Goal: Task Accomplishment & Management: Use online tool/utility

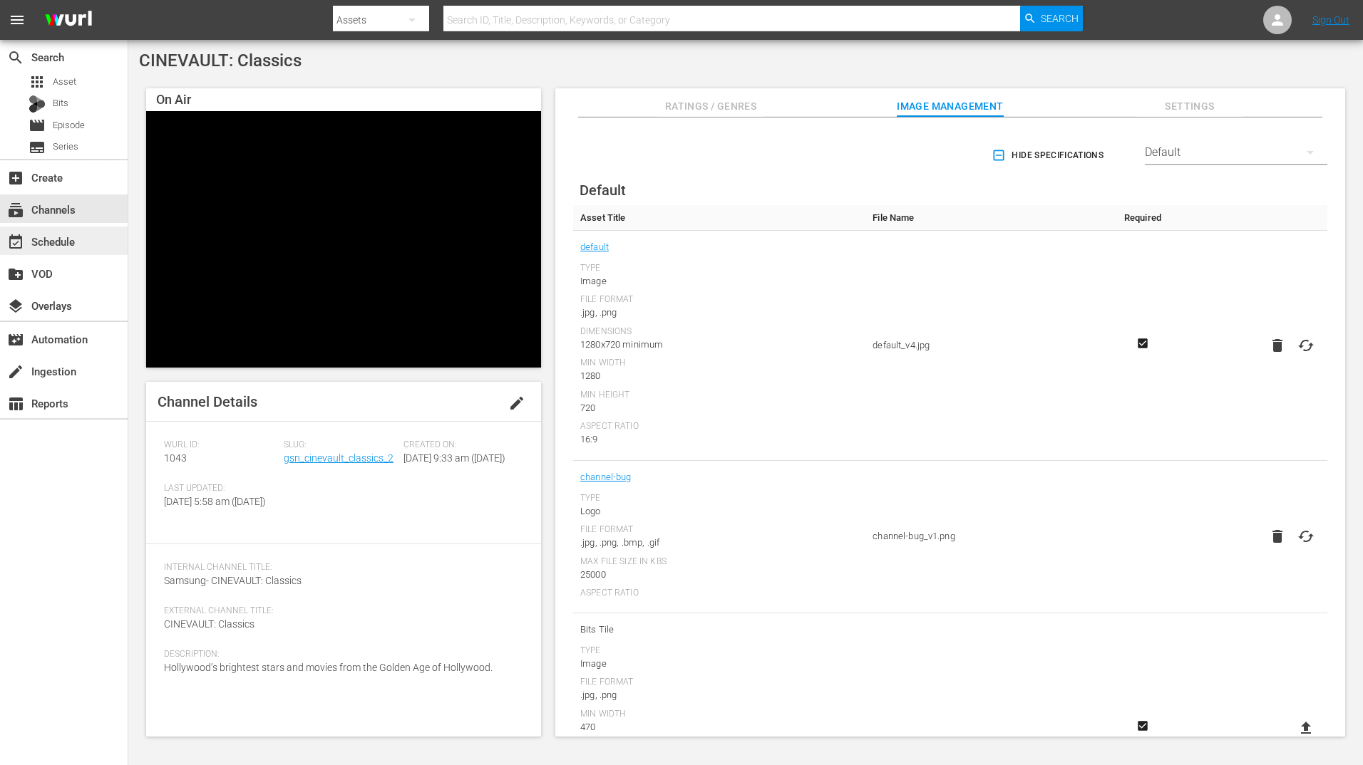
click at [55, 242] on div "event_available Schedule" at bounding box center [40, 239] width 80 height 13
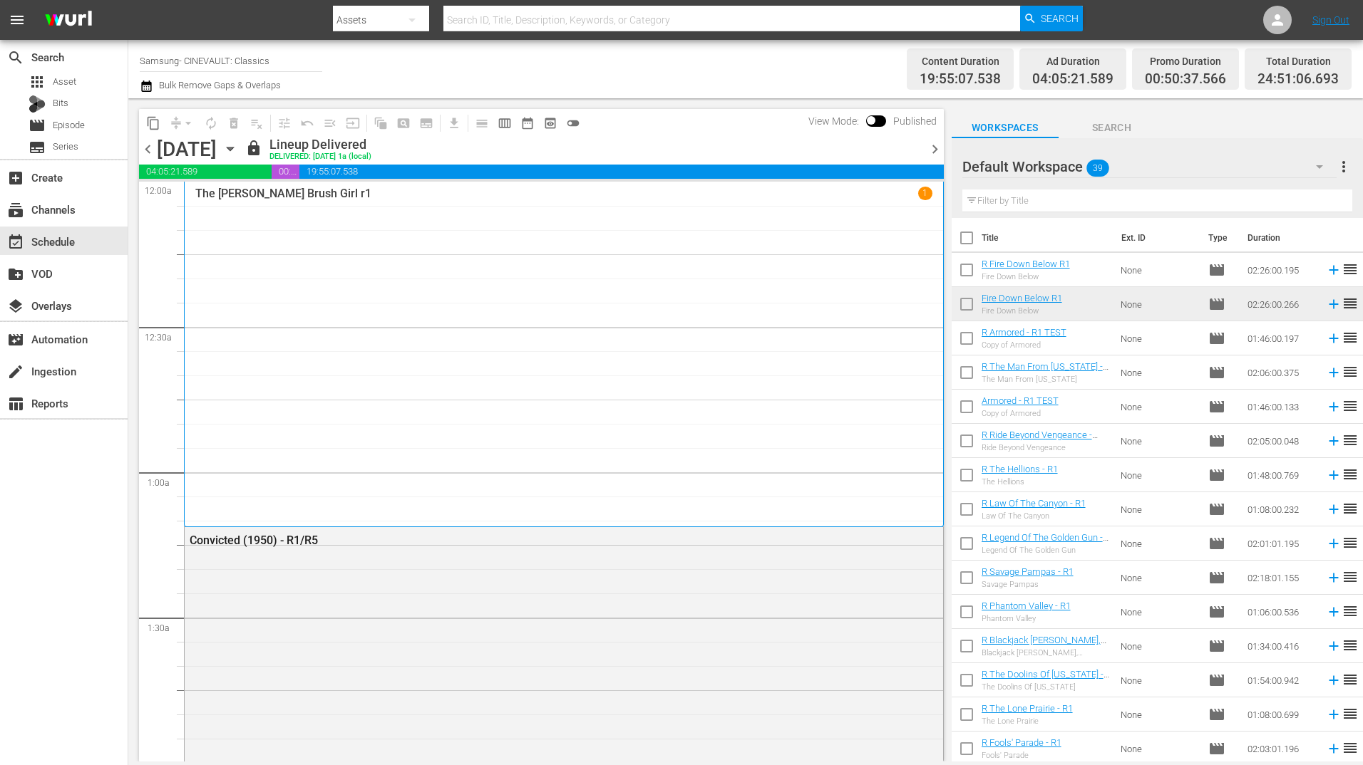
click at [238, 145] on icon "button" at bounding box center [230, 149] width 16 height 16
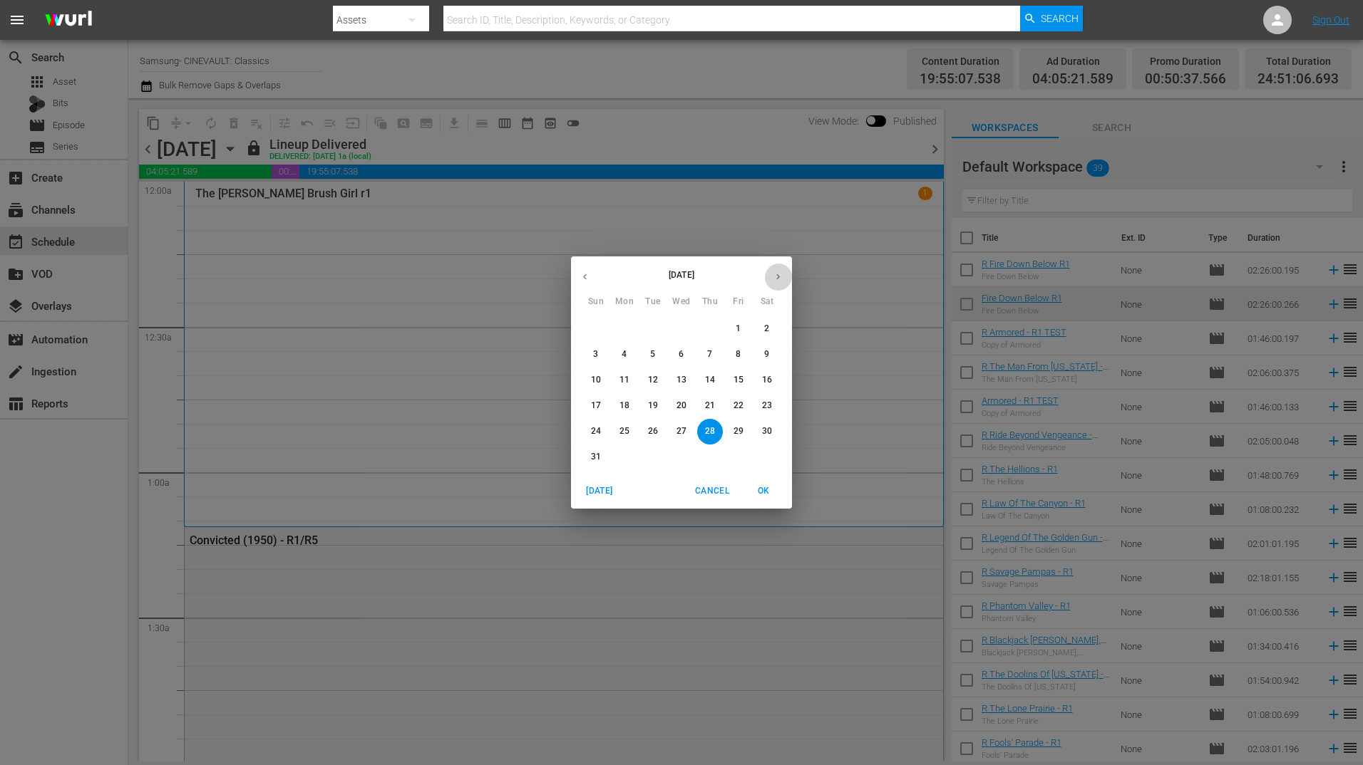
click at [784, 274] on button "button" at bounding box center [778, 277] width 28 height 28
click at [628, 349] on span "8" at bounding box center [625, 355] width 26 height 12
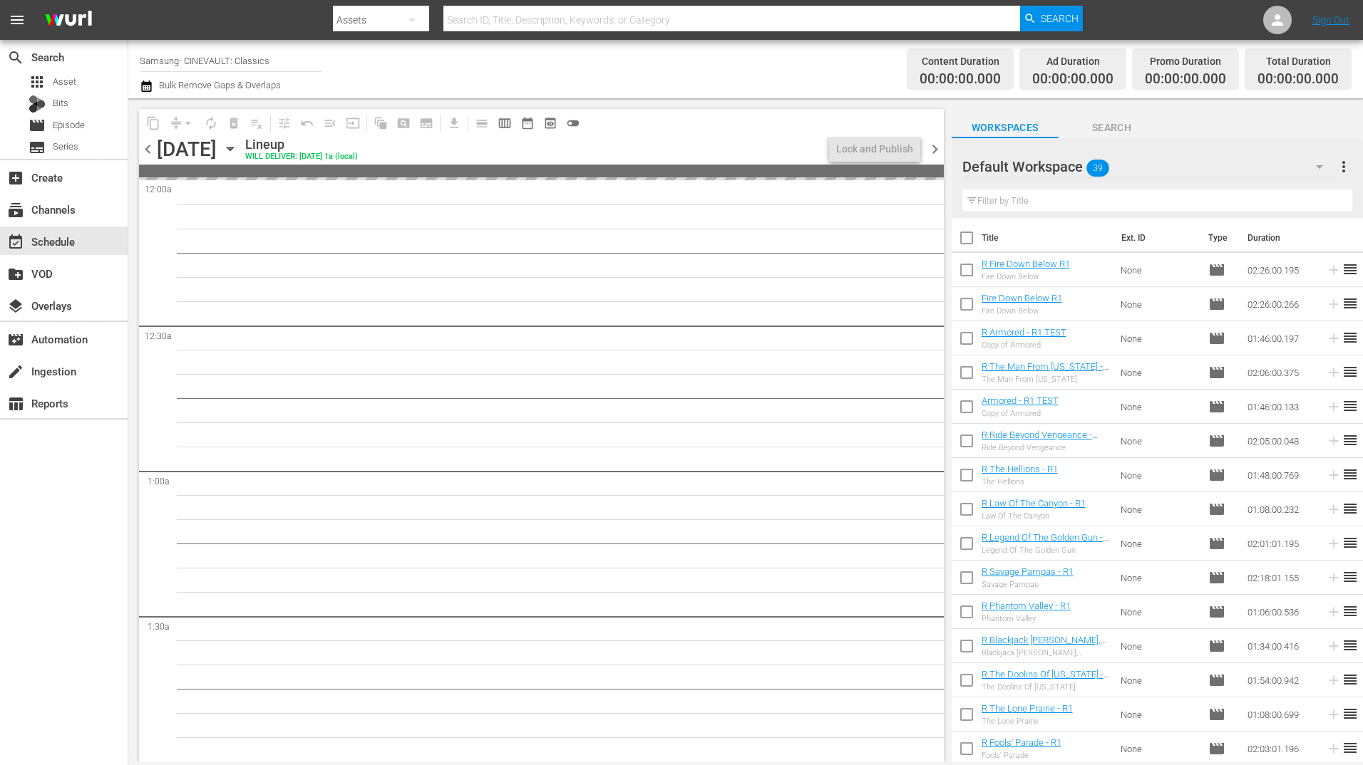
click at [150, 153] on span "chevron_left" at bounding box center [148, 149] width 18 height 18
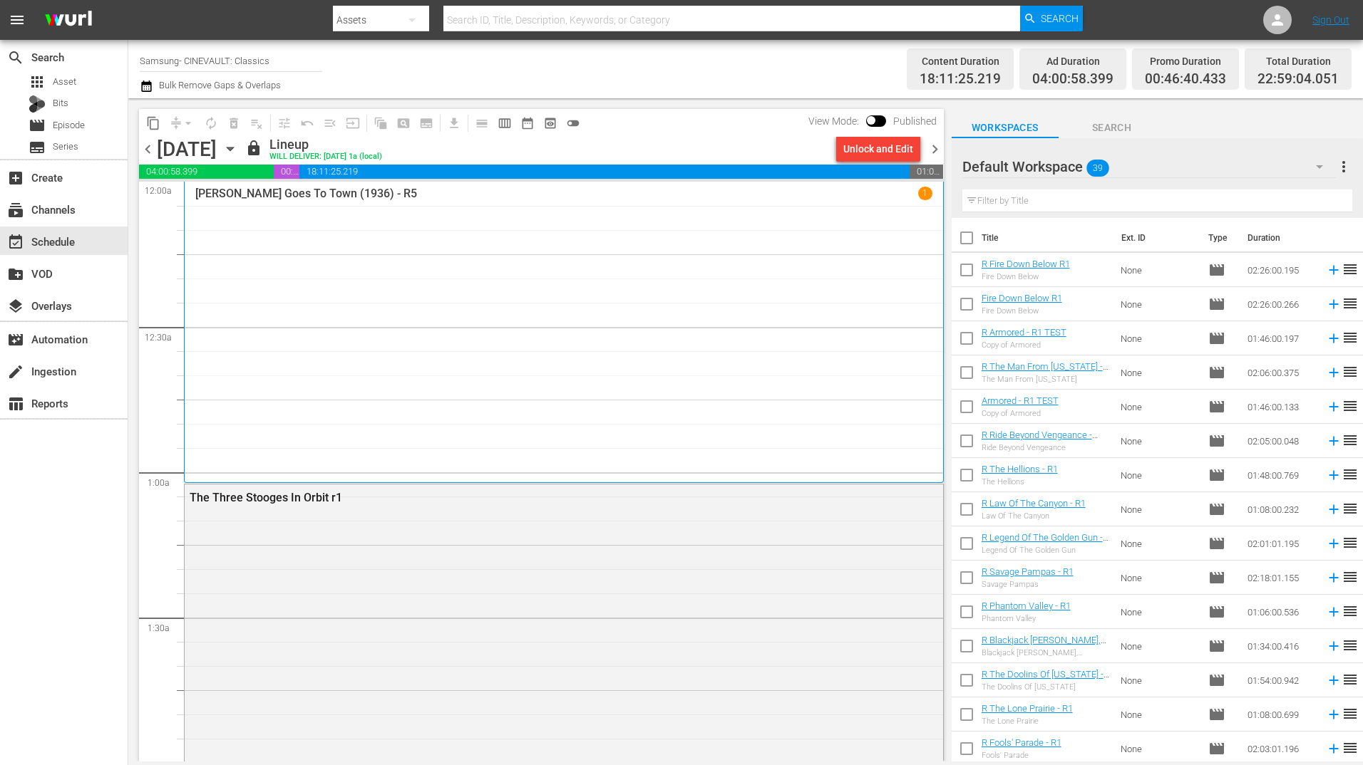
click at [934, 149] on span "chevron_right" at bounding box center [935, 149] width 18 height 18
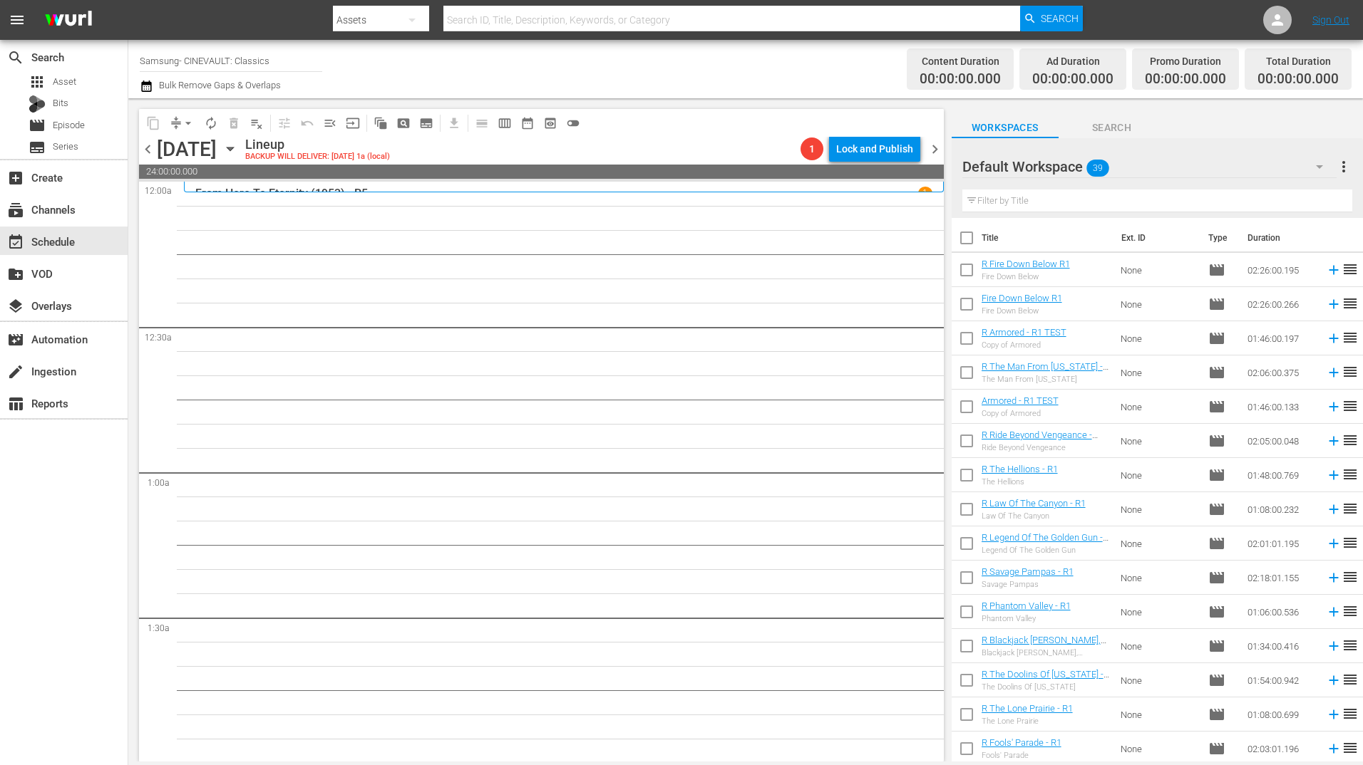
click at [1114, 171] on div "Default Workspace 39" at bounding box center [1149, 167] width 374 height 40
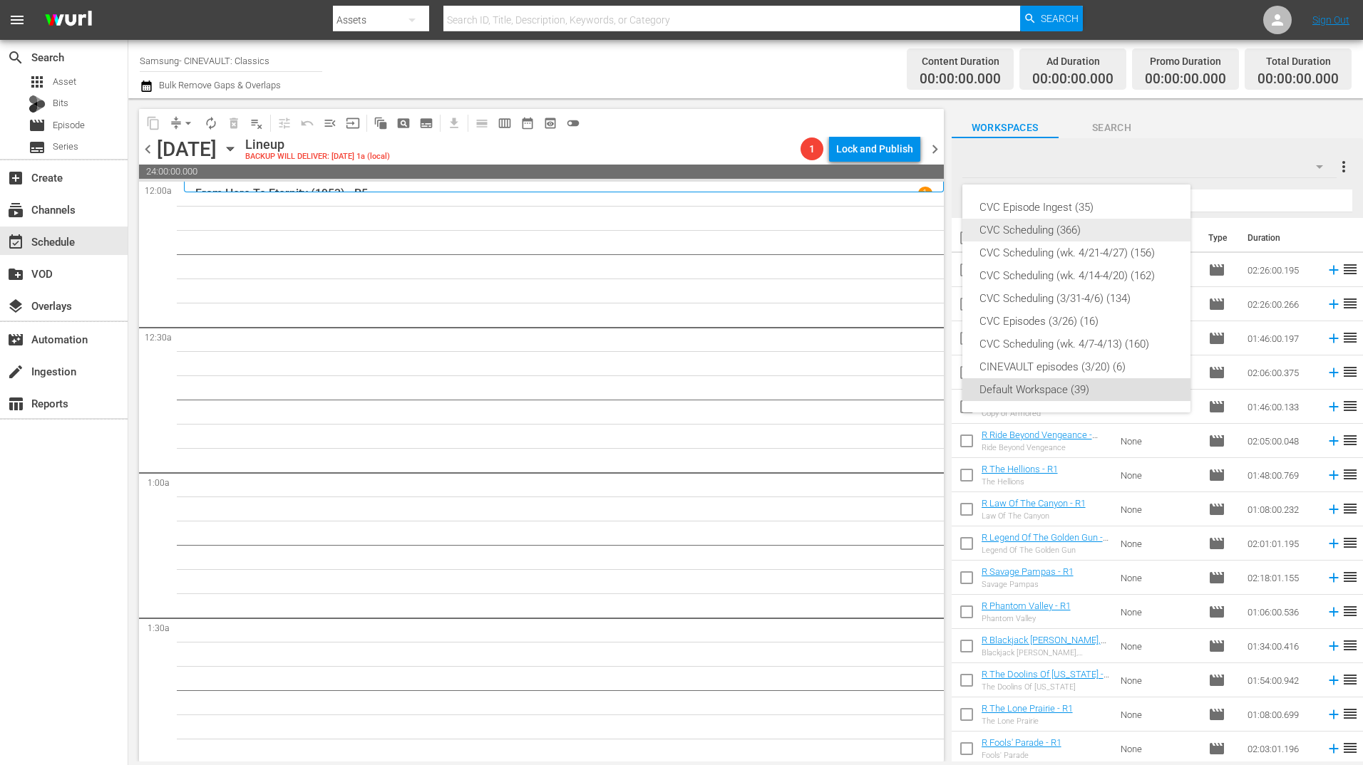
click at [1100, 227] on div "CVC Scheduling (366)" at bounding box center [1076, 230] width 194 height 23
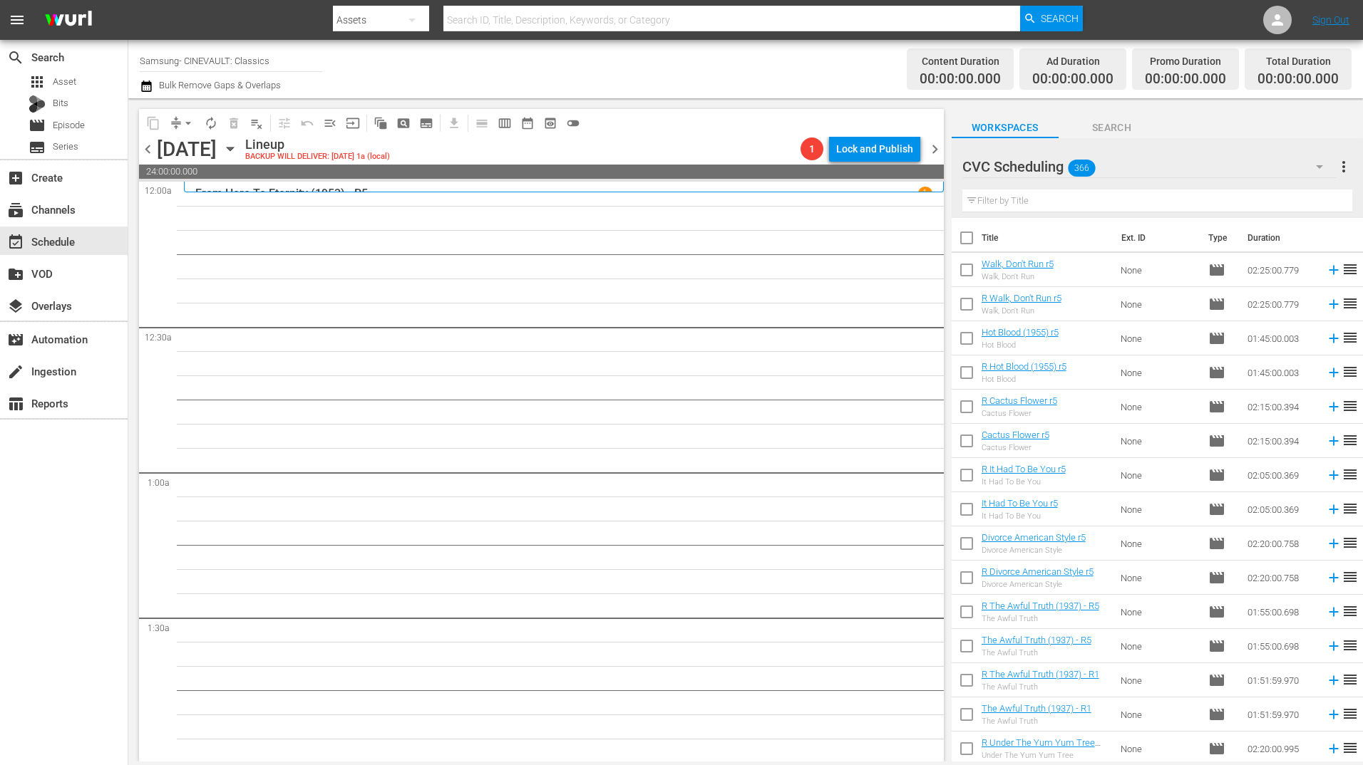
click at [1192, 200] on input "text" at bounding box center [1157, 201] width 390 height 23
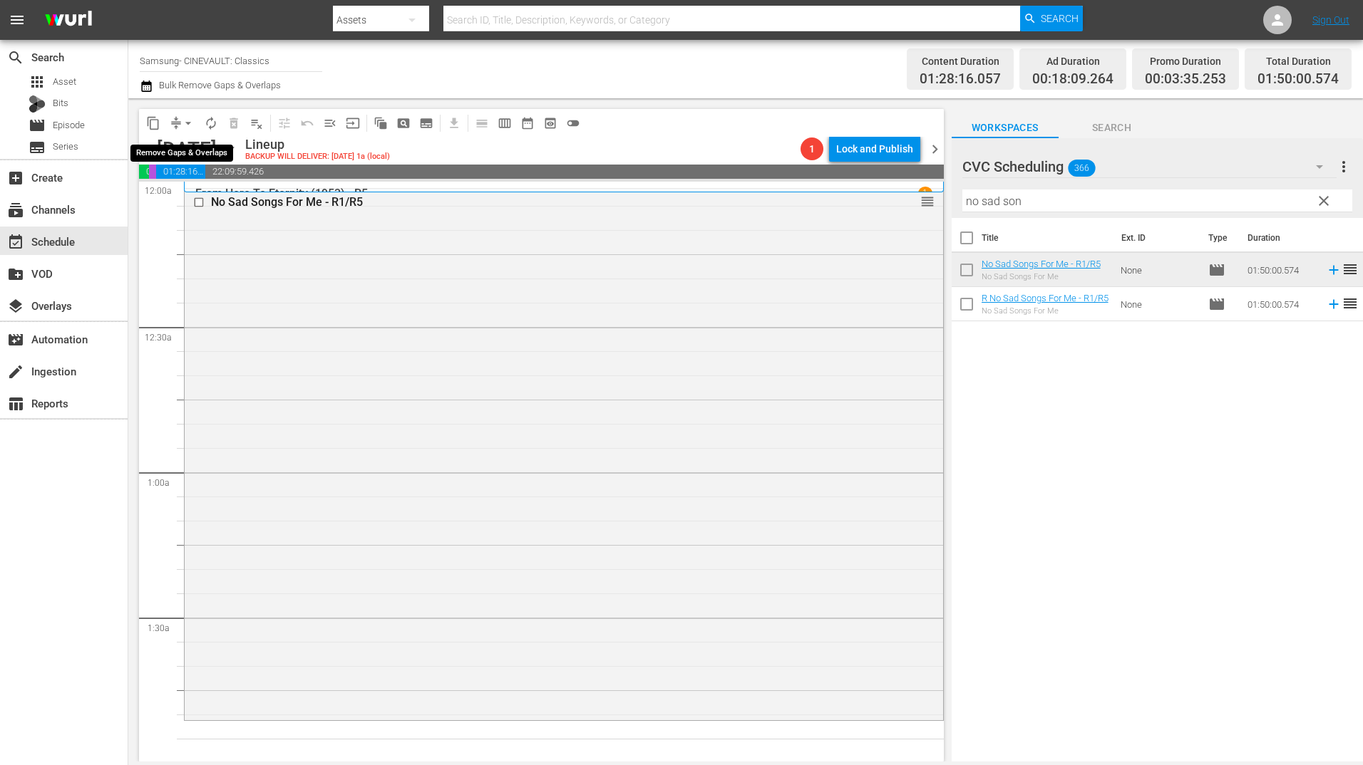
click at [183, 122] on span "arrow_drop_down" at bounding box center [188, 123] width 14 height 14
click at [193, 152] on li "Align to Midnight" at bounding box center [189, 152] width 150 height 24
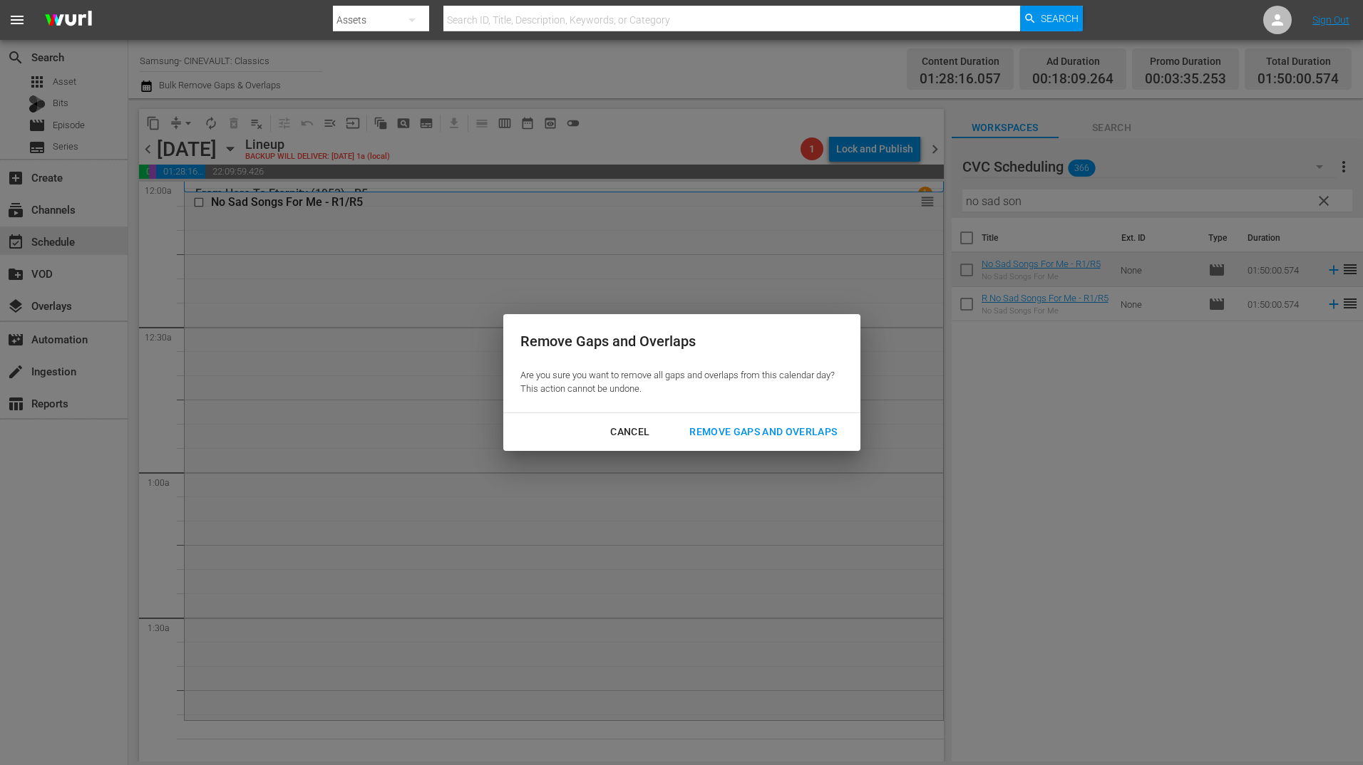
click at [747, 433] on div "Remove Gaps and Overlaps" at bounding box center [763, 432] width 170 height 18
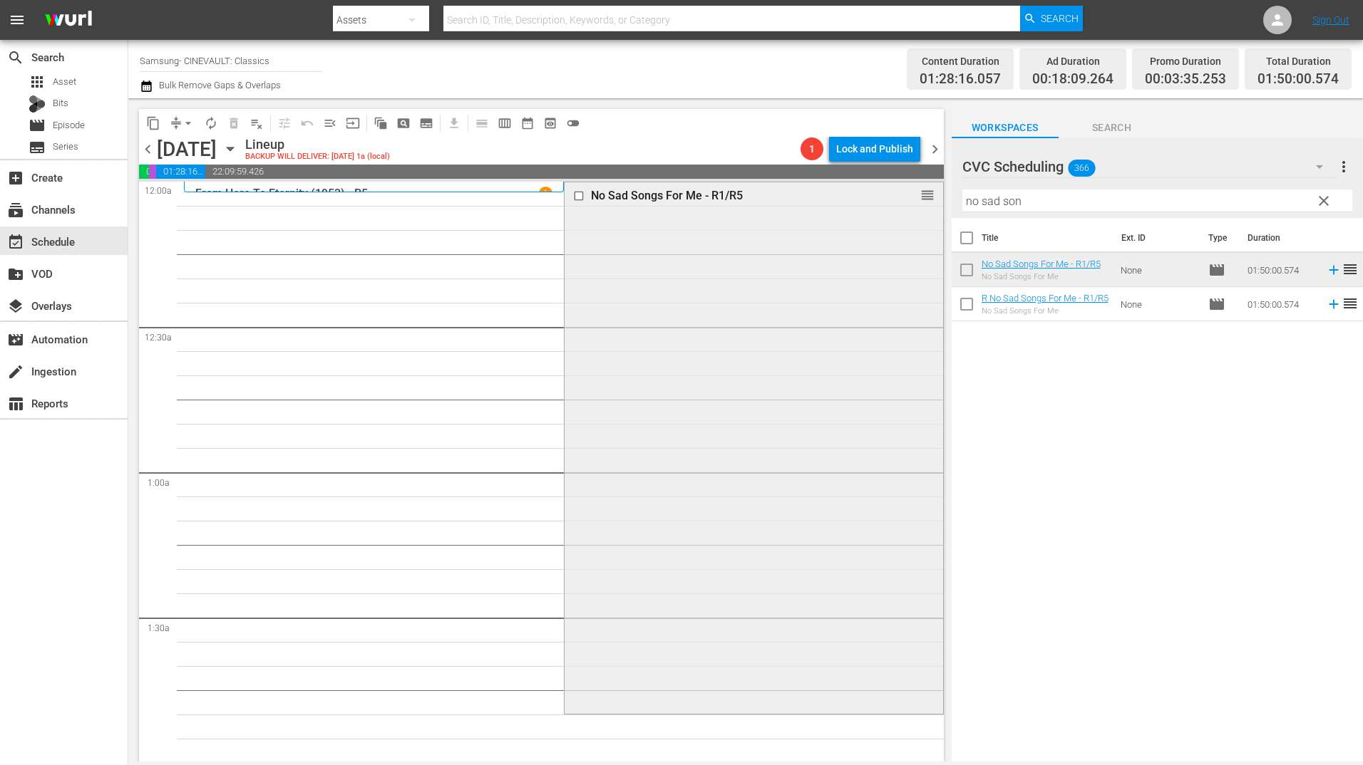
click at [692, 244] on div "No Sad Songs For Me - R1/R5 reorder" at bounding box center [753, 446] width 378 height 529
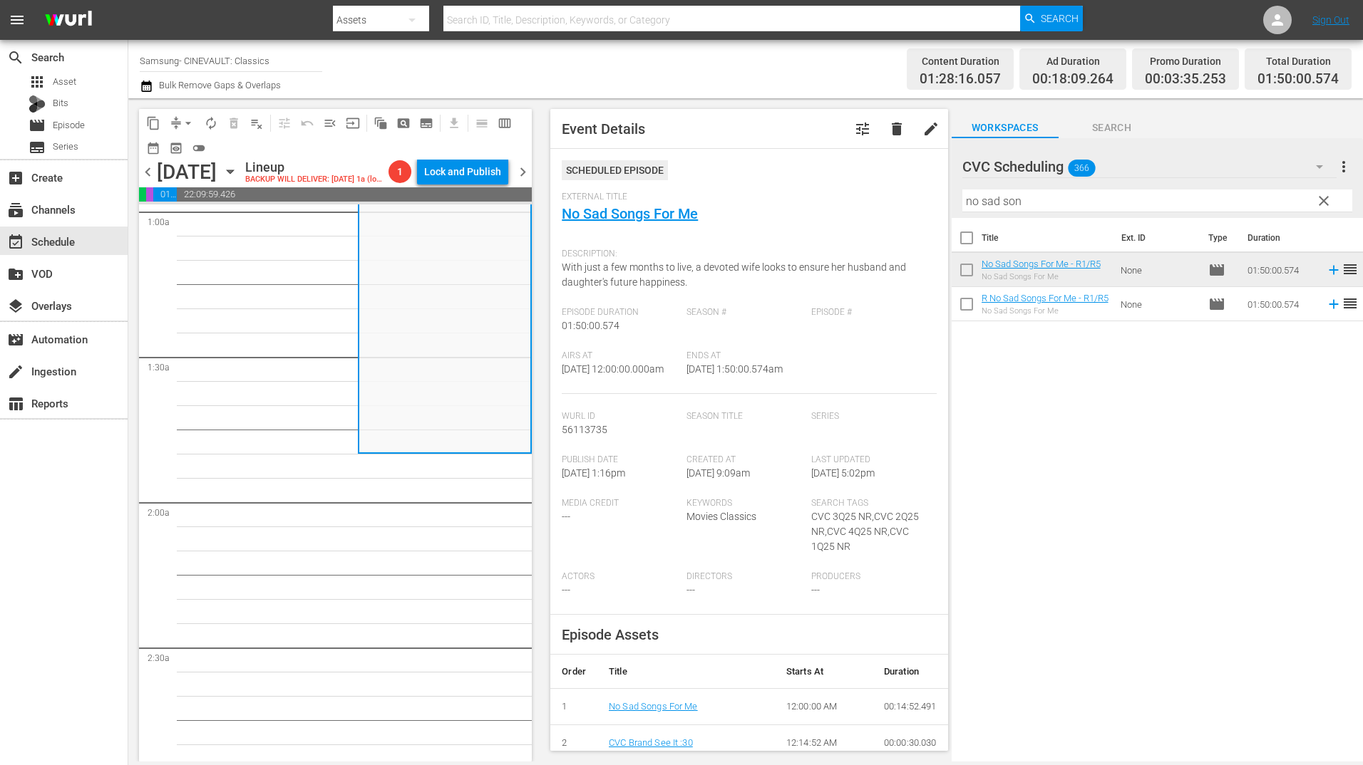
scroll to position [285, 0]
click at [1047, 195] on input "no sad son" at bounding box center [1157, 201] width 390 height 23
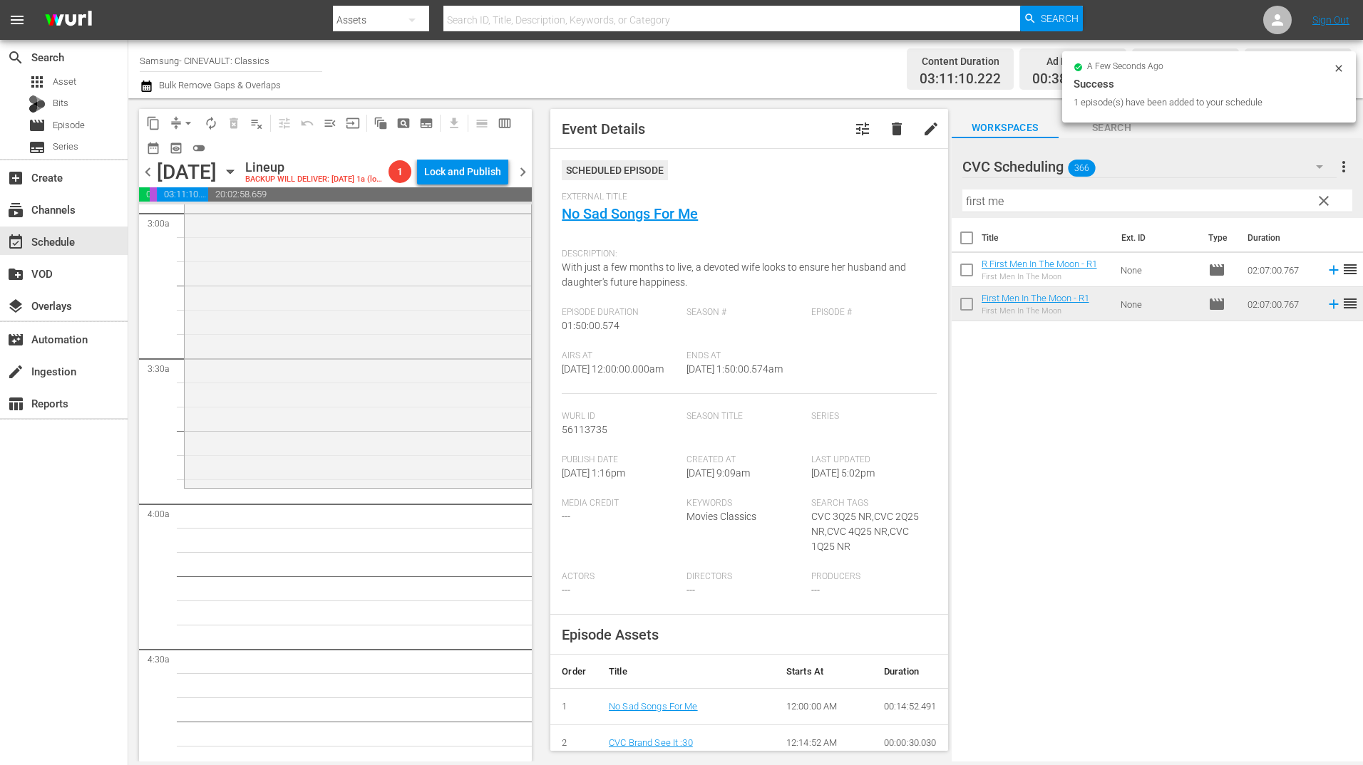
scroll to position [927, 0]
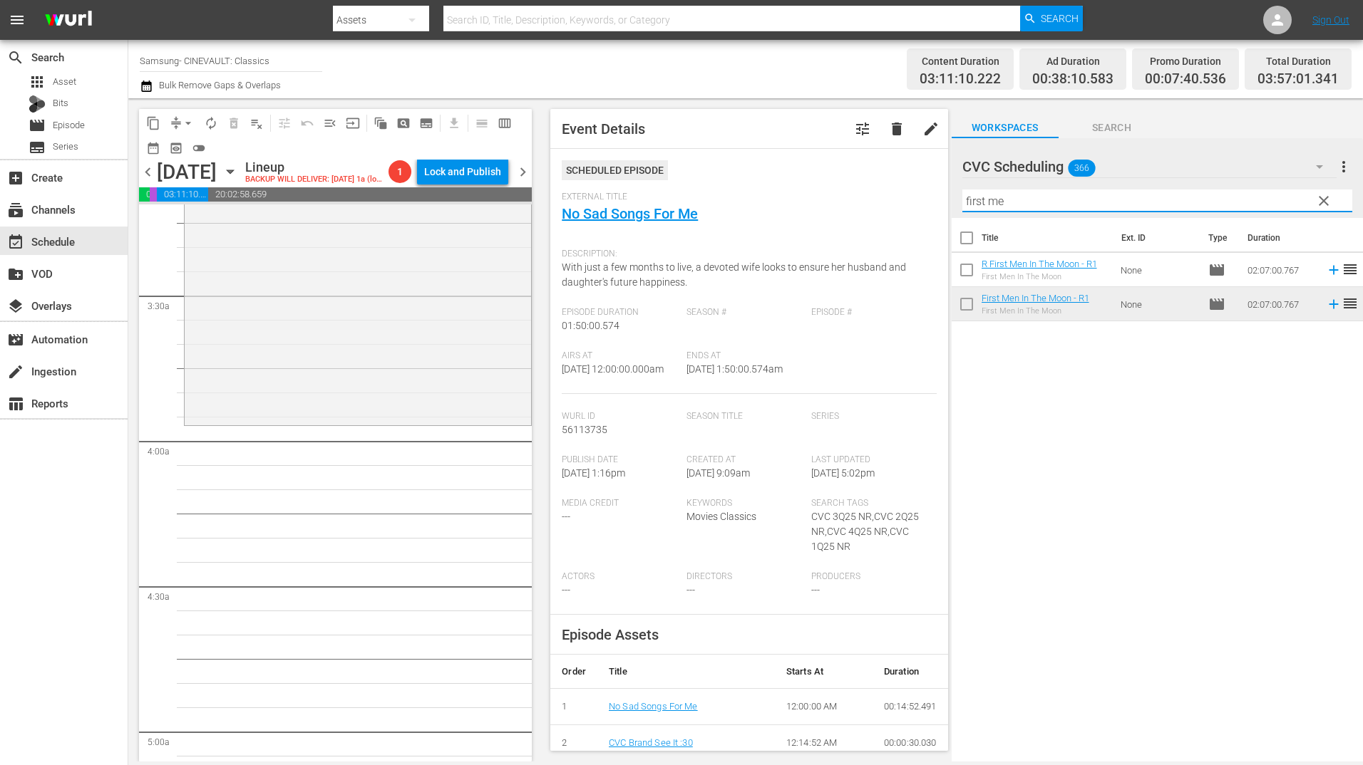
drag, startPoint x: 1100, startPoint y: 195, endPoint x: 793, endPoint y: 202, distance: 307.3
click at [793, 202] on div "content_copy compress arrow_drop_down autorenew_outlined delete_forever_outline…" at bounding box center [745, 430] width 1234 height 664
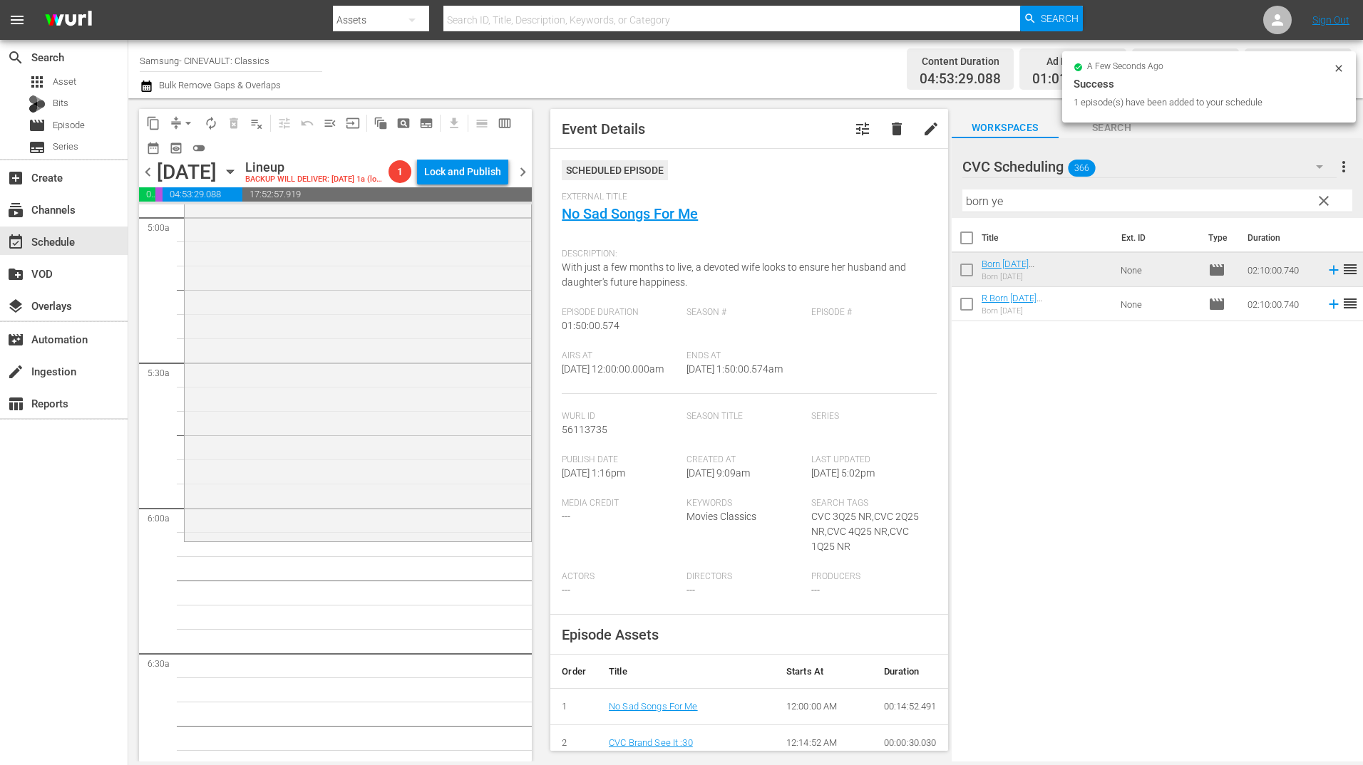
scroll to position [1568, 0]
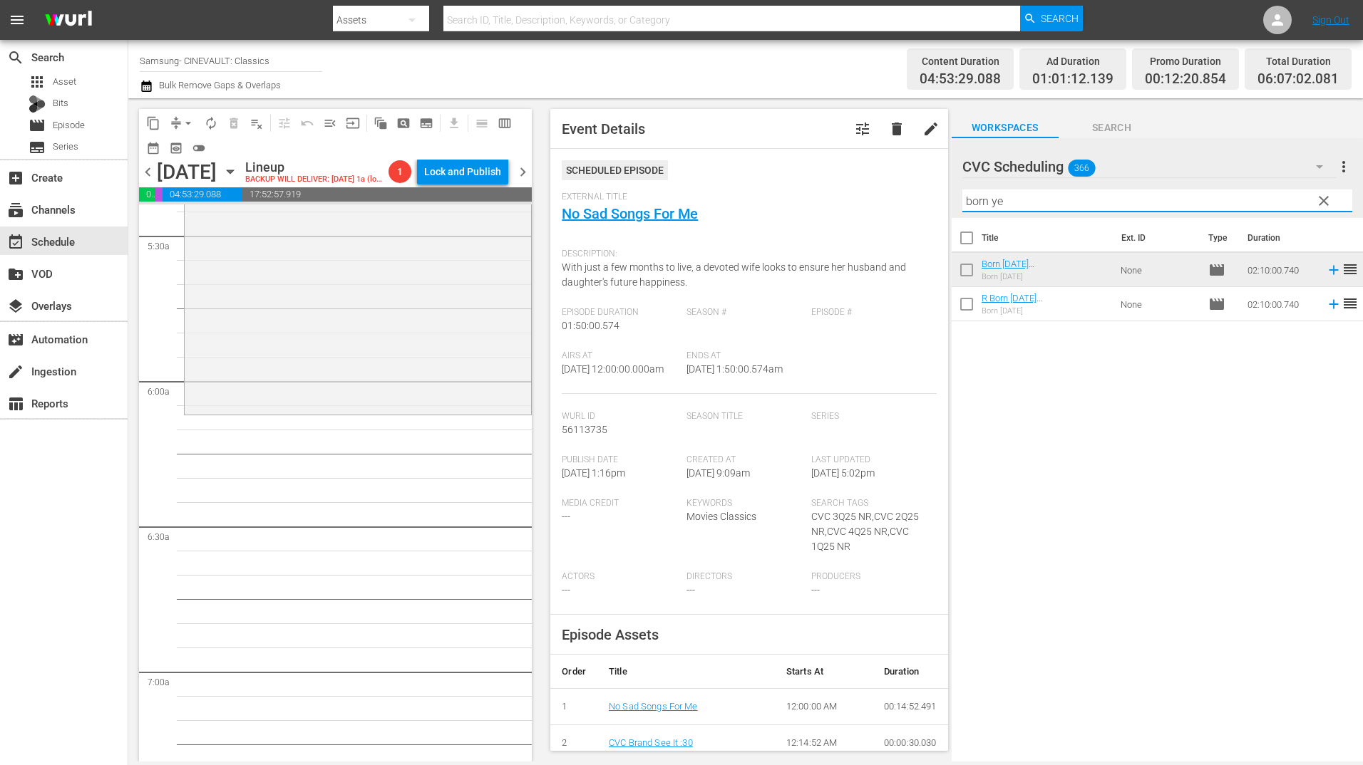
drag, startPoint x: 1021, startPoint y: 196, endPoint x: 909, endPoint y: 203, distance: 112.1
click at [909, 203] on div "content_copy compress arrow_drop_down autorenew_outlined delete_forever_outline…" at bounding box center [745, 430] width 1234 height 664
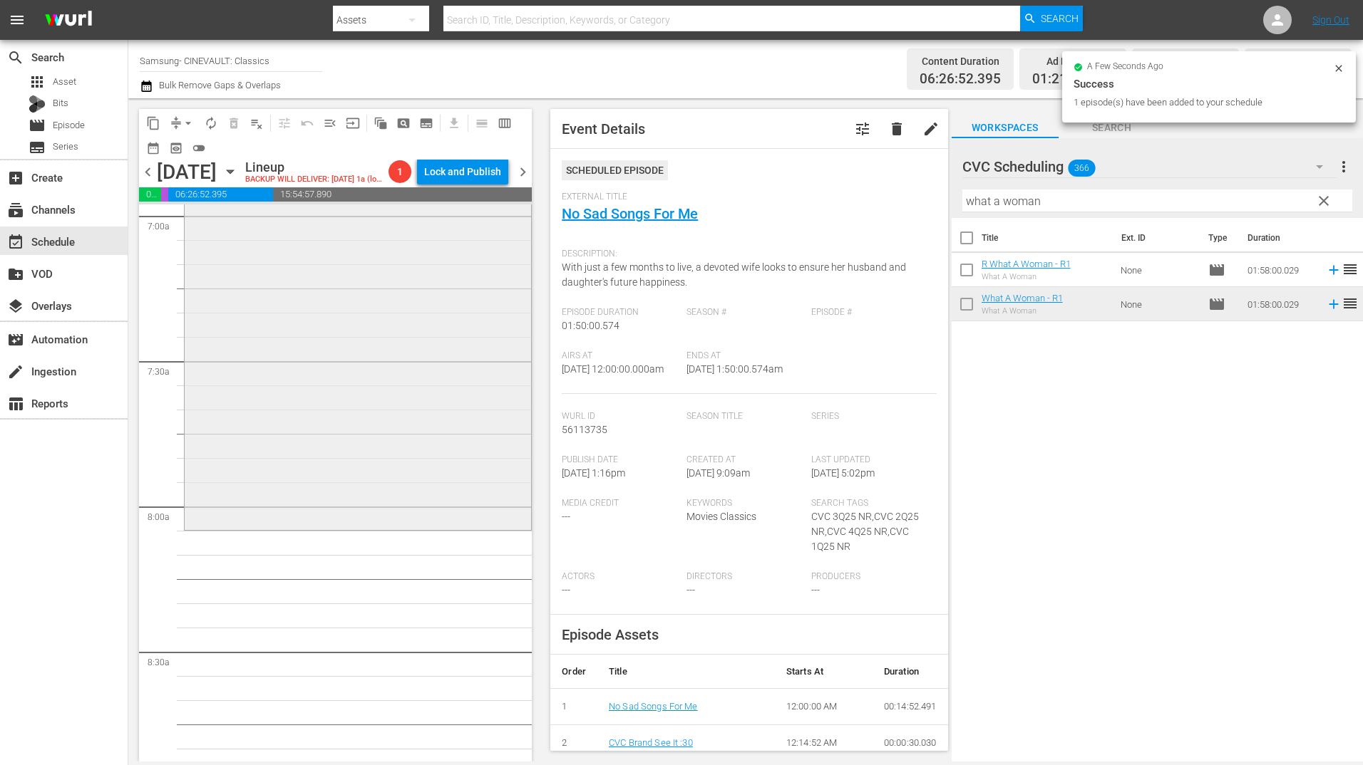
scroll to position [2067, 0]
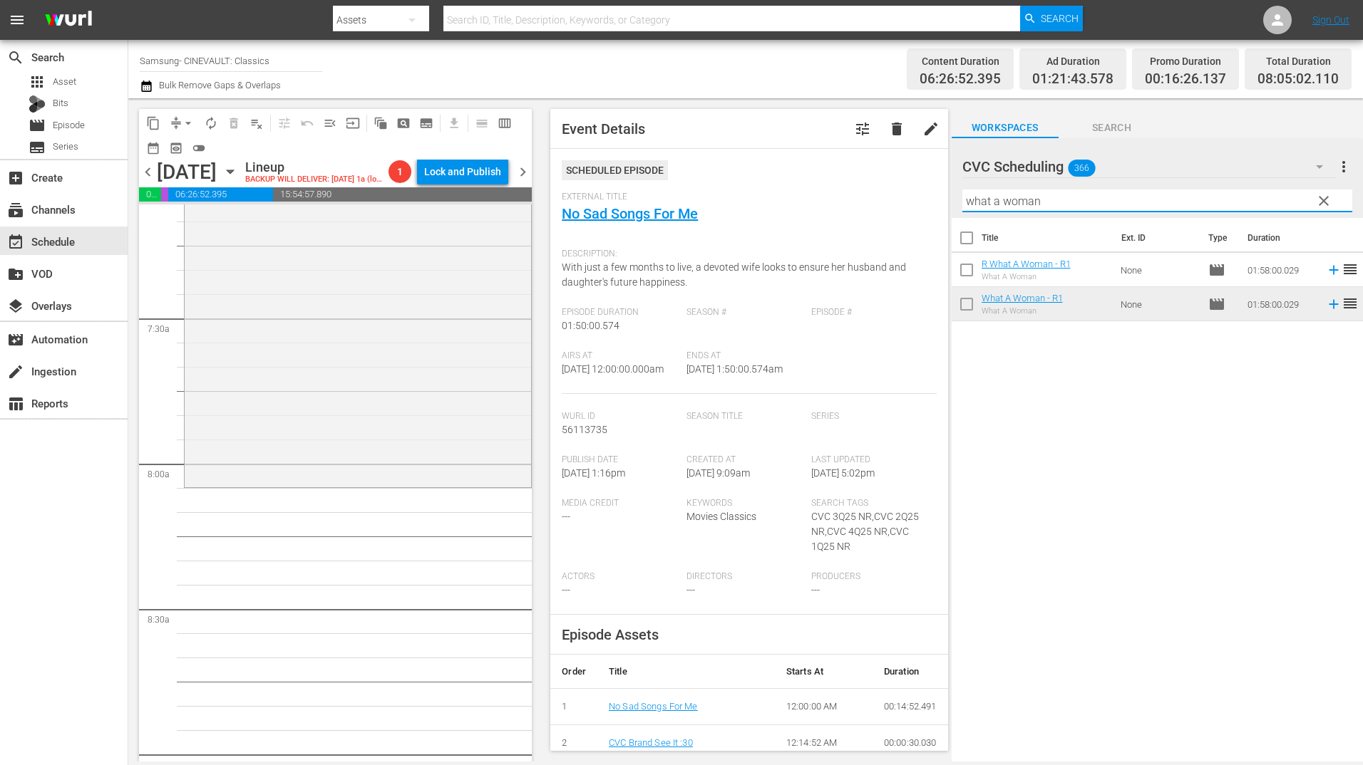
drag, startPoint x: 1054, startPoint y: 202, endPoint x: 861, endPoint y: 215, distance: 193.5
click at [862, 214] on div "content_copy compress arrow_drop_down autorenew_outlined delete_forever_outline…" at bounding box center [745, 430] width 1234 height 664
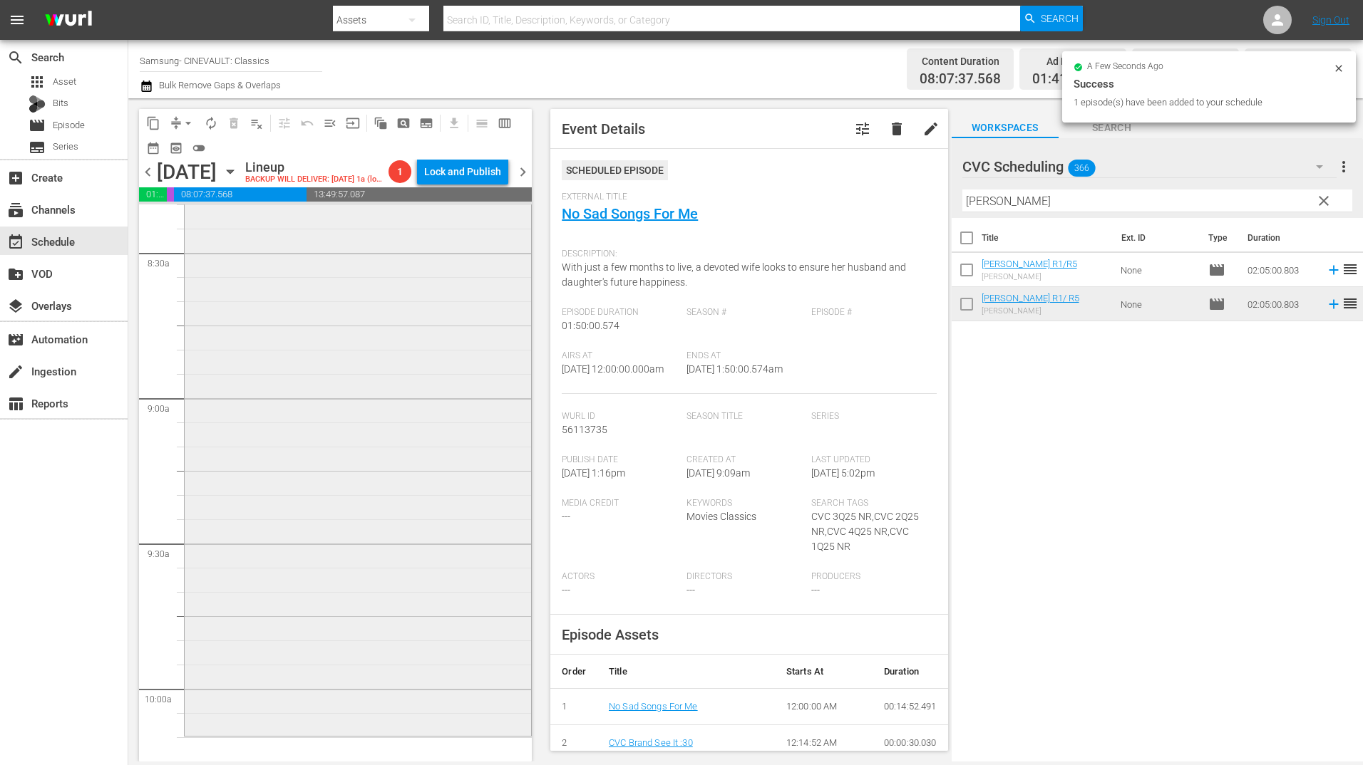
scroll to position [2566, 0]
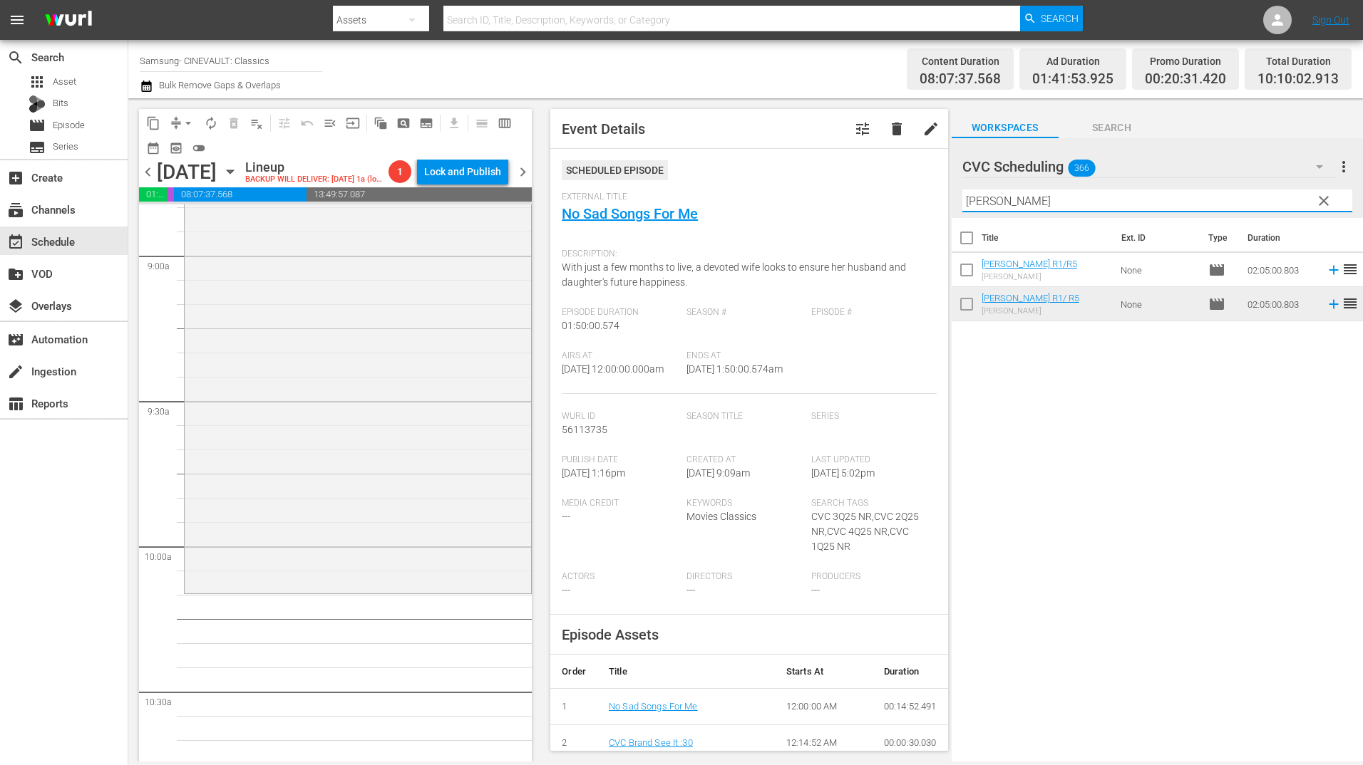
drag, startPoint x: 1089, startPoint y: 207, endPoint x: 899, endPoint y: 210, distance: 190.3
click at [899, 210] on div "content_copy compress arrow_drop_down autorenew_outlined delete_forever_outline…" at bounding box center [745, 430] width 1234 height 664
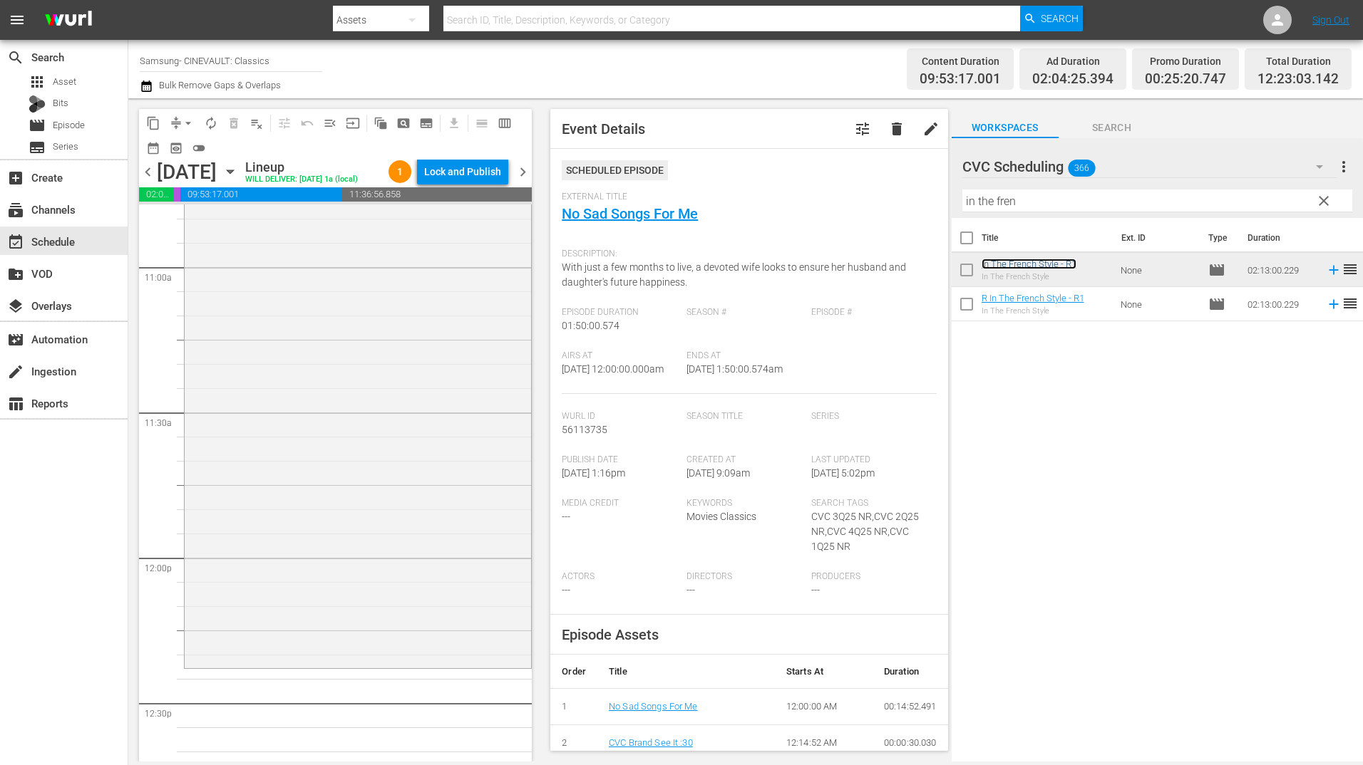
scroll to position [3350, 0]
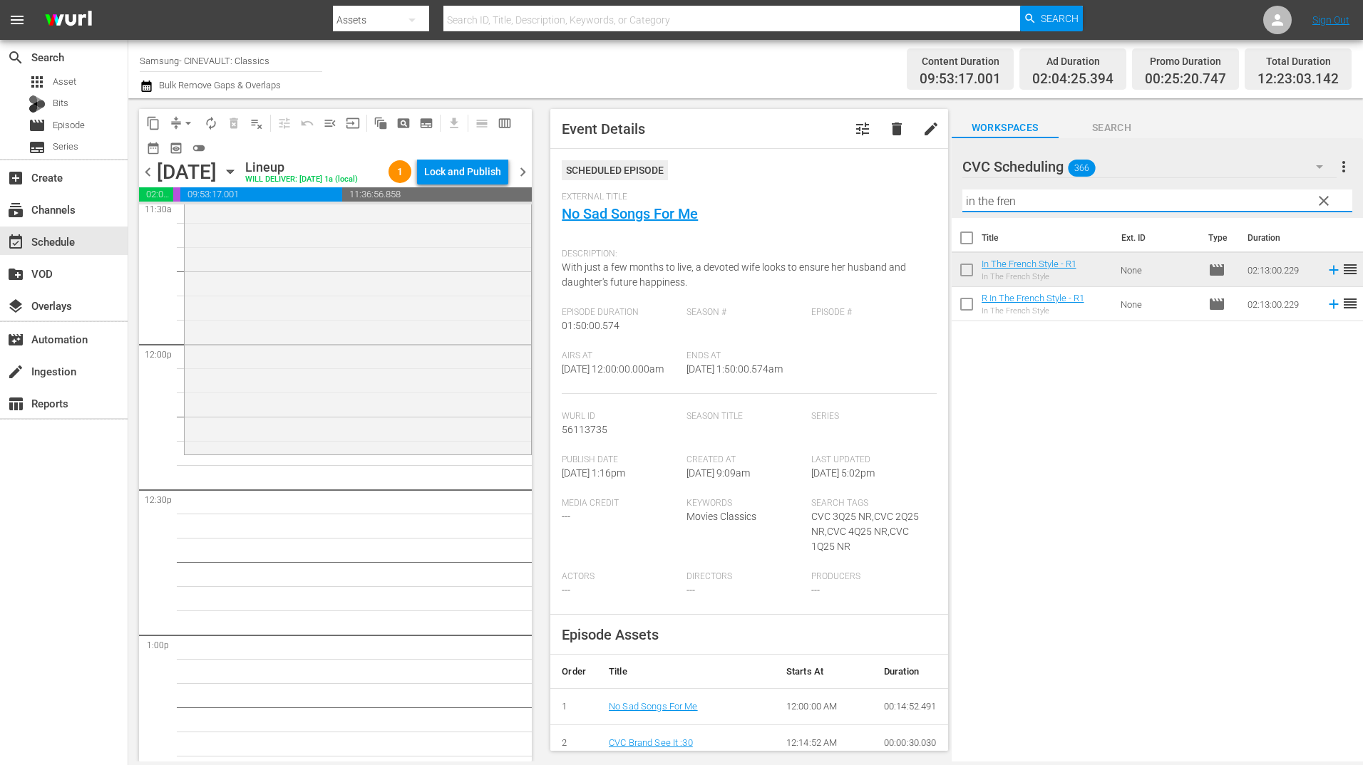
drag, startPoint x: 1009, startPoint y: 205, endPoint x: 842, endPoint y: 222, distance: 167.7
click at [842, 222] on div "content_copy compress arrow_drop_down autorenew_outlined delete_forever_outline…" at bounding box center [745, 430] width 1234 height 664
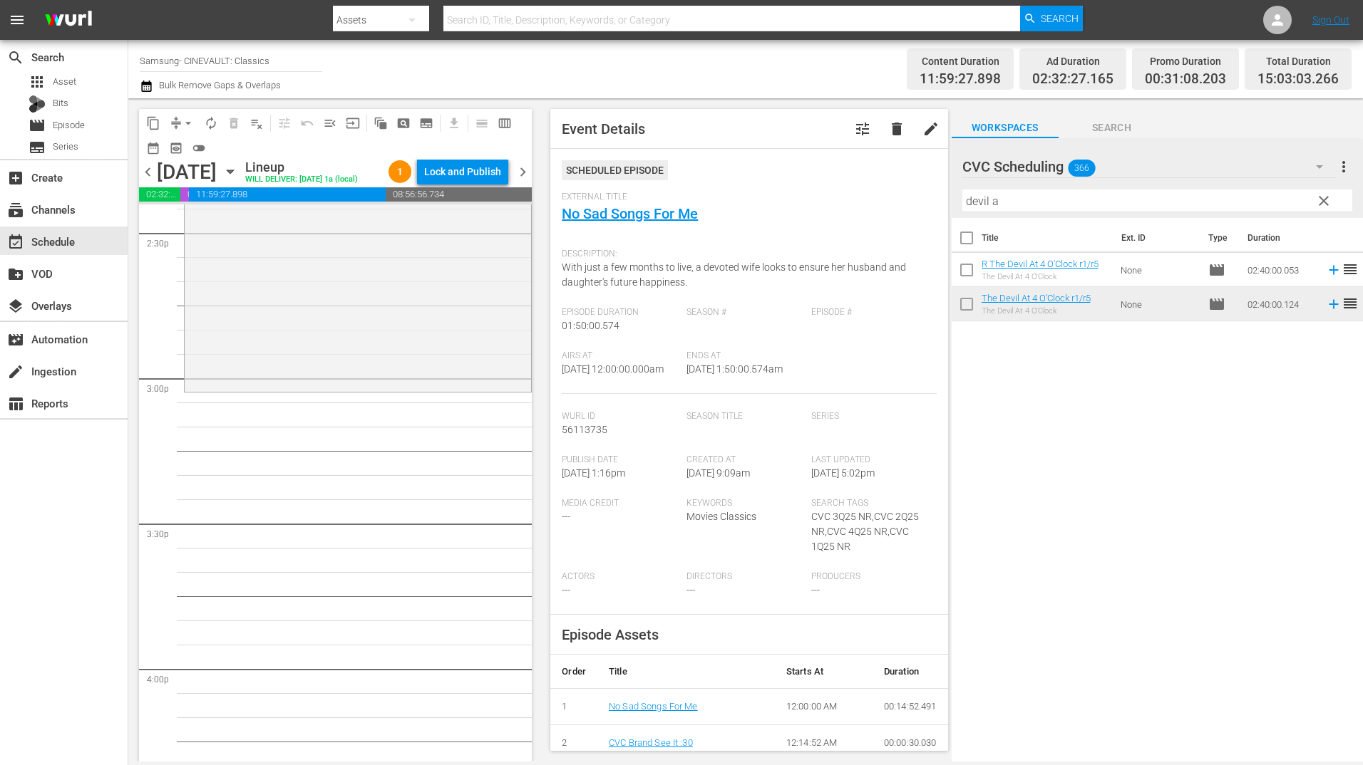
scroll to position [4205, 0]
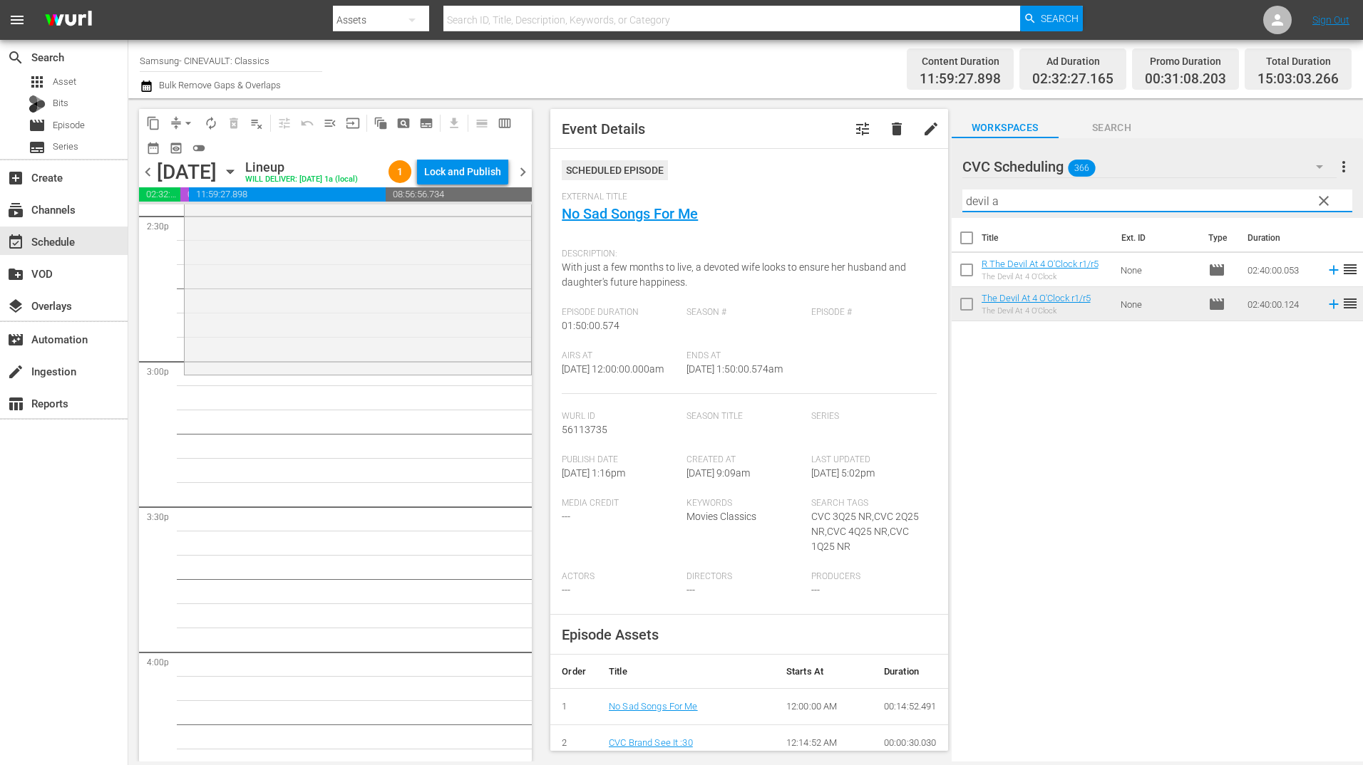
drag, startPoint x: 1033, startPoint y: 199, endPoint x: 922, endPoint y: 210, distance: 112.5
click at [922, 210] on div "content_copy compress arrow_drop_down autorenew_outlined delete_forever_outline…" at bounding box center [745, 430] width 1234 height 664
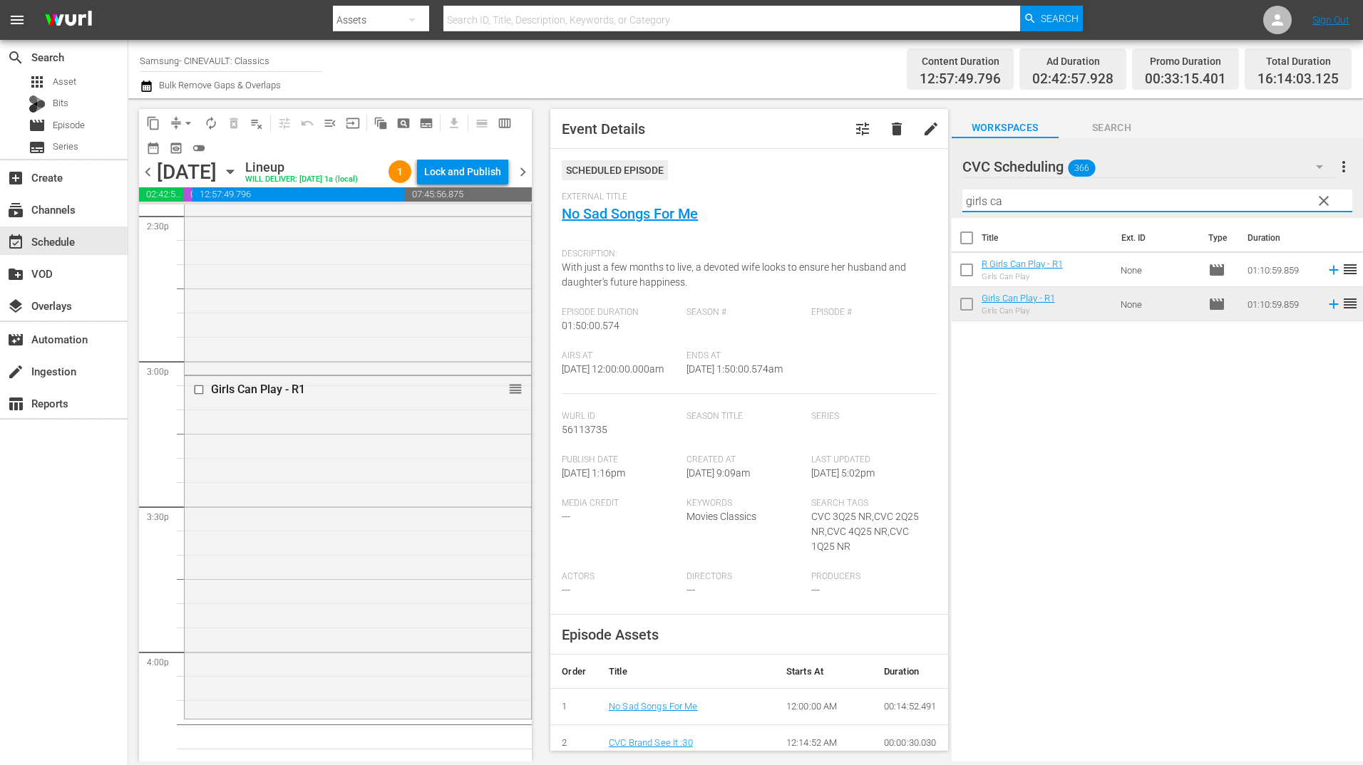
drag, startPoint x: 958, startPoint y: 194, endPoint x: 866, endPoint y: 197, distance: 92.0
click at [866, 197] on div "content_copy compress arrow_drop_down autorenew_outlined delete_forever_outline…" at bounding box center [745, 430] width 1234 height 664
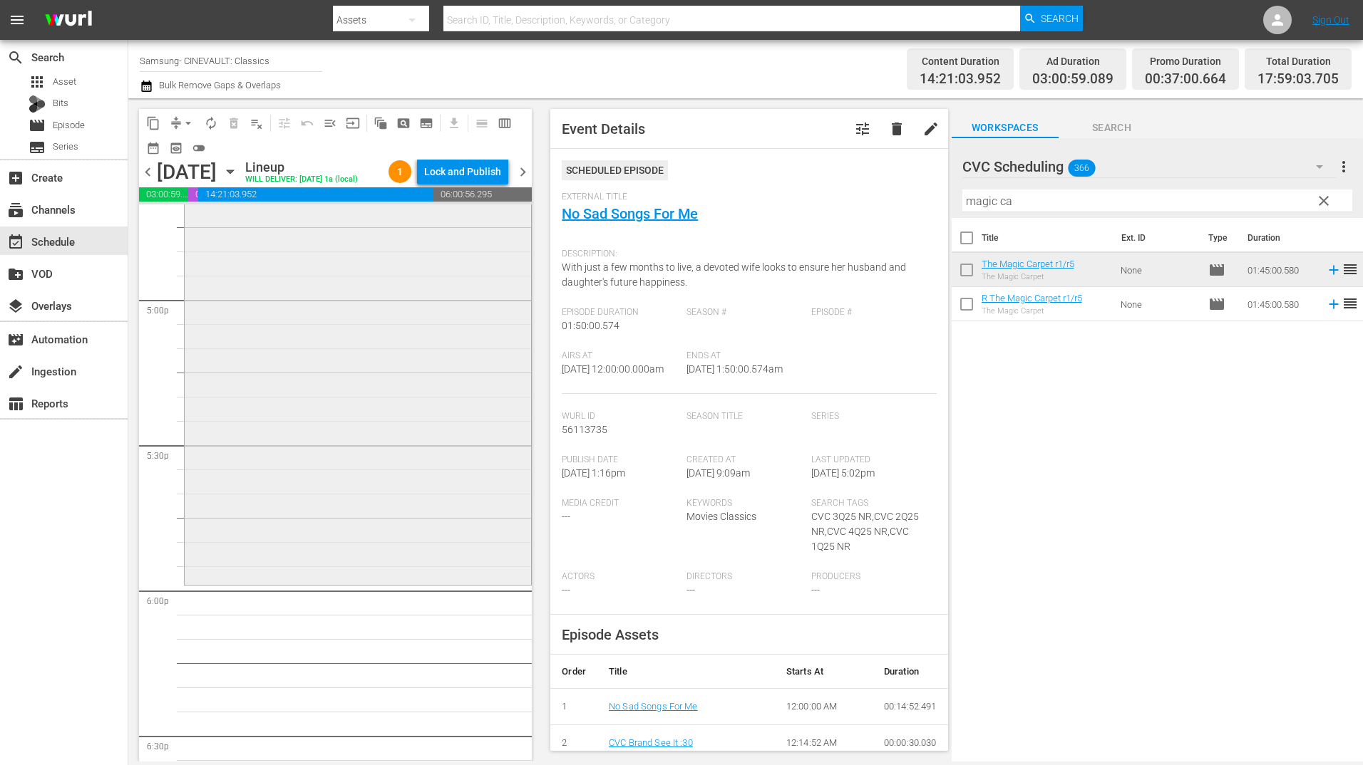
scroll to position [4918, 0]
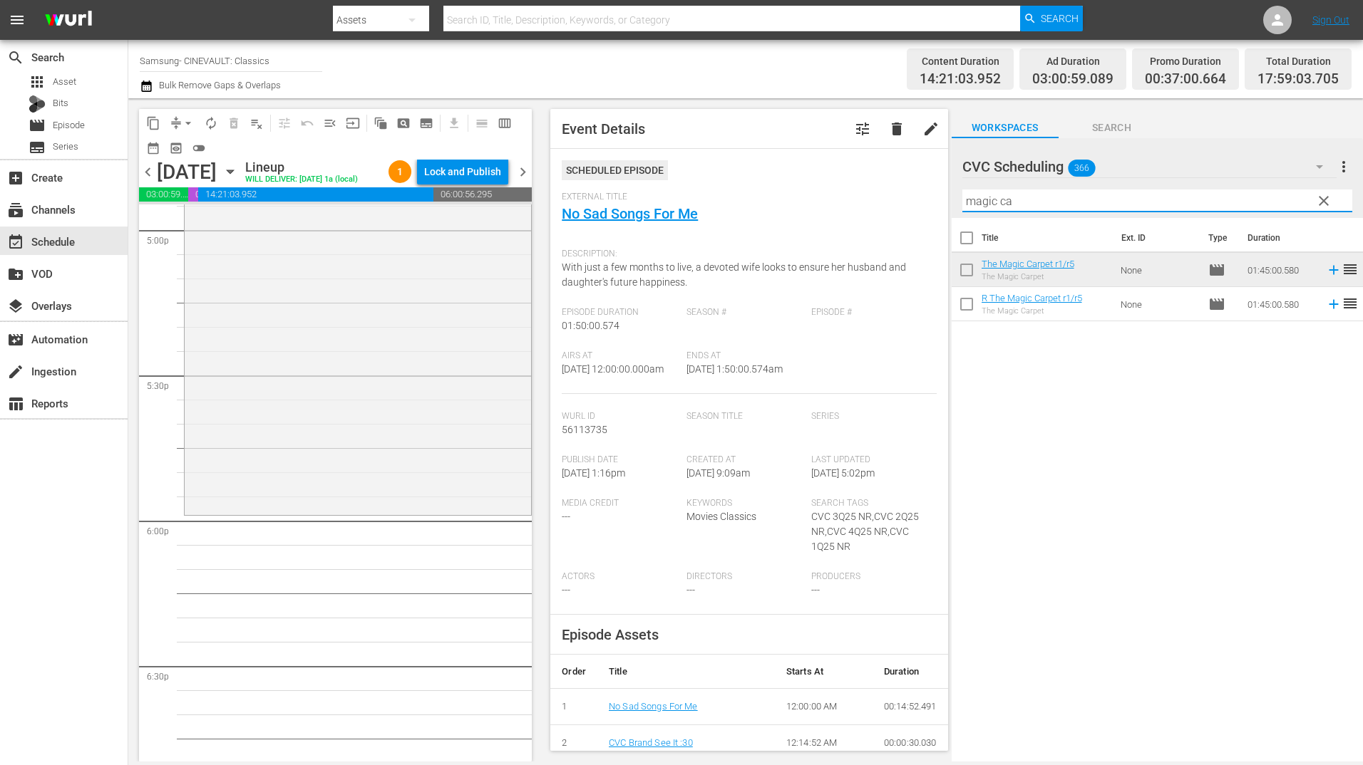
drag, startPoint x: 1016, startPoint y: 213, endPoint x: 817, endPoint y: 226, distance: 200.0
click at [817, 226] on div "content_copy compress arrow_drop_down autorenew_outlined delete_forever_outline…" at bounding box center [745, 430] width 1234 height 664
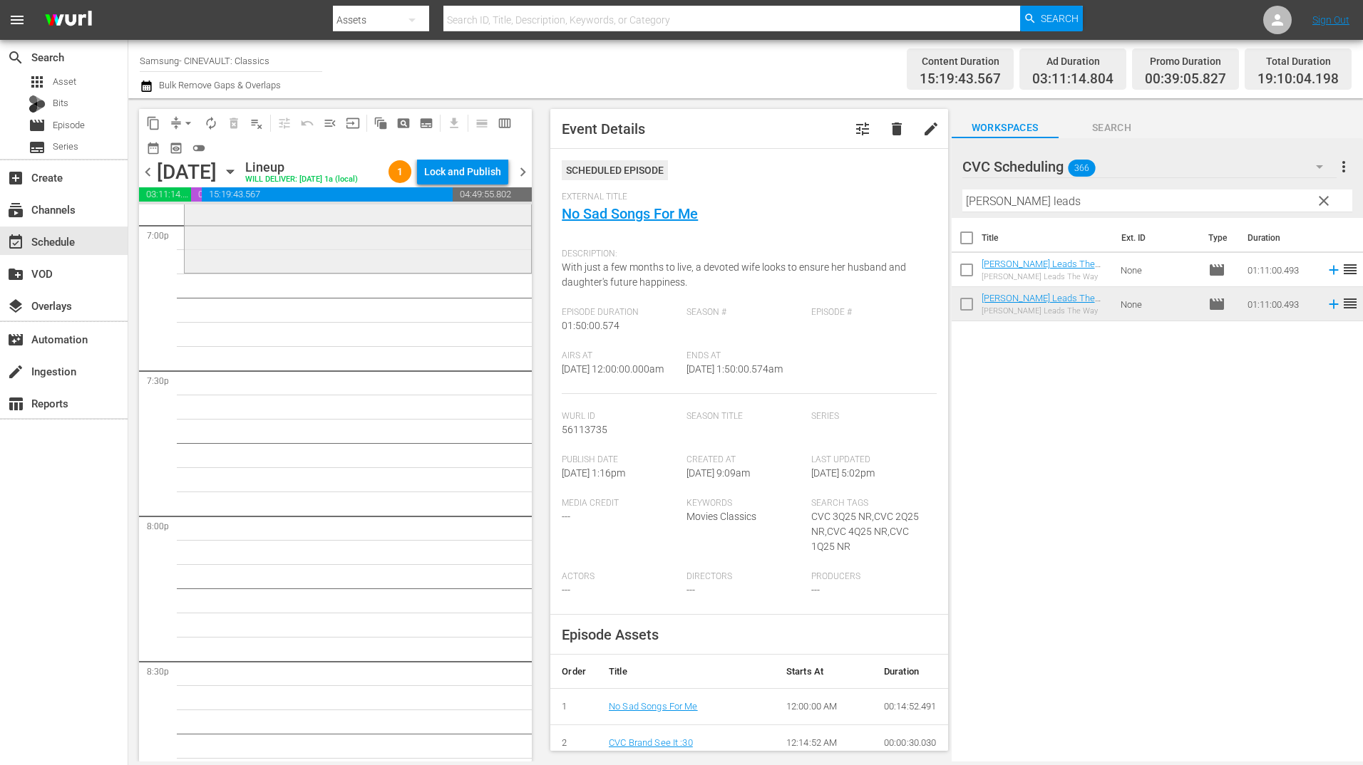
scroll to position [5417, 0]
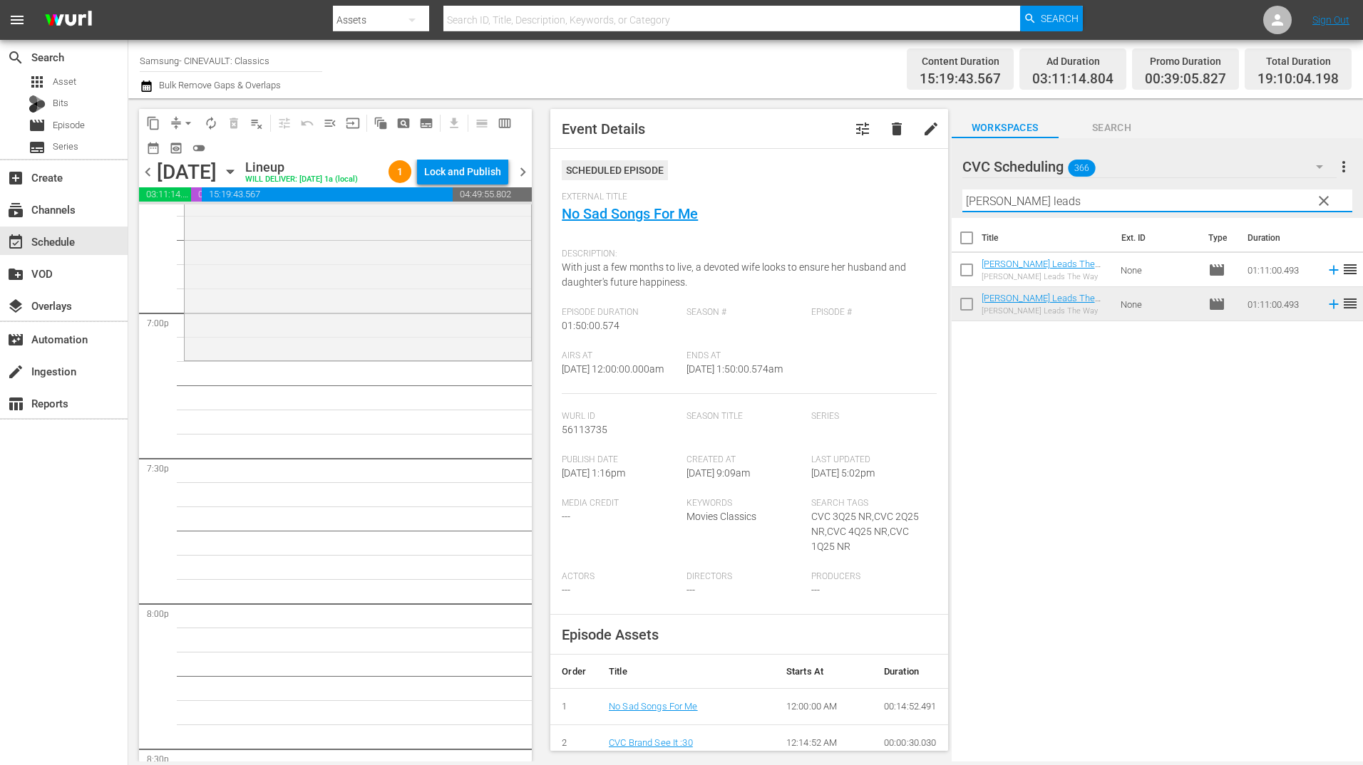
drag, startPoint x: 1068, startPoint y: 197, endPoint x: 884, endPoint y: 222, distance: 184.9
click at [884, 222] on div "content_copy compress arrow_drop_down autorenew_outlined delete_forever_outline…" at bounding box center [745, 430] width 1234 height 664
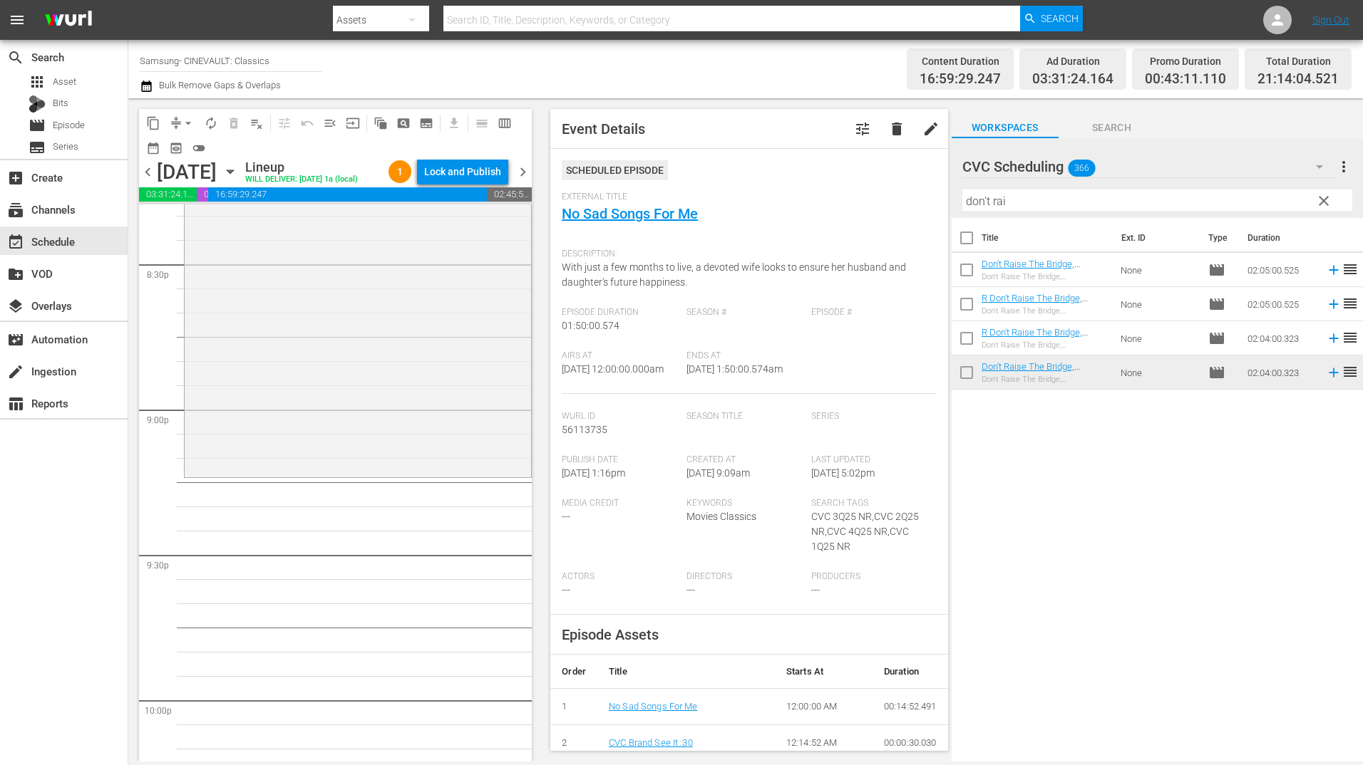
scroll to position [5916, 0]
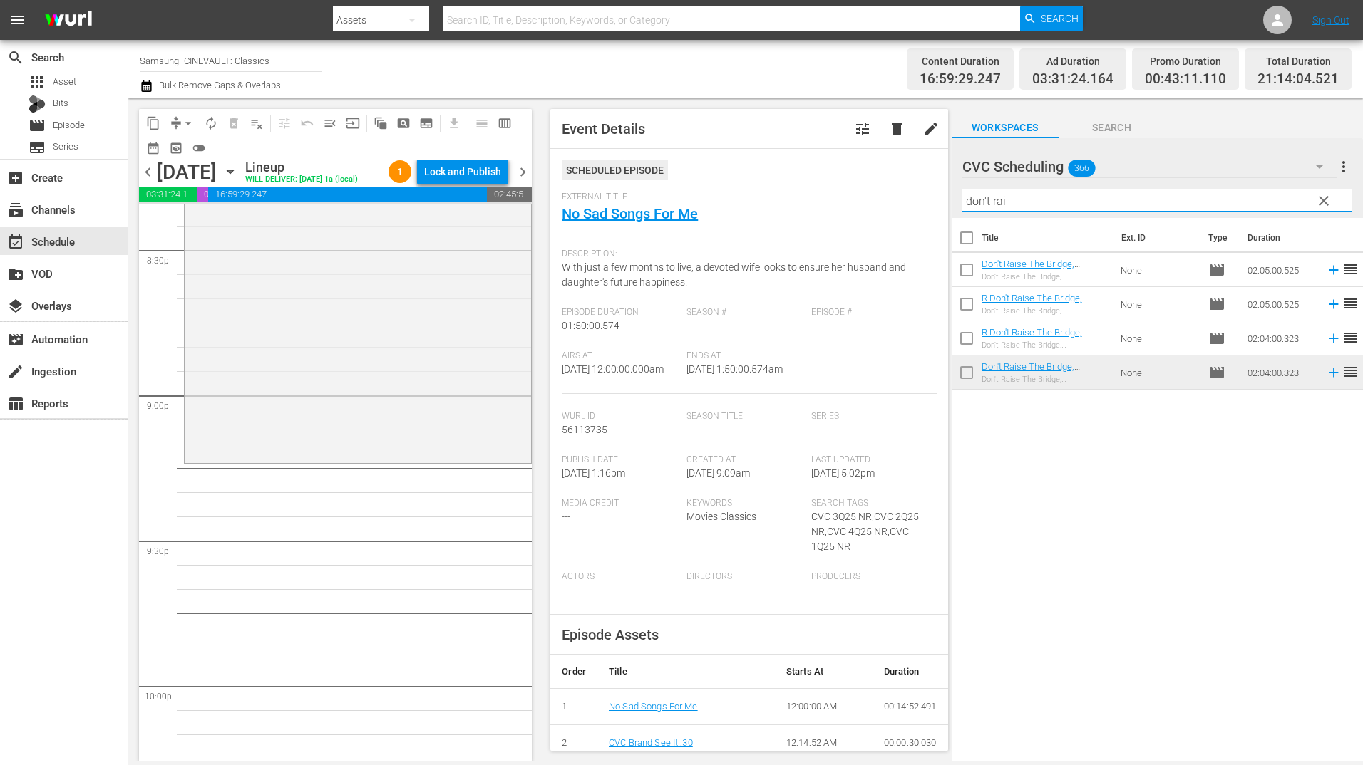
drag, startPoint x: 1038, startPoint y: 205, endPoint x: 825, endPoint y: 204, distance: 213.1
click at [827, 205] on div "content_copy compress arrow_drop_down autorenew_outlined delete_forever_outline…" at bounding box center [745, 430] width 1234 height 664
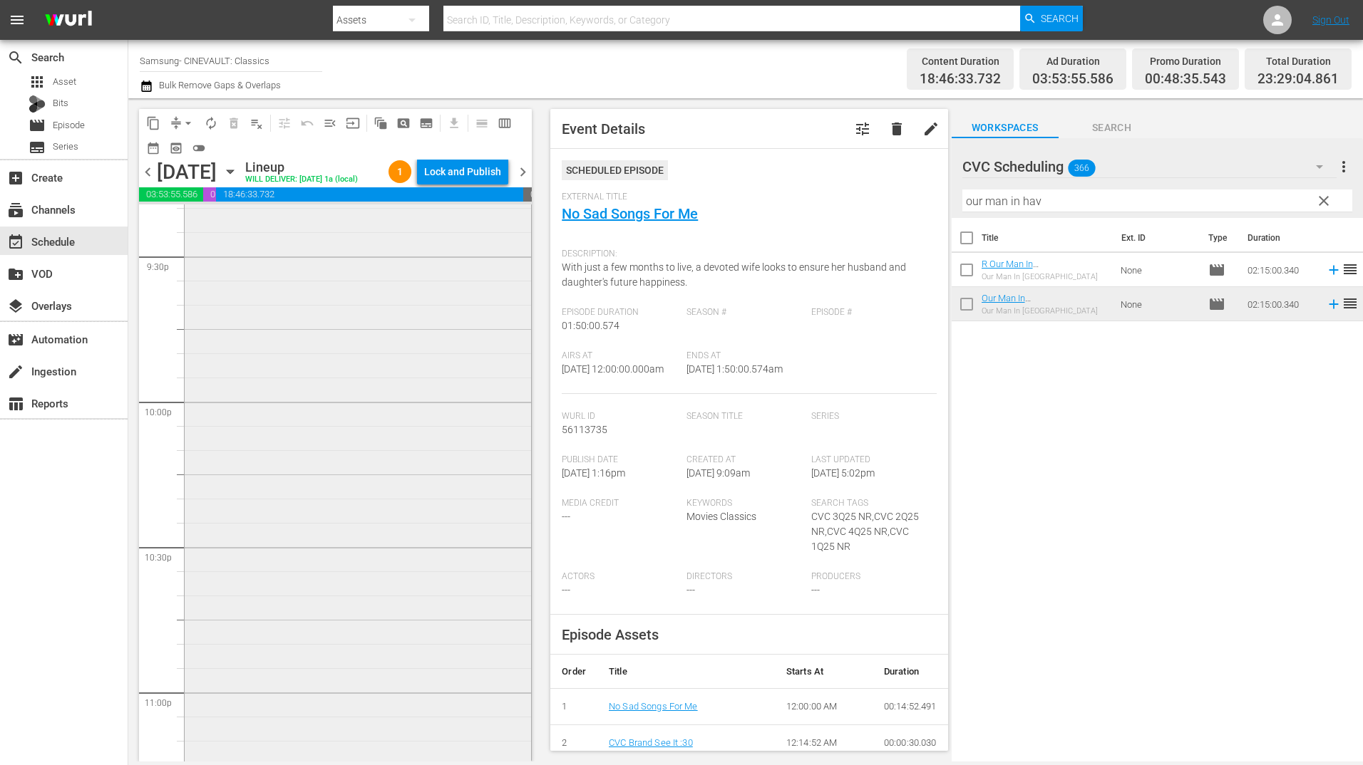
scroll to position [6201, 0]
click at [374, 450] on div "Our Man In Havana r1/r5 reorder" at bounding box center [358, 505] width 346 height 650
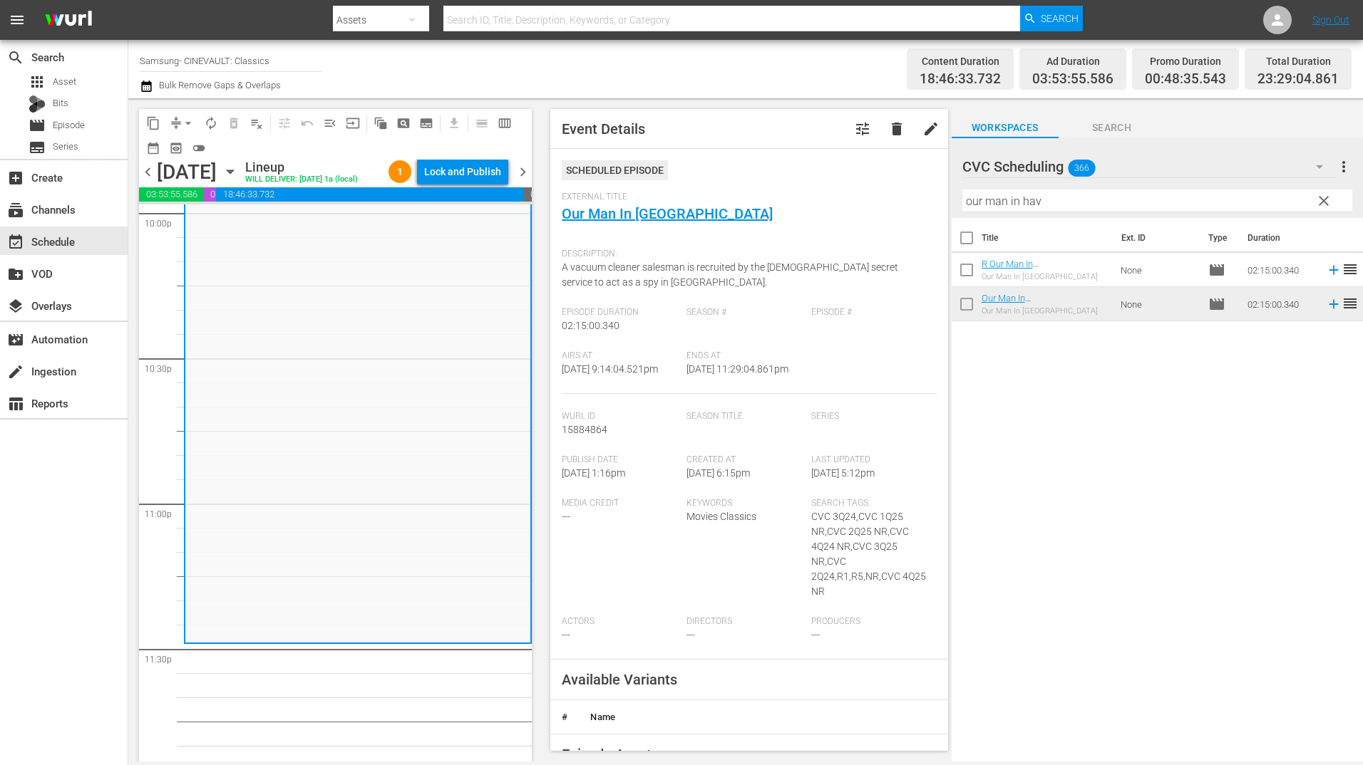
scroll to position [6445, 0]
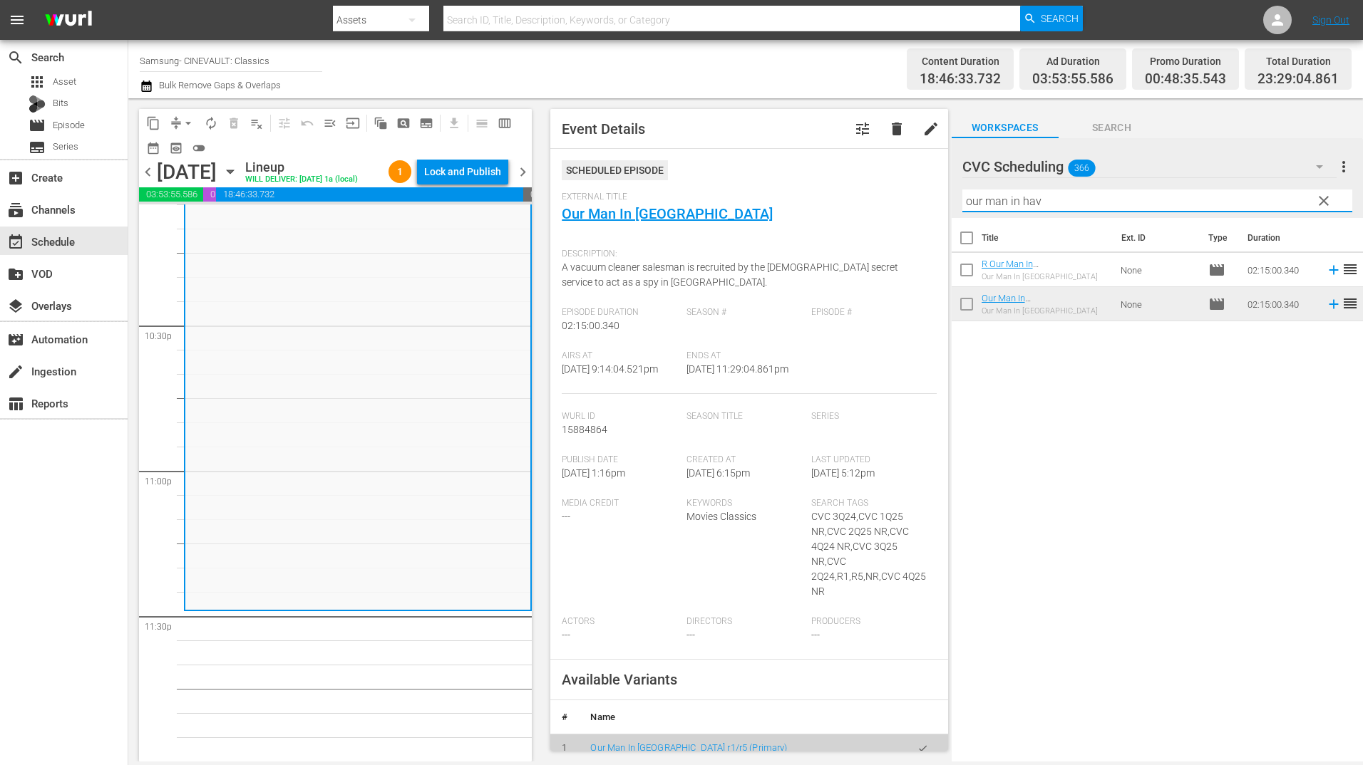
drag, startPoint x: 1083, startPoint y: 202, endPoint x: 894, endPoint y: 220, distance: 189.0
click at [894, 220] on div "content_copy compress arrow_drop_down autorenew_outlined delete_forever_outline…" at bounding box center [745, 430] width 1234 height 664
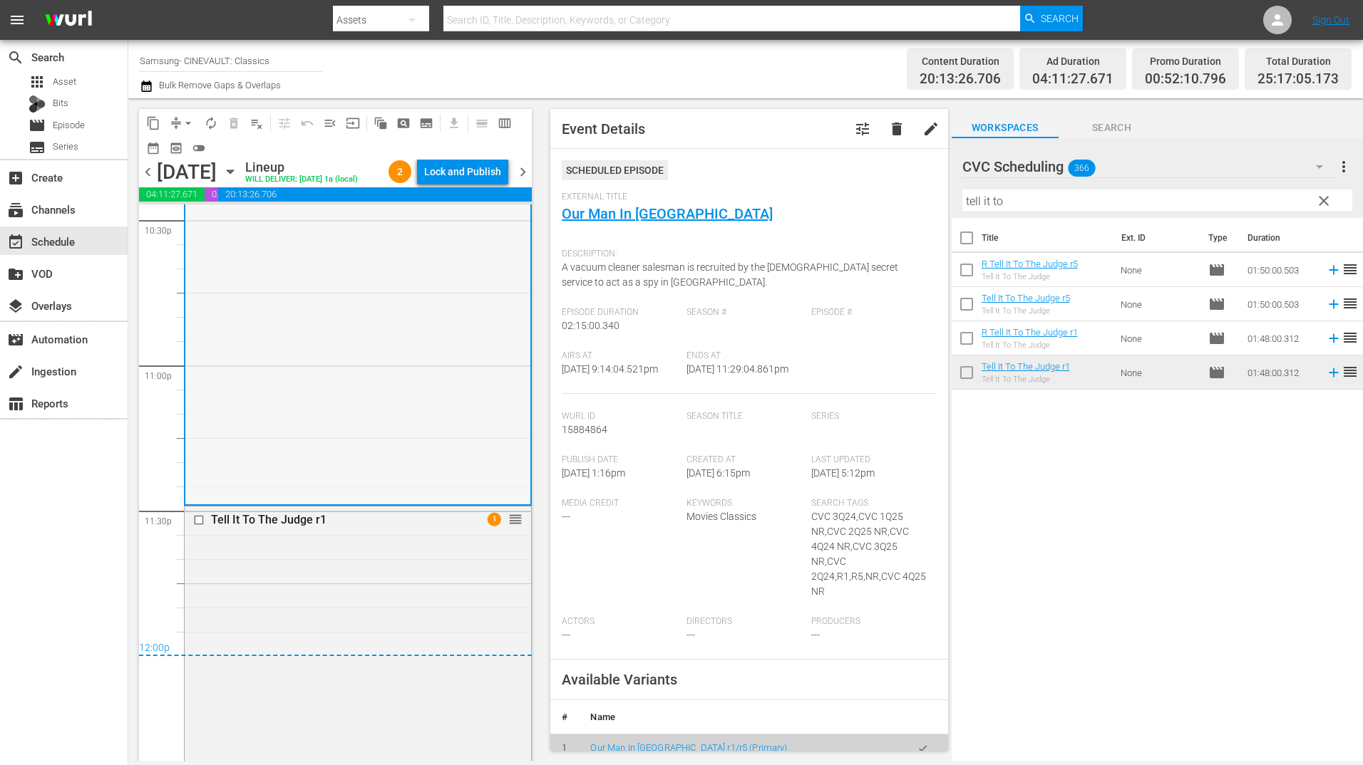
scroll to position [6730, 0]
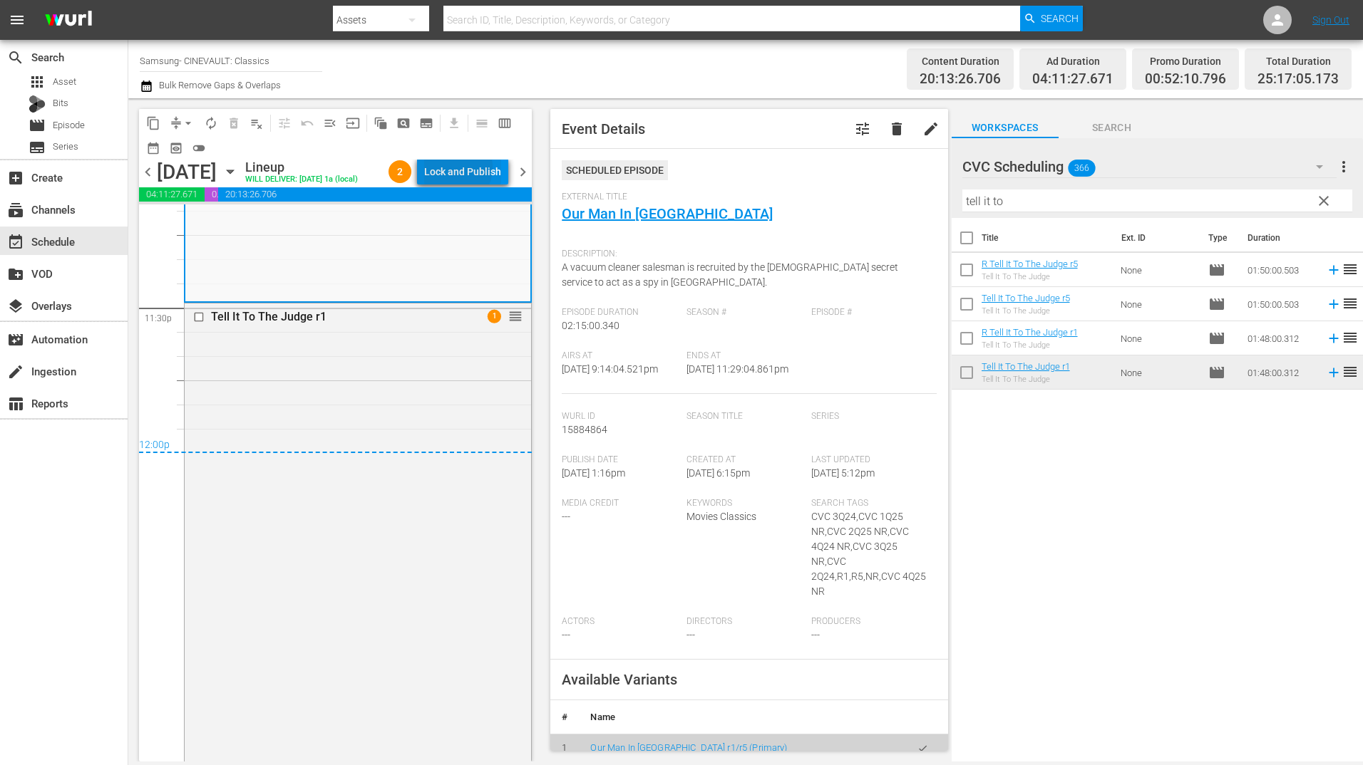
click at [463, 170] on div "Lock and Publish" at bounding box center [462, 172] width 77 height 26
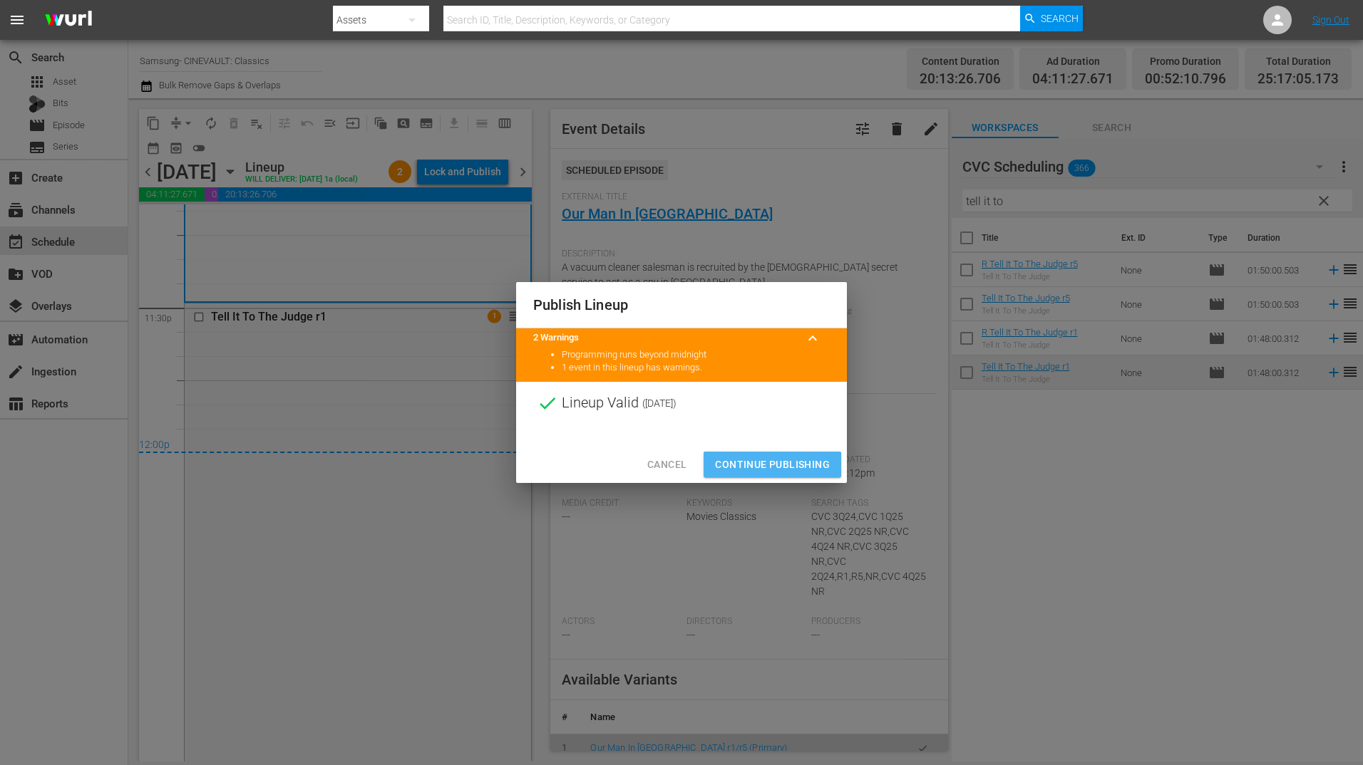
click at [755, 461] on span "Continue Publishing" at bounding box center [772, 465] width 115 height 18
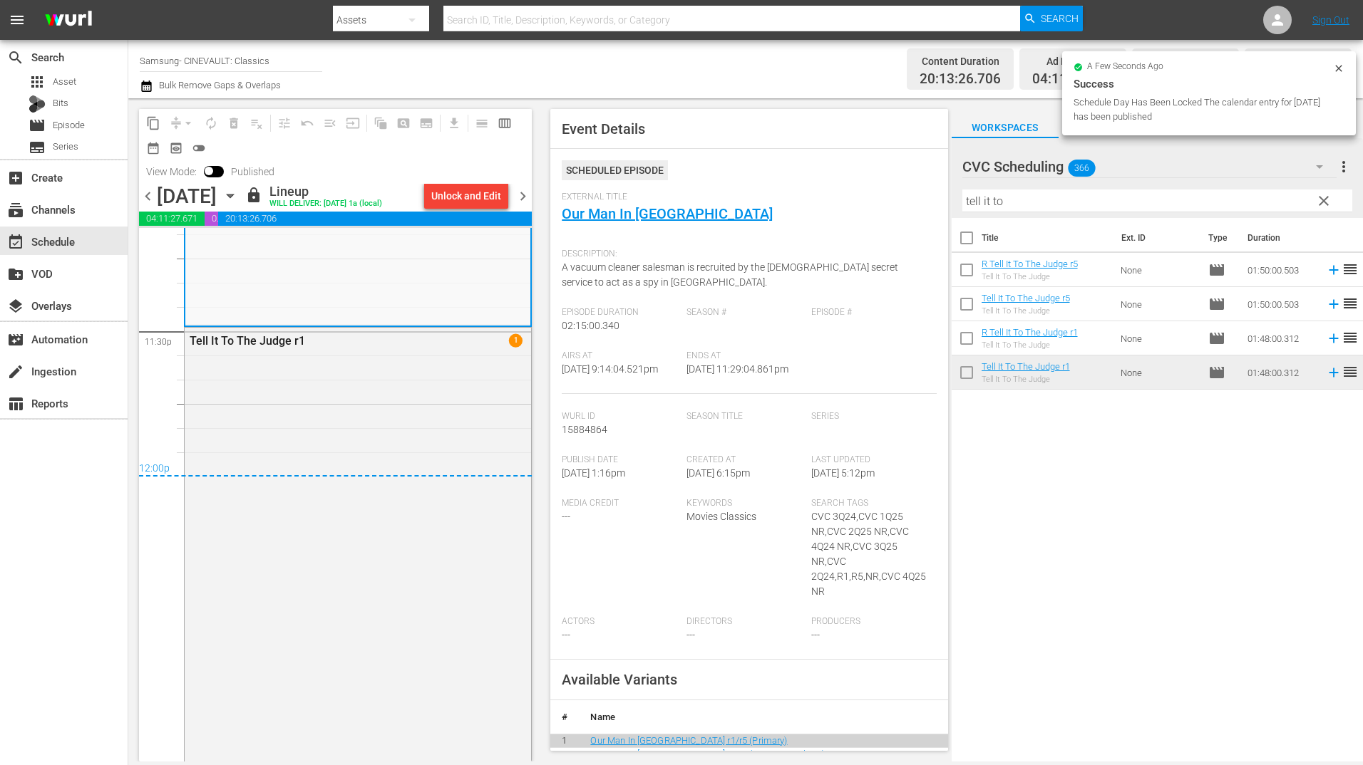
click at [523, 204] on span "chevron_right" at bounding box center [523, 196] width 18 height 18
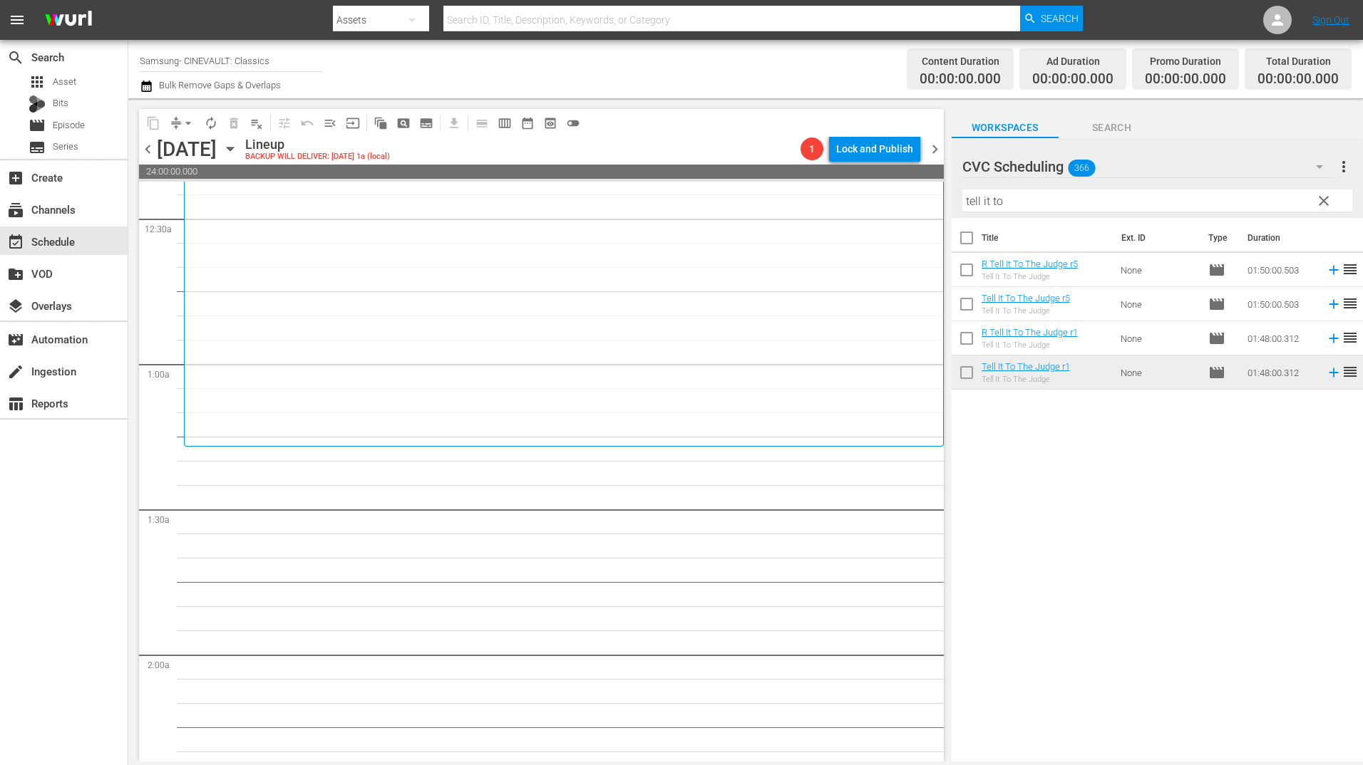
scroll to position [214, 0]
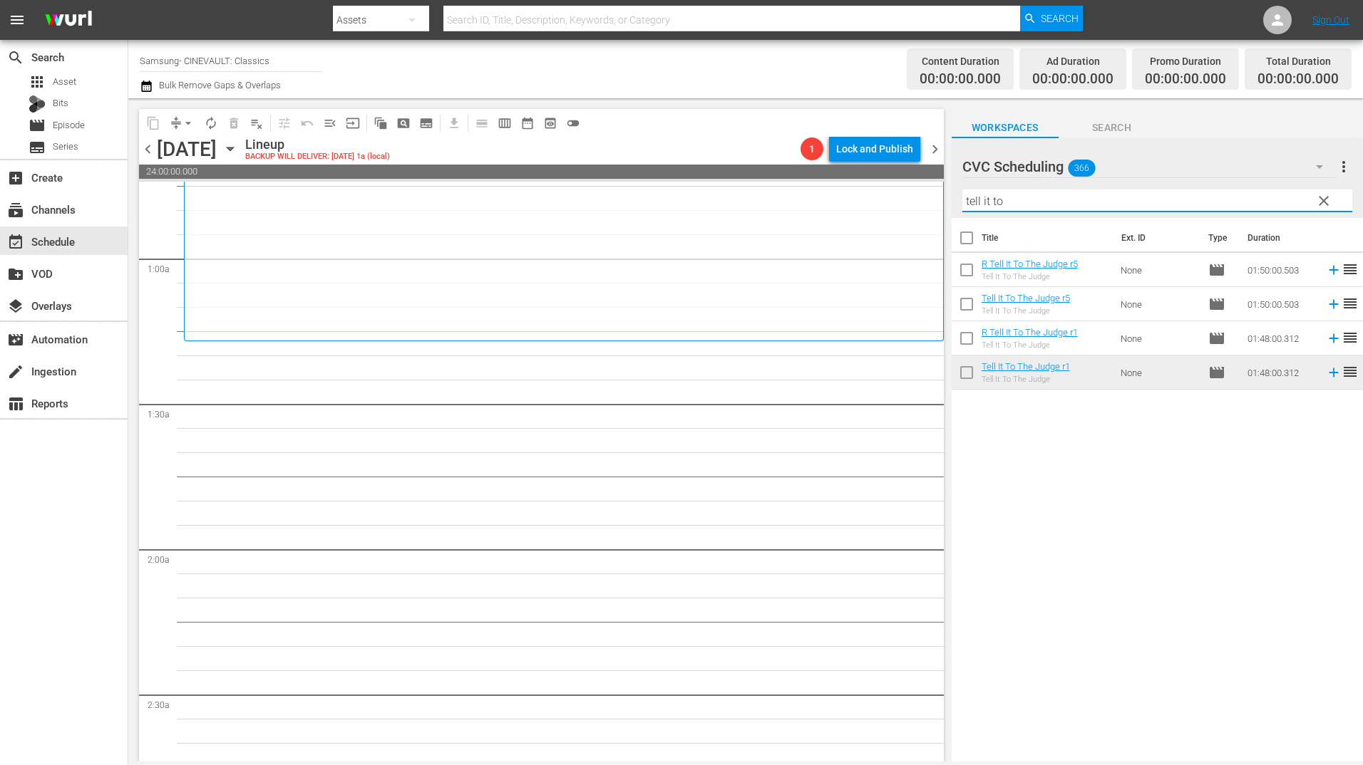
drag, startPoint x: 1035, startPoint y: 209, endPoint x: 941, endPoint y: 215, distance: 94.3
click at [941, 215] on div "content_copy compress arrow_drop_down autorenew_outlined delete_forever_outline…" at bounding box center [745, 430] width 1234 height 664
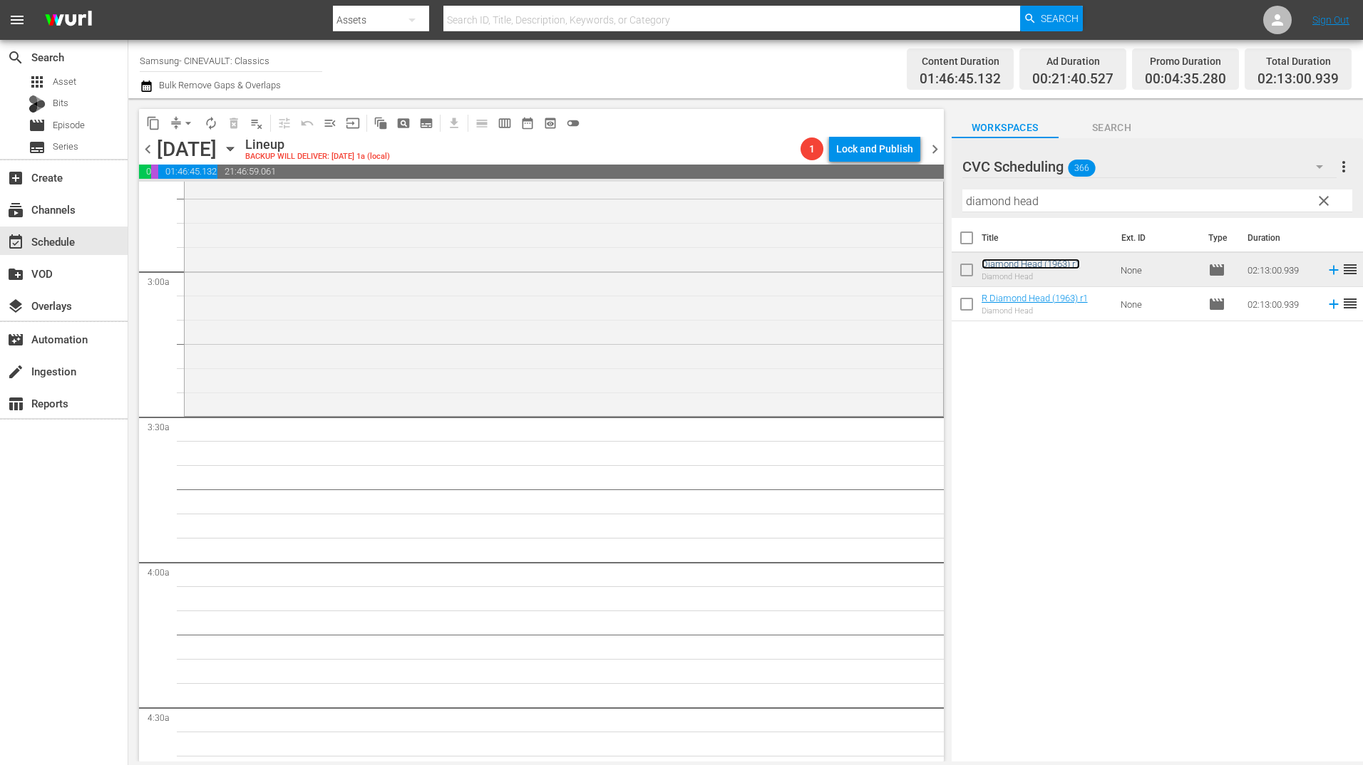
scroll to position [784, 0]
drag, startPoint x: 1093, startPoint y: 194, endPoint x: 907, endPoint y: 207, distance: 186.5
click at [907, 207] on div "content_copy compress arrow_drop_down autorenew_outlined delete_forever_outline…" at bounding box center [745, 430] width 1234 height 664
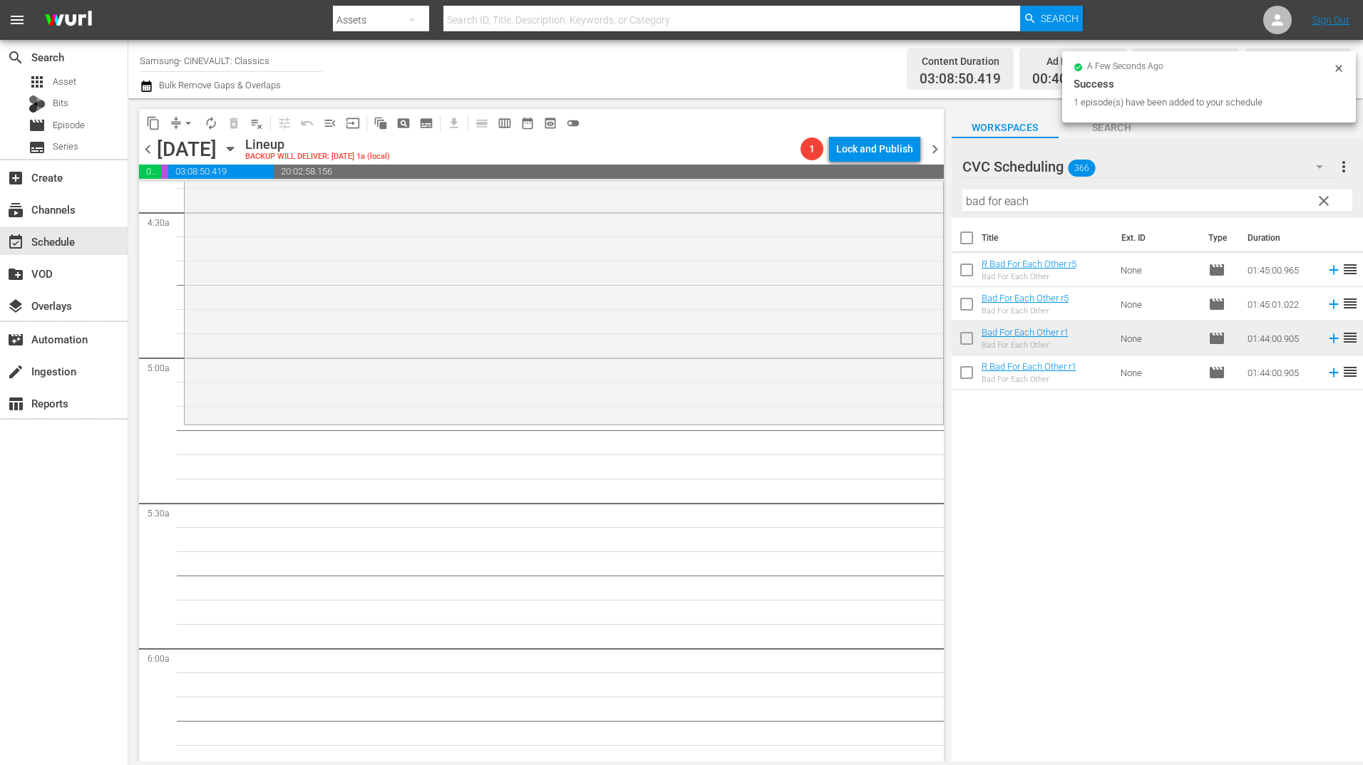
scroll to position [1283, 0]
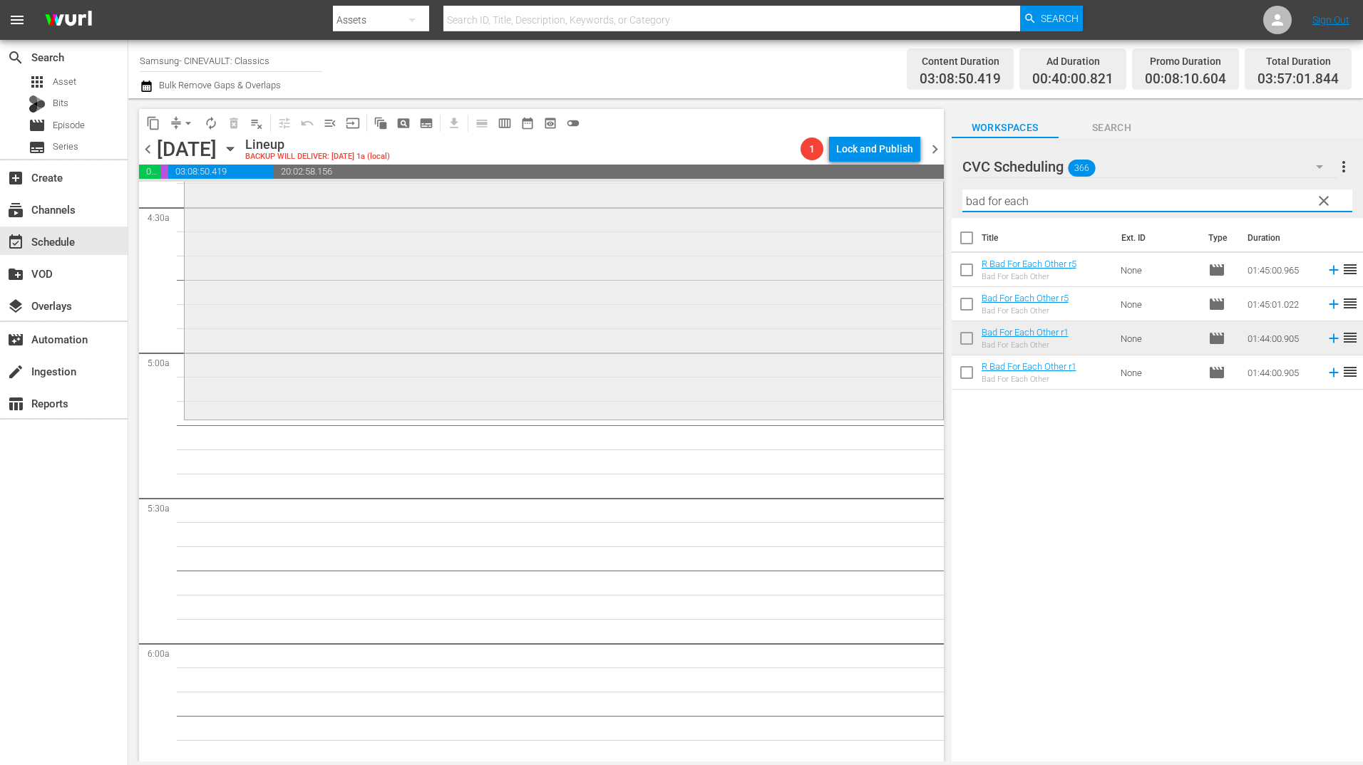
drag, startPoint x: 1031, startPoint y: 196, endPoint x: 882, endPoint y: 219, distance: 150.0
click at [882, 219] on div "content_copy compress arrow_drop_down autorenew_outlined delete_forever_outline…" at bounding box center [745, 430] width 1234 height 664
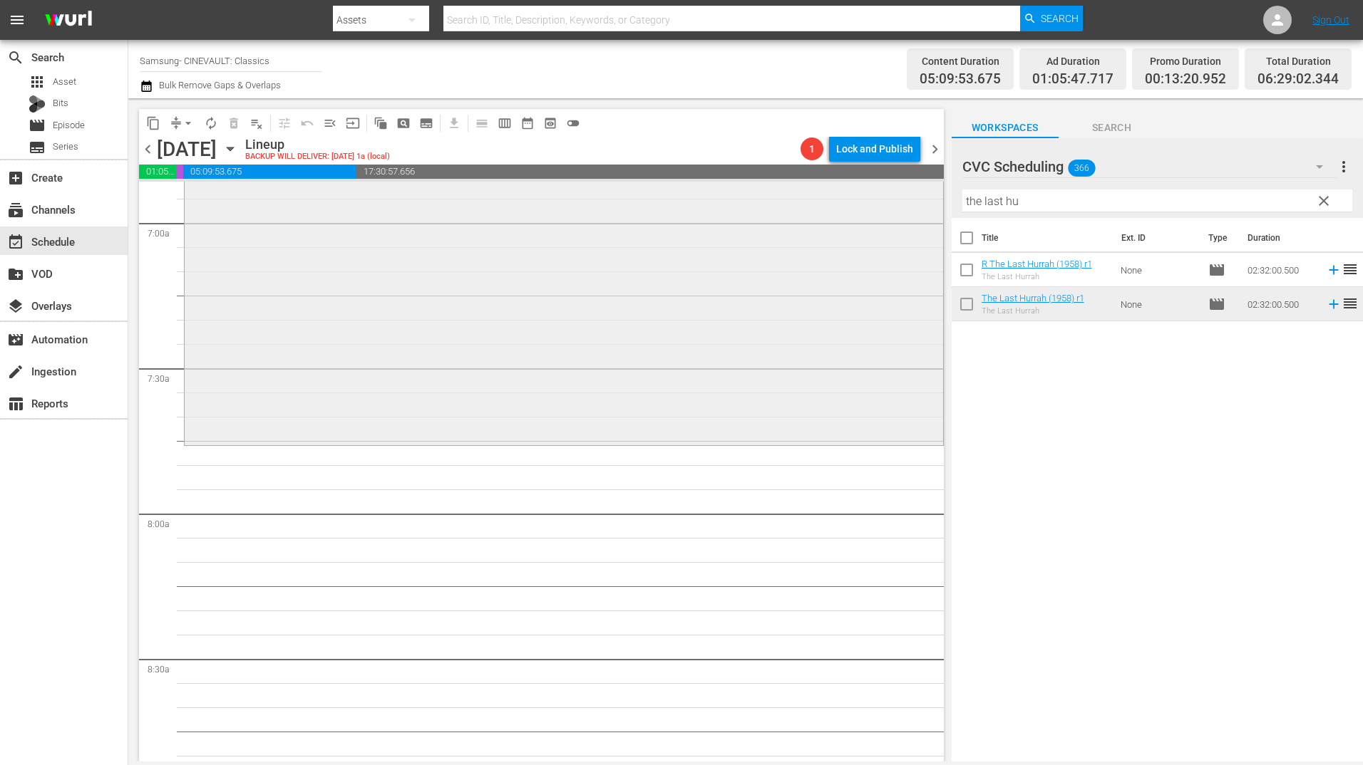
scroll to position [1996, 0]
drag, startPoint x: 1051, startPoint y: 203, endPoint x: 890, endPoint y: 222, distance: 161.4
click at [890, 222] on div "content_copy compress arrow_drop_down autorenew_outlined delete_forever_outline…" at bounding box center [745, 430] width 1234 height 664
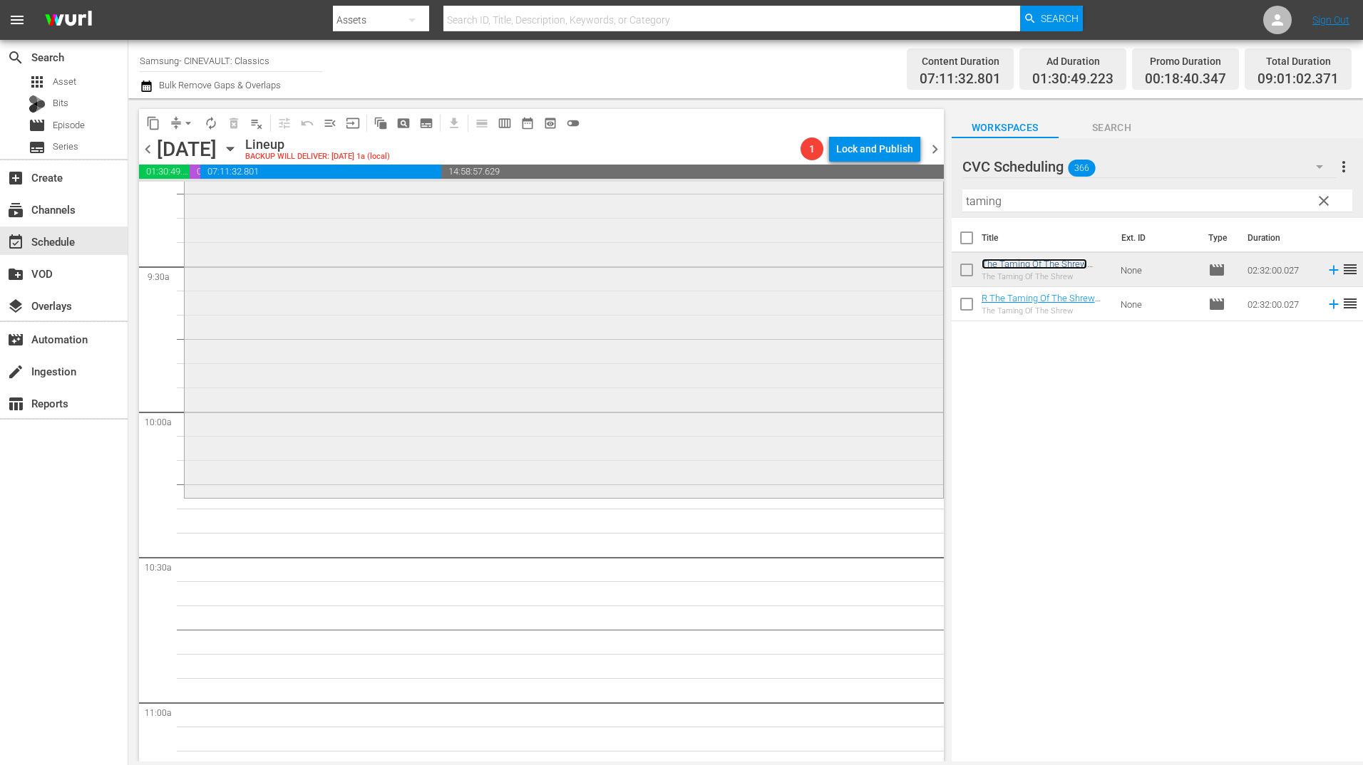
scroll to position [2708, 0]
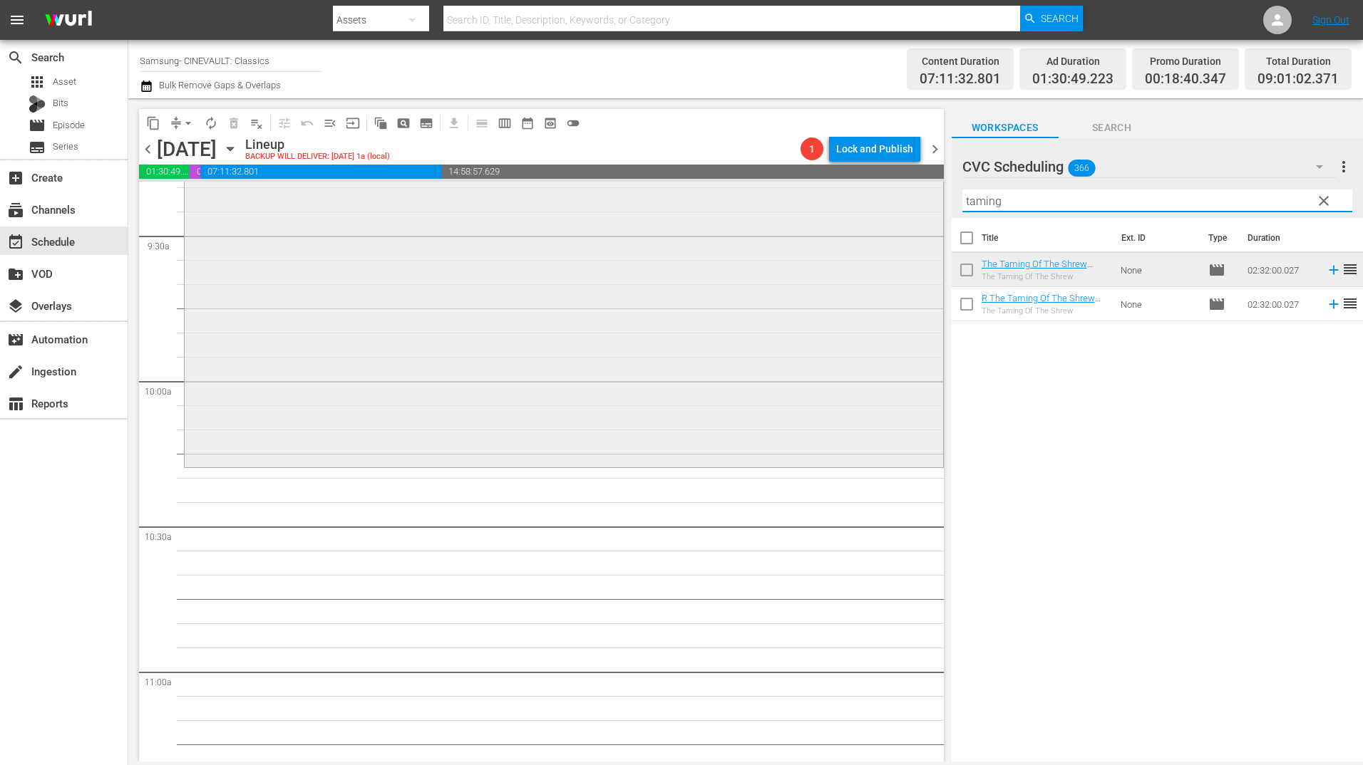
drag, startPoint x: 934, startPoint y: 211, endPoint x: 917, endPoint y: 215, distance: 18.3
click at [917, 215] on div "content_copy compress arrow_drop_down autorenew_outlined delete_forever_outline…" at bounding box center [745, 430] width 1234 height 664
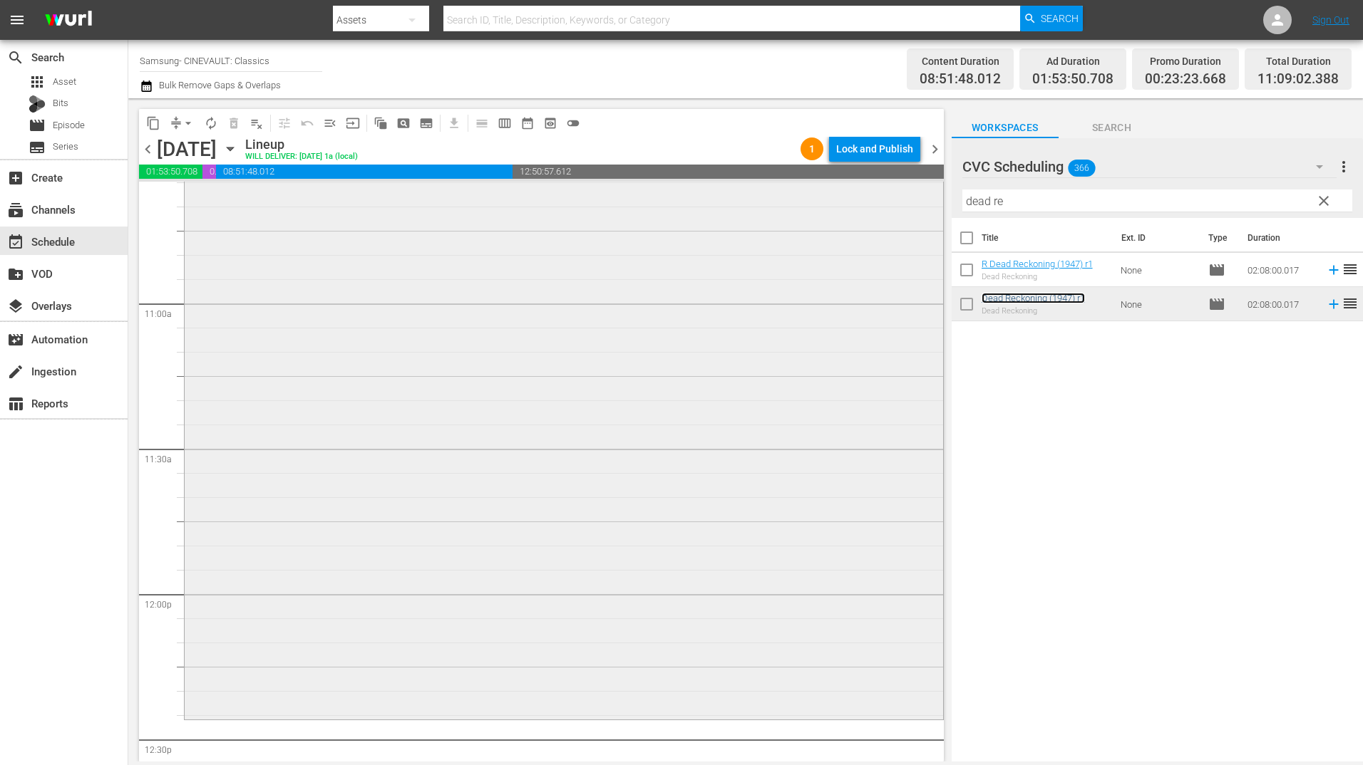
scroll to position [3207, 0]
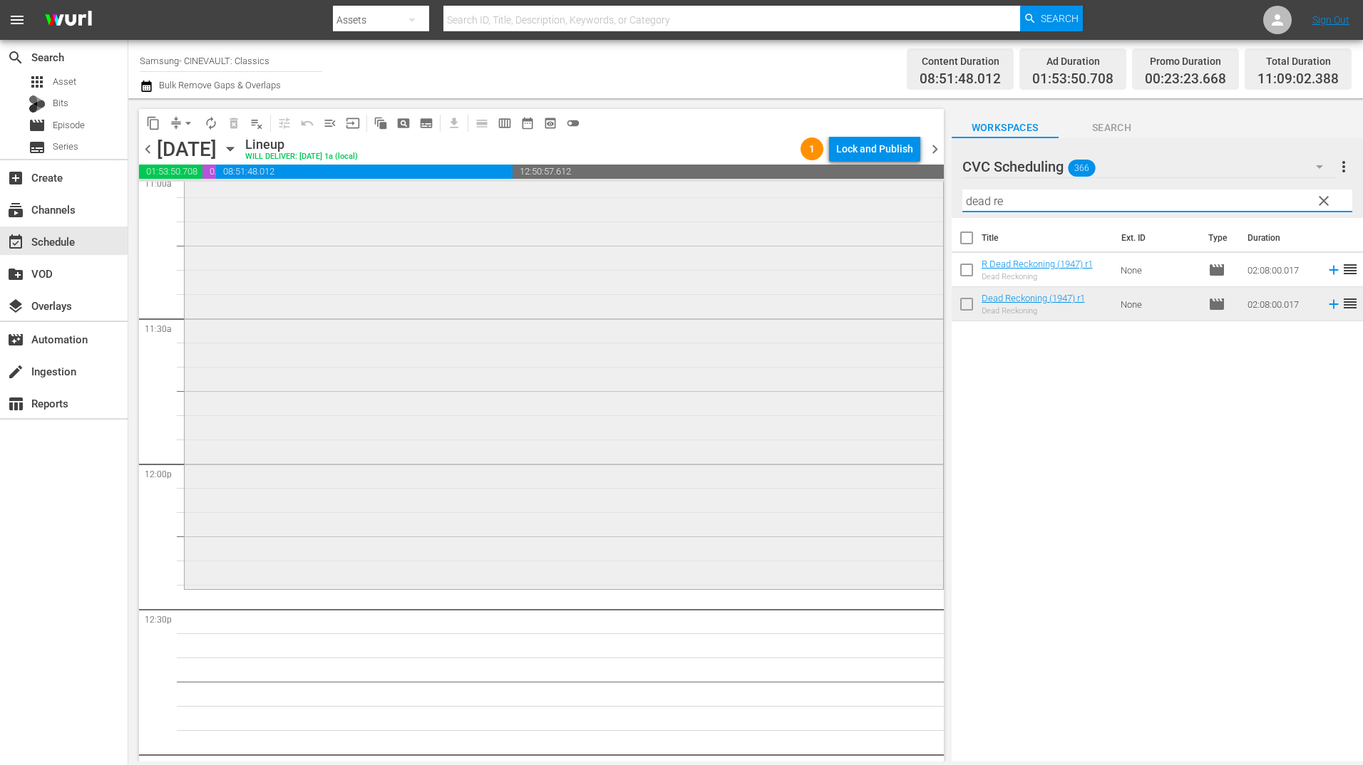
drag, startPoint x: 1041, startPoint y: 199, endPoint x: 881, endPoint y: 207, distance: 159.9
click at [881, 207] on div "content_copy compress arrow_drop_down autorenew_outlined delete_forever_outline…" at bounding box center [745, 430] width 1234 height 664
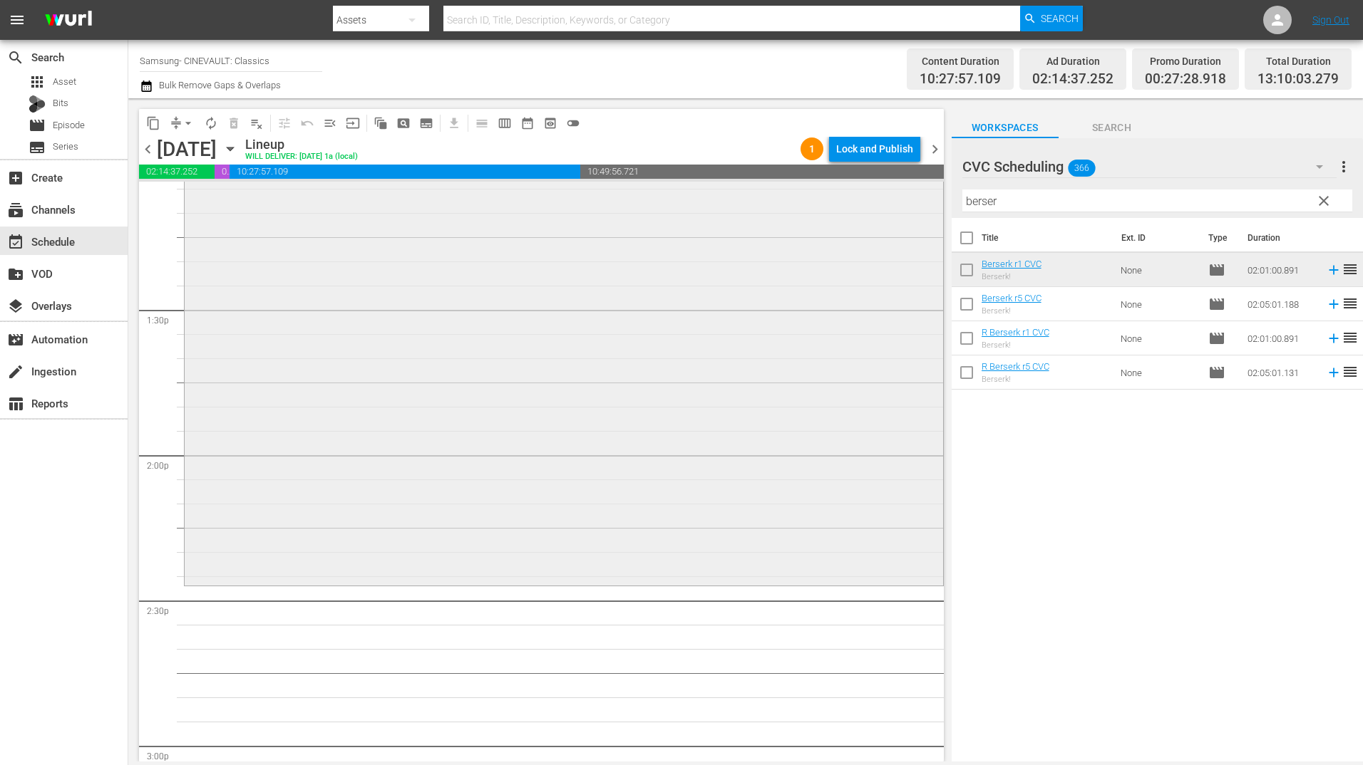
scroll to position [3849, 0]
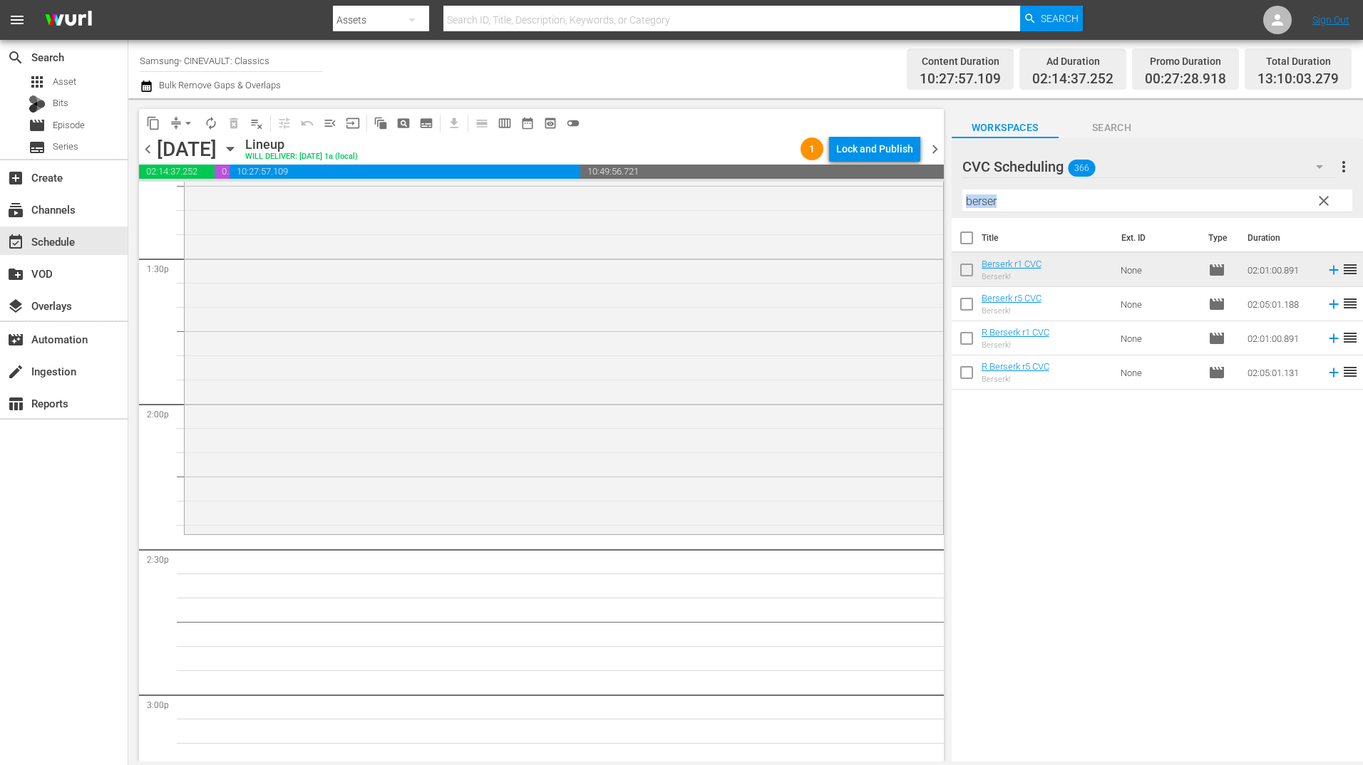
drag, startPoint x: 1023, startPoint y: 212, endPoint x: 984, endPoint y: 218, distance: 39.7
click at [984, 218] on div "Filter by Title berser" at bounding box center [1157, 201] width 390 height 34
drag, startPoint x: 1009, startPoint y: 207, endPoint x: 908, endPoint y: 209, distance: 101.2
click at [908, 209] on div "content_copy compress arrow_drop_down autorenew_outlined delete_forever_outline…" at bounding box center [745, 430] width 1234 height 664
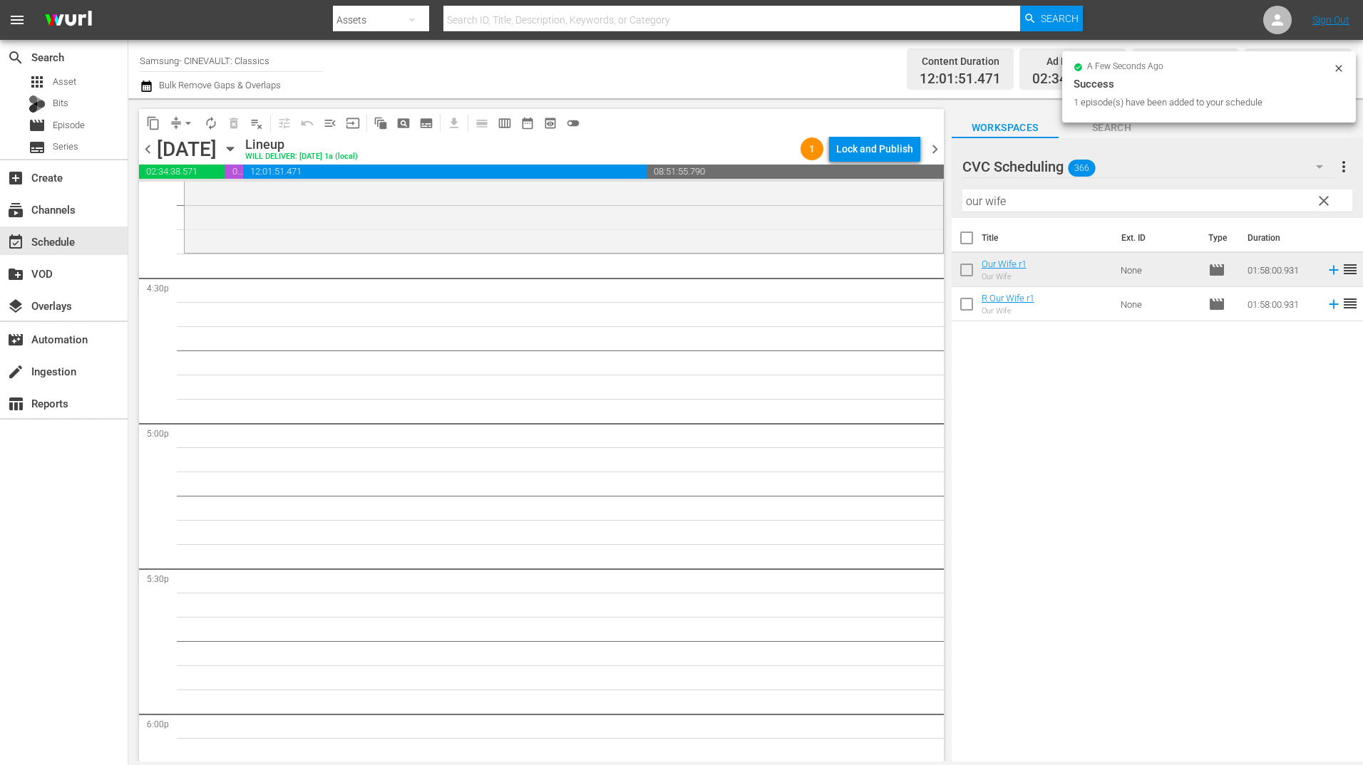
scroll to position [4704, 0]
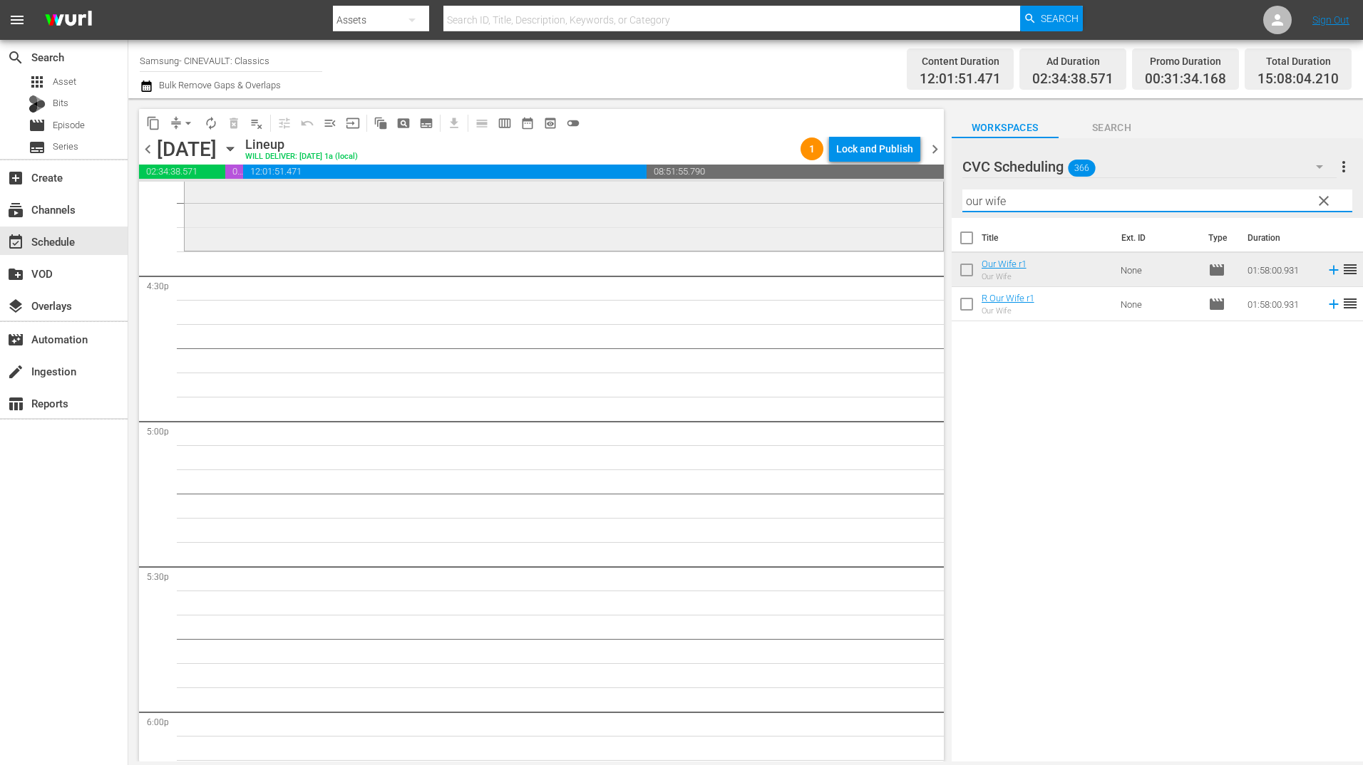
drag, startPoint x: 1058, startPoint y: 205, endPoint x: 813, endPoint y: 222, distance: 245.8
click at [813, 222] on div "content_copy compress arrow_drop_down autorenew_outlined delete_forever_outline…" at bounding box center [745, 430] width 1234 height 664
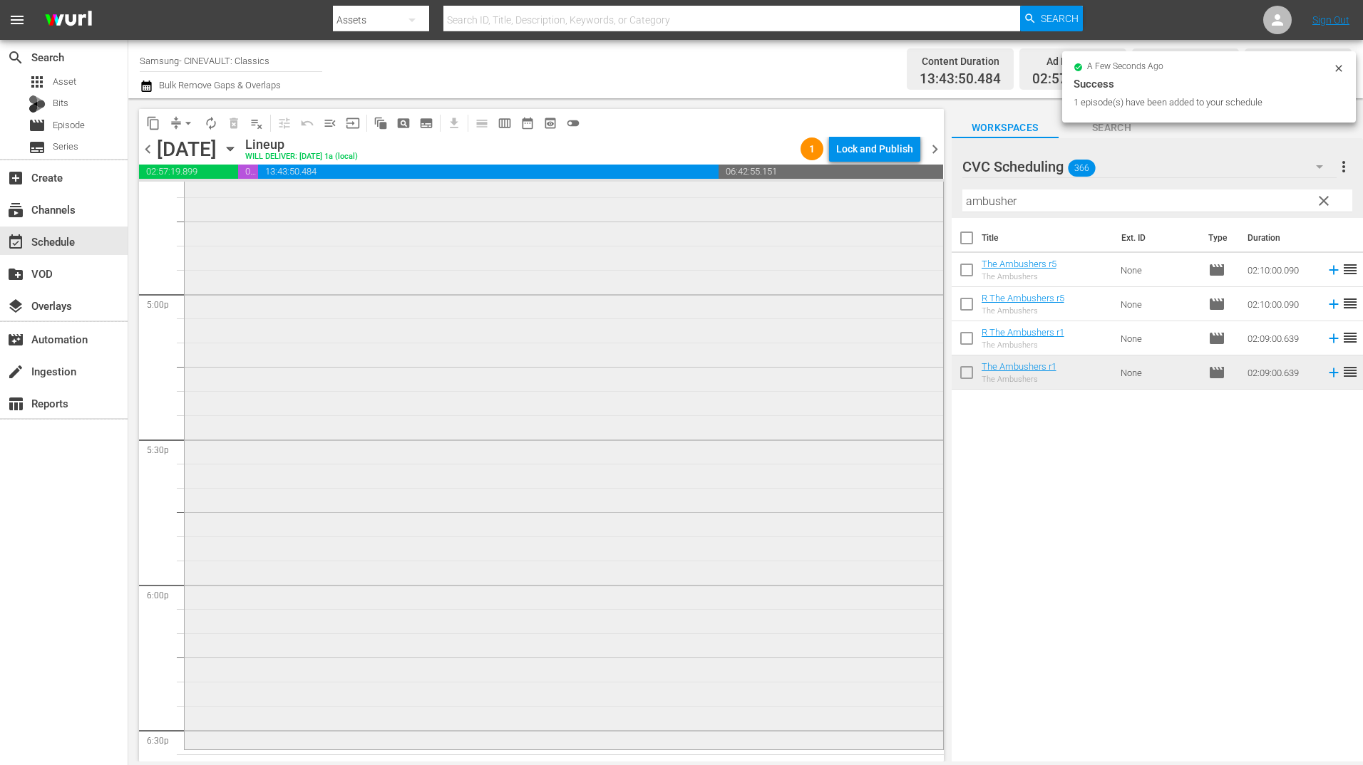
scroll to position [5132, 0]
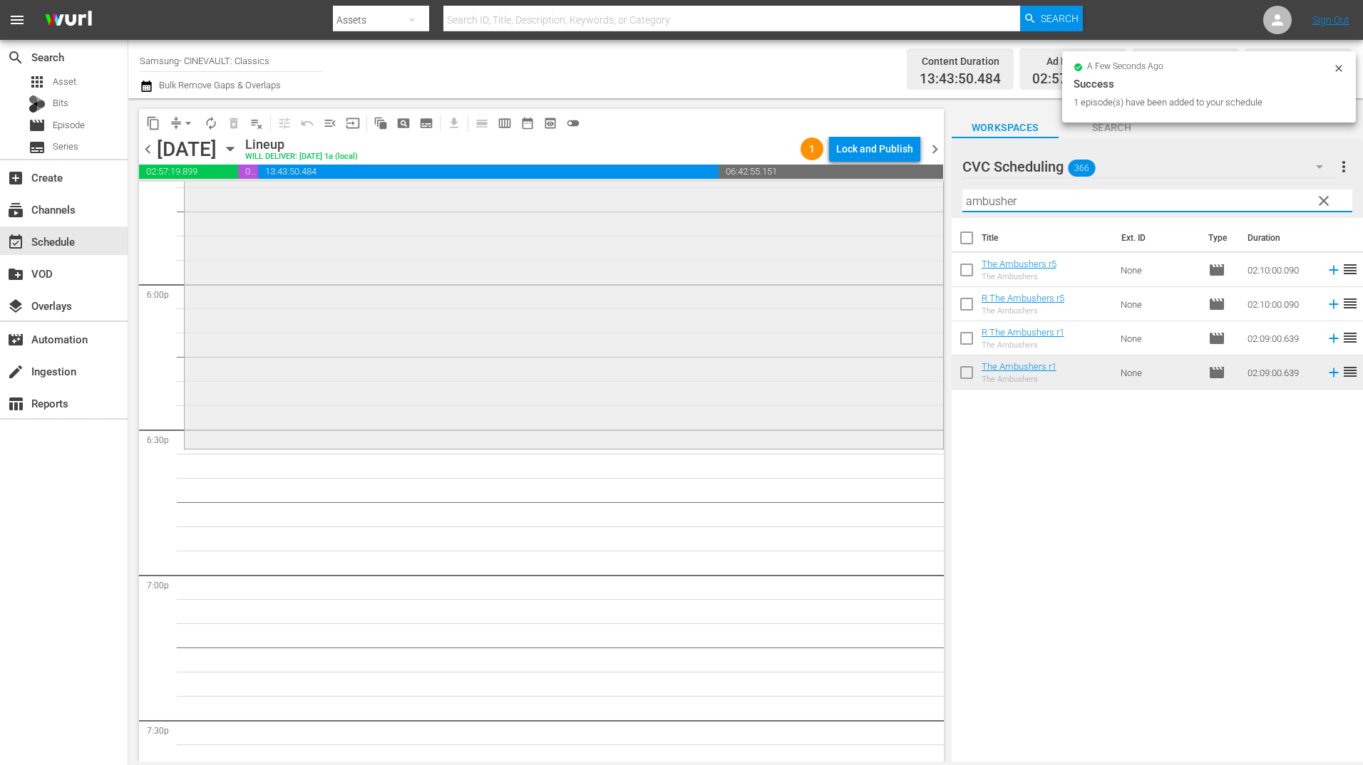
drag, startPoint x: 1048, startPoint y: 196, endPoint x: 867, endPoint y: 211, distance: 180.9
click at [867, 211] on div "content_copy compress arrow_drop_down autorenew_outlined delete_forever_outline…" at bounding box center [745, 430] width 1234 height 664
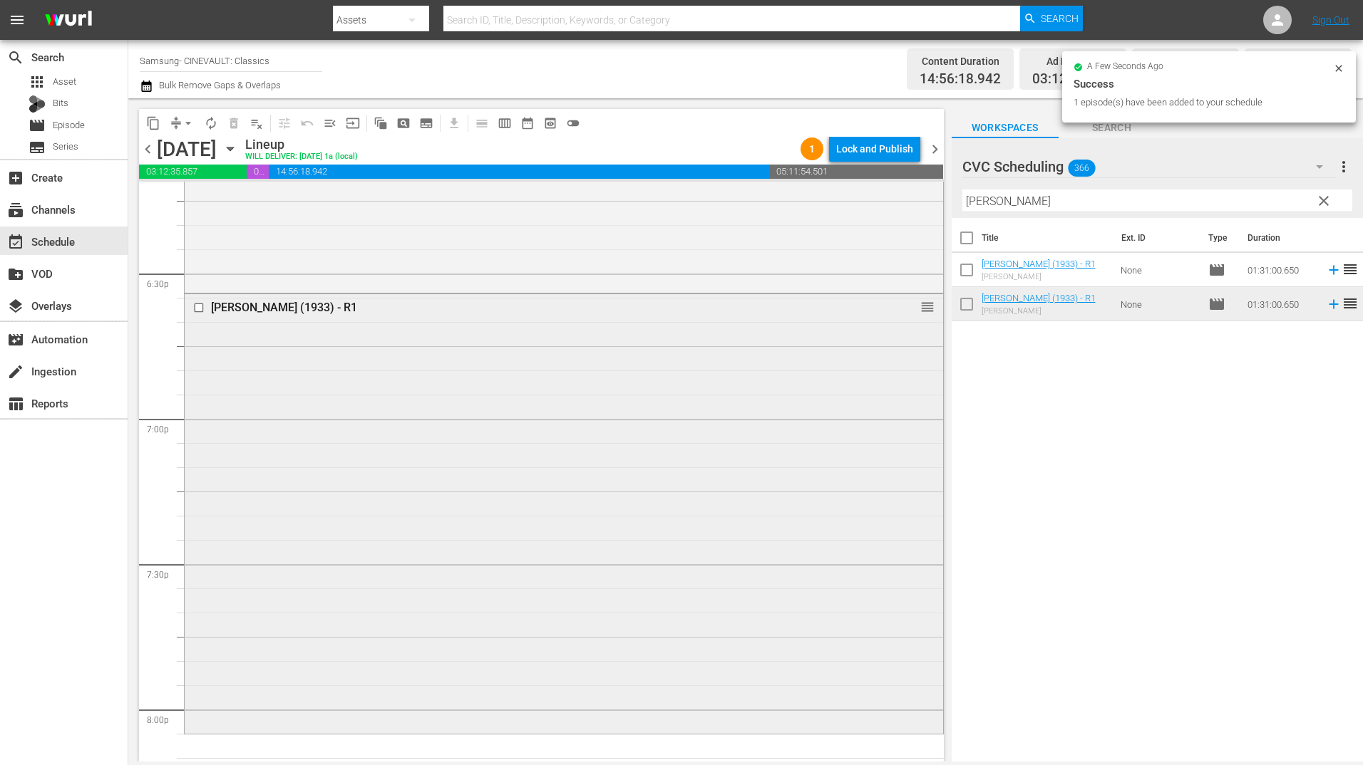
scroll to position [5559, 0]
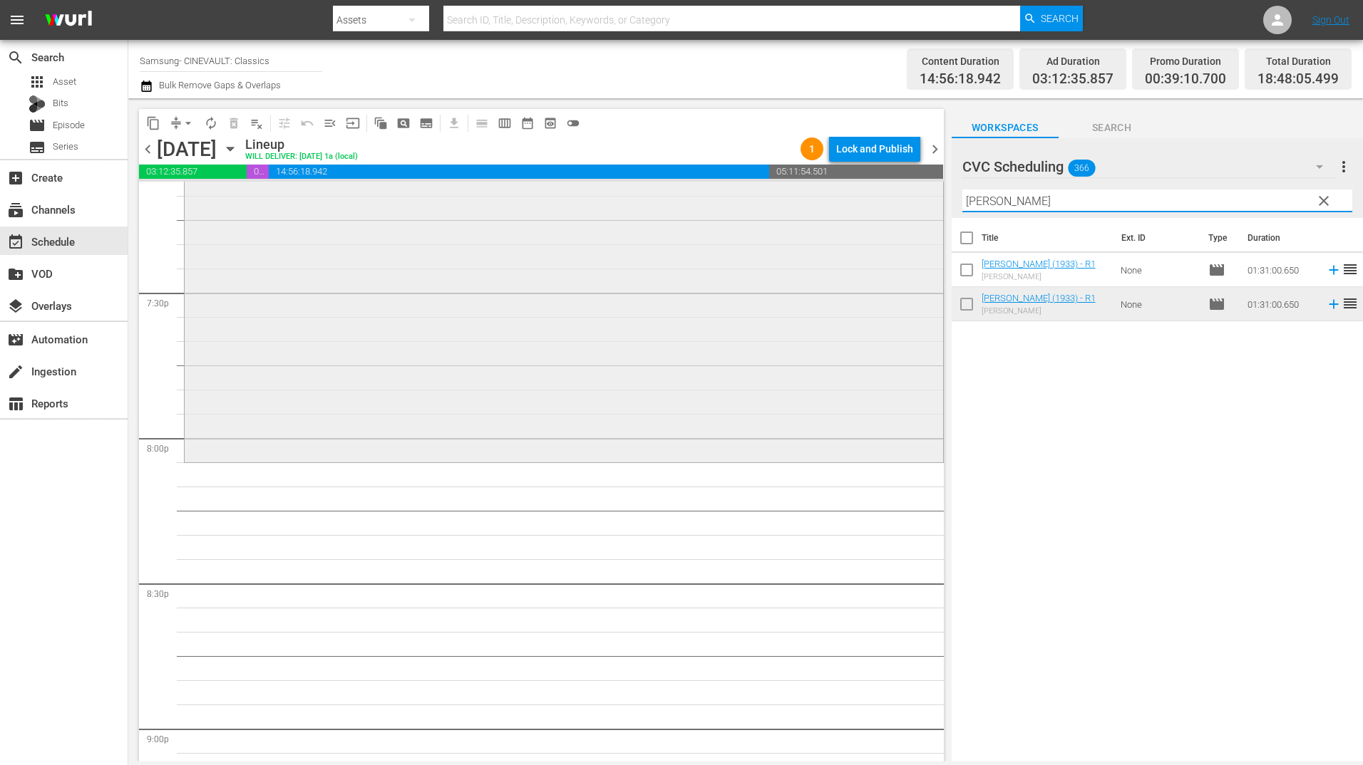
drag, startPoint x: 1062, startPoint y: 206, endPoint x: 902, endPoint y: 213, distance: 160.5
click at [902, 213] on div "content_copy compress arrow_drop_down autorenew_outlined delete_forever_outline…" at bounding box center [745, 430] width 1234 height 664
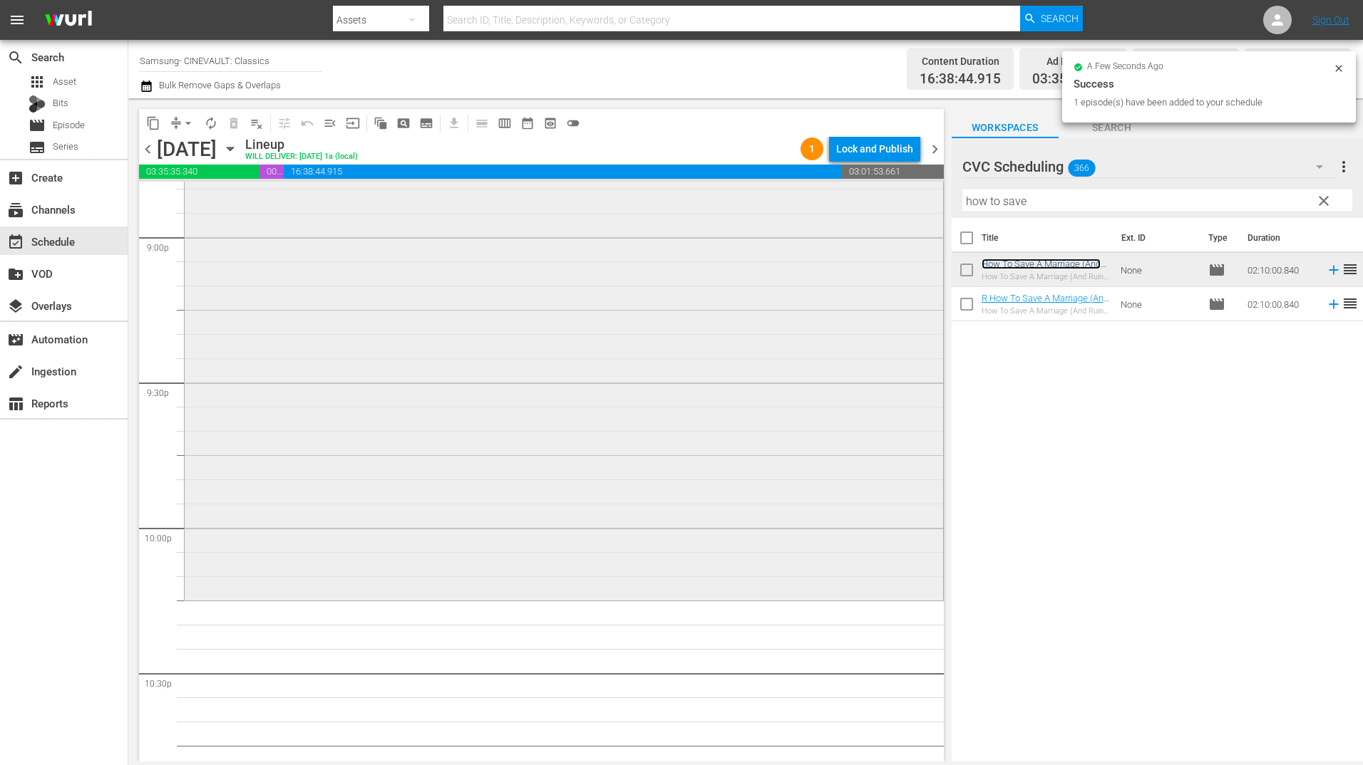
scroll to position [6201, 0]
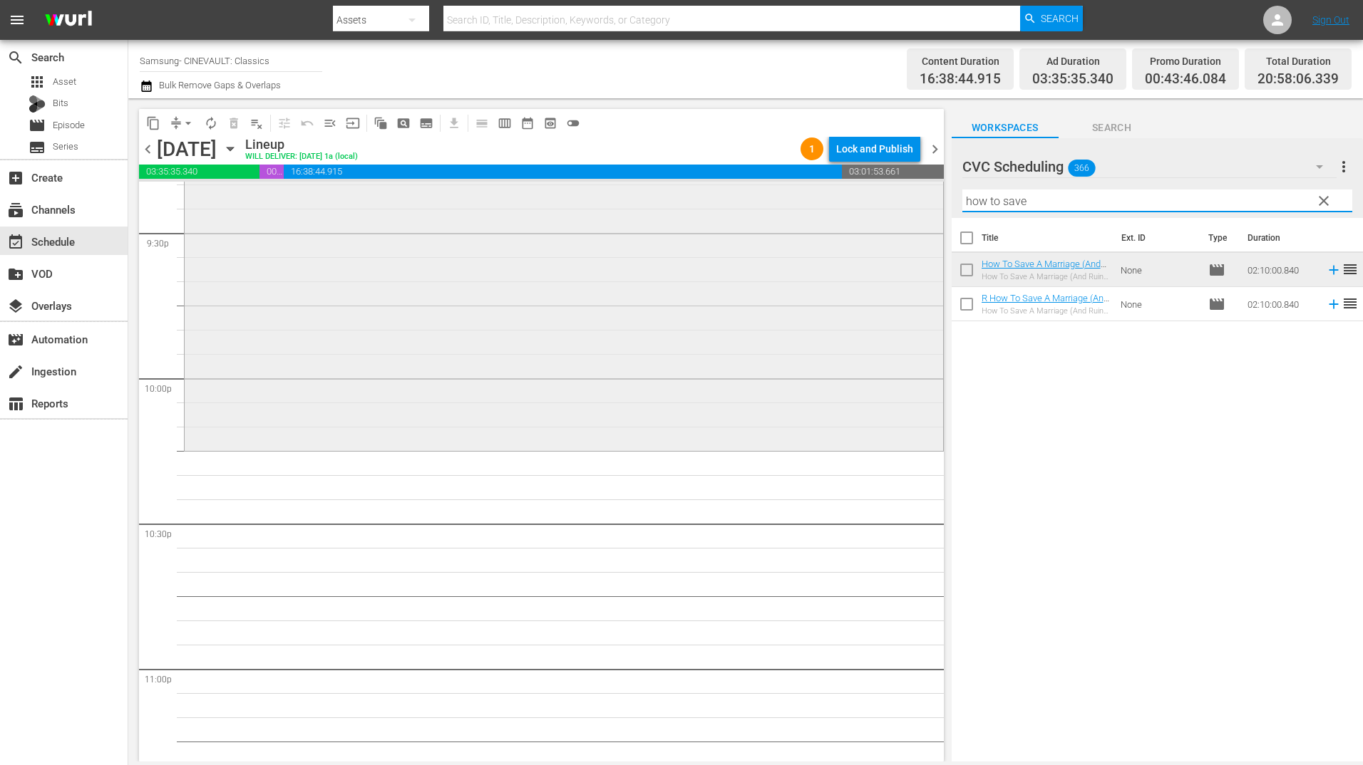
drag, startPoint x: 989, startPoint y: 201, endPoint x: 878, endPoint y: 203, distance: 110.5
click at [878, 203] on div "content_copy compress arrow_drop_down autorenew_outlined delete_forever_outline…" at bounding box center [745, 430] width 1234 height 664
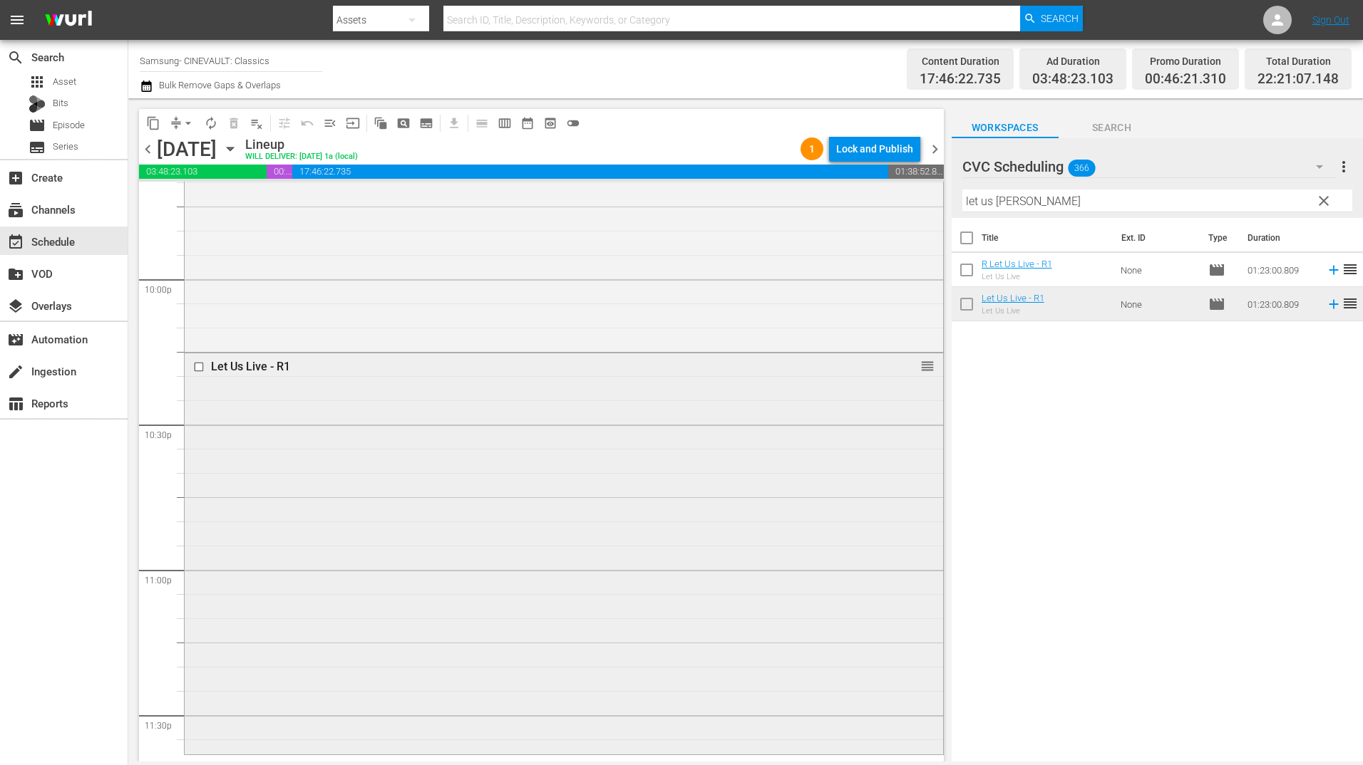
scroll to position [6399, 0]
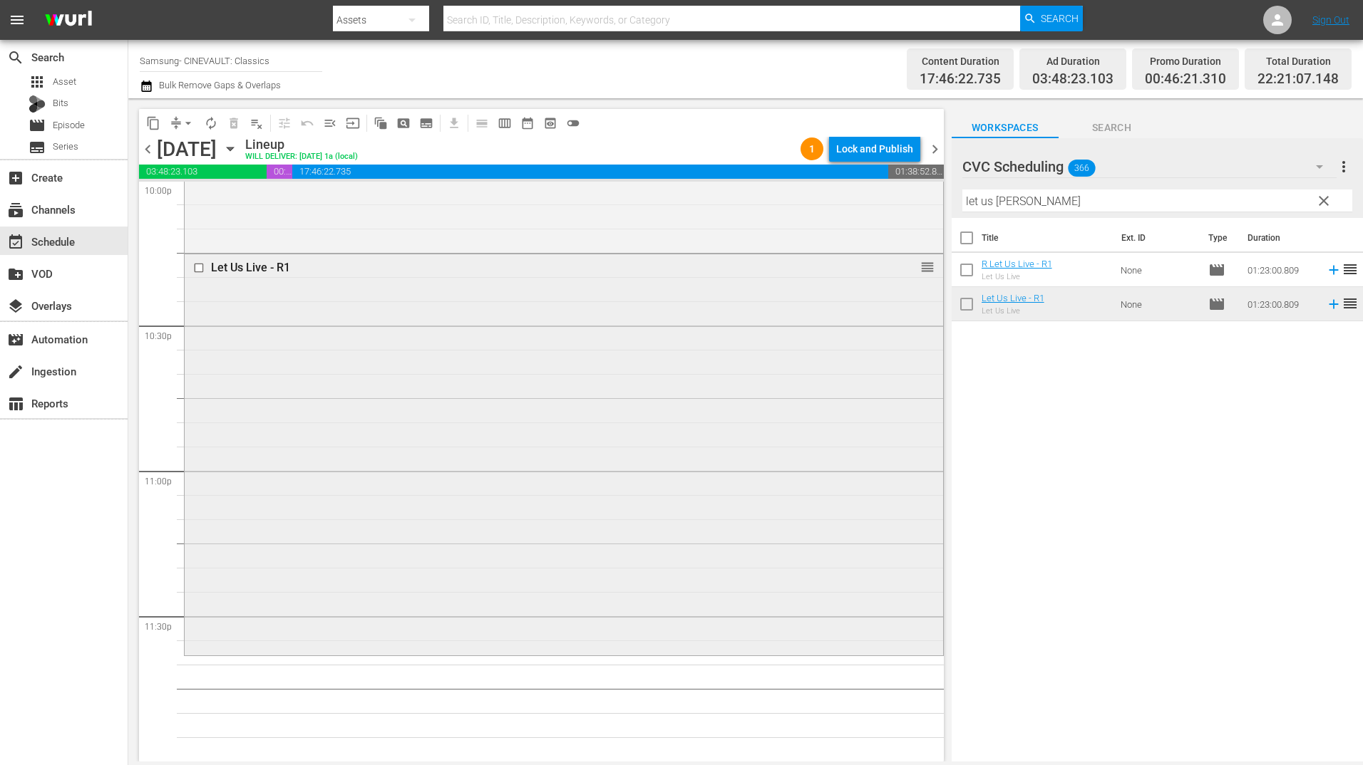
click at [702, 406] on div "Let Us Live - R1 reorder" at bounding box center [564, 453] width 758 height 398
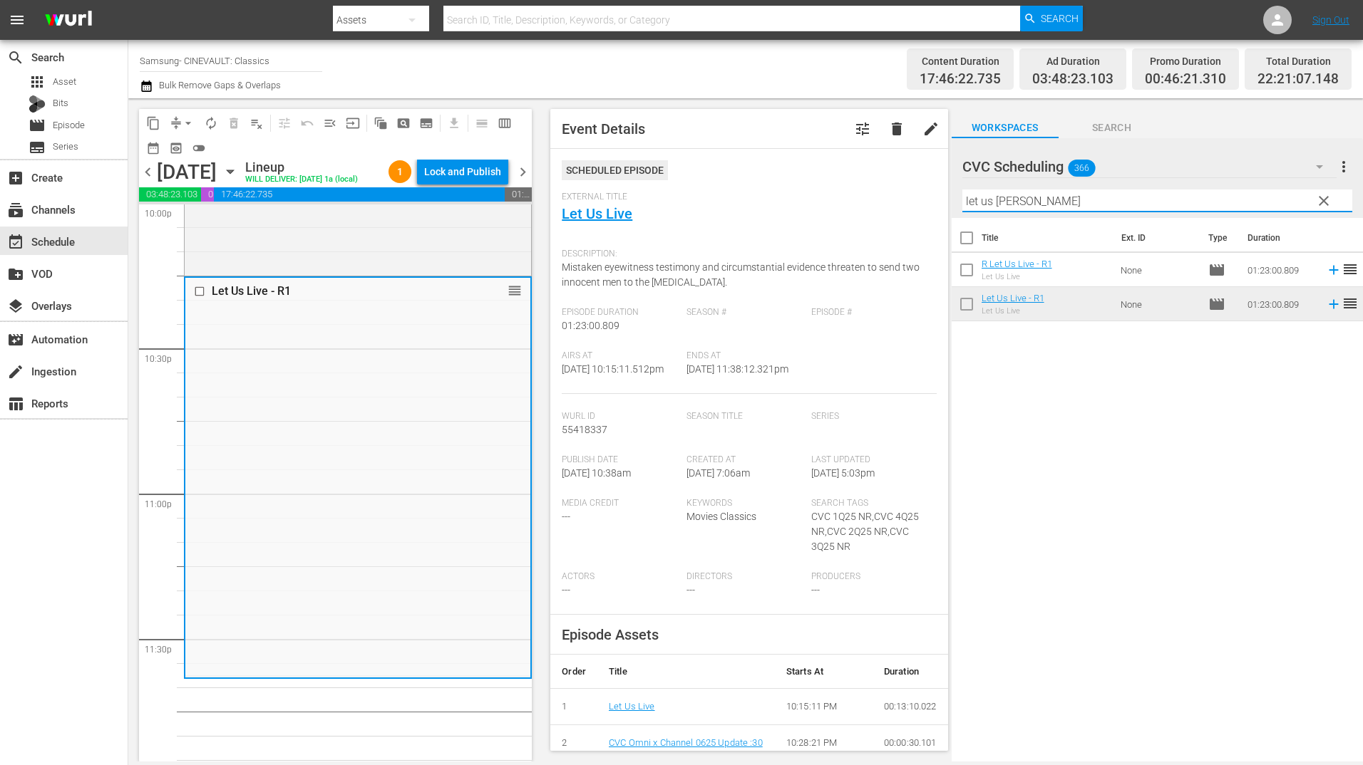
drag, startPoint x: 984, startPoint y: 204, endPoint x: 932, endPoint y: 205, distance: 52.0
click at [932, 205] on div "content_copy compress arrow_drop_down autorenew_outlined delete_forever_outline…" at bounding box center [745, 430] width 1234 height 664
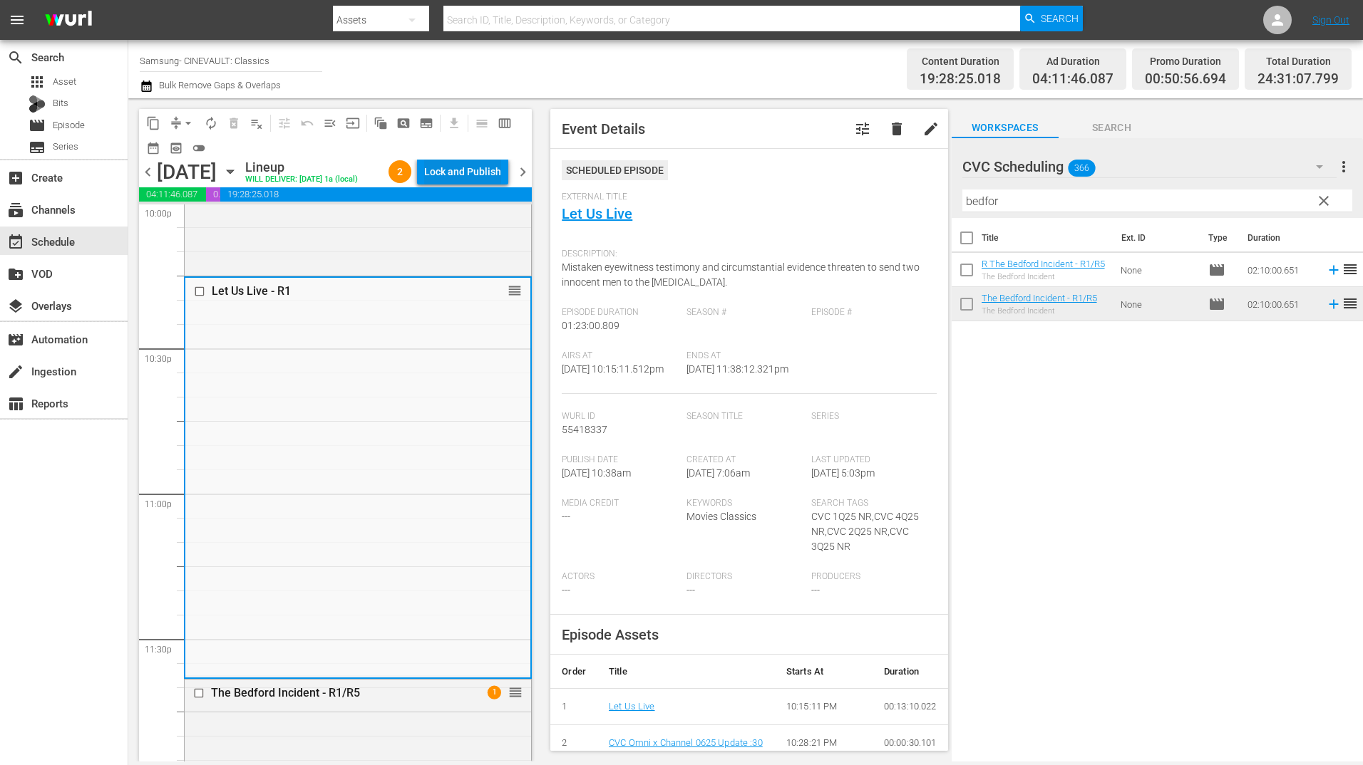
click at [494, 178] on div "Lock and Publish" at bounding box center [462, 172] width 77 height 26
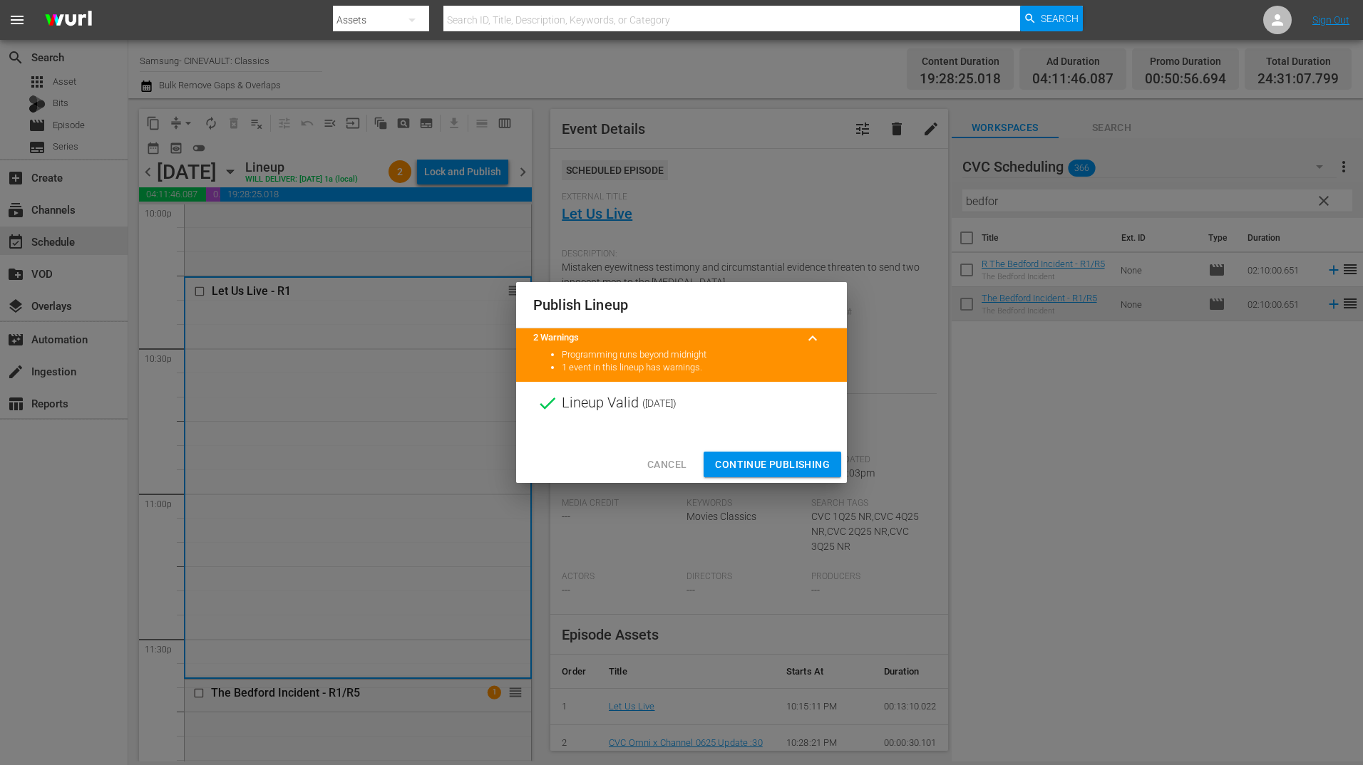
click at [802, 465] on span "Continue Publishing" at bounding box center [772, 465] width 115 height 18
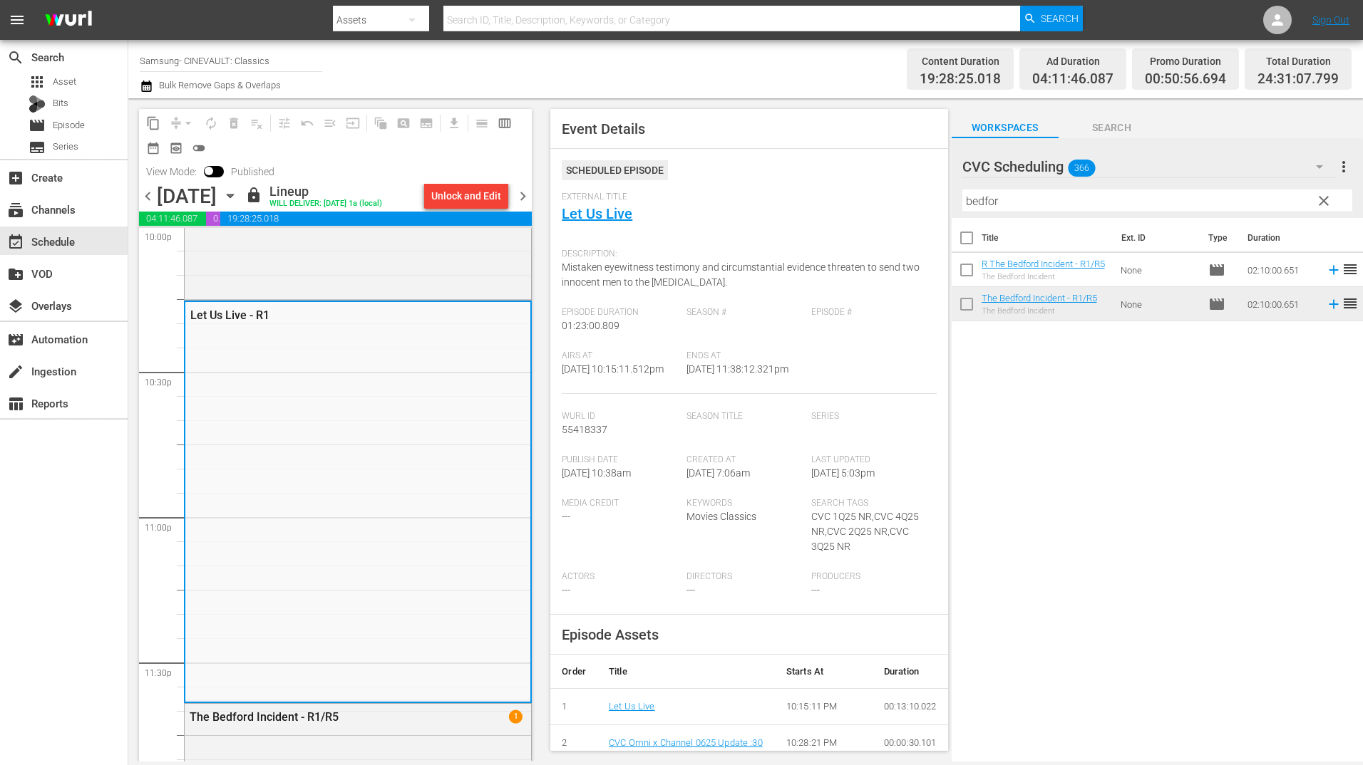
click at [519, 192] on span "chevron_right" at bounding box center [523, 196] width 18 height 18
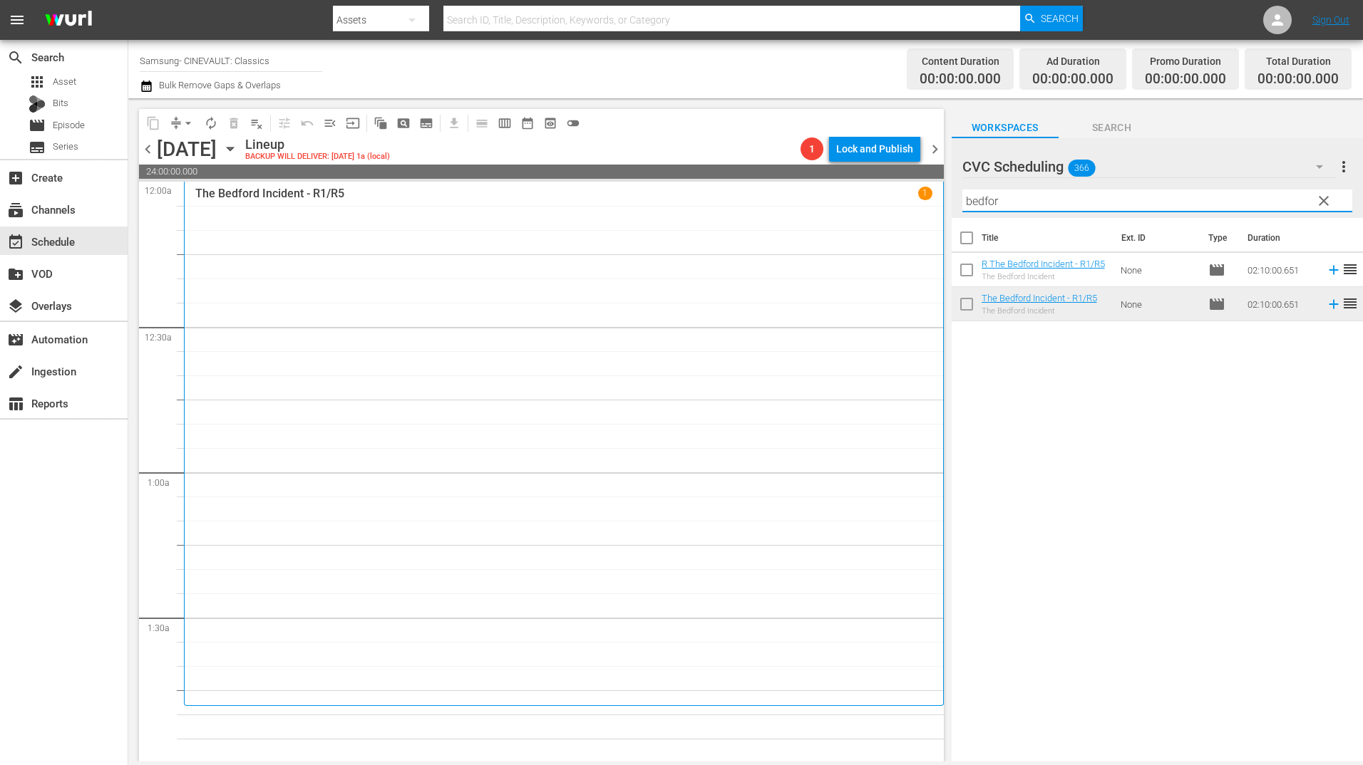
drag, startPoint x: 1023, startPoint y: 202, endPoint x: 907, endPoint y: 208, distance: 116.3
click at [907, 208] on div "content_copy compress arrow_drop_down autorenew_outlined delete_forever_outline…" at bounding box center [745, 430] width 1234 height 664
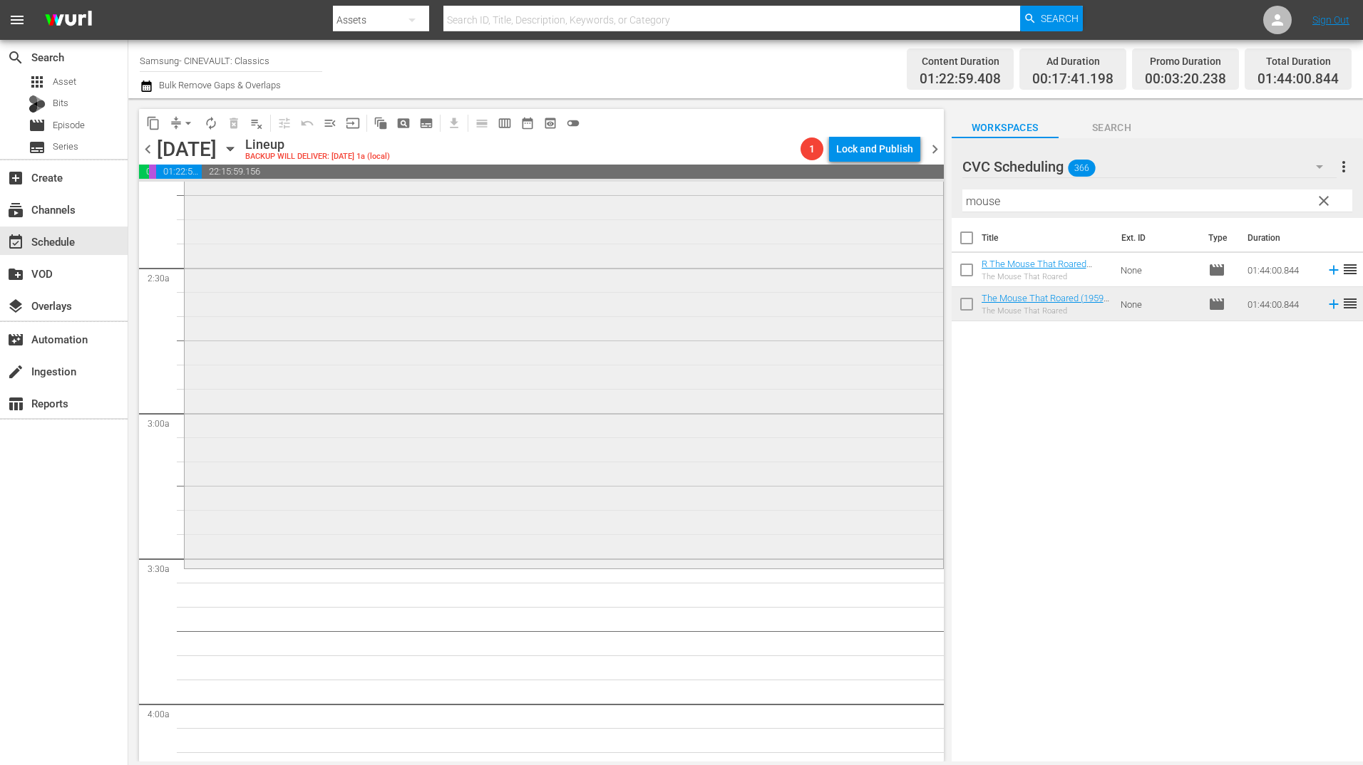
scroll to position [641, 0]
drag, startPoint x: 1014, startPoint y: 200, endPoint x: 850, endPoint y: 230, distance: 167.5
click at [850, 230] on div "content_copy compress arrow_drop_down autorenew_outlined delete_forever_outline…" at bounding box center [745, 430] width 1234 height 664
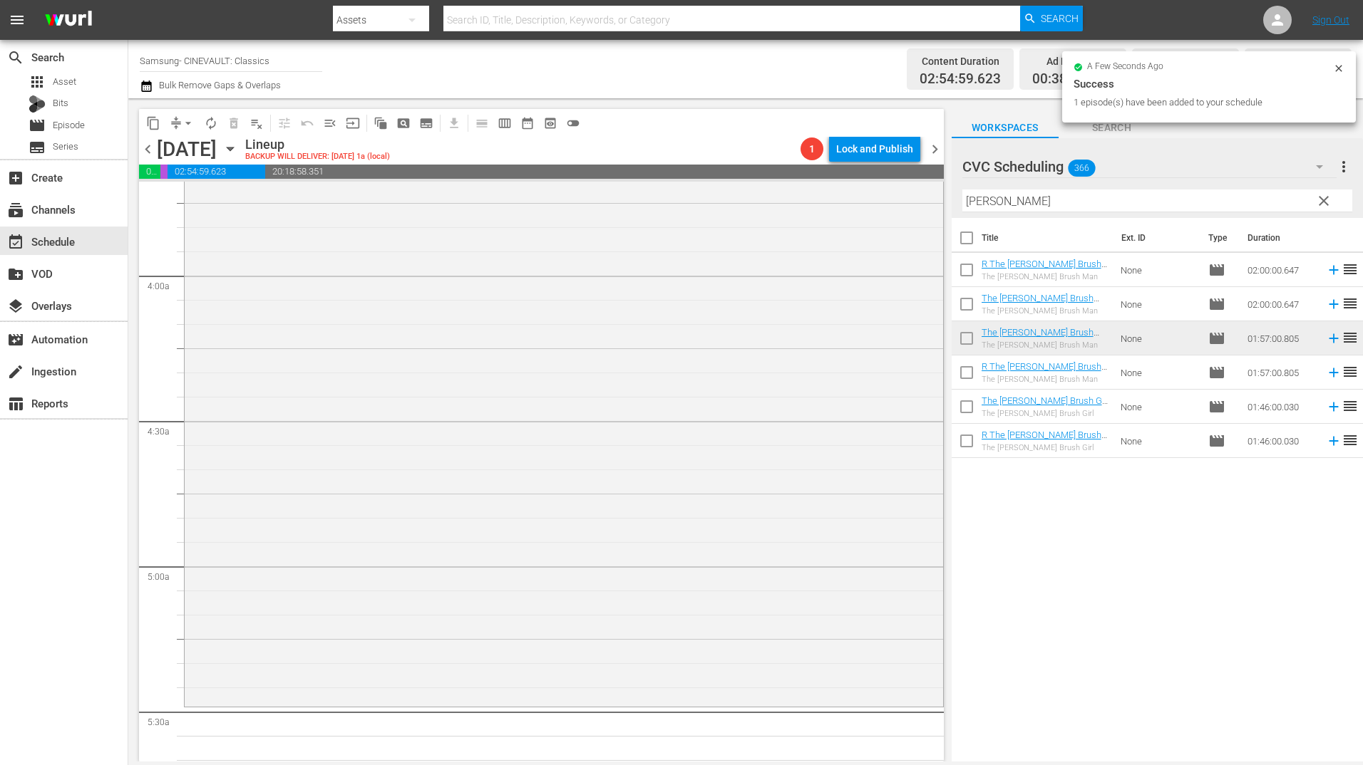
scroll to position [1283, 0]
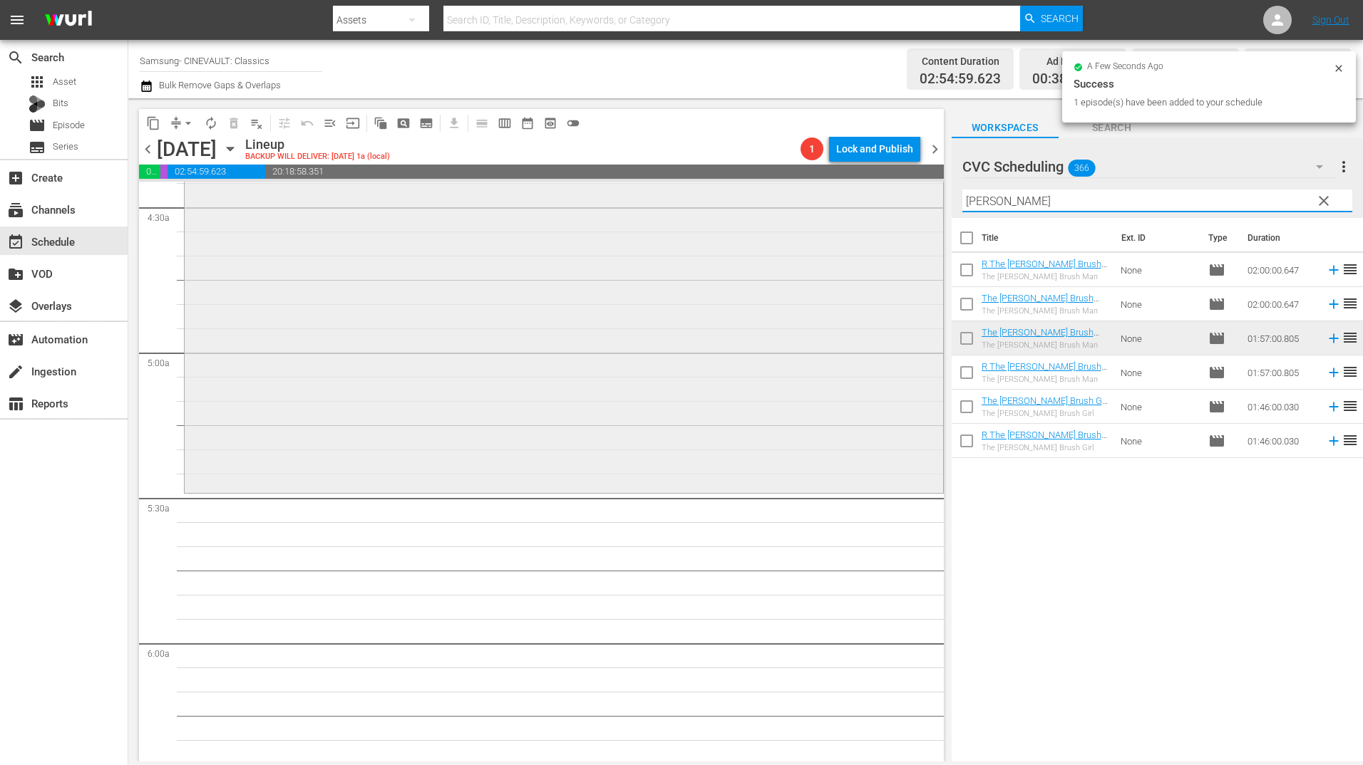
click at [923, 212] on div "content_copy compress arrow_drop_down autorenew_outlined delete_forever_outline…" at bounding box center [745, 430] width 1234 height 664
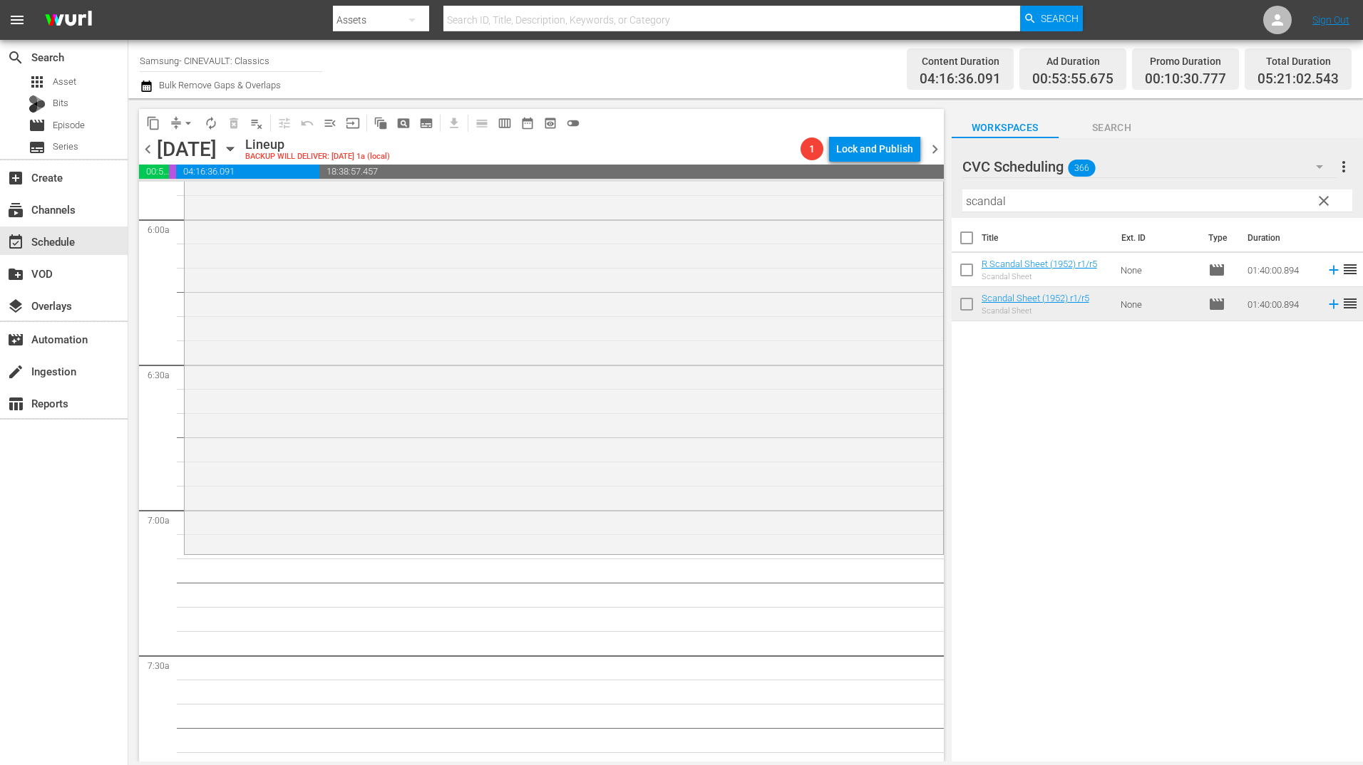
scroll to position [1711, 0]
drag, startPoint x: 1017, startPoint y: 201, endPoint x: 917, endPoint y: 205, distance: 100.6
click at [917, 205] on div "content_copy compress arrow_drop_down autorenew_outlined delete_forever_outline…" at bounding box center [745, 430] width 1234 height 664
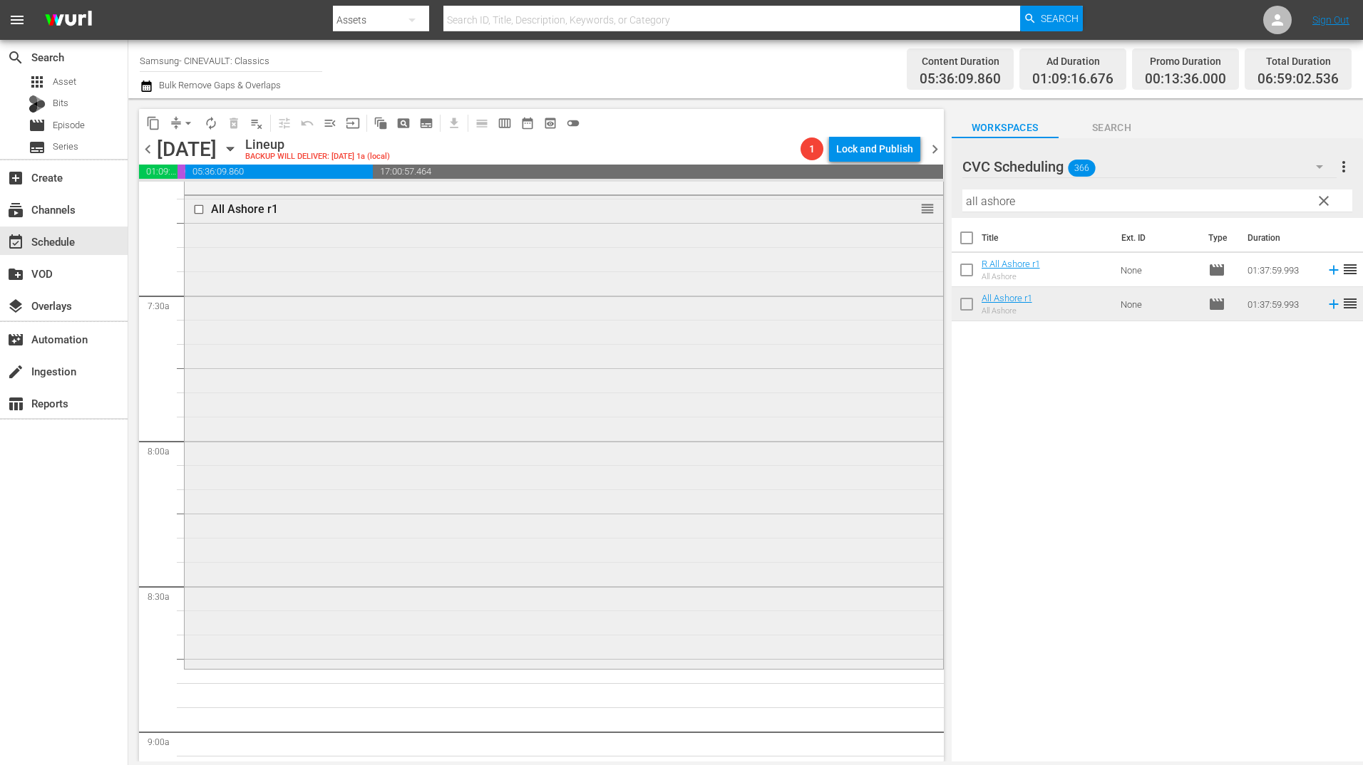
scroll to position [2138, 0]
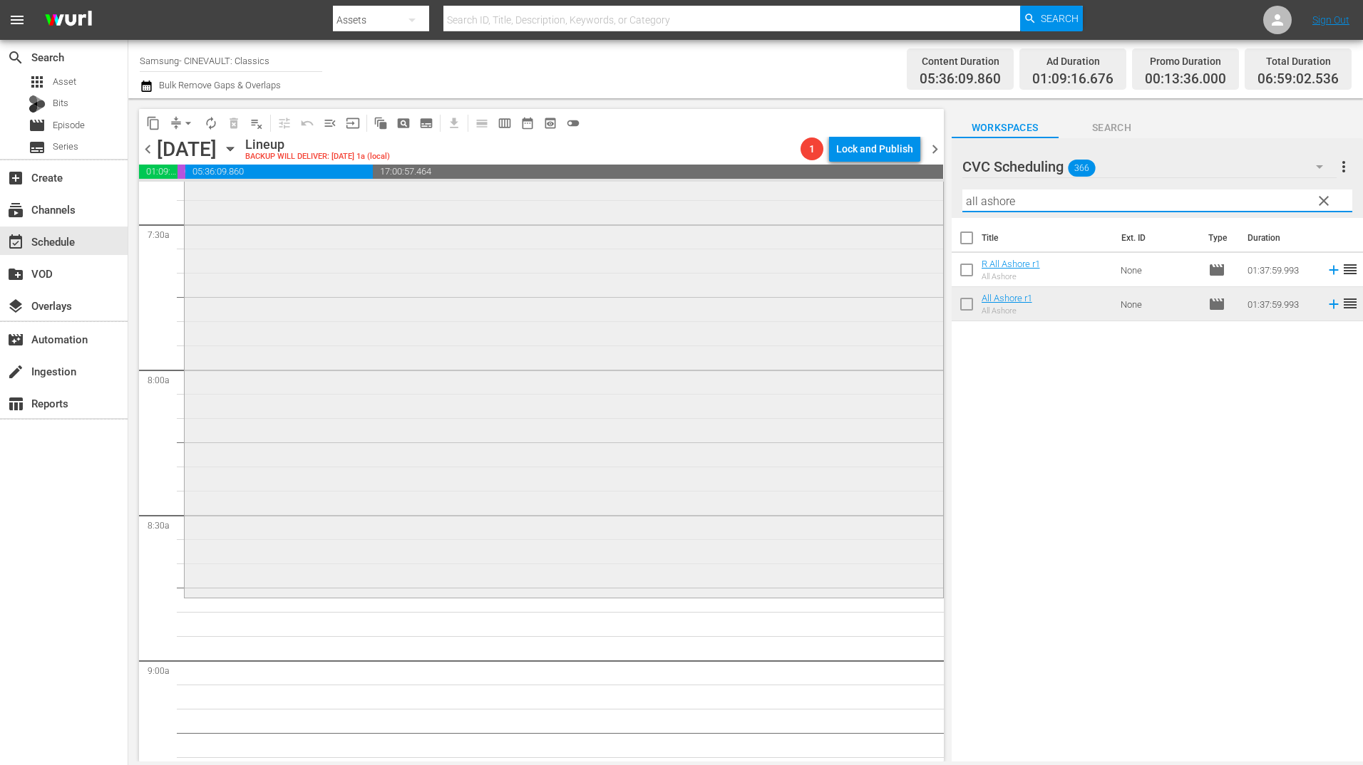
drag, startPoint x: 1019, startPoint y: 199, endPoint x: 867, endPoint y: 201, distance: 152.5
click at [867, 201] on div "content_copy compress arrow_drop_down autorenew_outlined delete_forever_outline…" at bounding box center [745, 430] width 1234 height 664
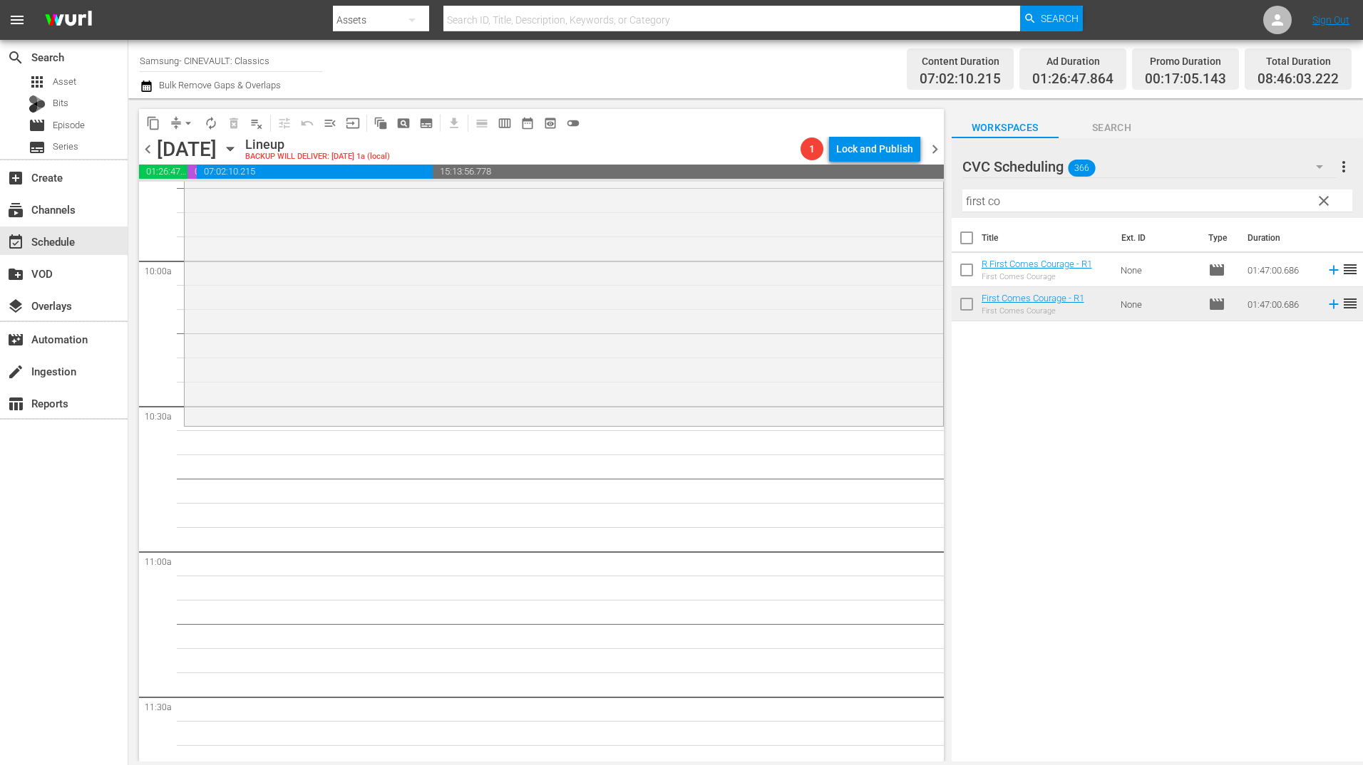
scroll to position [2851, 0]
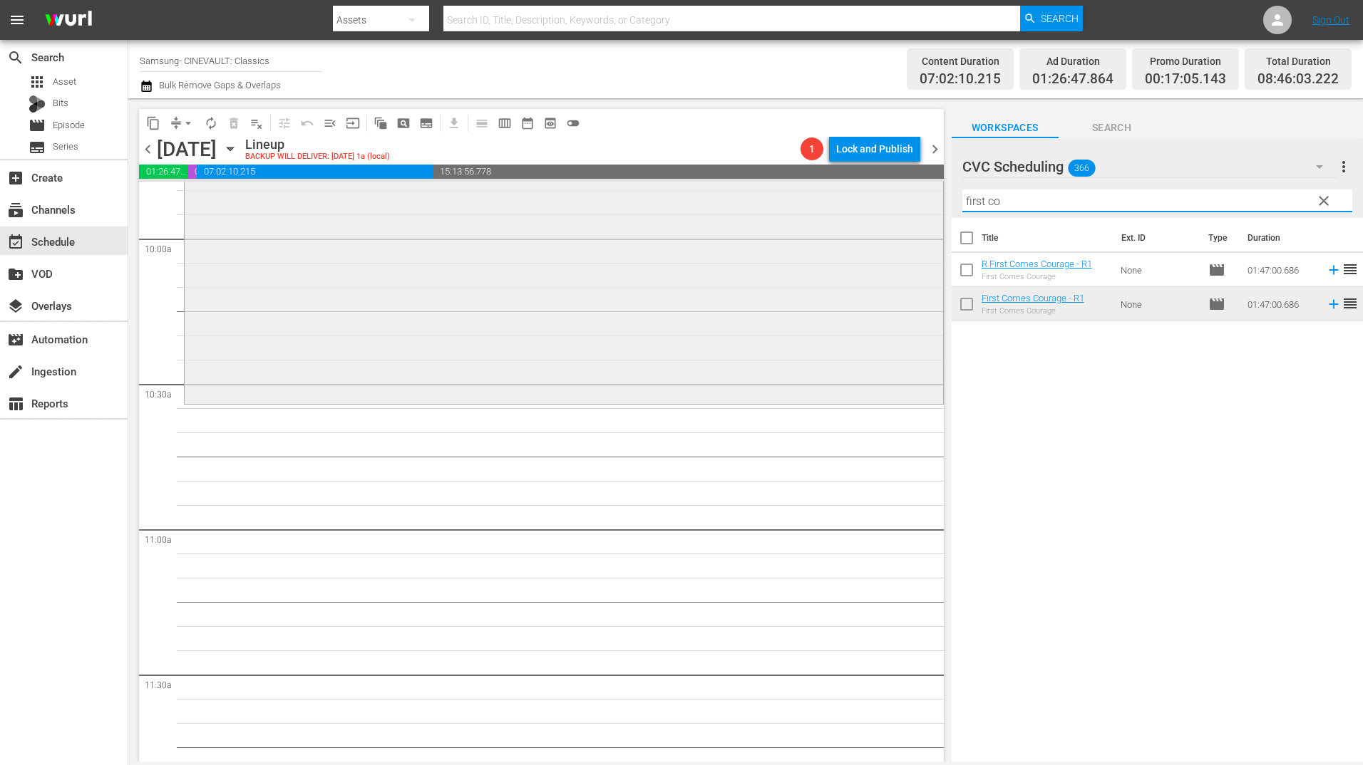
drag, startPoint x: 1021, startPoint y: 204, endPoint x: 877, endPoint y: 216, distance: 144.5
click at [877, 216] on div "content_copy compress arrow_drop_down autorenew_outlined delete_forever_outline…" at bounding box center [745, 430] width 1234 height 664
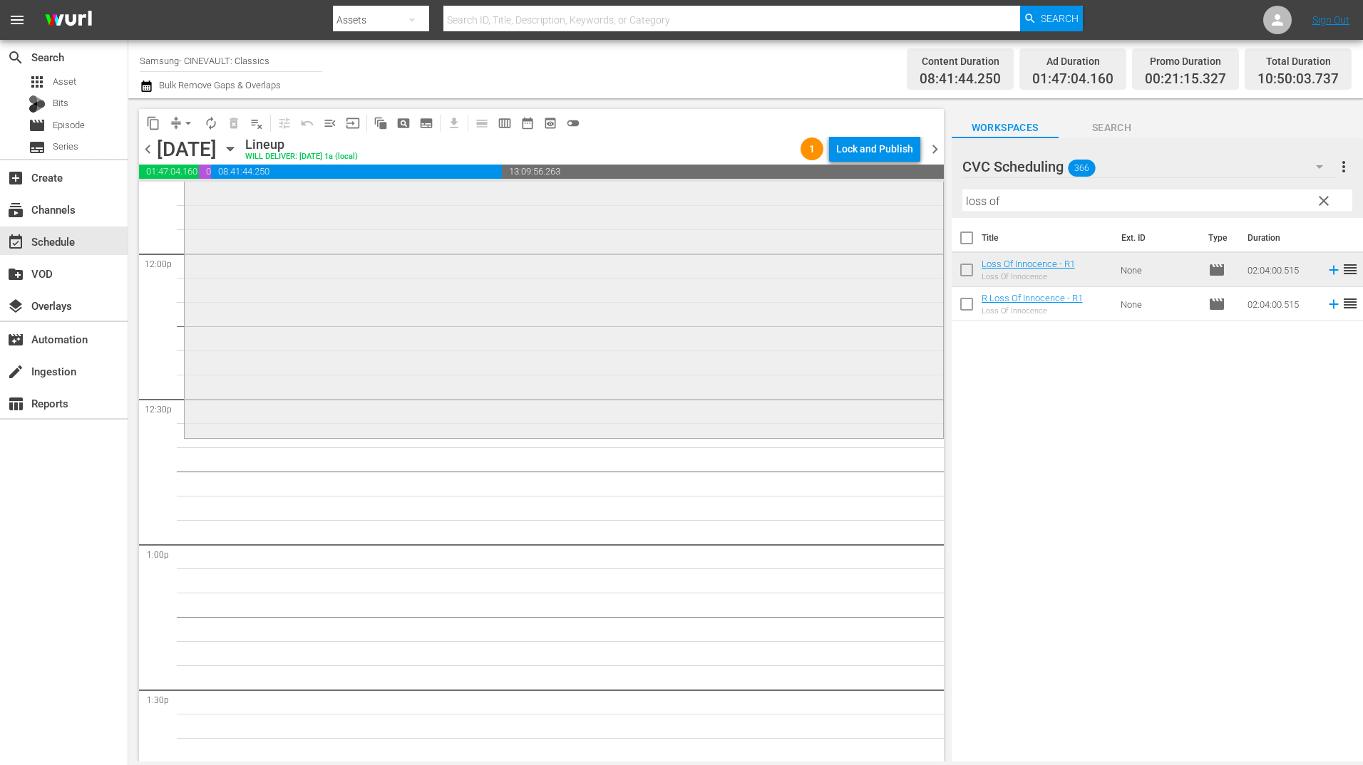
scroll to position [3421, 0]
drag, startPoint x: 1006, startPoint y: 206, endPoint x: 853, endPoint y: 211, distance: 152.6
click at [853, 211] on div "content_copy compress arrow_drop_down autorenew_outlined delete_forever_outline…" at bounding box center [745, 430] width 1234 height 664
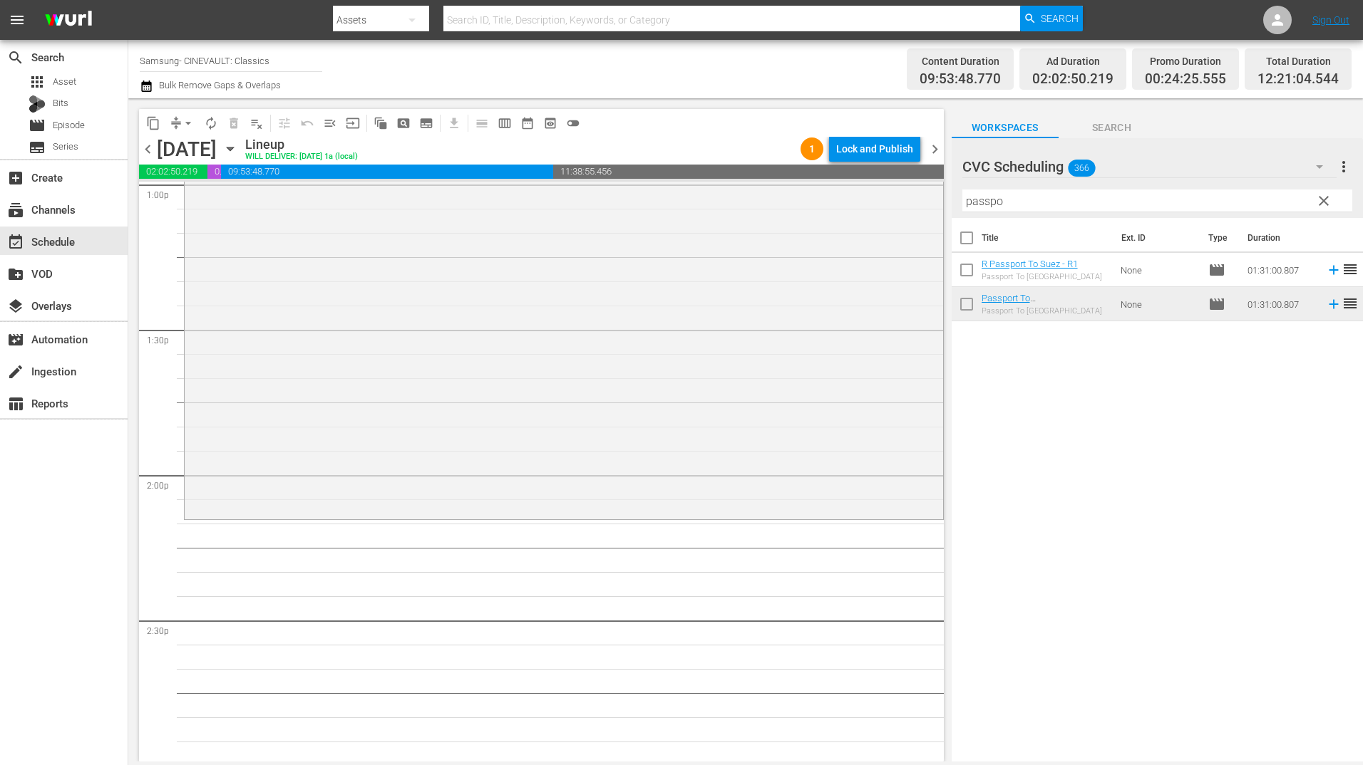
scroll to position [3849, 0]
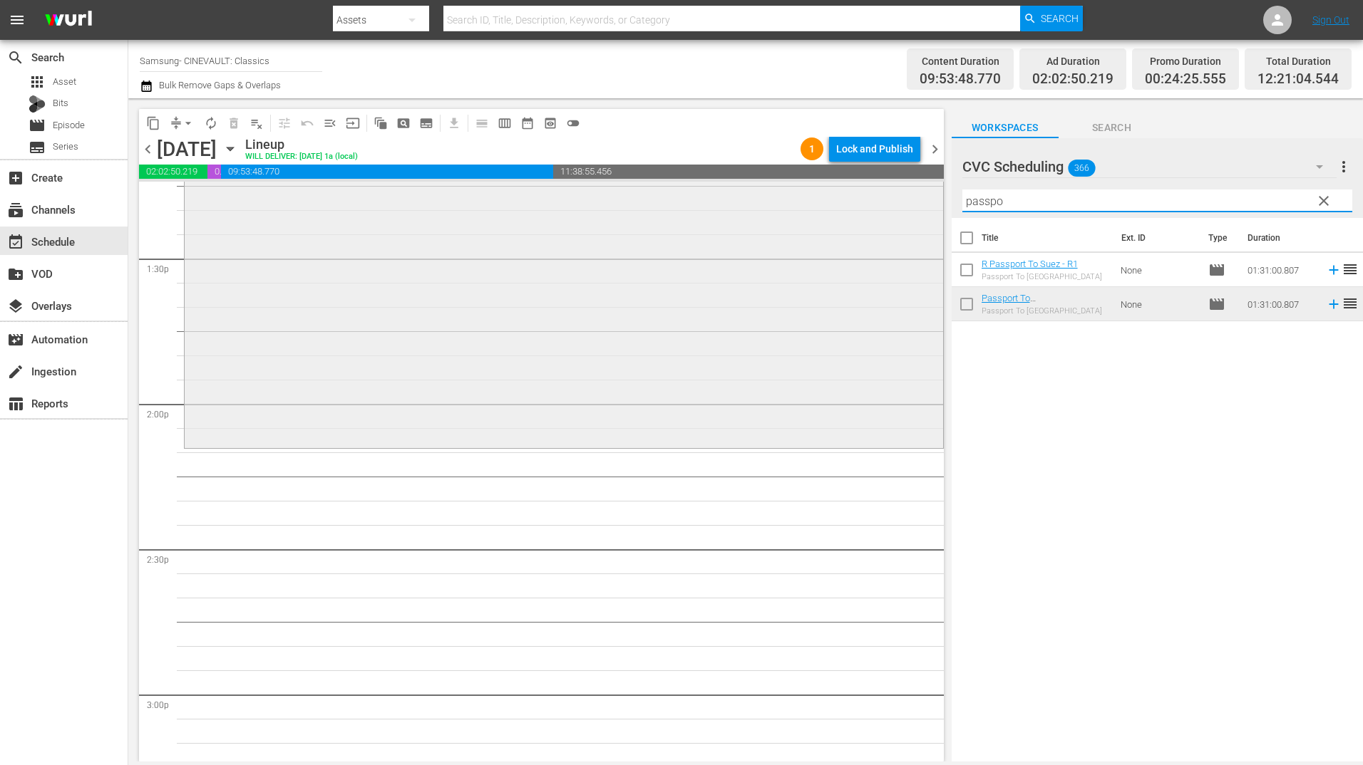
drag, startPoint x: 1056, startPoint y: 195, endPoint x: 927, endPoint y: 204, distance: 130.0
click at [927, 204] on div "content_copy compress arrow_drop_down autorenew_outlined delete_forever_outline…" at bounding box center [745, 430] width 1234 height 664
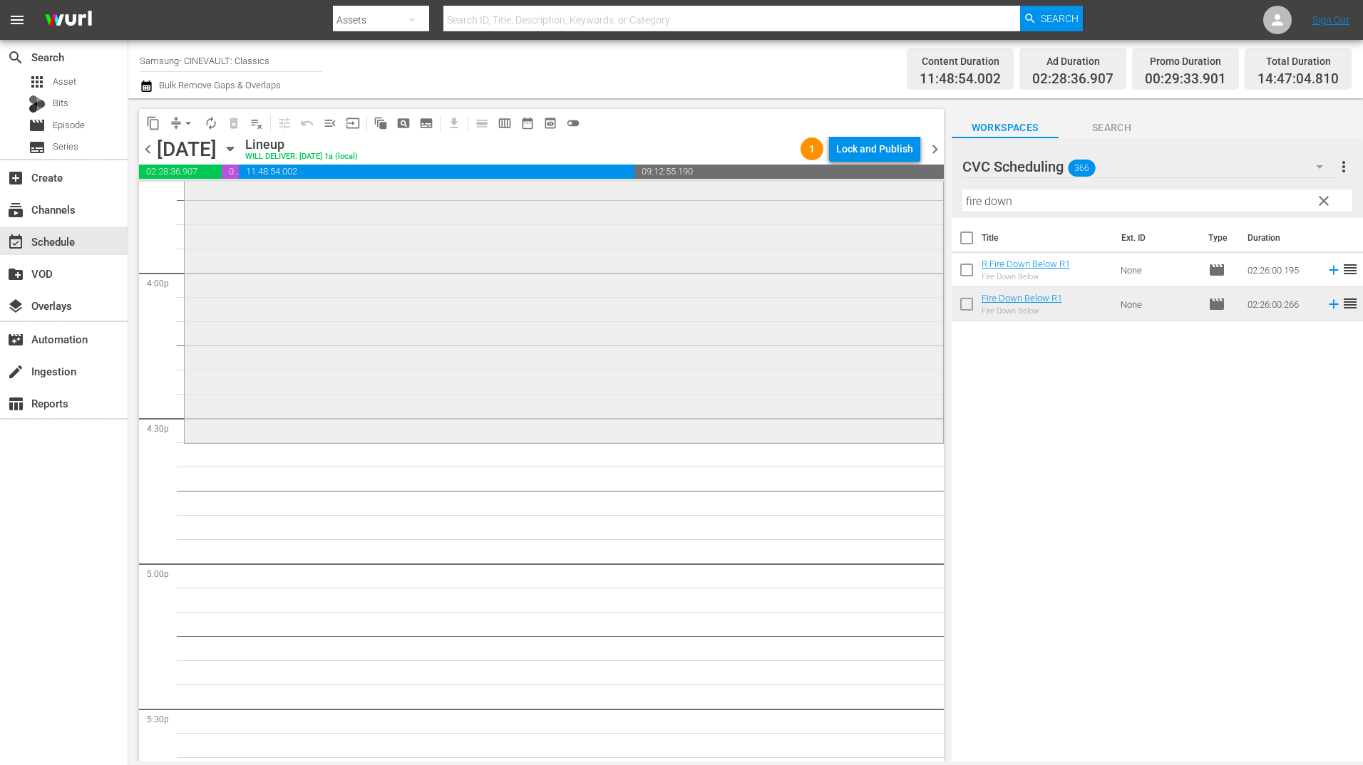
scroll to position [4633, 0]
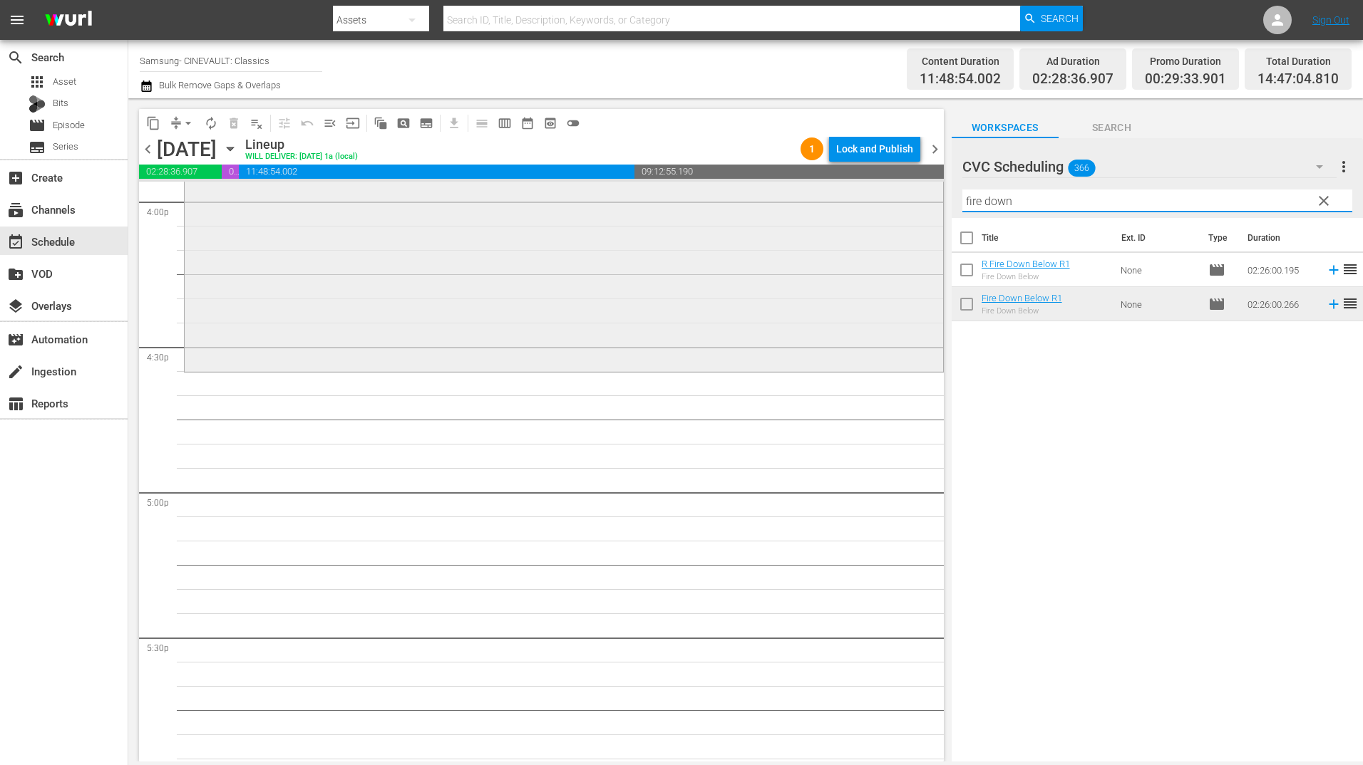
drag, startPoint x: 1002, startPoint y: 207, endPoint x: 892, endPoint y: 223, distance: 111.7
click at [892, 223] on div "content_copy compress arrow_drop_down autorenew_outlined delete_forever_outline…" at bounding box center [745, 430] width 1234 height 664
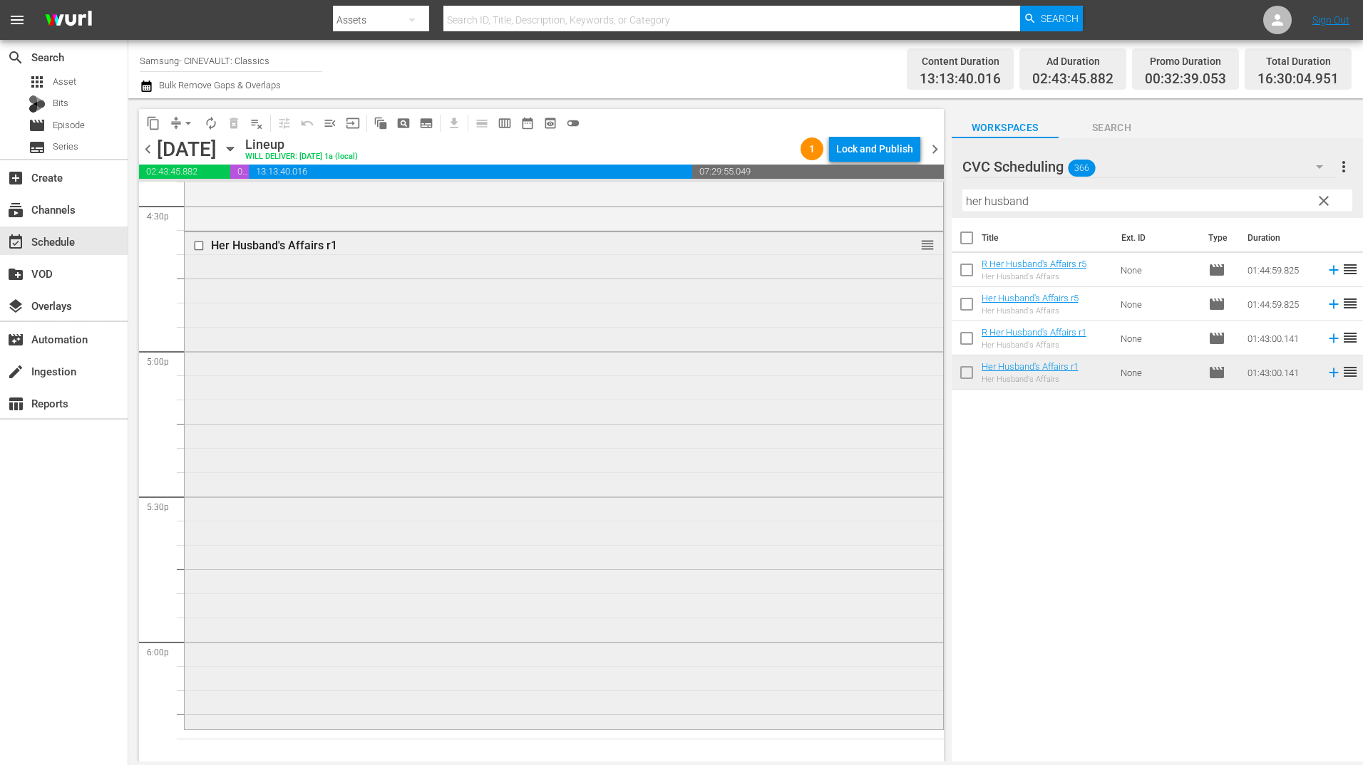
scroll to position [5060, 0]
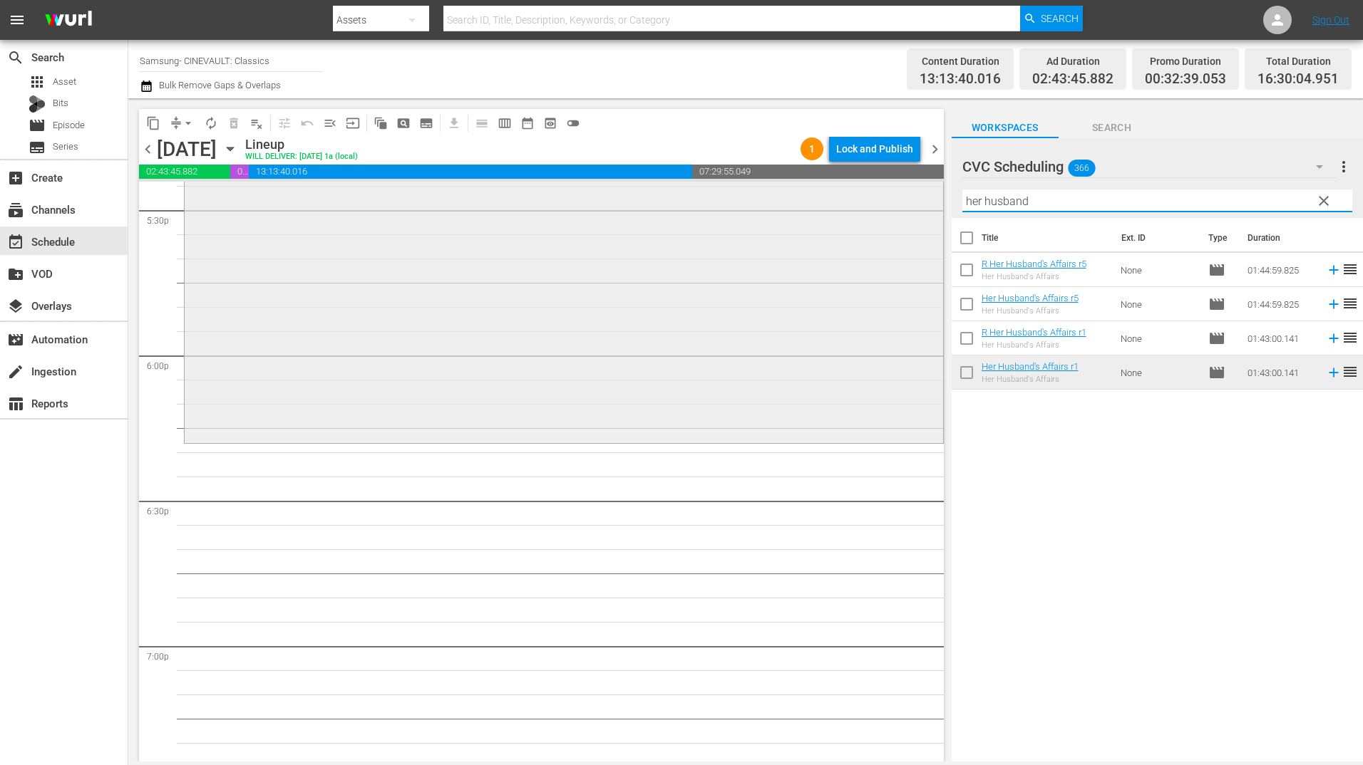
drag, startPoint x: 1038, startPoint y: 198, endPoint x: 892, endPoint y: 207, distance: 146.4
click at [892, 207] on div "content_copy compress arrow_drop_down autorenew_outlined delete_forever_outline…" at bounding box center [745, 430] width 1234 height 664
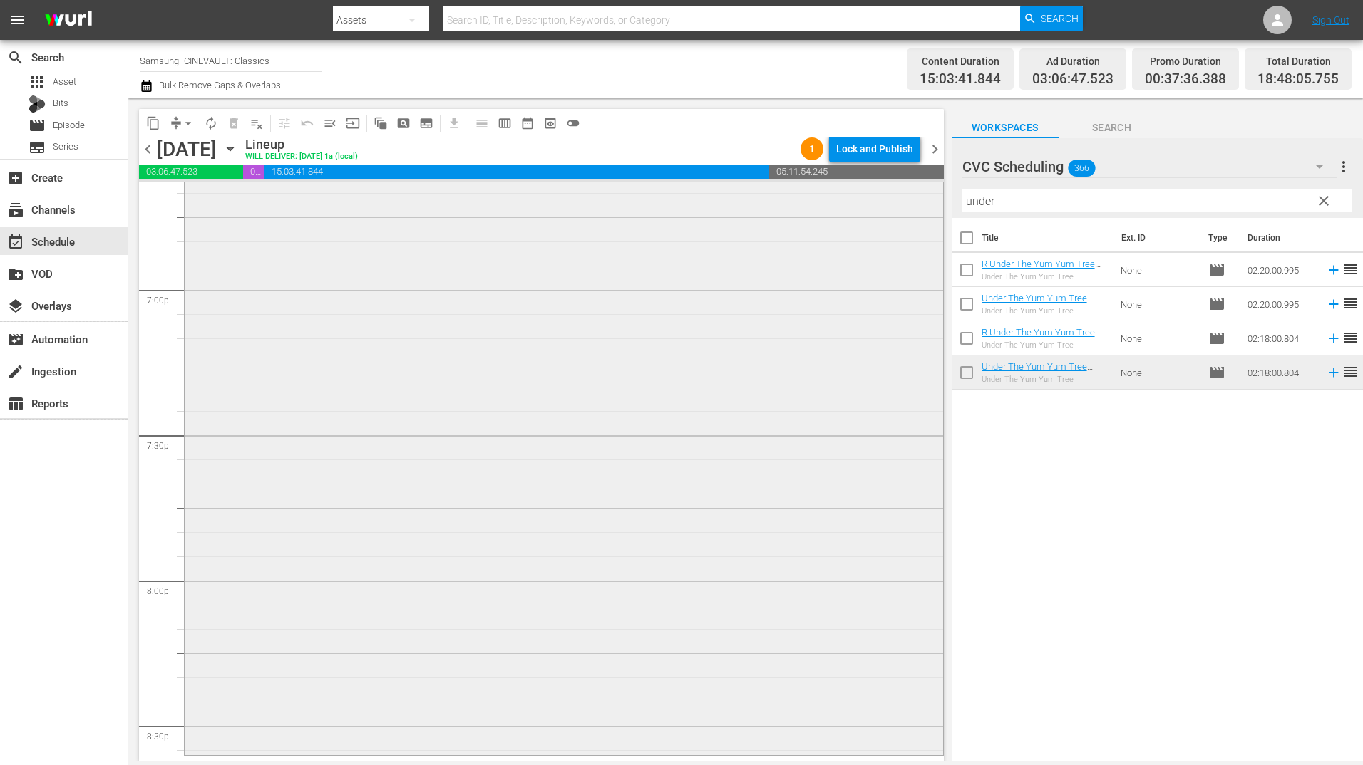
scroll to position [5702, 0]
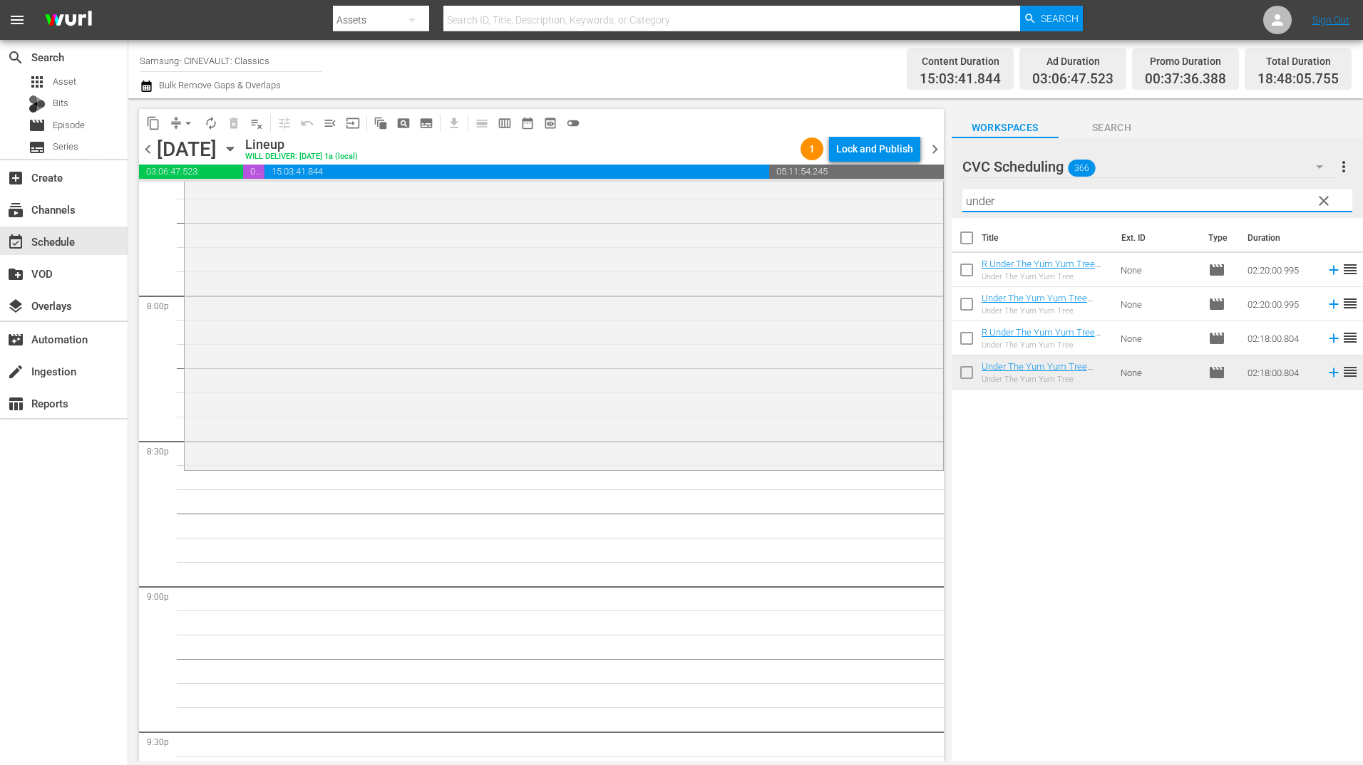
drag, startPoint x: 1072, startPoint y: 210, endPoint x: 936, endPoint y: 212, distance: 136.2
click at [936, 212] on div "content_copy compress arrow_drop_down autorenew_outlined delete_forever_outline…" at bounding box center [745, 430] width 1234 height 664
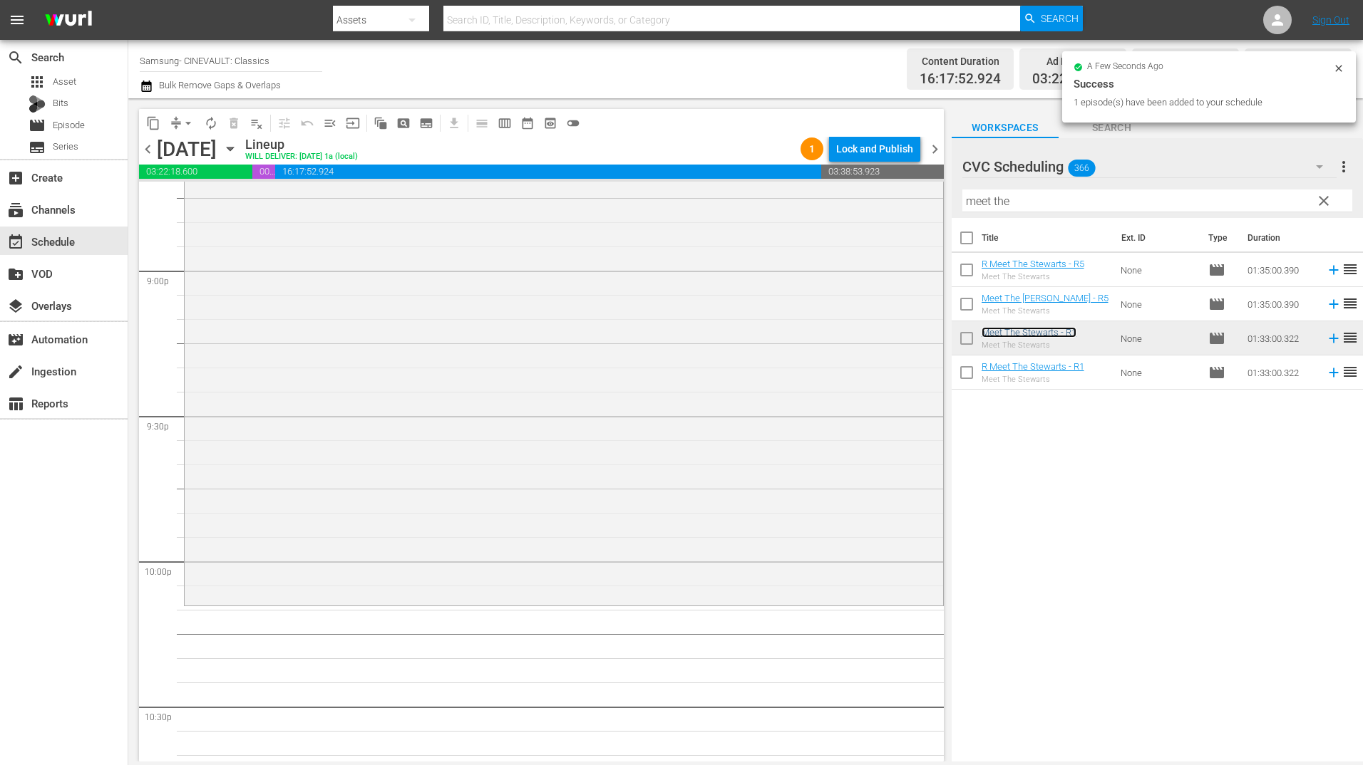
scroll to position [6058, 0]
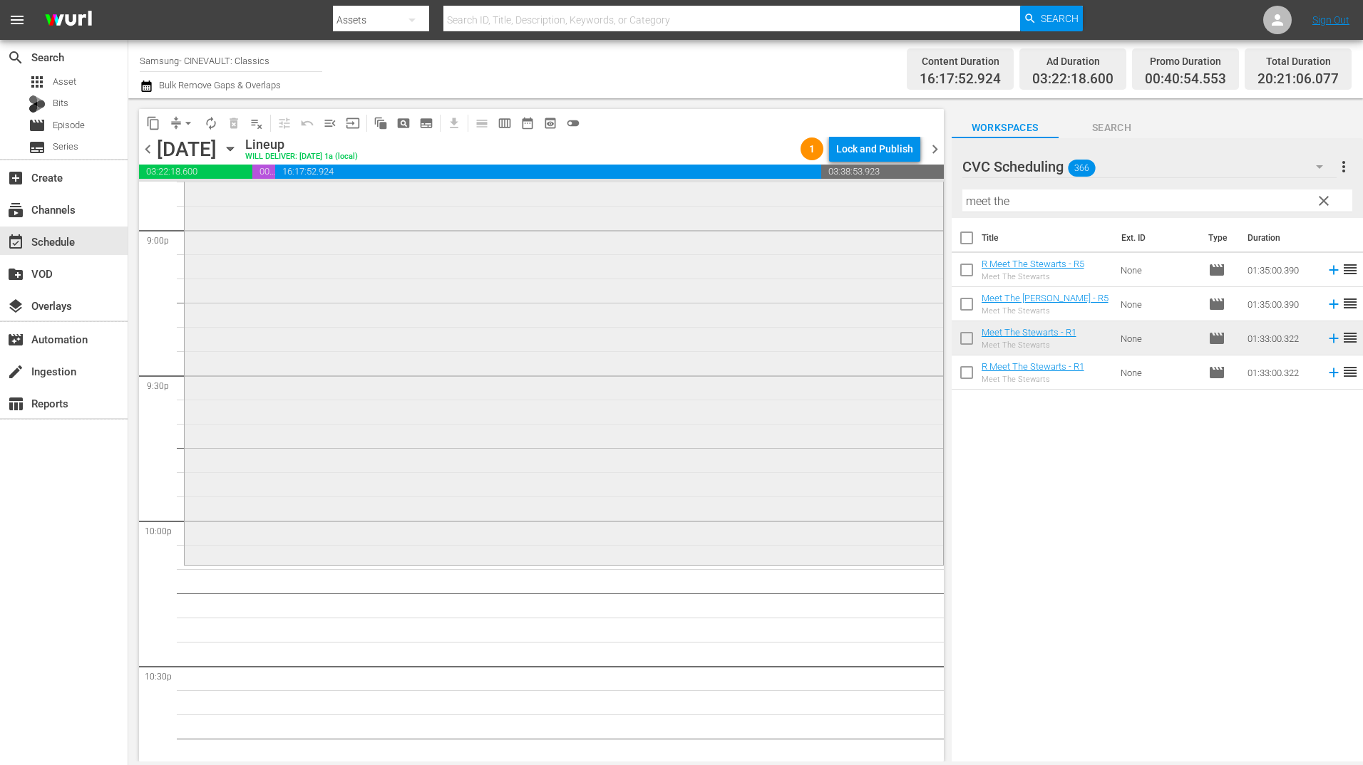
click at [723, 430] on div "Meet The Stewarts - R1 reorder" at bounding box center [564, 338] width 758 height 446
click at [951, 210] on span "No Event Selected" at bounding box center [956, 149] width 11 height 122
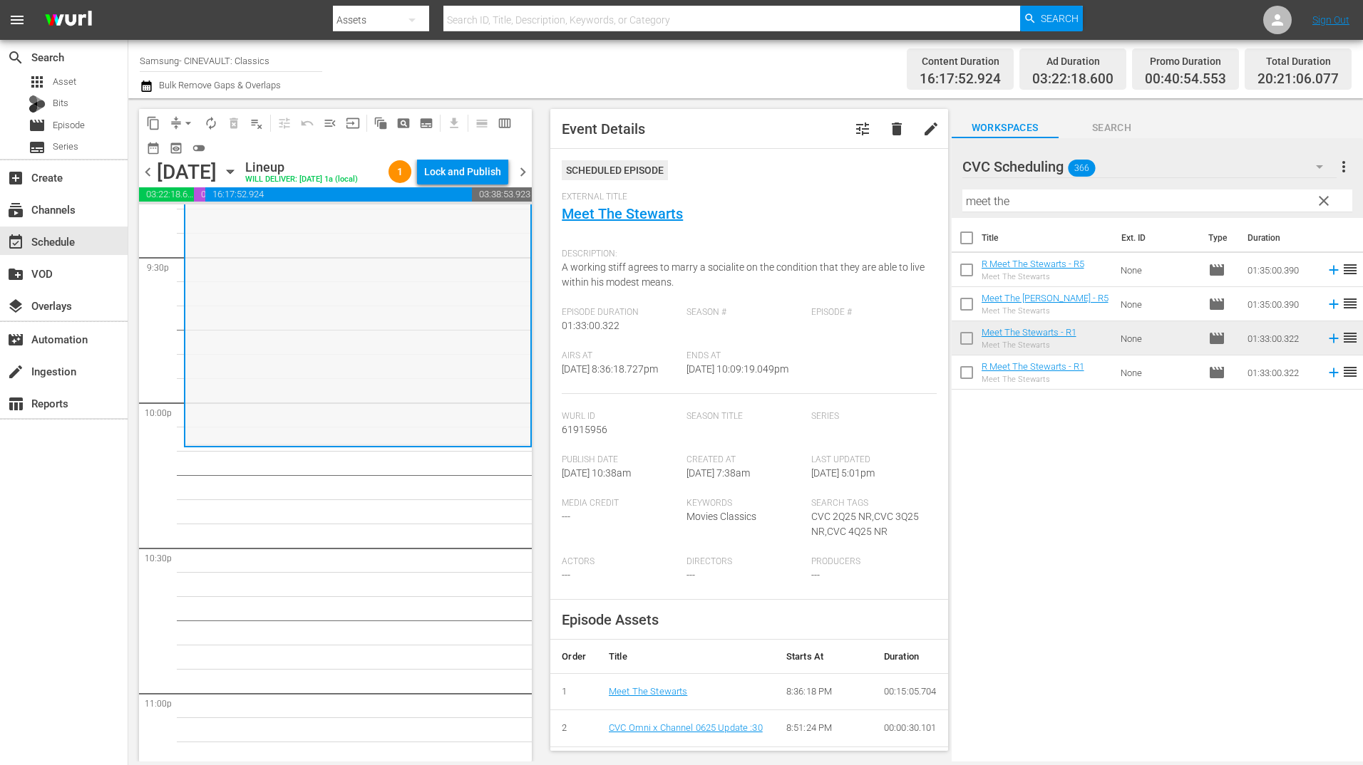
scroll to position [6201, 0]
drag, startPoint x: 951, startPoint y: 207, endPoint x: 893, endPoint y: 207, distance: 57.7
click at [893, 207] on div "content_copy compress arrow_drop_down autorenew_outlined delete_forever_outline…" at bounding box center [745, 430] width 1234 height 664
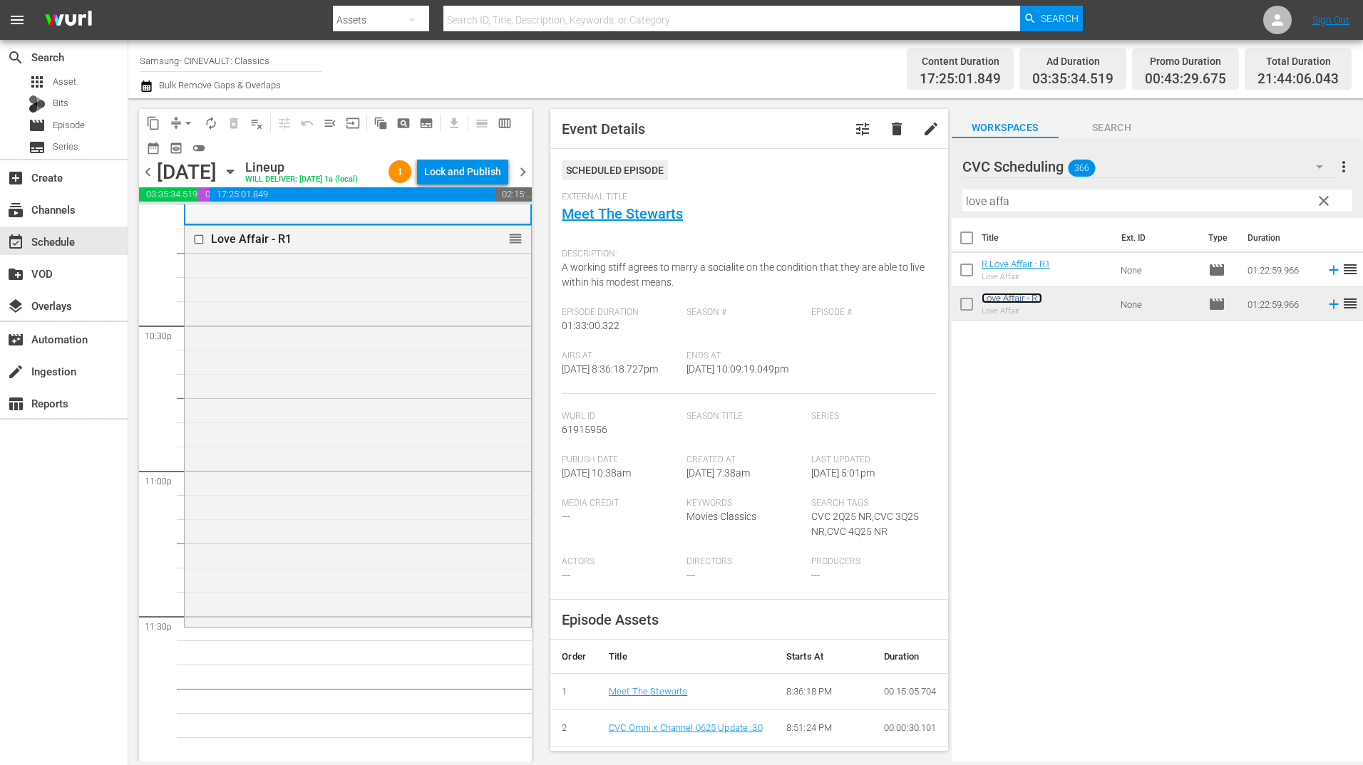
scroll to position [6445, 0]
drag, startPoint x: 1039, startPoint y: 193, endPoint x: 896, endPoint y: 195, distance: 143.3
click at [896, 195] on div "content_copy compress arrow_drop_down autorenew_outlined delete_forever_outline…" at bounding box center [745, 430] width 1234 height 664
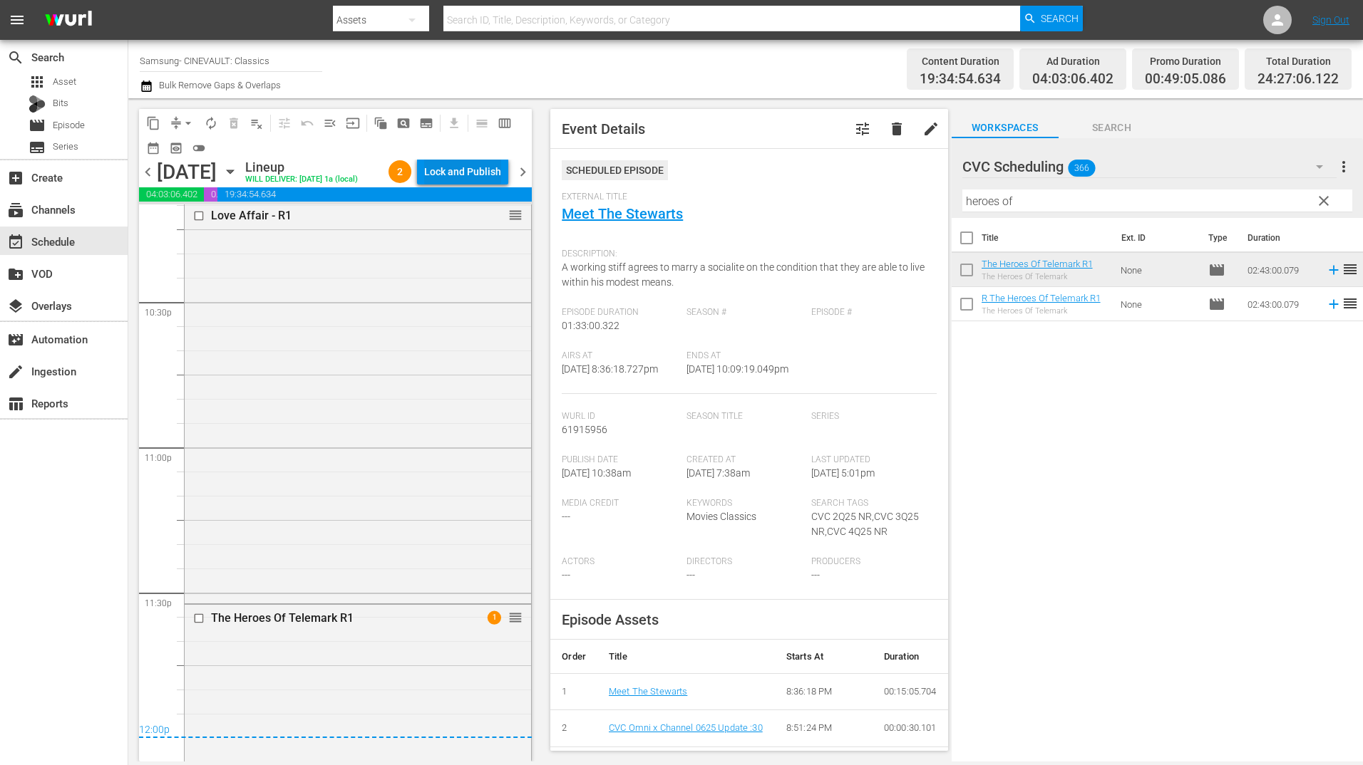
click at [470, 168] on div "Lock and Publish" at bounding box center [462, 172] width 77 height 26
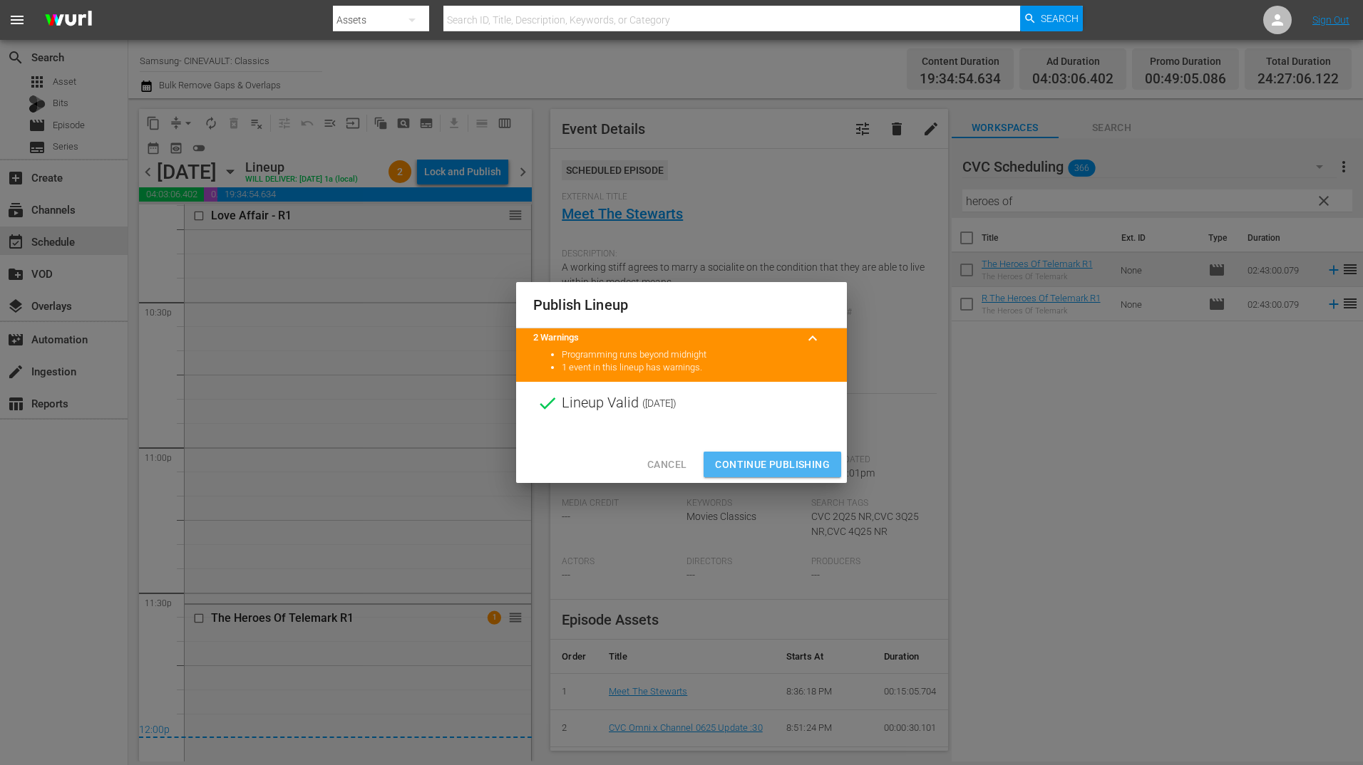
click at [798, 460] on span "Continue Publishing" at bounding box center [772, 465] width 115 height 18
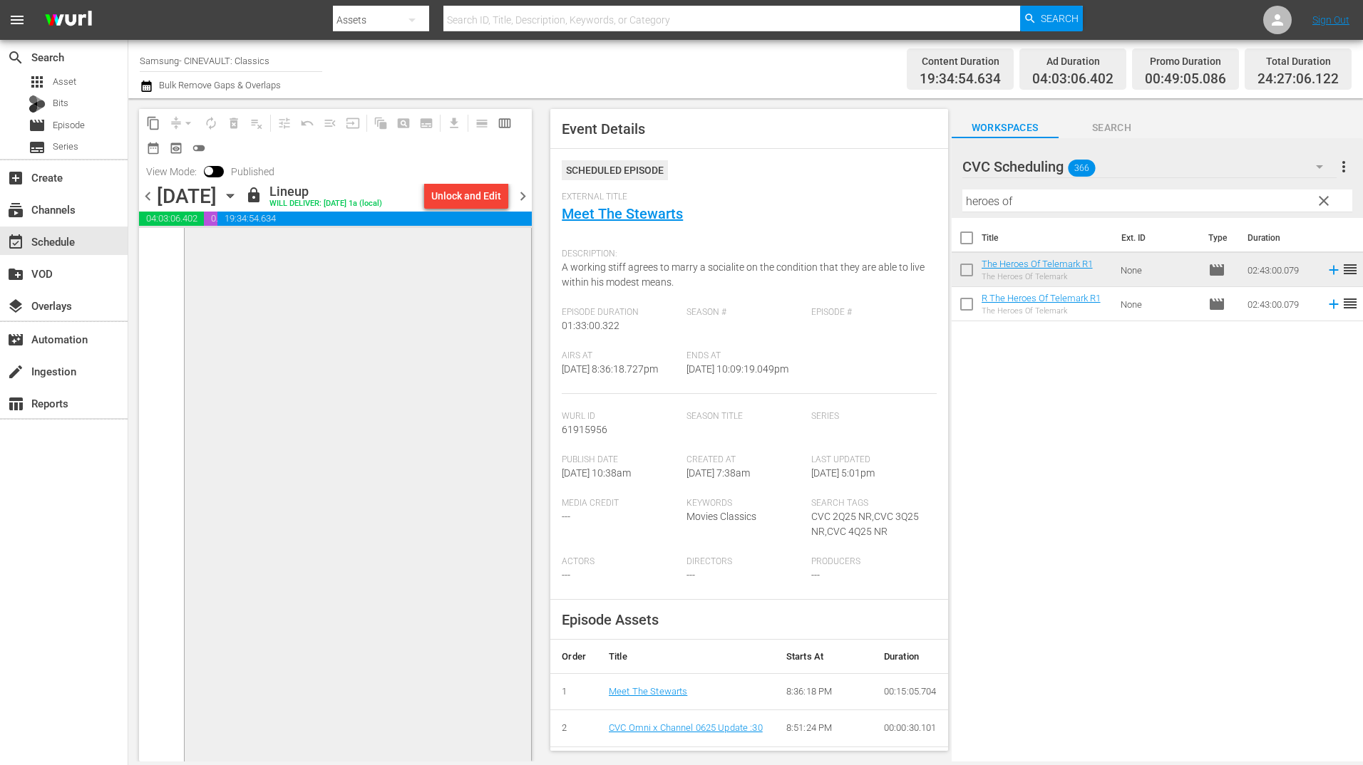
scroll to position [7125, 0]
click at [527, 205] on span "chevron_right" at bounding box center [523, 196] width 18 height 18
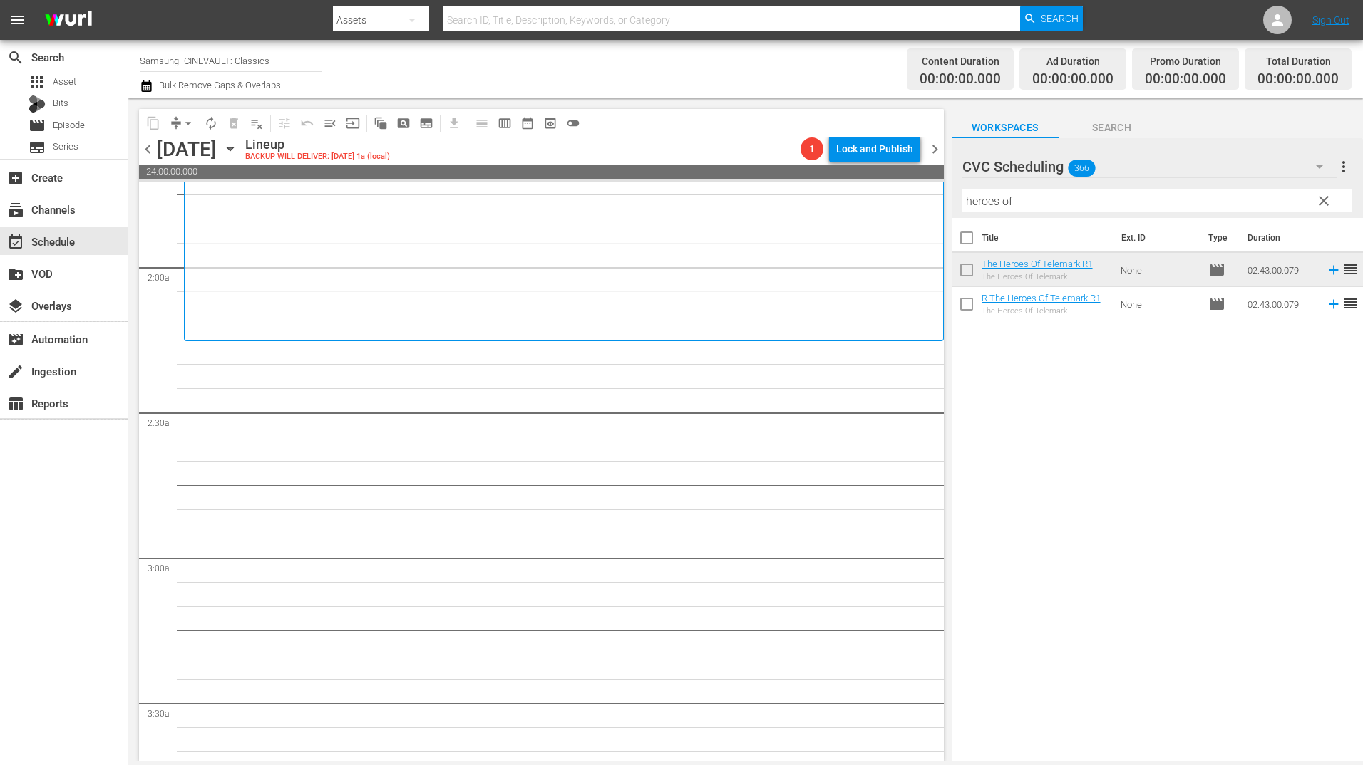
scroll to position [499, 0]
drag, startPoint x: 1039, startPoint y: 207, endPoint x: 904, endPoint y: 209, distance: 135.4
click at [904, 209] on div "content_copy compress arrow_drop_down autorenew_outlined delete_forever_outline…" at bounding box center [745, 430] width 1234 height 664
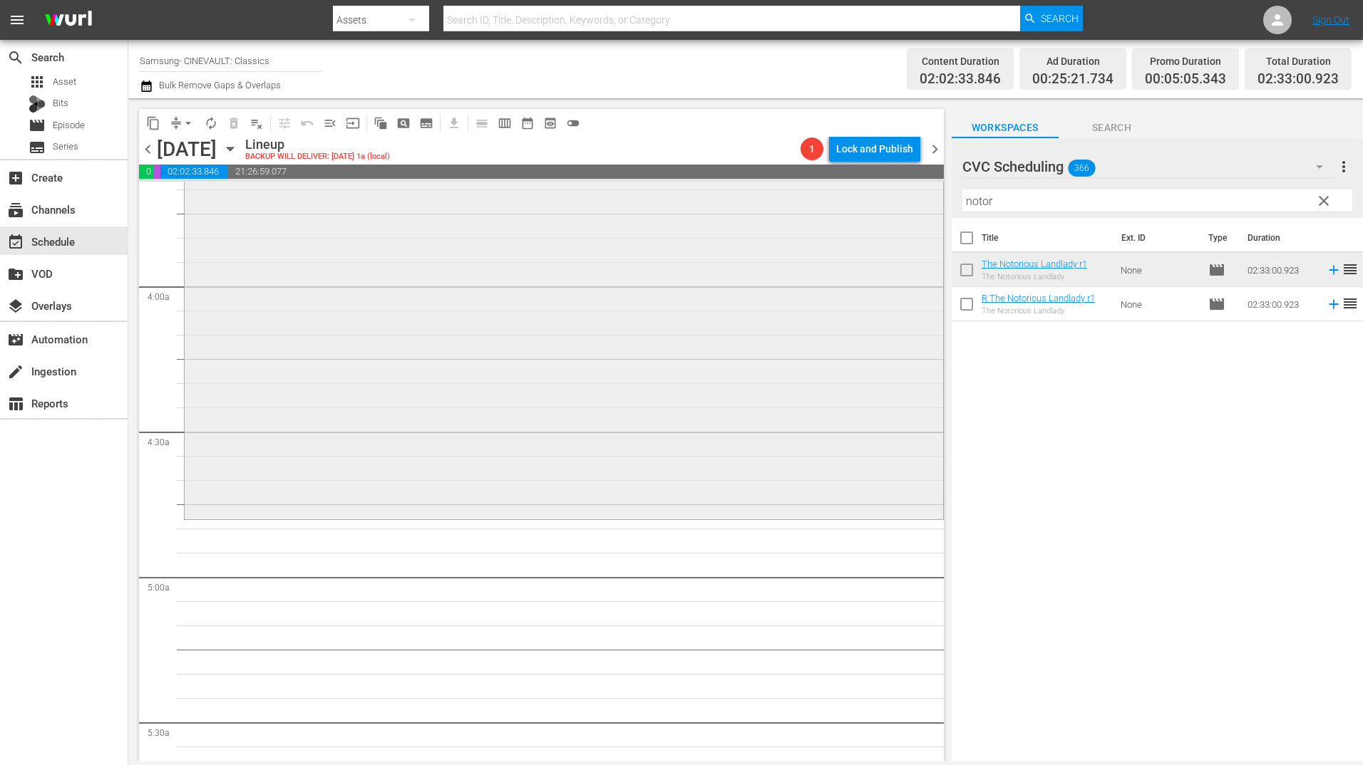
scroll to position [1212, 0]
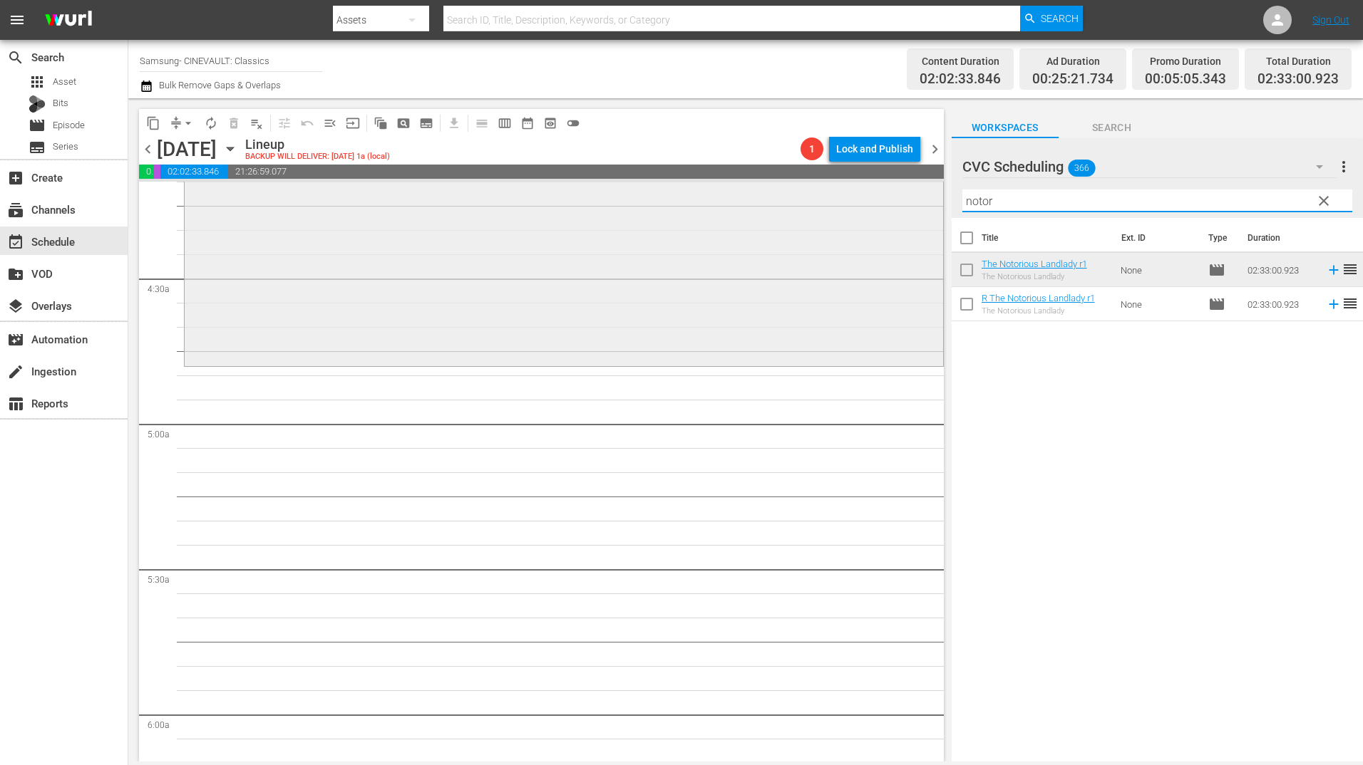
drag, startPoint x: 956, startPoint y: 207, endPoint x: 918, endPoint y: 212, distance: 38.8
click at [918, 212] on div "content_copy compress arrow_drop_down autorenew_outlined delete_forever_outline…" at bounding box center [745, 430] width 1234 height 664
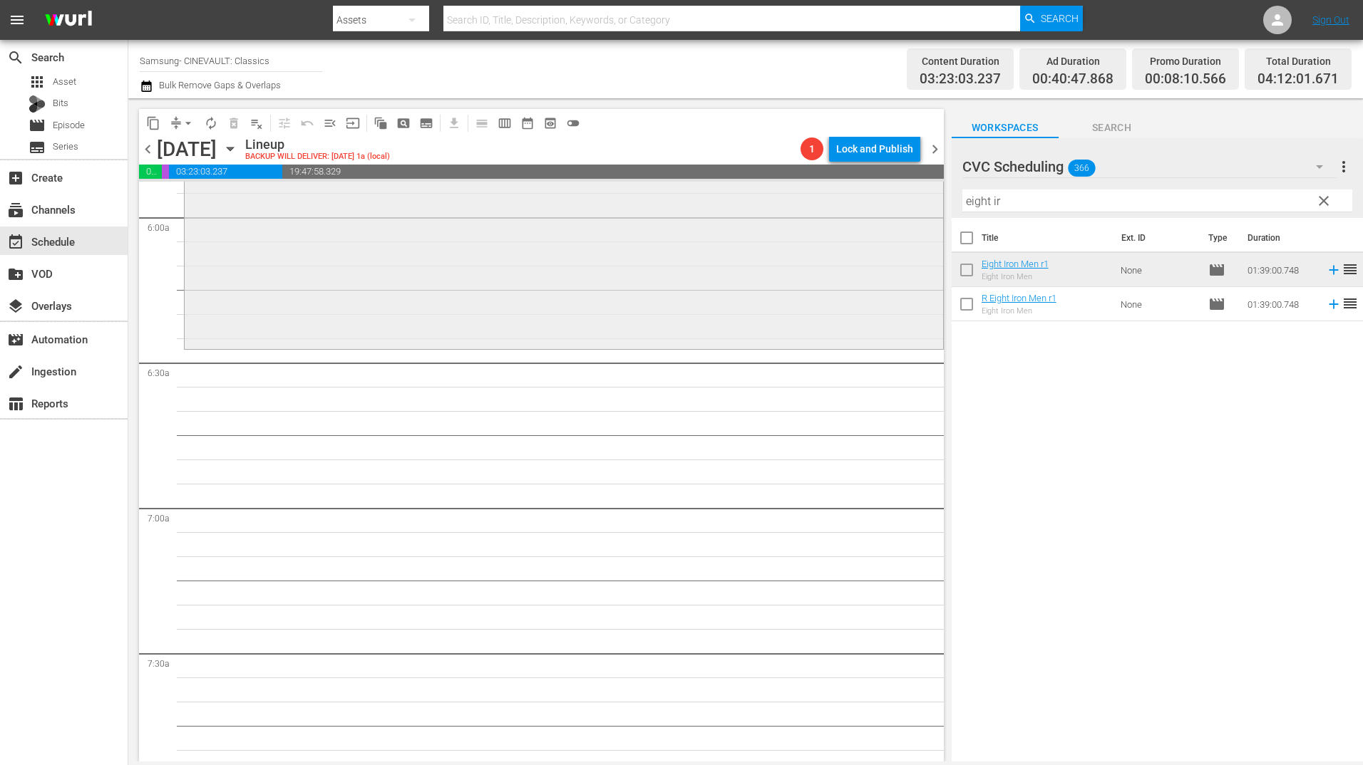
scroll to position [1711, 0]
drag, startPoint x: 999, startPoint y: 208, endPoint x: 911, endPoint y: 207, distance: 88.4
click at [911, 208] on div "content_copy compress arrow_drop_down autorenew_outlined delete_forever_outline…" at bounding box center [745, 430] width 1234 height 664
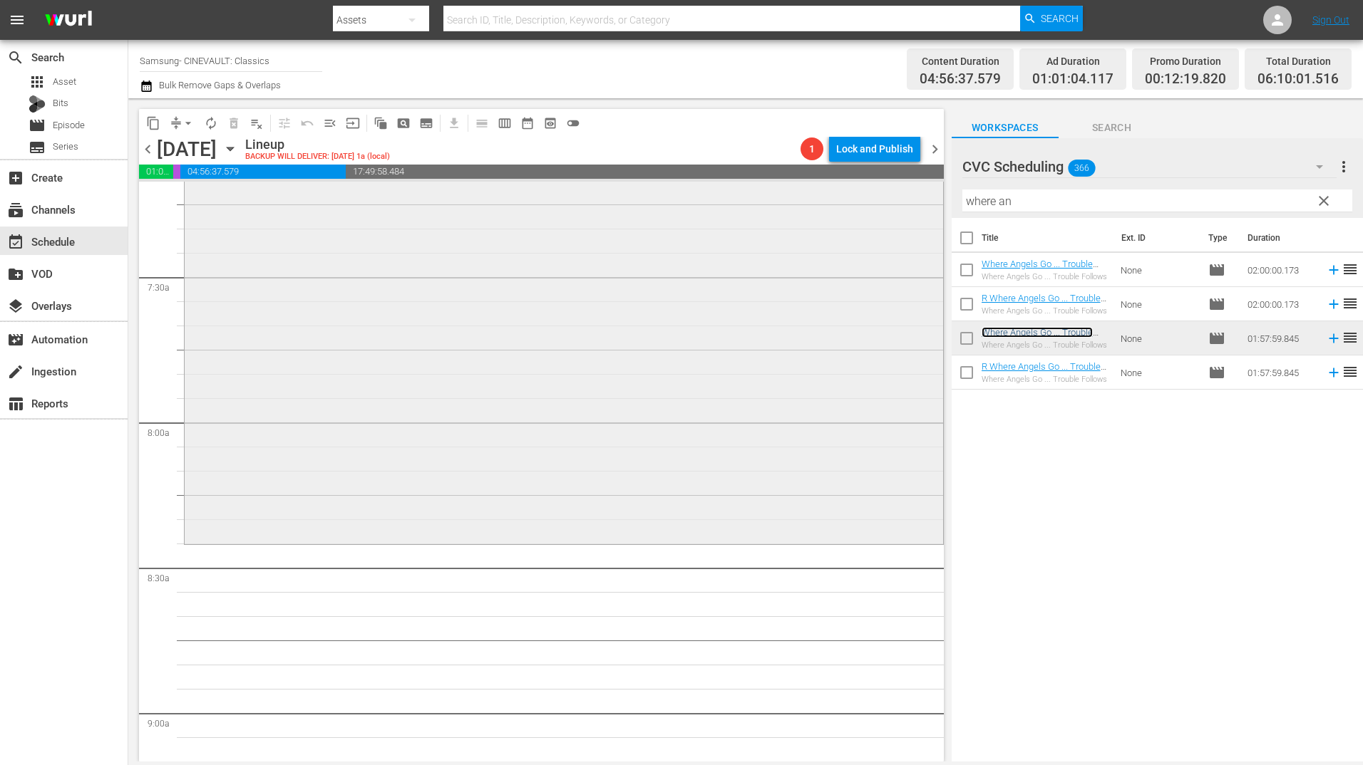
scroll to position [2138, 0]
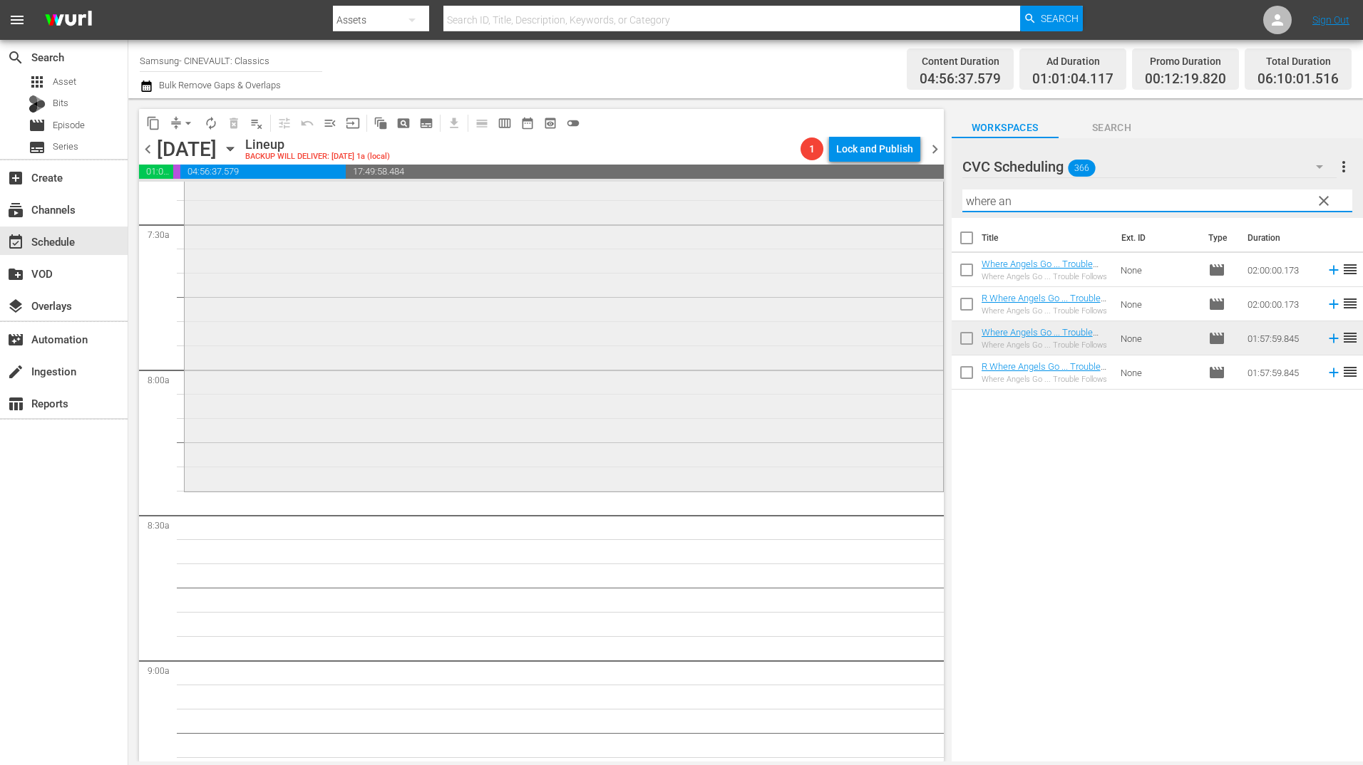
drag, startPoint x: 1065, startPoint y: 207, endPoint x: 892, endPoint y: 210, distance: 173.2
click at [891, 211] on div "content_copy compress arrow_drop_down autorenew_outlined delete_forever_outline…" at bounding box center [745, 430] width 1234 height 664
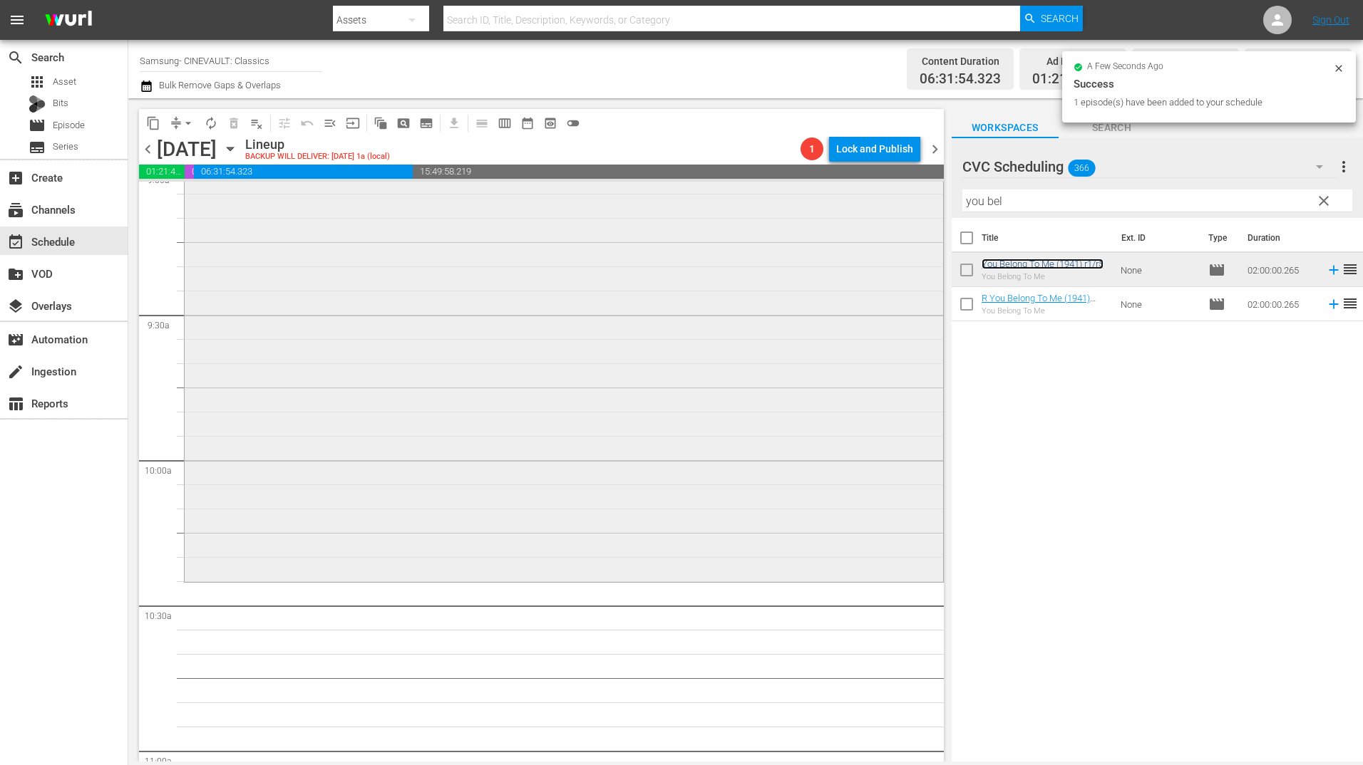
scroll to position [2780, 0]
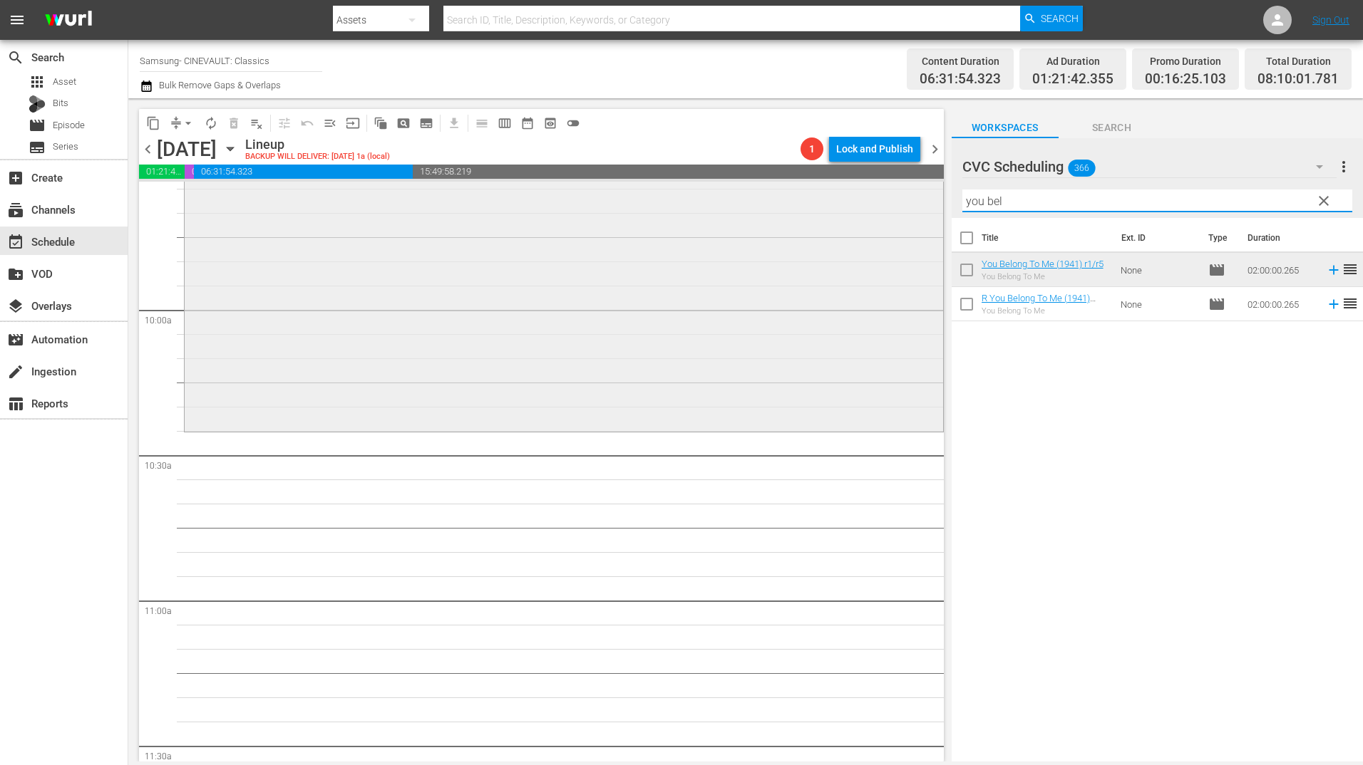
drag, startPoint x: 1022, startPoint y: 202, endPoint x: 848, endPoint y: 237, distance: 177.2
click at [850, 237] on div "content_copy compress arrow_drop_down autorenew_outlined delete_forever_outline…" at bounding box center [745, 430] width 1234 height 664
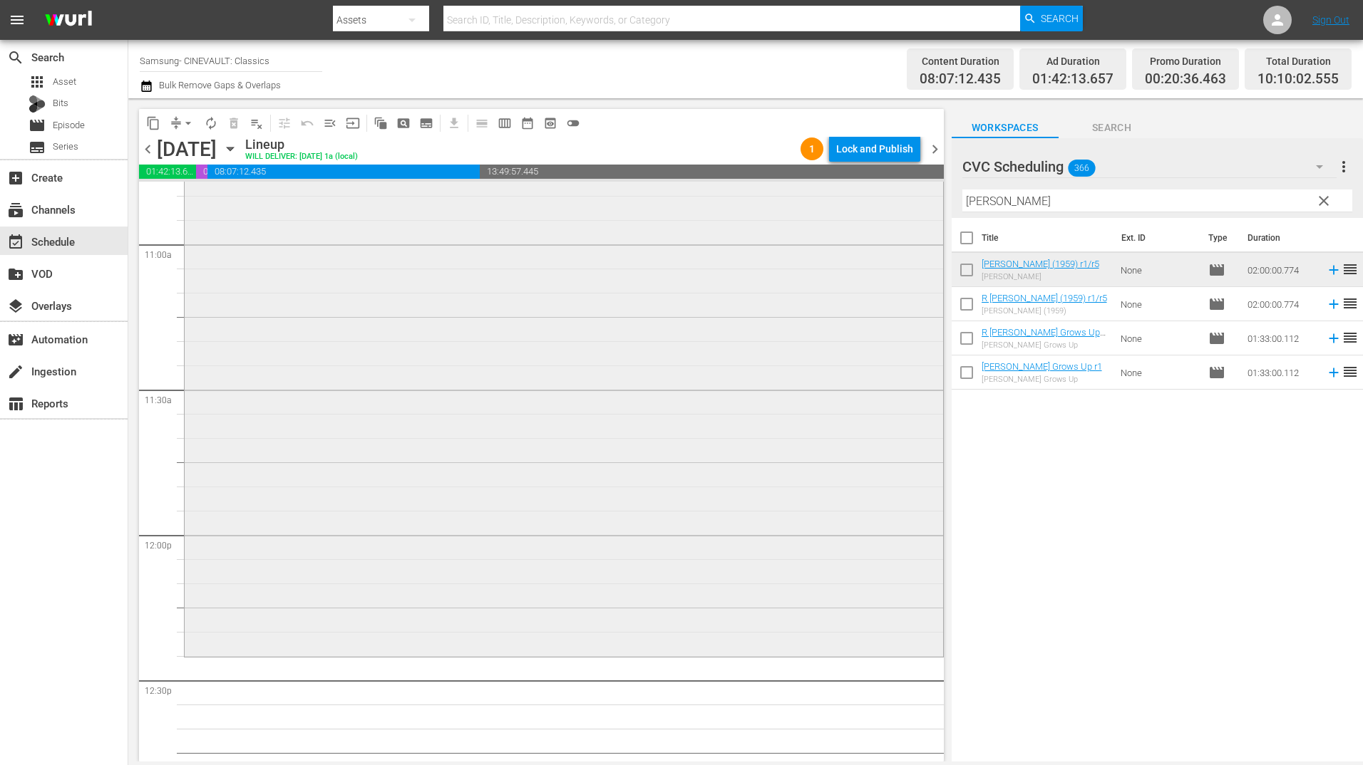
scroll to position [3350, 0]
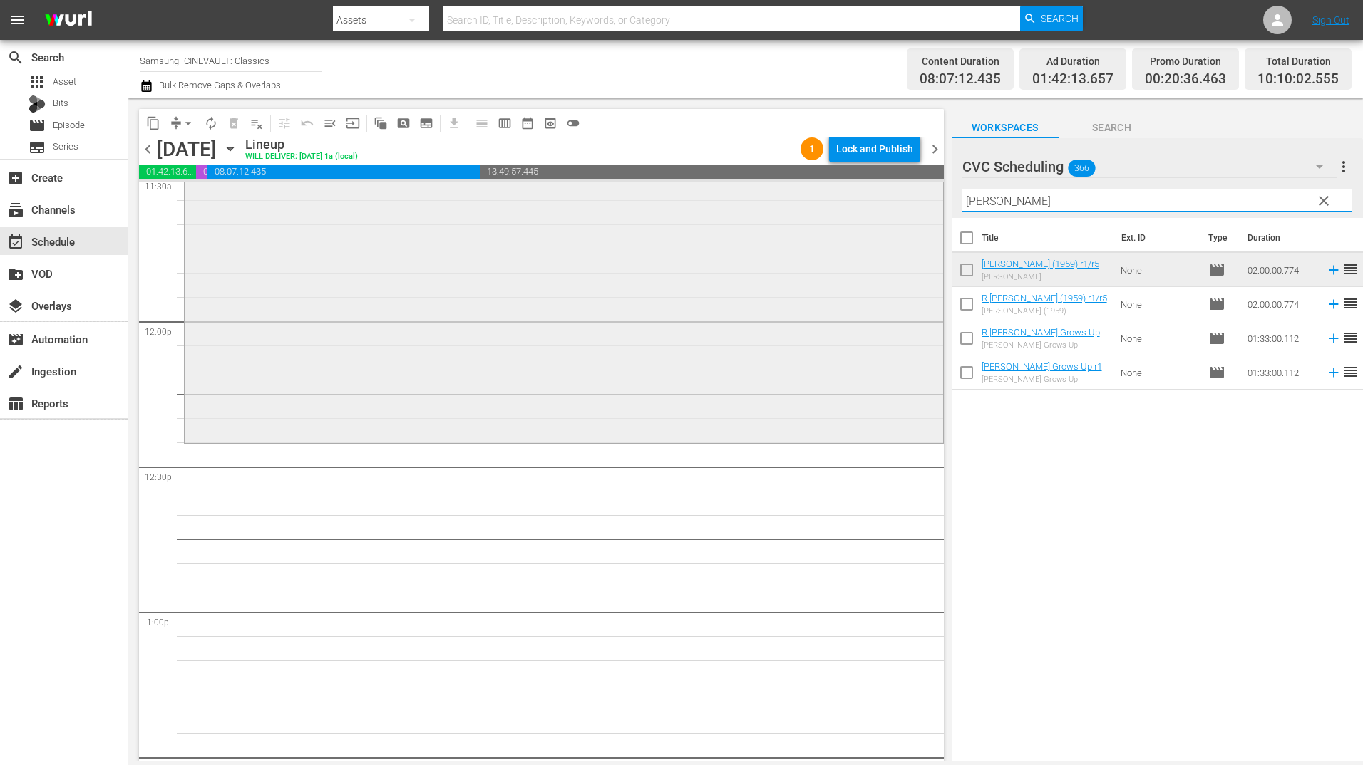
drag, startPoint x: 989, startPoint y: 211, endPoint x: 895, endPoint y: 218, distance: 94.3
click at [895, 218] on div "content_copy compress arrow_drop_down autorenew_outlined delete_forever_outline…" at bounding box center [745, 430] width 1234 height 664
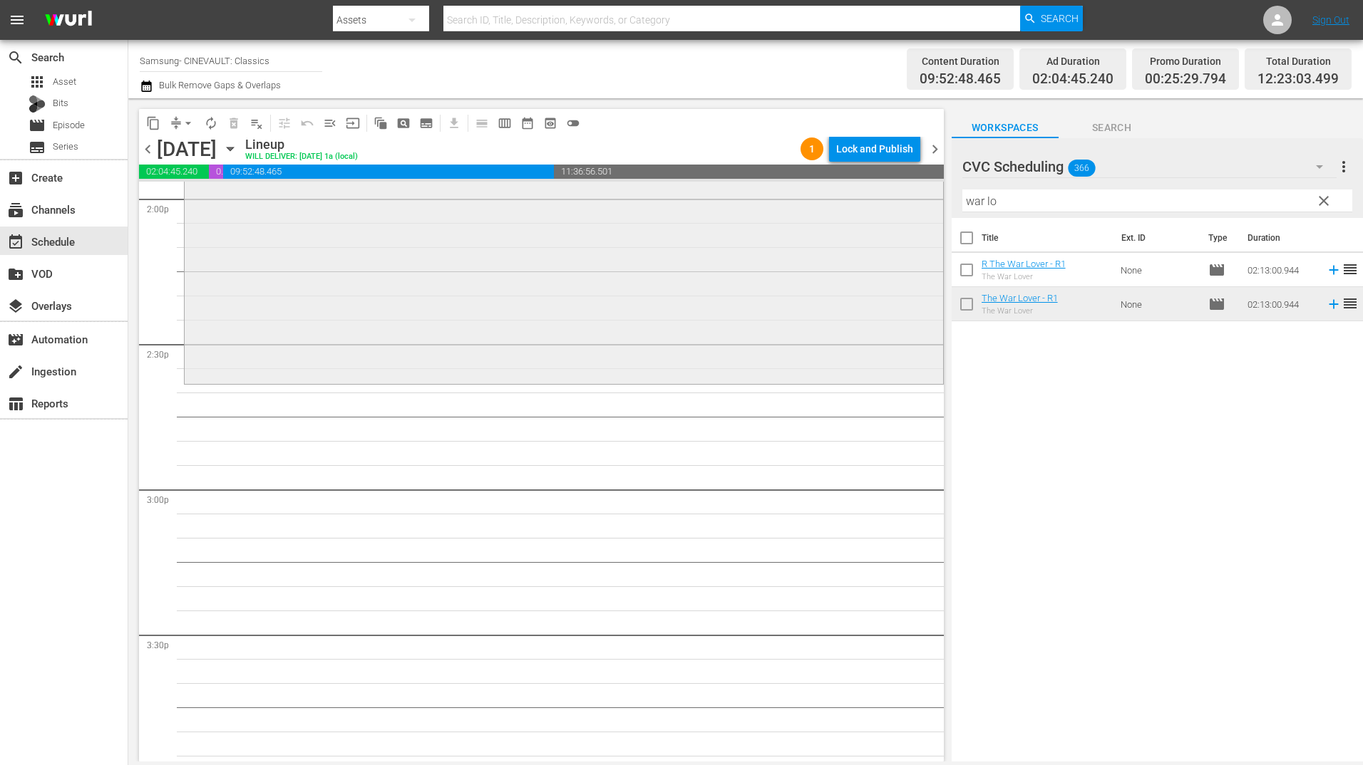
scroll to position [4062, 0]
drag, startPoint x: 979, startPoint y: 202, endPoint x: 950, endPoint y: 203, distance: 29.3
click at [950, 203] on div "content_copy compress arrow_drop_down autorenew_outlined delete_forever_outline…" at bounding box center [745, 430] width 1234 height 664
click at [950, 203] on div "content_copy compress arrow_drop_down autorenew_outlined delete_forever_outline…" at bounding box center [539, 430] width 823 height 664
click at [1010, 206] on input "war lo" at bounding box center [1157, 201] width 390 height 23
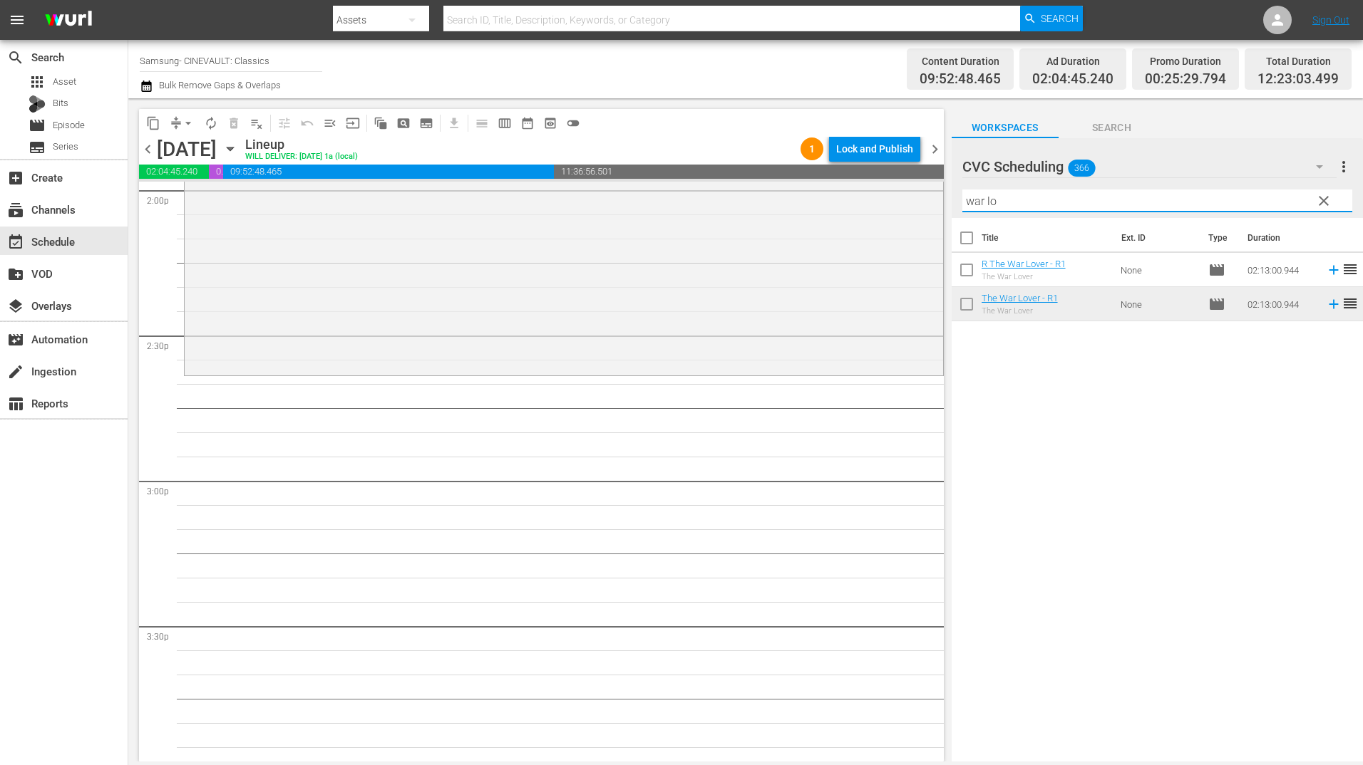
click at [1010, 206] on input "war lo" at bounding box center [1157, 201] width 390 height 23
click at [1006, 206] on input "war lo" at bounding box center [1157, 201] width 390 height 23
click at [1031, 207] on input "war lo" at bounding box center [1157, 201] width 390 height 23
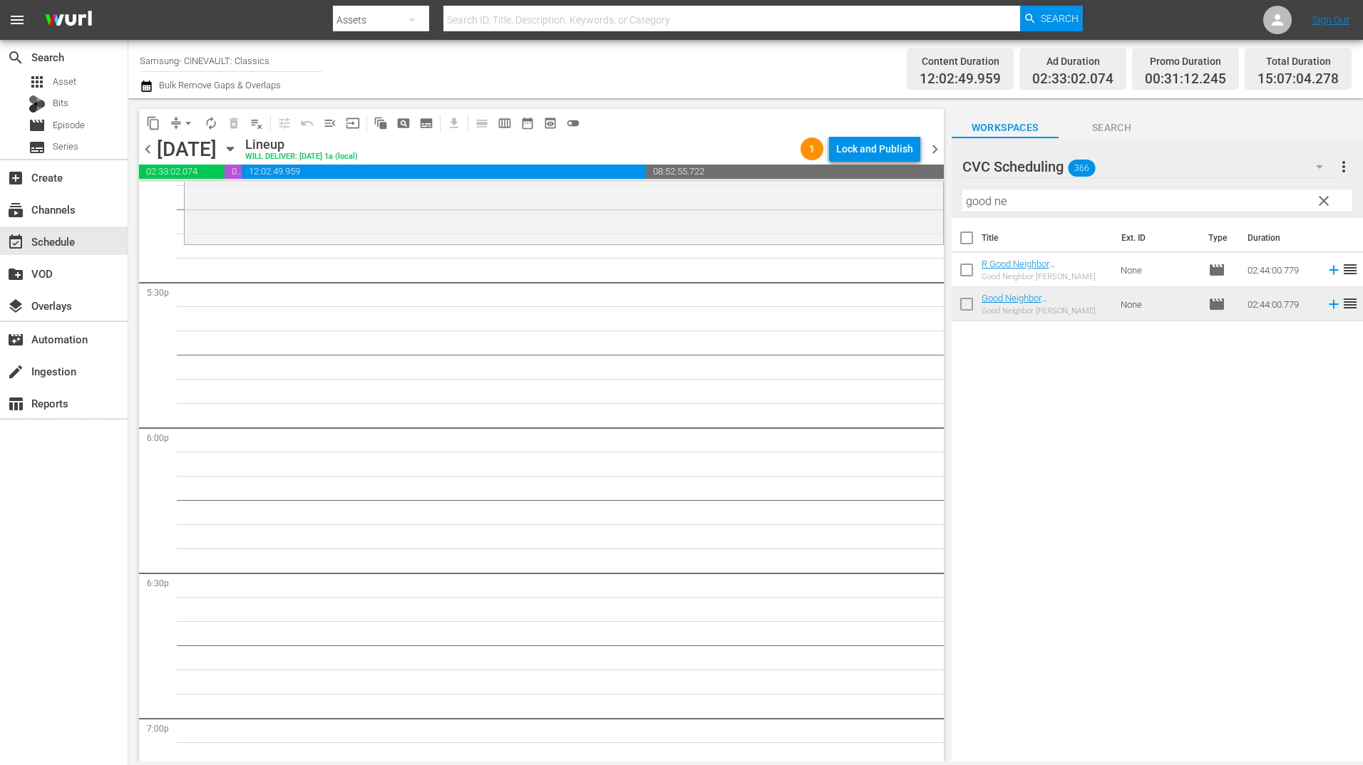
scroll to position [4989, 0]
drag, startPoint x: 990, startPoint y: 209, endPoint x: 899, endPoint y: 209, distance: 91.2
click at [899, 209] on div "content_copy compress arrow_drop_down autorenew_outlined delete_forever_outline…" at bounding box center [745, 430] width 1234 height 664
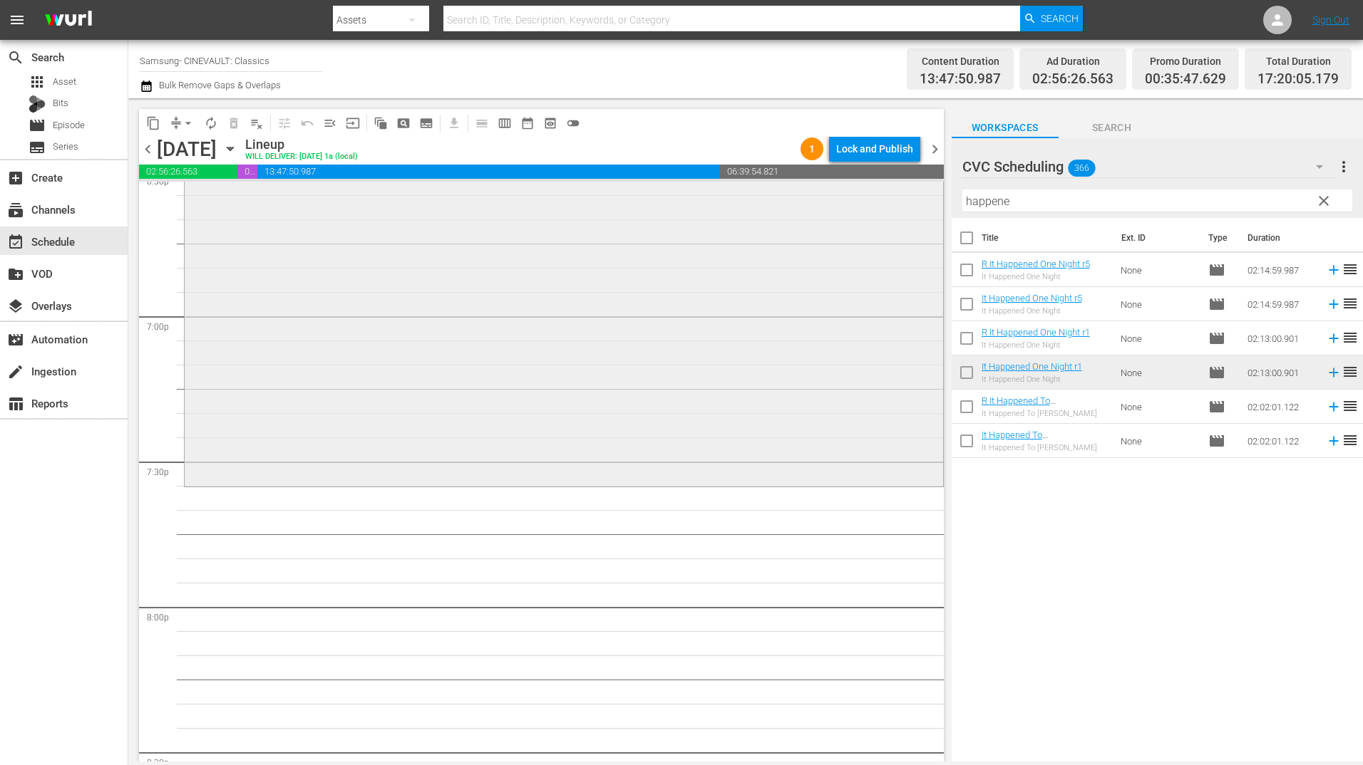
scroll to position [5417, 0]
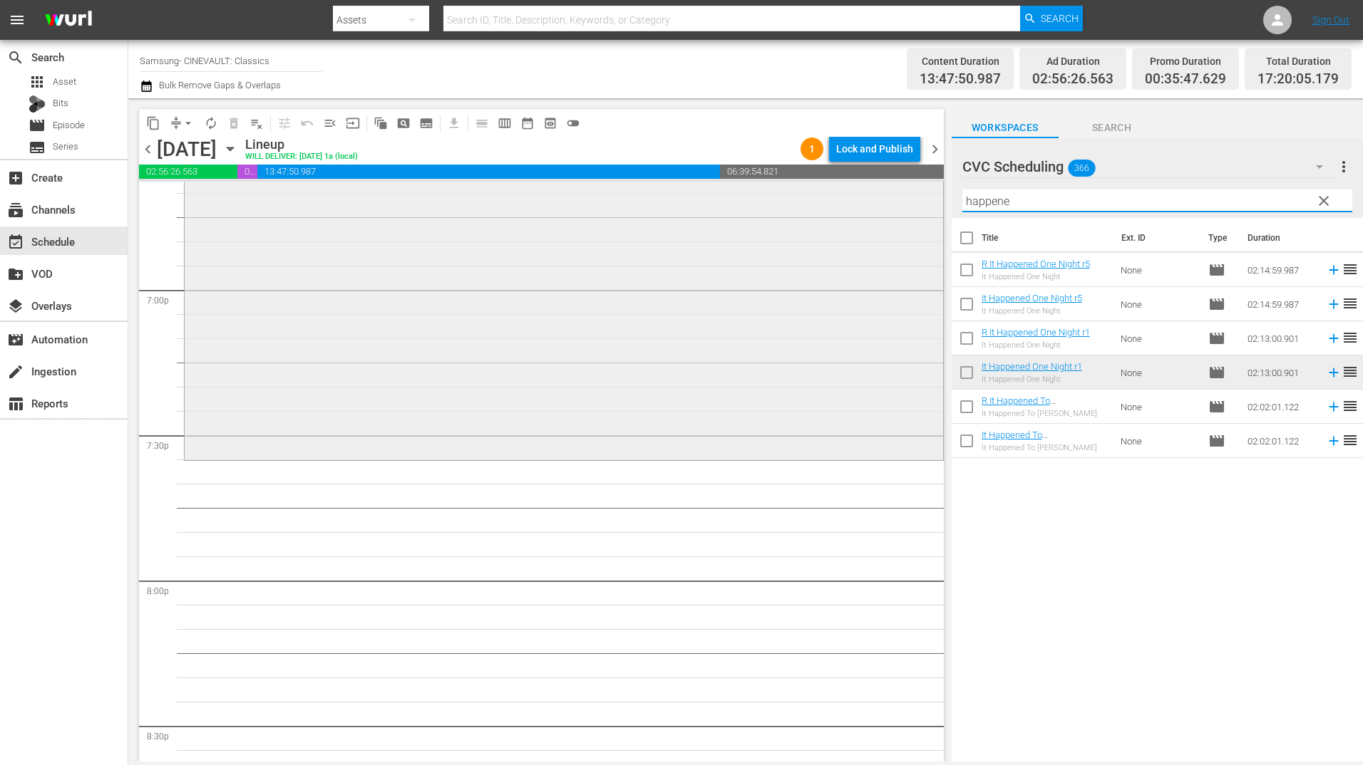
drag, startPoint x: 1053, startPoint y: 197, endPoint x: 929, endPoint y: 209, distance: 124.6
click at [929, 209] on div "content_copy compress arrow_drop_down autorenew_outlined delete_forever_outline…" at bounding box center [745, 430] width 1234 height 664
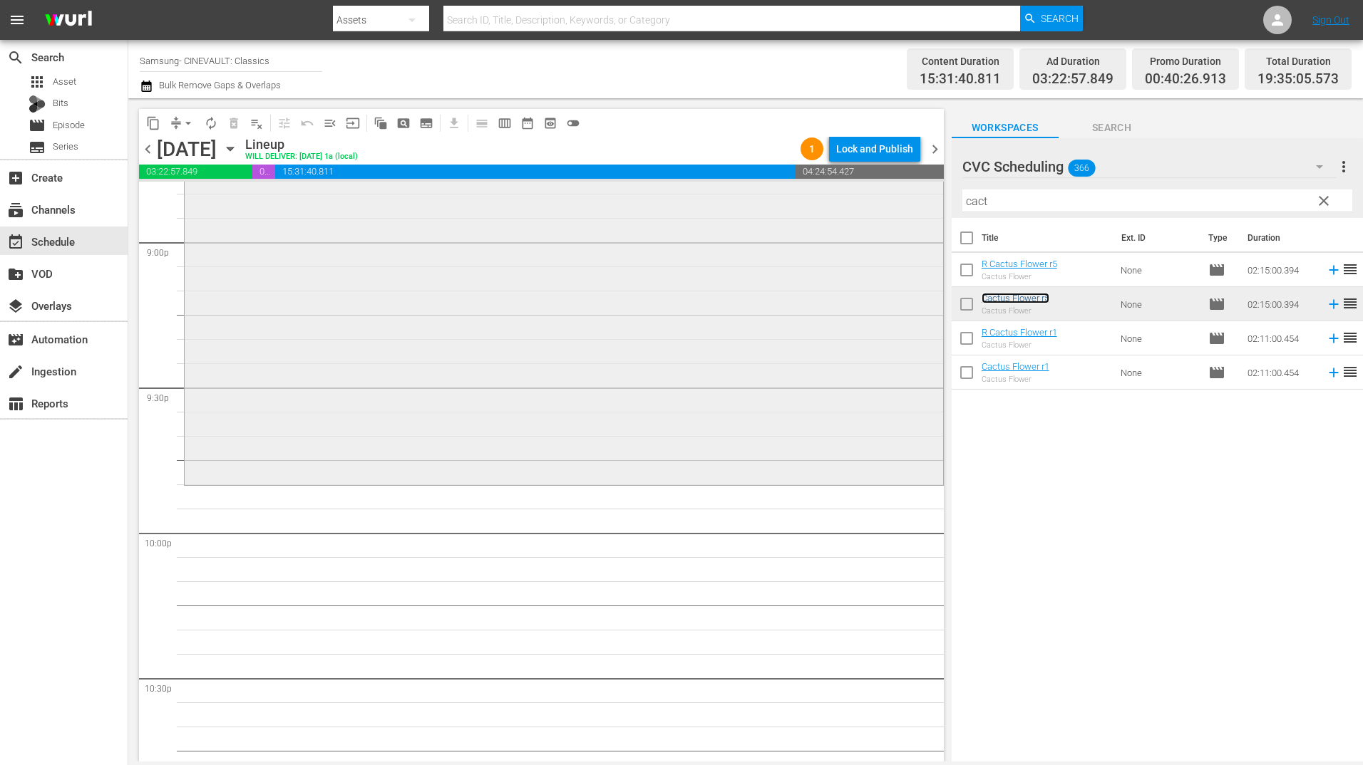
scroll to position [6058, 0]
click at [692, 379] on div "Cactus Flower r5 reorder" at bounding box center [564, 146] width 758 height 650
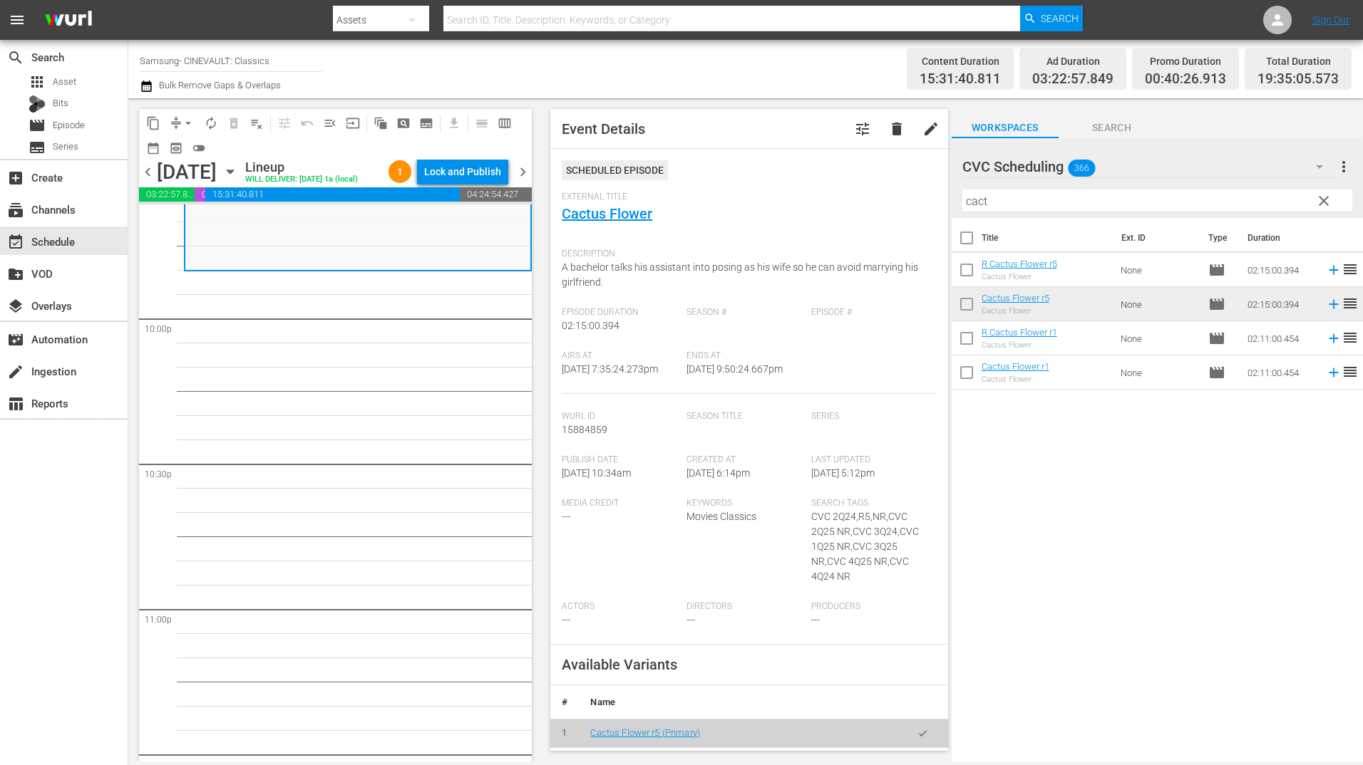
scroll to position [6201, 0]
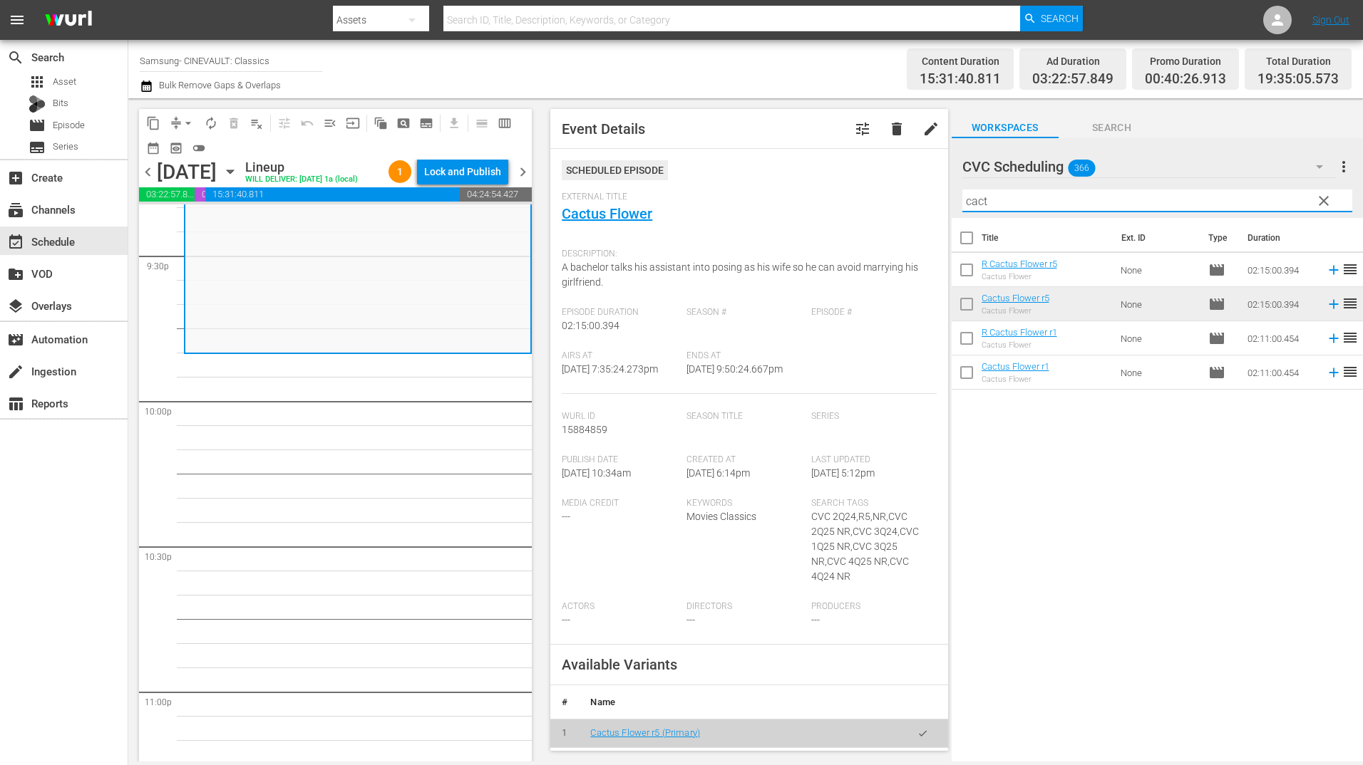
drag, startPoint x: 1022, startPoint y: 207, endPoint x: 942, endPoint y: 211, distance: 79.9
click at [943, 211] on div "content_copy compress arrow_drop_down autorenew_outlined delete_forever_outline…" at bounding box center [745, 430] width 1234 height 664
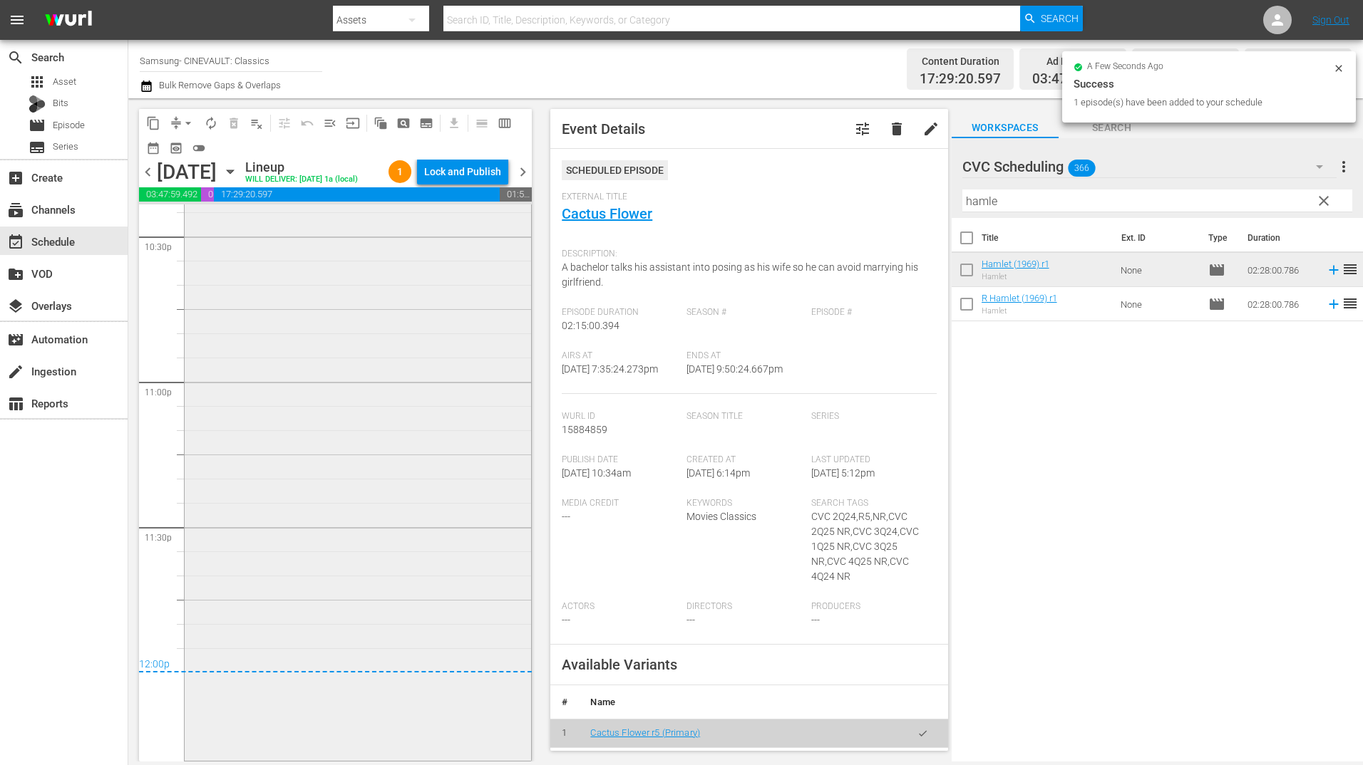
scroll to position [6534, 0]
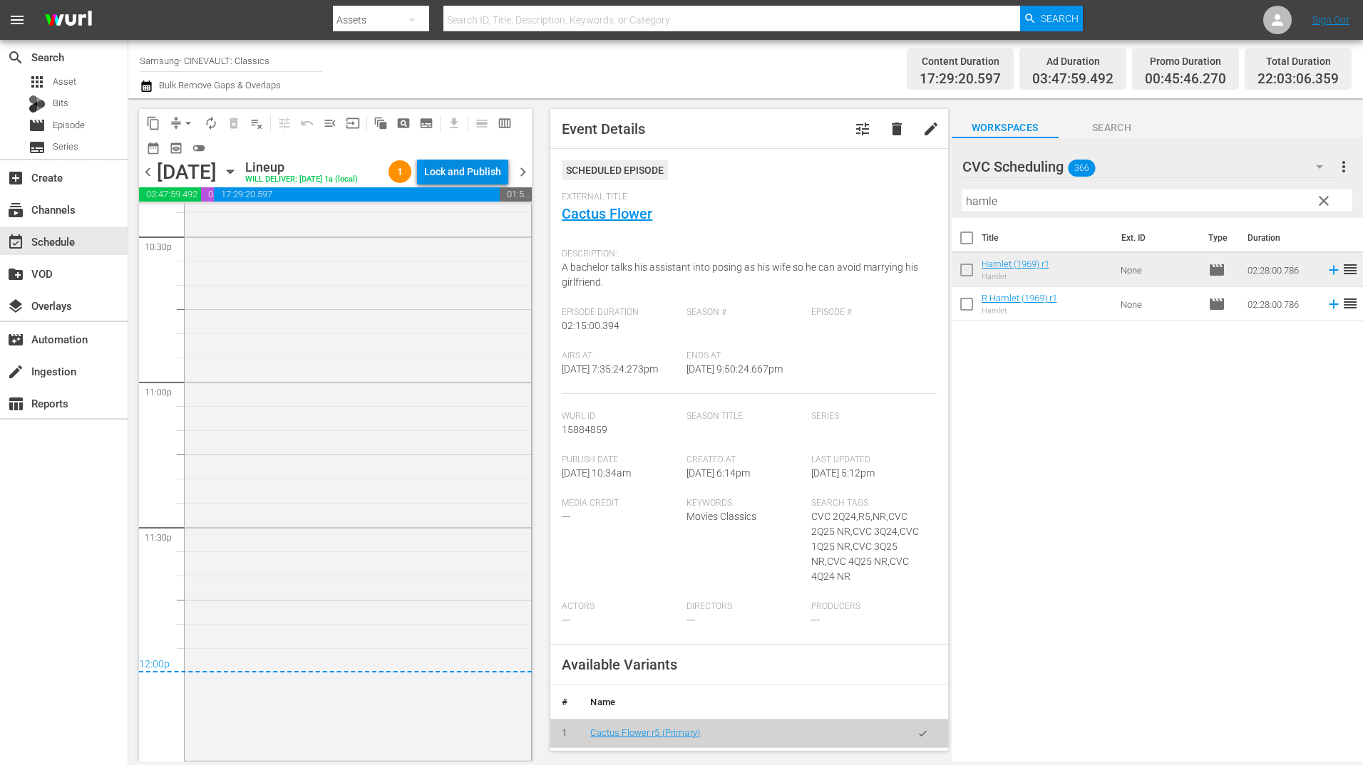
click at [484, 180] on div "Lock and Publish" at bounding box center [462, 172] width 77 height 26
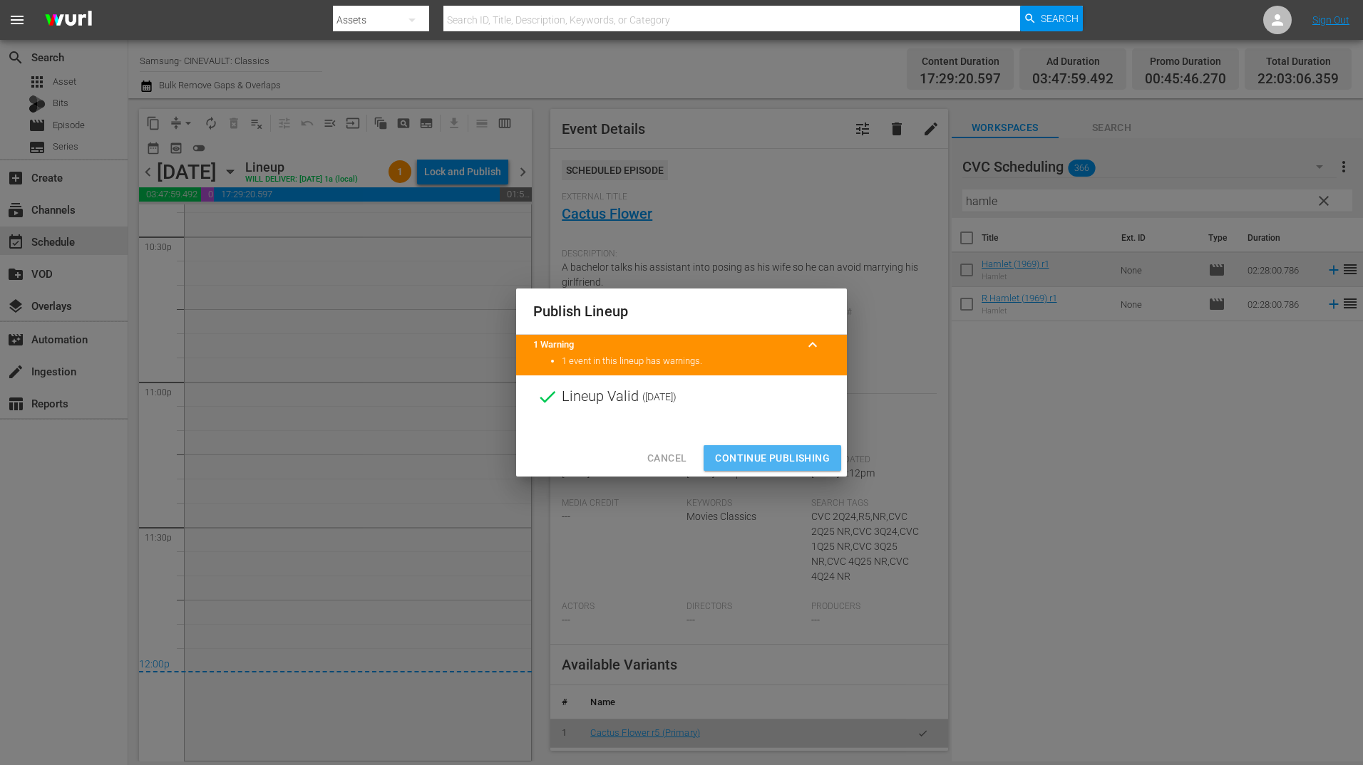
click at [785, 448] on button "Continue Publishing" at bounding box center [772, 458] width 138 height 26
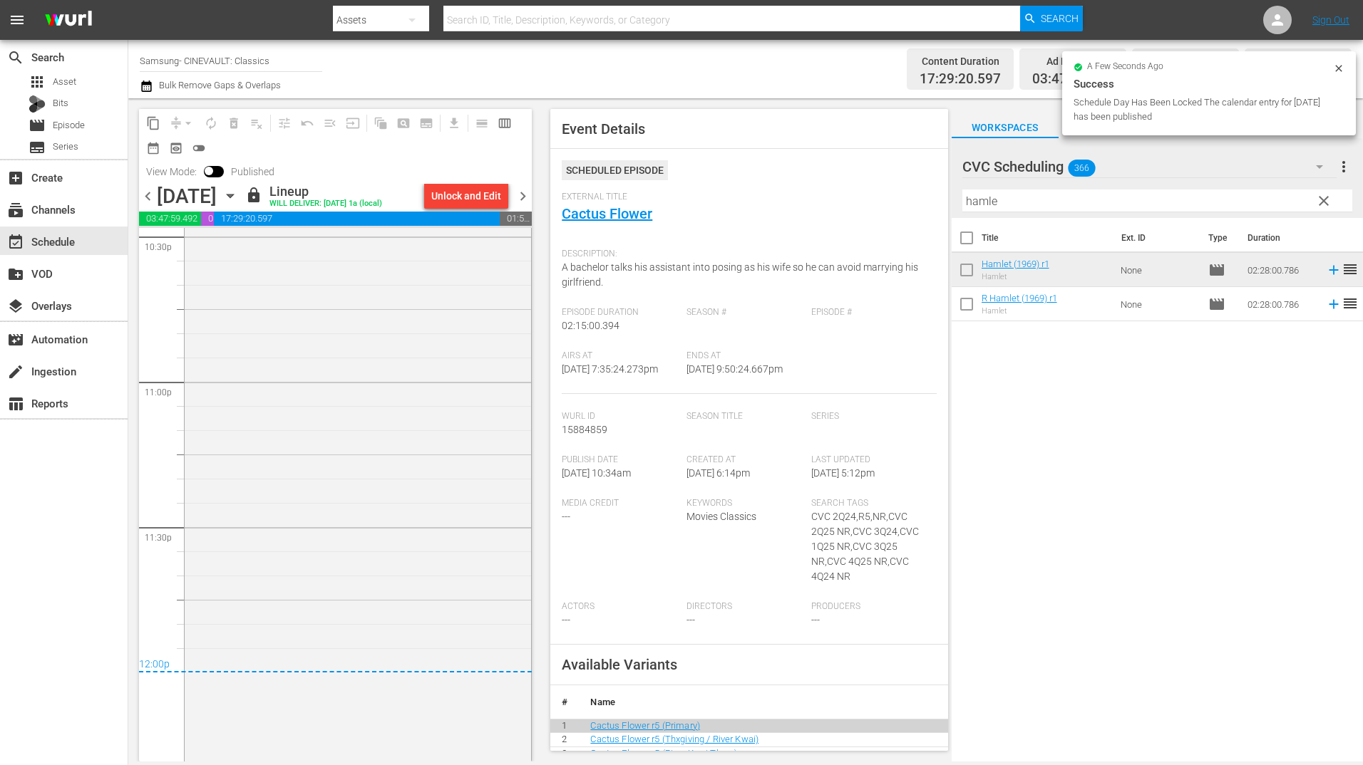
click at [520, 205] on span "chevron_right" at bounding box center [523, 196] width 18 height 18
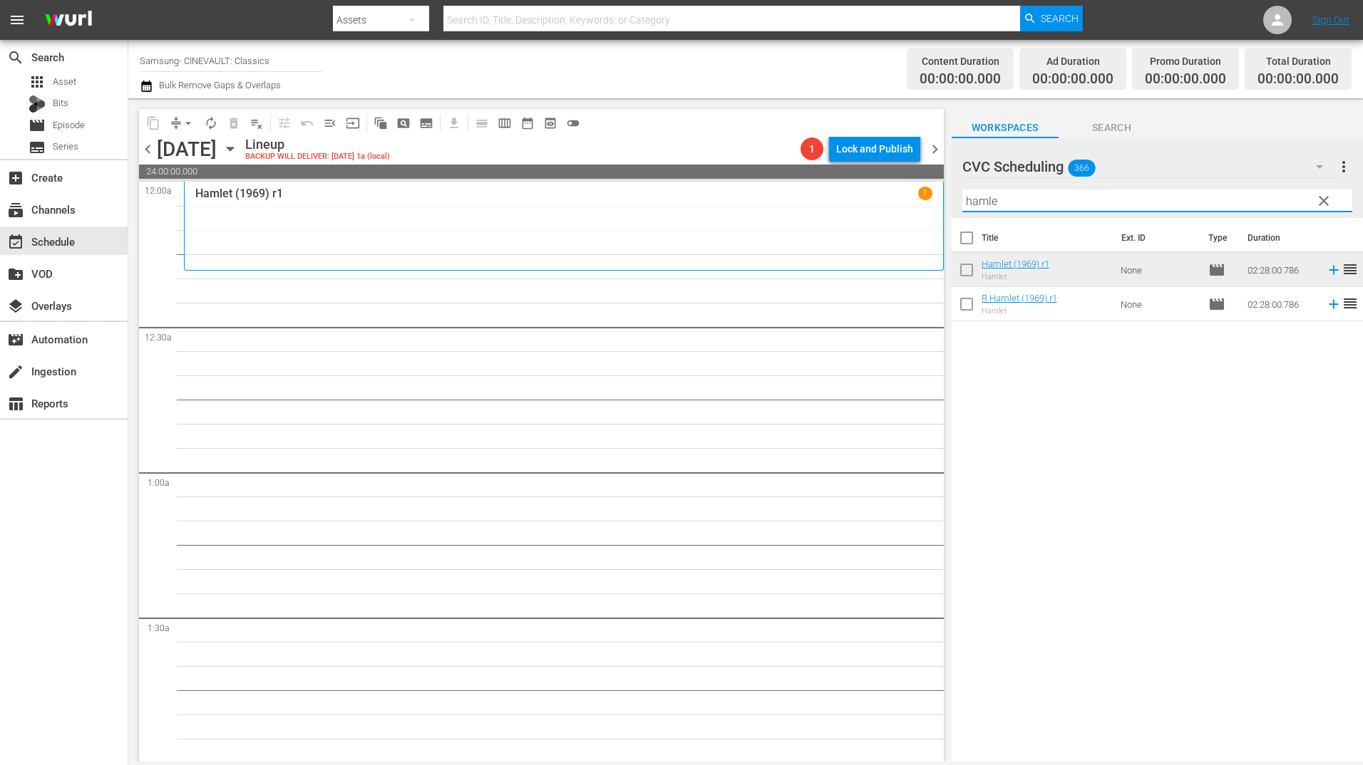
drag, startPoint x: 1009, startPoint y: 208, endPoint x: 946, endPoint y: 215, distance: 63.8
click at [946, 215] on div "content_copy compress arrow_drop_down autorenew_outlined delete_forever_outline…" at bounding box center [745, 430] width 1234 height 664
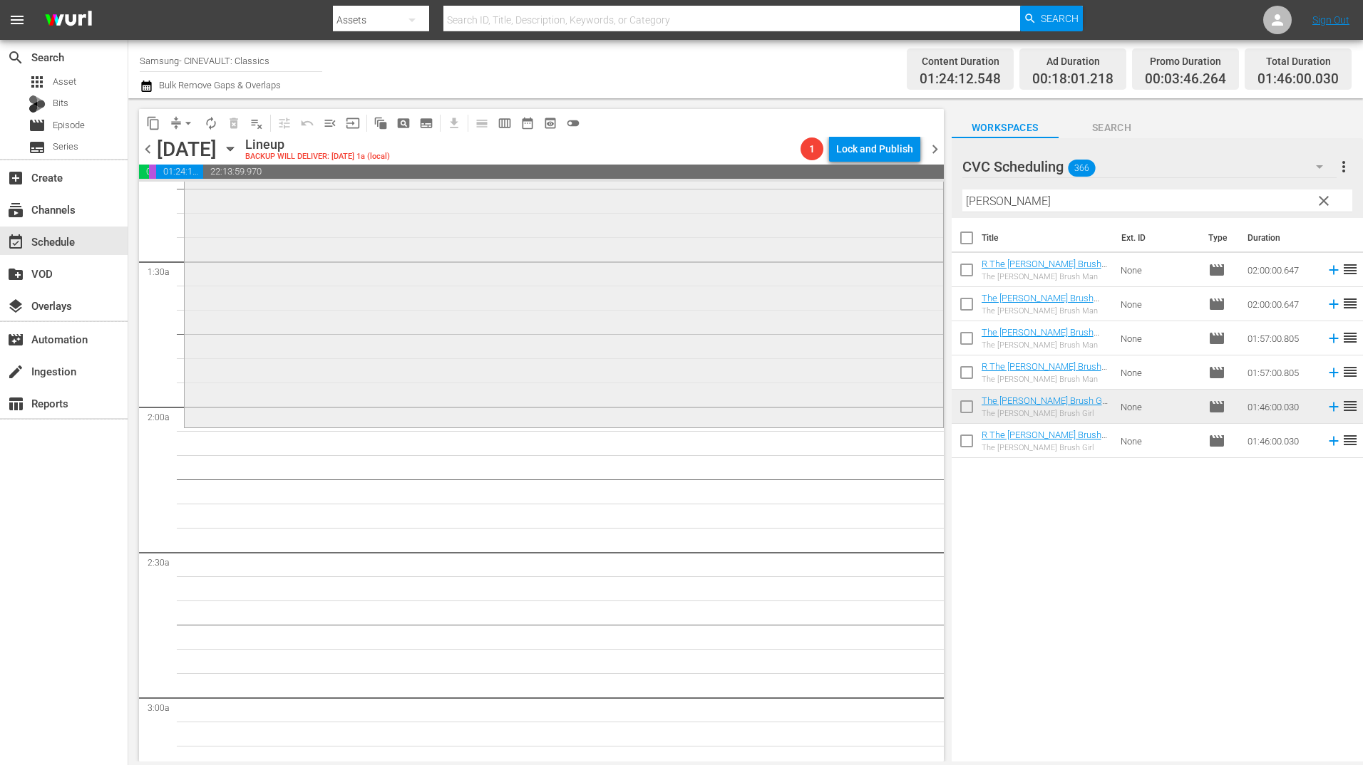
scroll to position [570, 0]
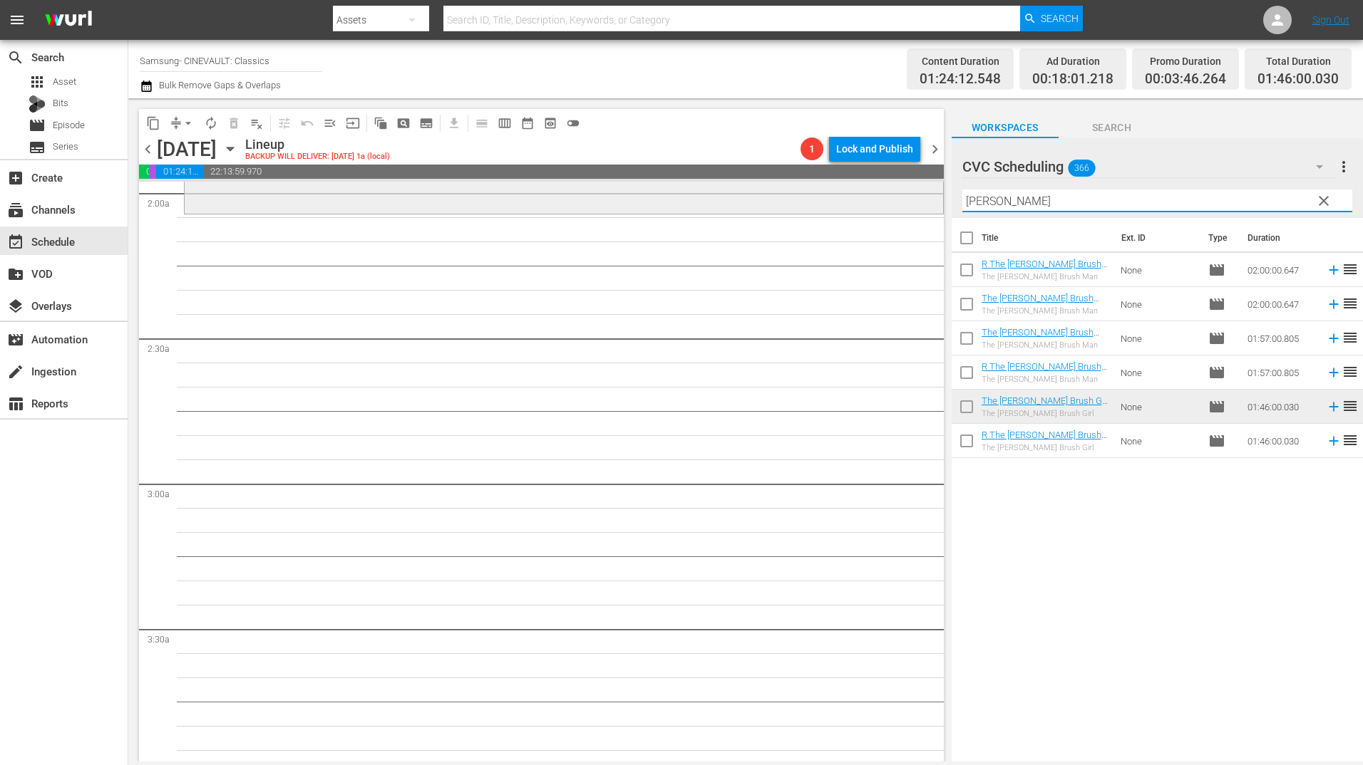
drag, startPoint x: 1035, startPoint y: 195, endPoint x: 905, endPoint y: 200, distance: 129.8
click at [905, 200] on div "content_copy compress arrow_drop_down autorenew_outlined delete_forever_outline…" at bounding box center [745, 430] width 1234 height 664
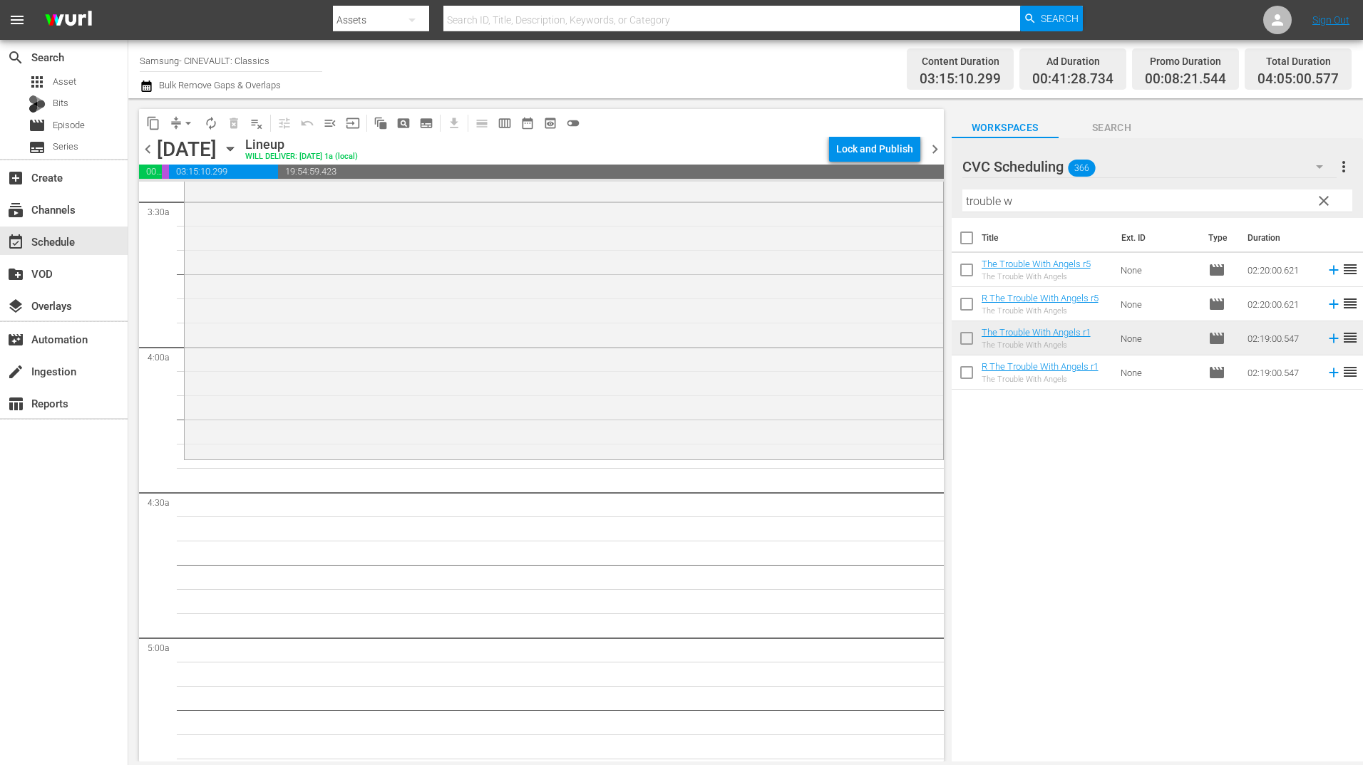
scroll to position [1212, 0]
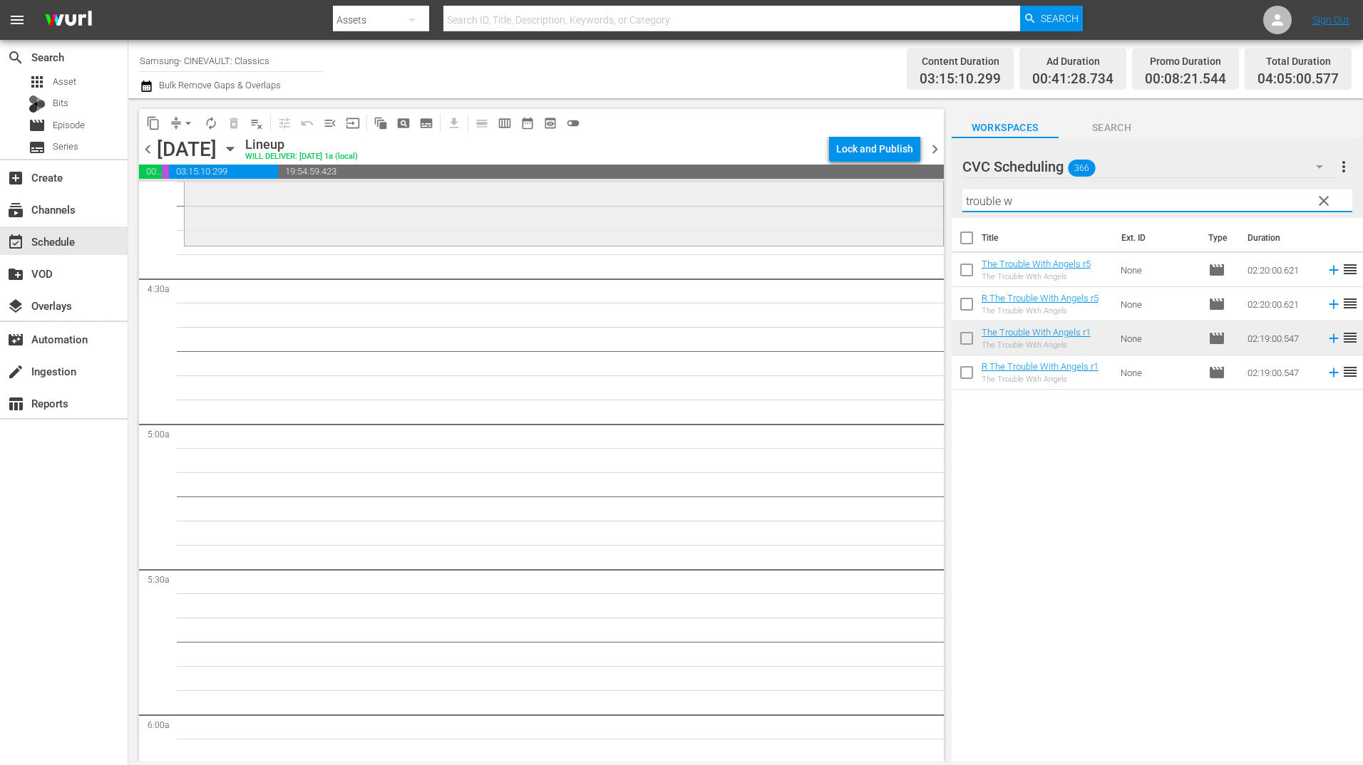
drag, startPoint x: 970, startPoint y: 197, endPoint x: 894, endPoint y: 202, distance: 75.7
click at [894, 202] on div "content_copy compress arrow_drop_down autorenew_outlined delete_forever_outline…" at bounding box center [745, 430] width 1234 height 664
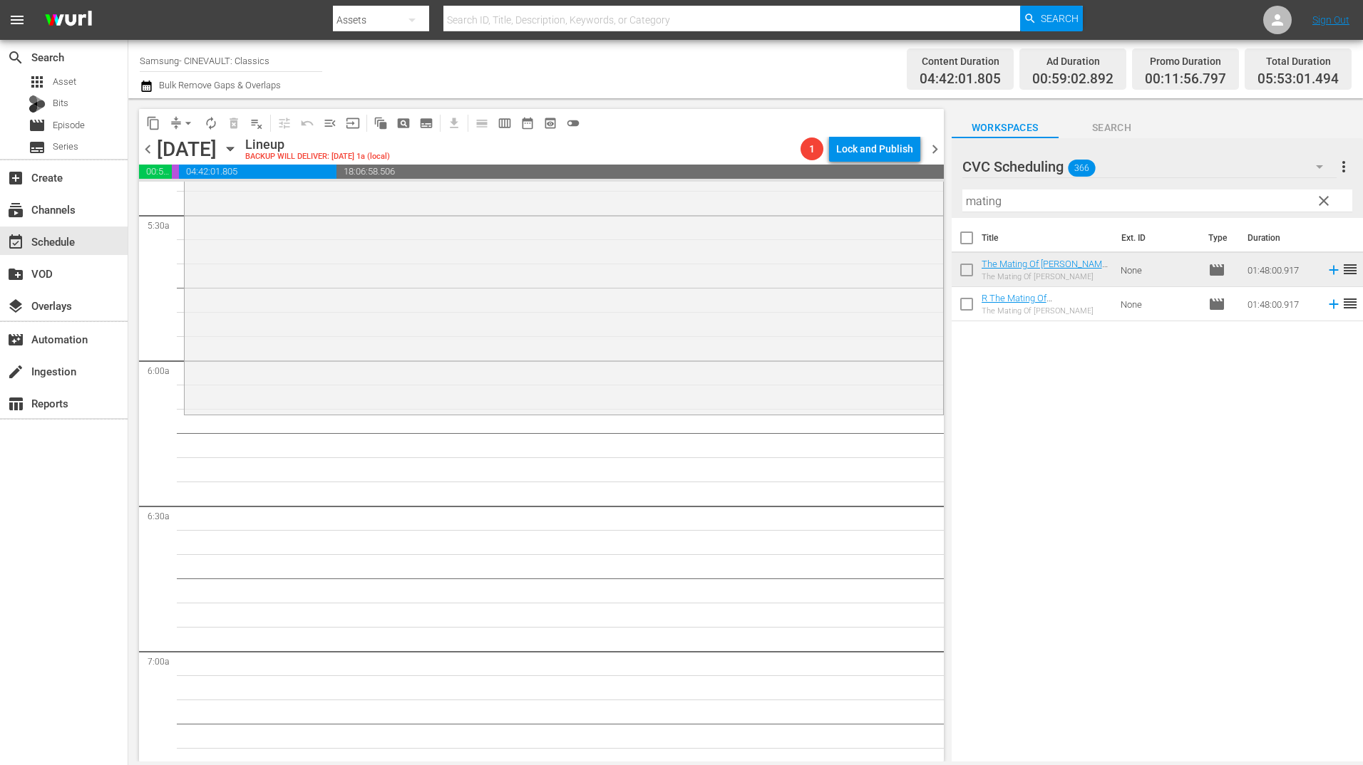
scroll to position [1568, 0]
drag, startPoint x: 1018, startPoint y: 206, endPoint x: 939, endPoint y: 209, distance: 79.9
click at [939, 209] on div "content_copy compress arrow_drop_down autorenew_outlined delete_forever_outline…" at bounding box center [745, 430] width 1234 height 664
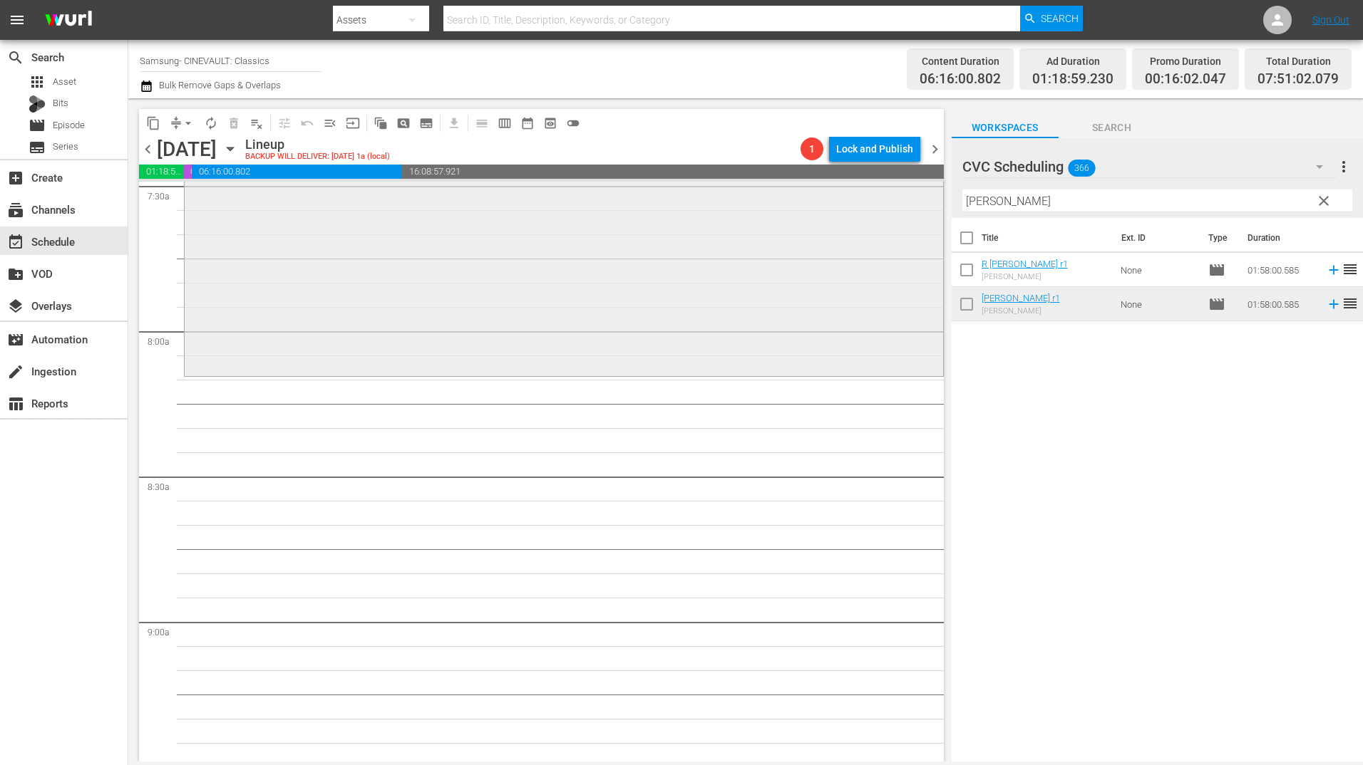
scroll to position [2209, 0]
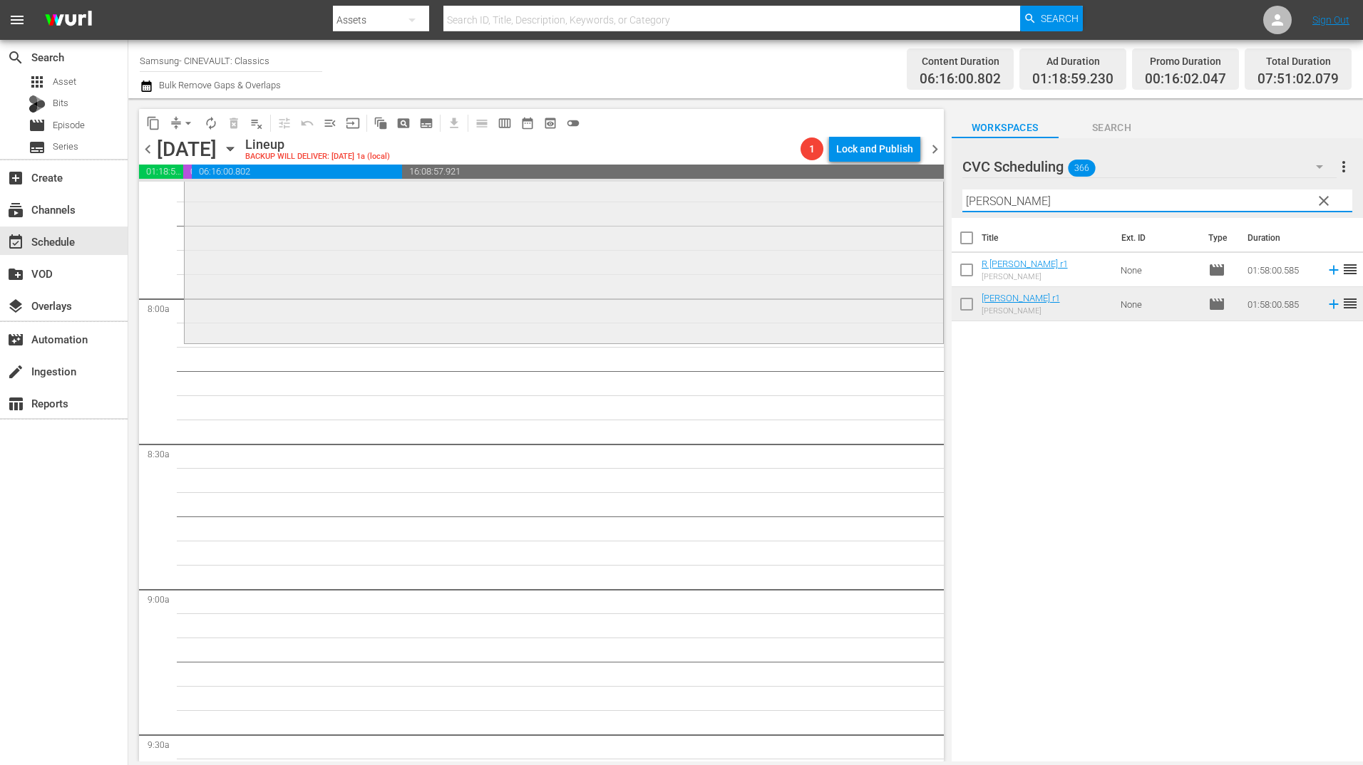
drag, startPoint x: 1009, startPoint y: 204, endPoint x: 922, endPoint y: 207, distance: 87.0
click at [922, 207] on div "content_copy compress arrow_drop_down autorenew_outlined delete_forever_outline…" at bounding box center [745, 430] width 1234 height 664
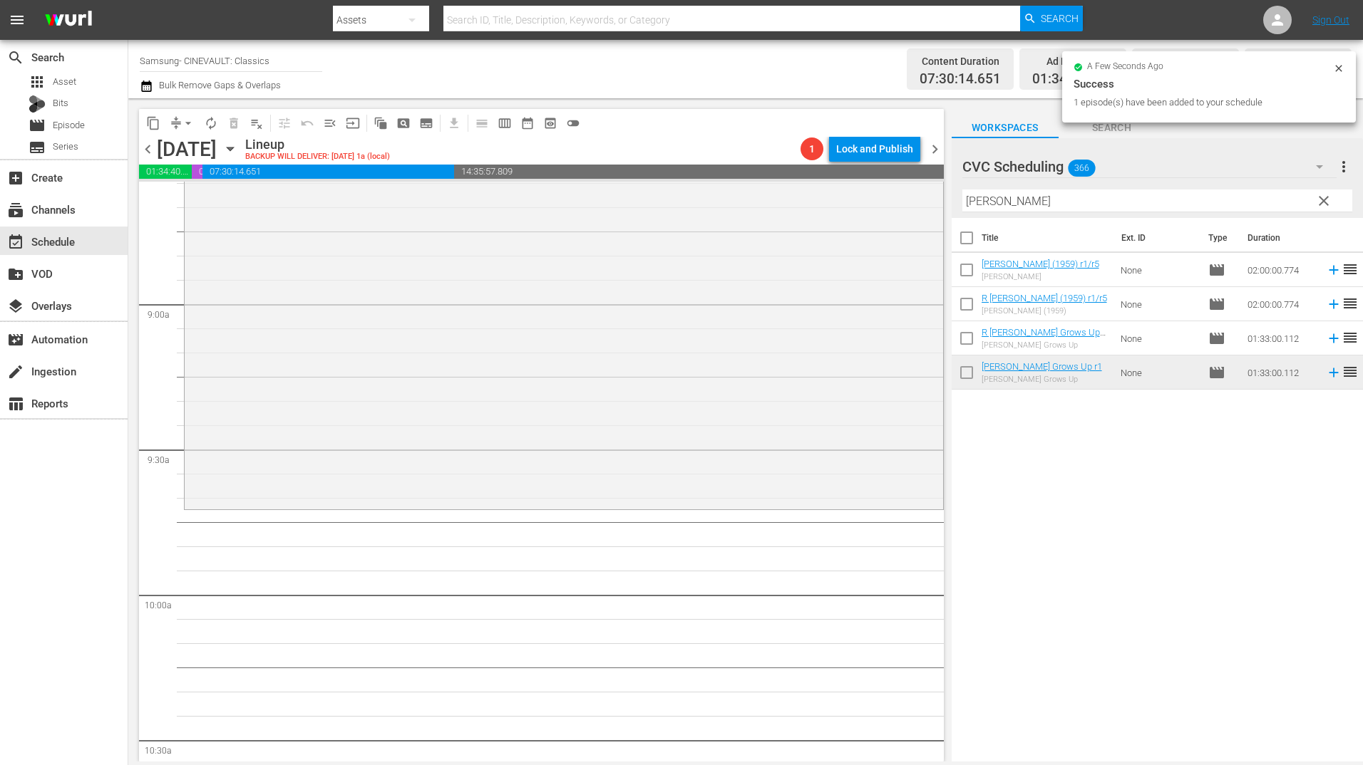
scroll to position [2637, 0]
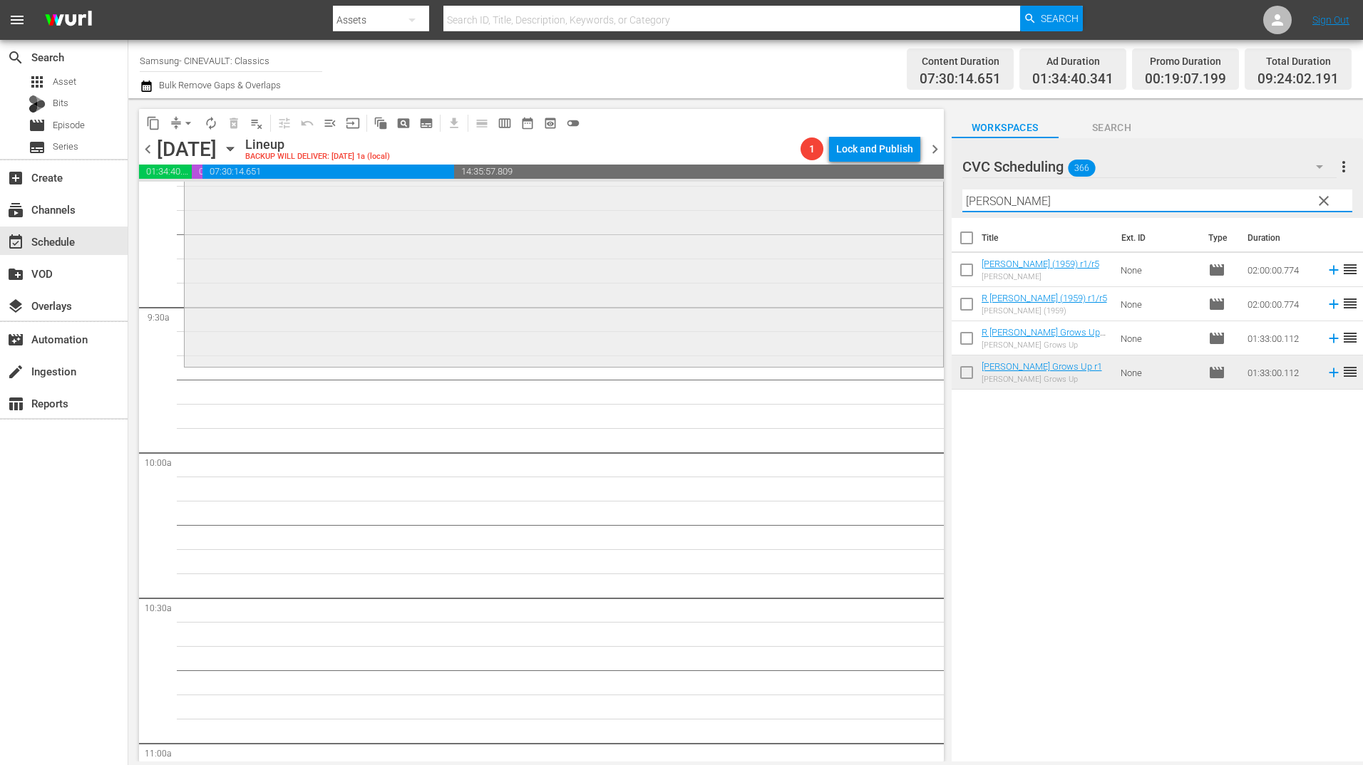
drag, startPoint x: 1005, startPoint y: 207, endPoint x: 892, endPoint y: 212, distance: 112.7
click at [892, 212] on div "content_copy compress arrow_drop_down autorenew_outlined delete_forever_outline…" at bounding box center [745, 430] width 1234 height 664
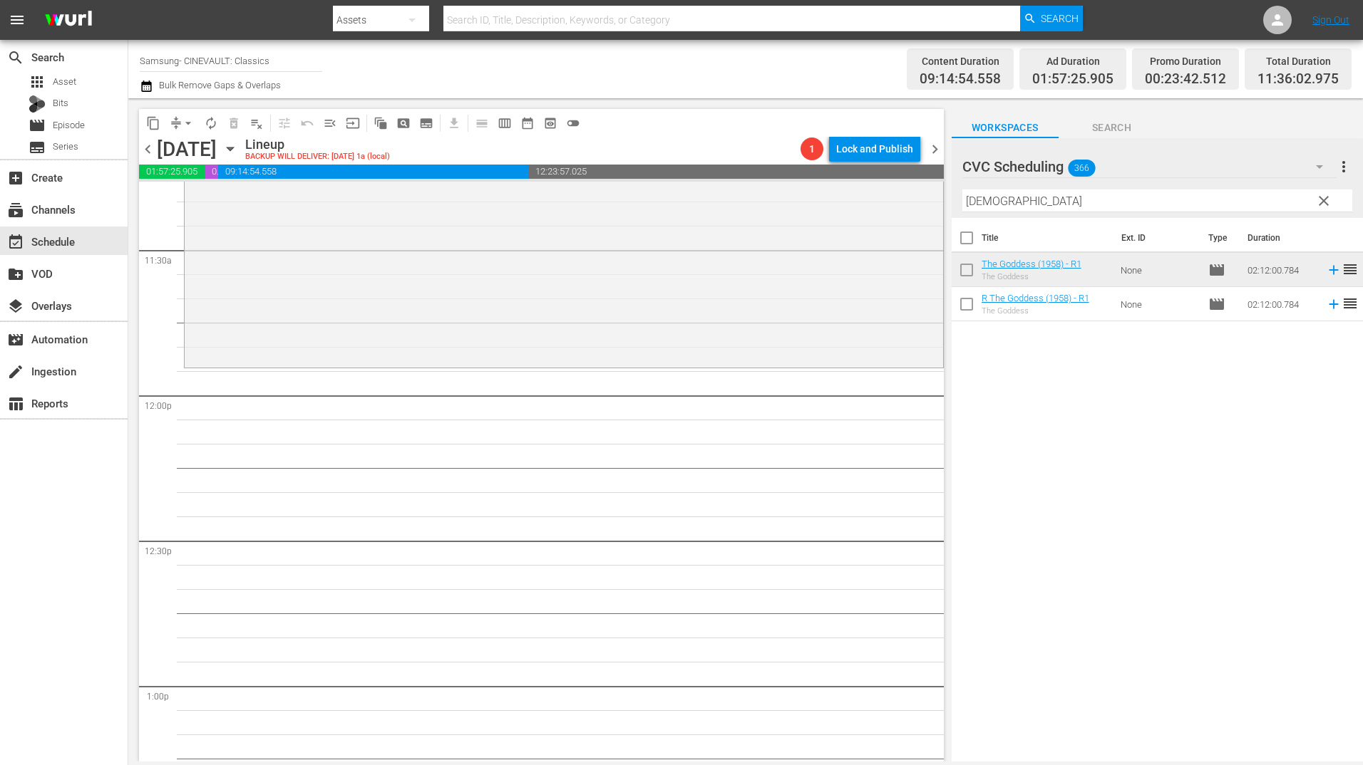
scroll to position [3278, 0]
drag, startPoint x: 1059, startPoint y: 207, endPoint x: 900, endPoint y: 206, distance: 158.9
click at [900, 206] on div "content_copy compress arrow_drop_down autorenew_outlined delete_forever_outline…" at bounding box center [745, 430] width 1234 height 664
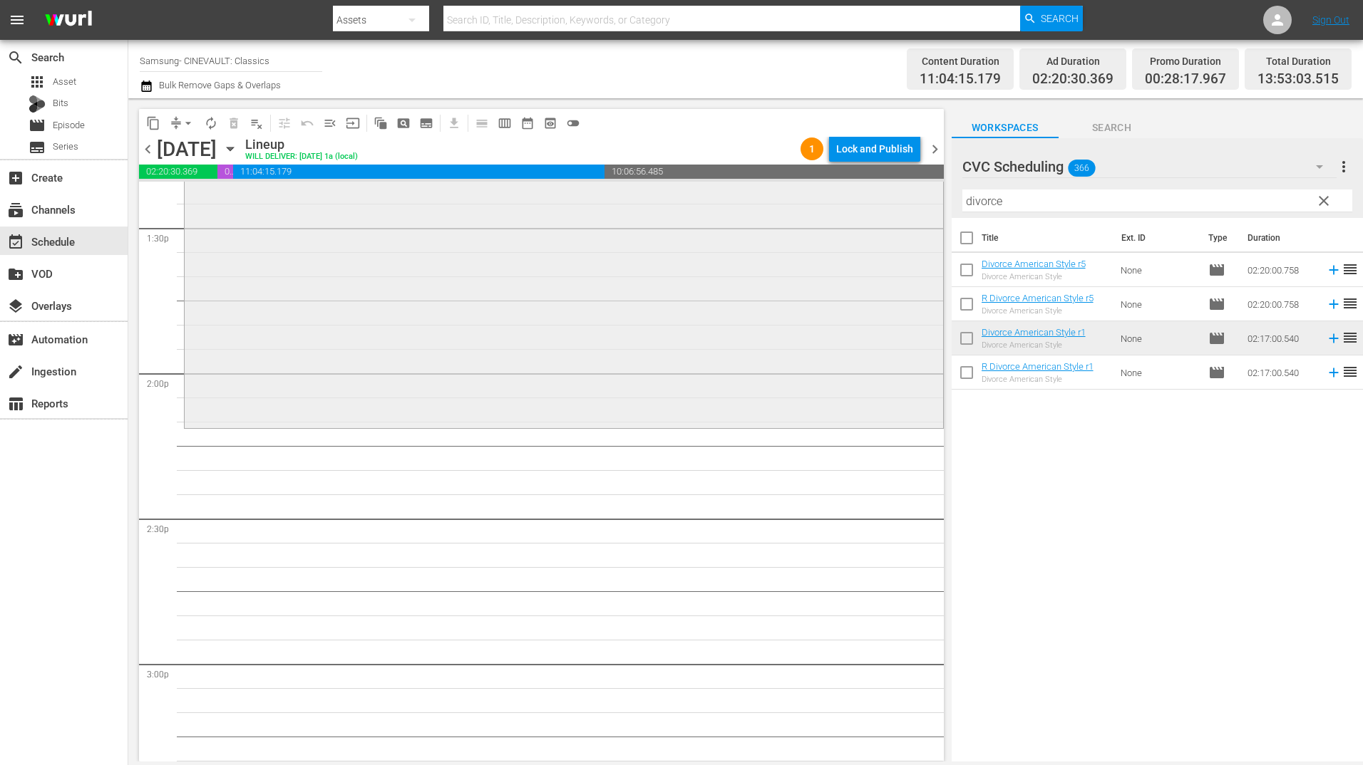
scroll to position [3920, 0]
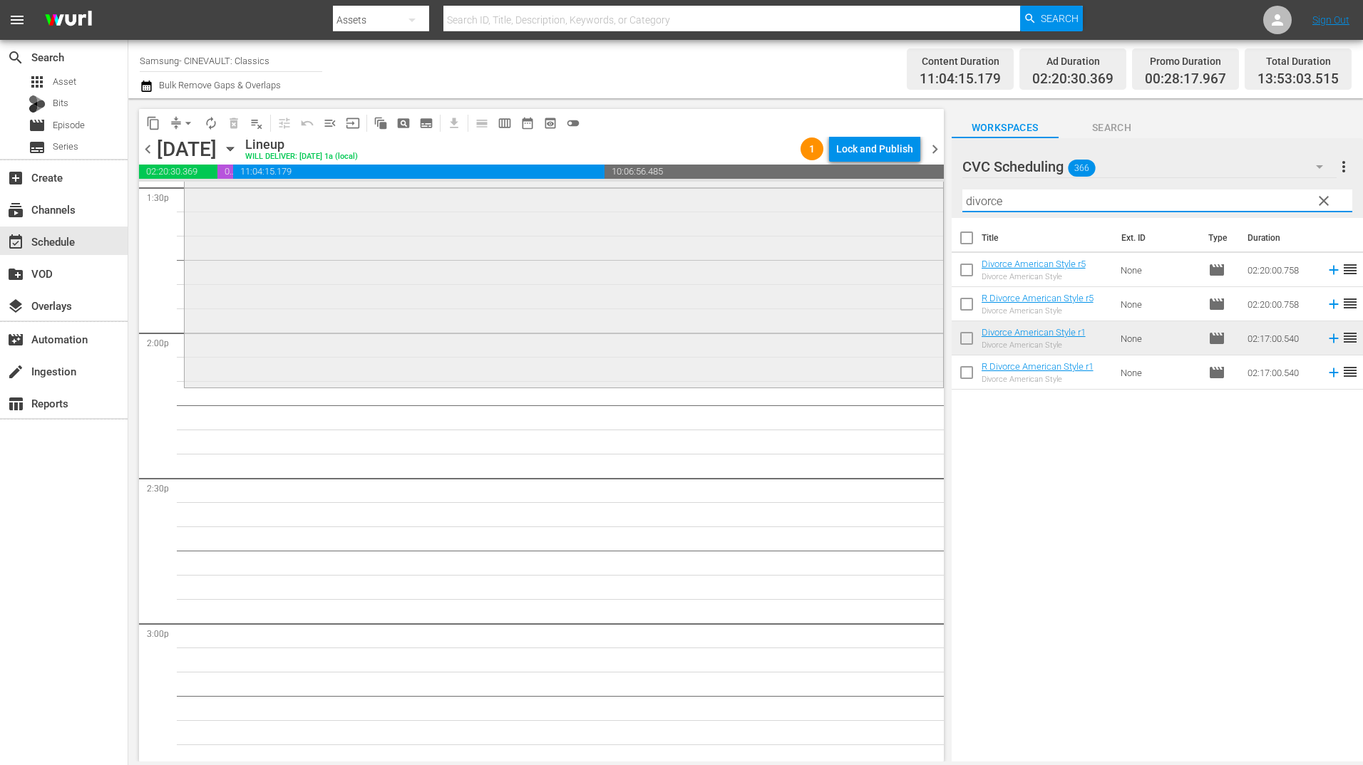
drag, startPoint x: 1004, startPoint y: 207, endPoint x: 894, endPoint y: 213, distance: 110.7
click at [894, 213] on div "content_copy compress arrow_drop_down autorenew_outlined delete_forever_outline…" at bounding box center [745, 430] width 1234 height 664
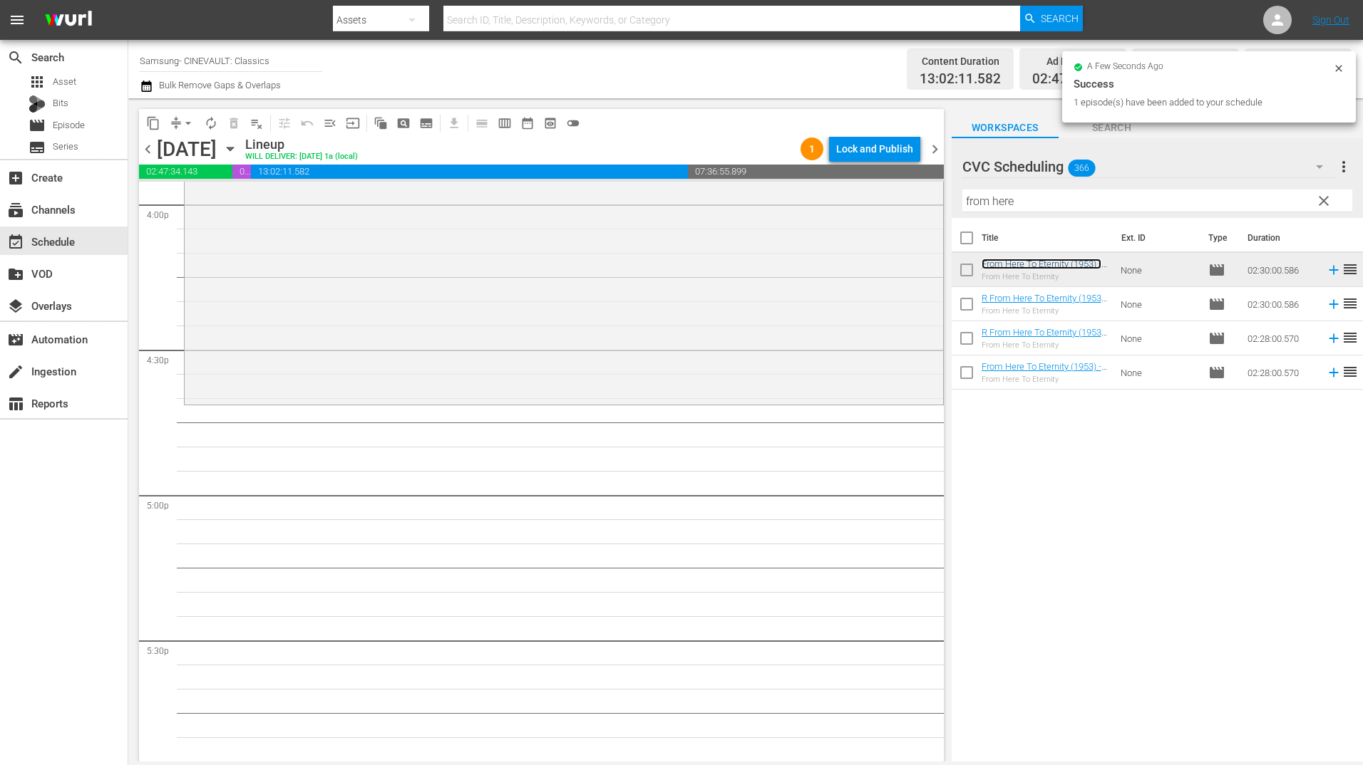
scroll to position [4633, 0]
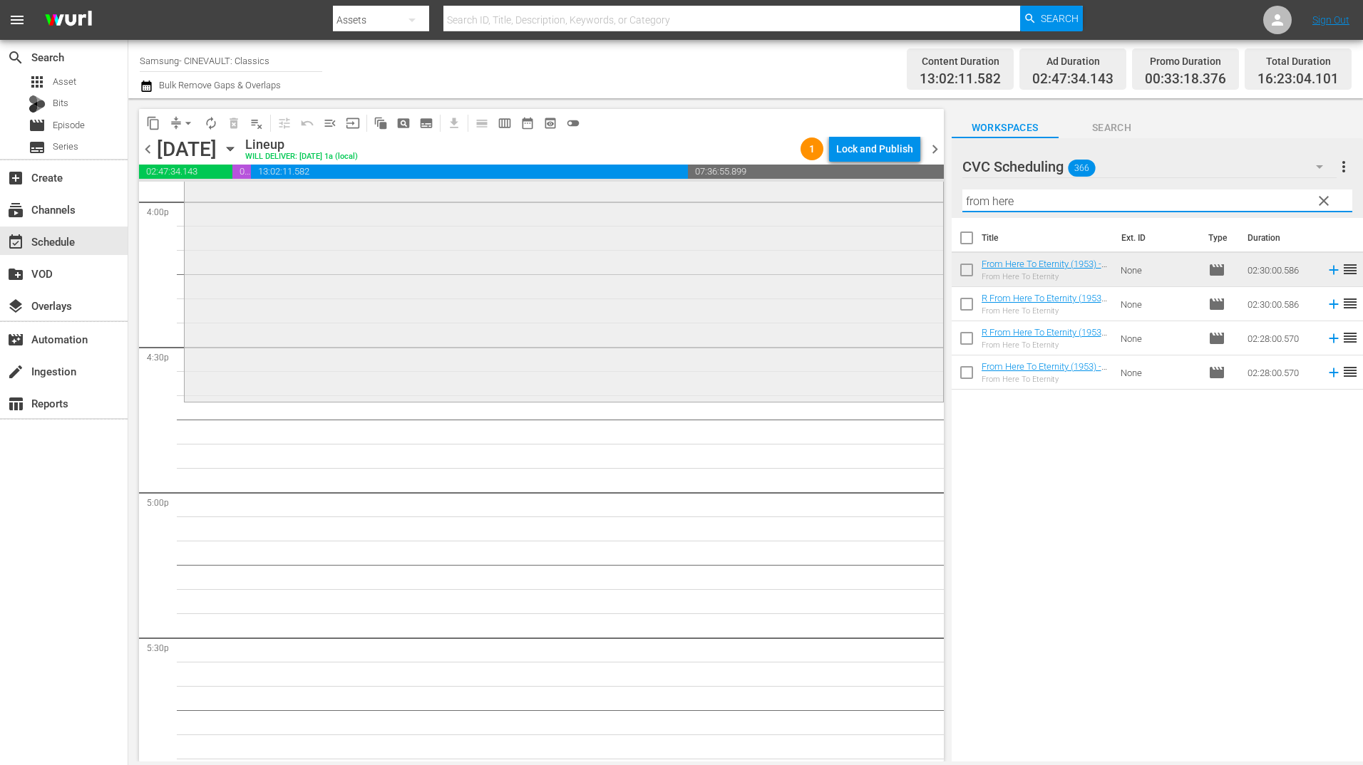
drag, startPoint x: 1067, startPoint y: 203, endPoint x: 916, endPoint y: 210, distance: 151.2
click at [916, 210] on div "content_copy compress arrow_drop_down autorenew_outlined delete_forever_outline…" at bounding box center [745, 430] width 1234 height 664
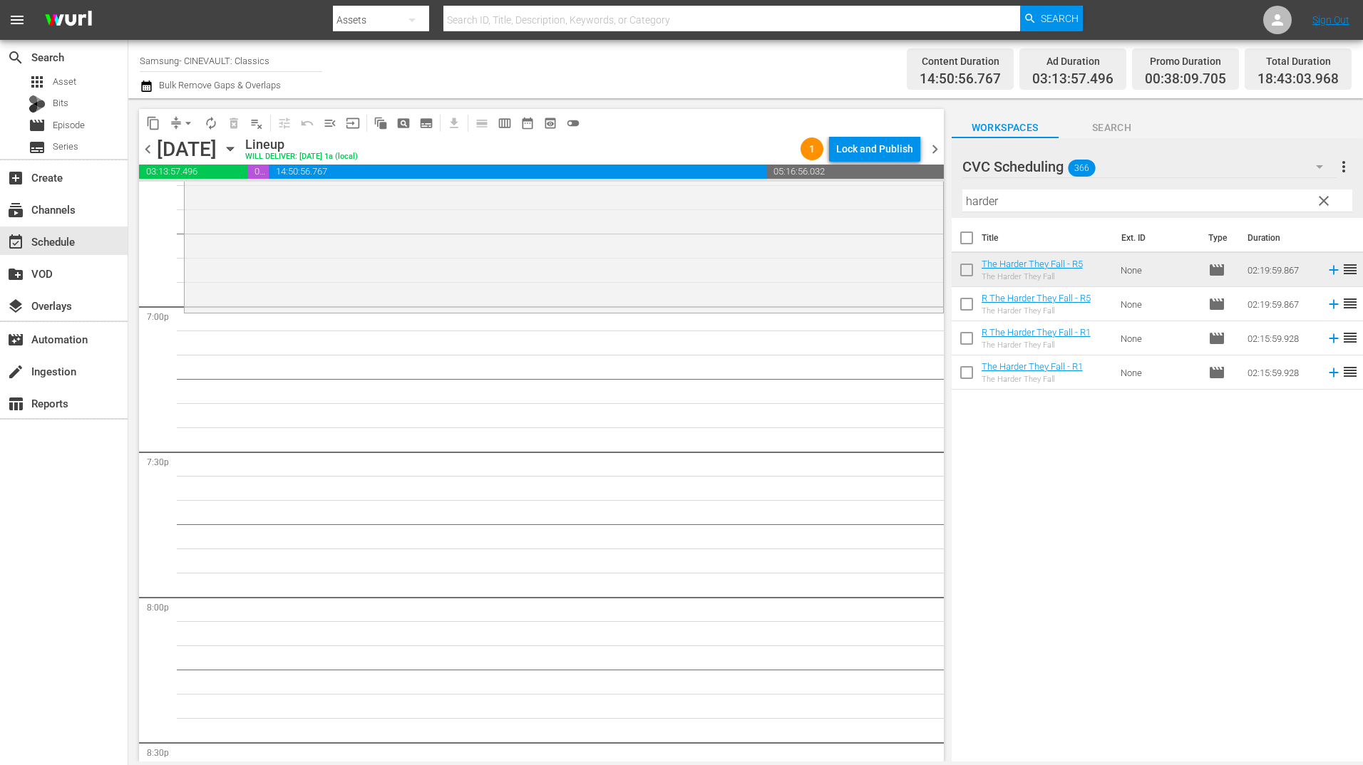
scroll to position [5417, 0]
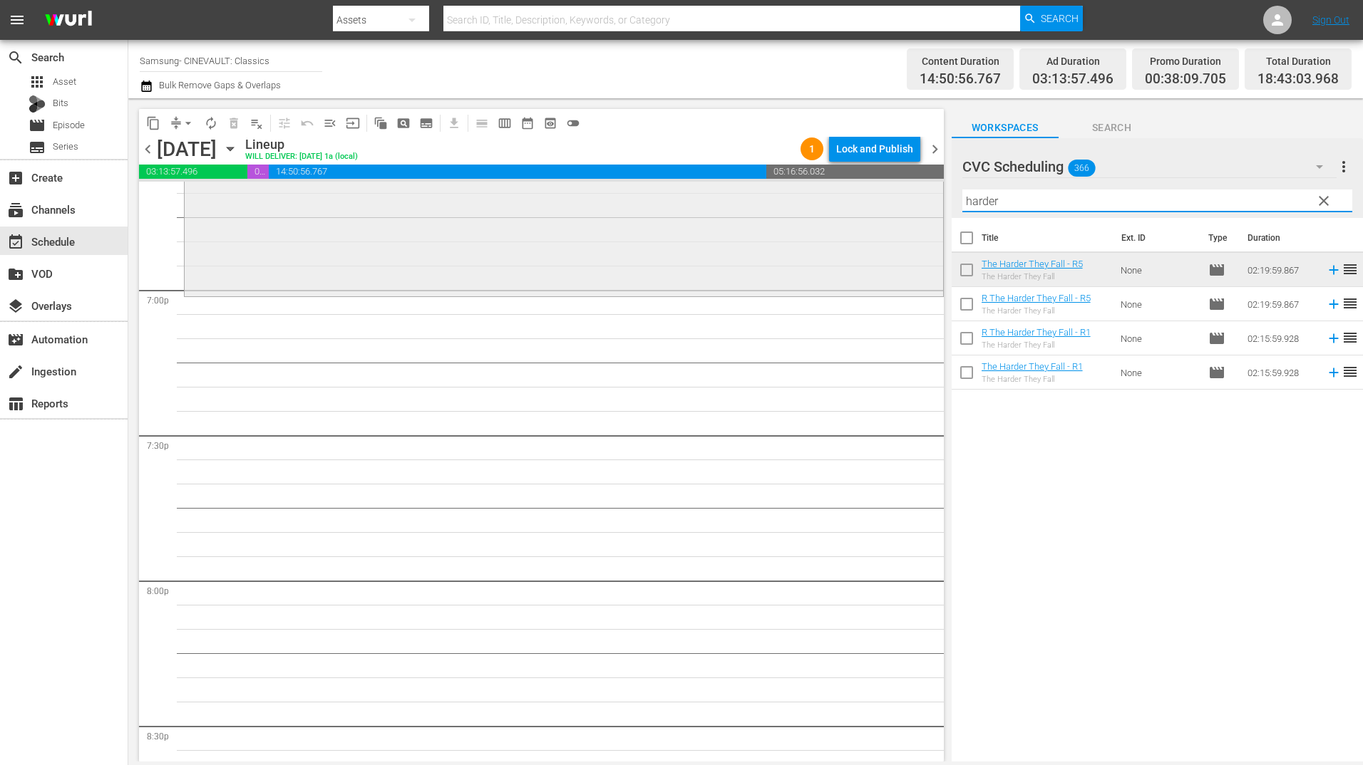
drag, startPoint x: 1051, startPoint y: 207, endPoint x: 899, endPoint y: 208, distance: 151.8
click at [899, 208] on div "content_copy compress arrow_drop_down autorenew_outlined delete_forever_outline…" at bounding box center [745, 430] width 1234 height 664
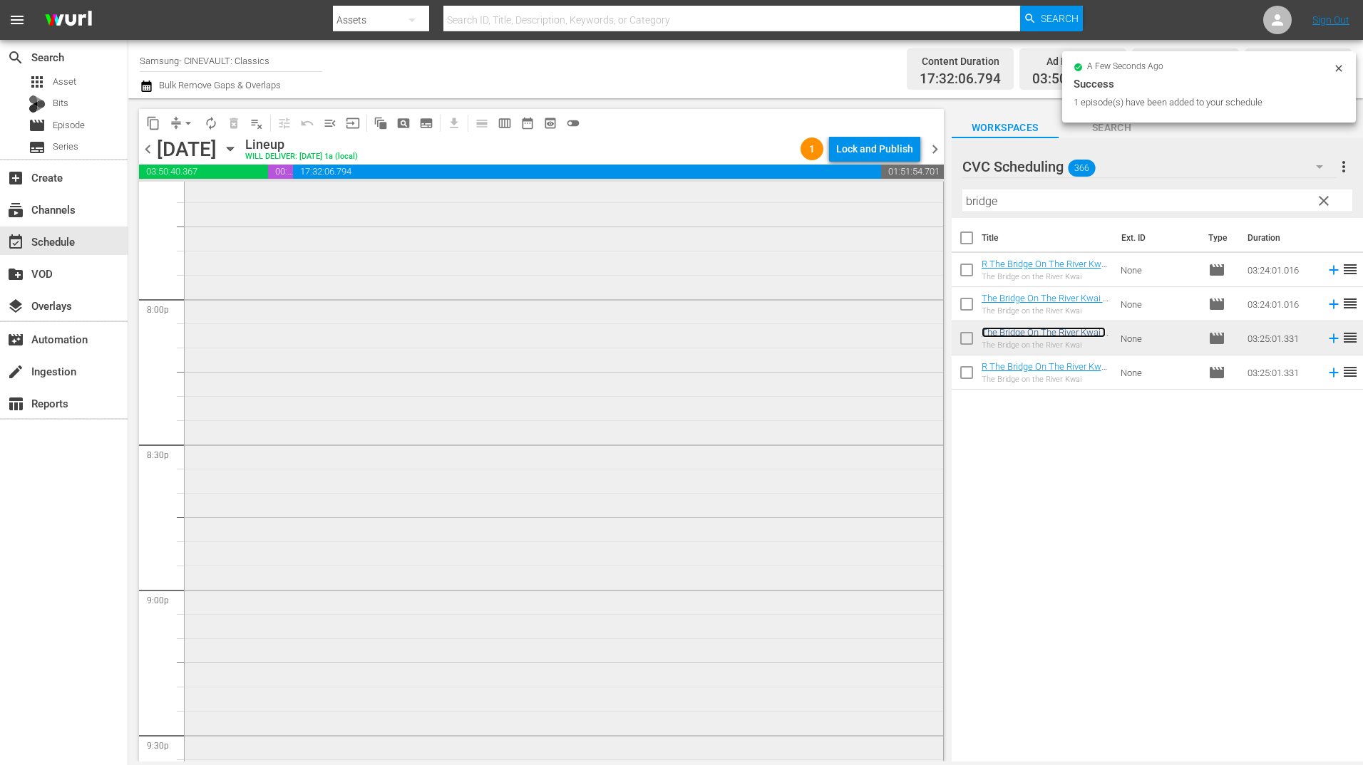
scroll to position [5702, 0]
click at [666, 347] on div "The Bridge On The River Kwai - R5 reorder" at bounding box center [564, 507] width 758 height 989
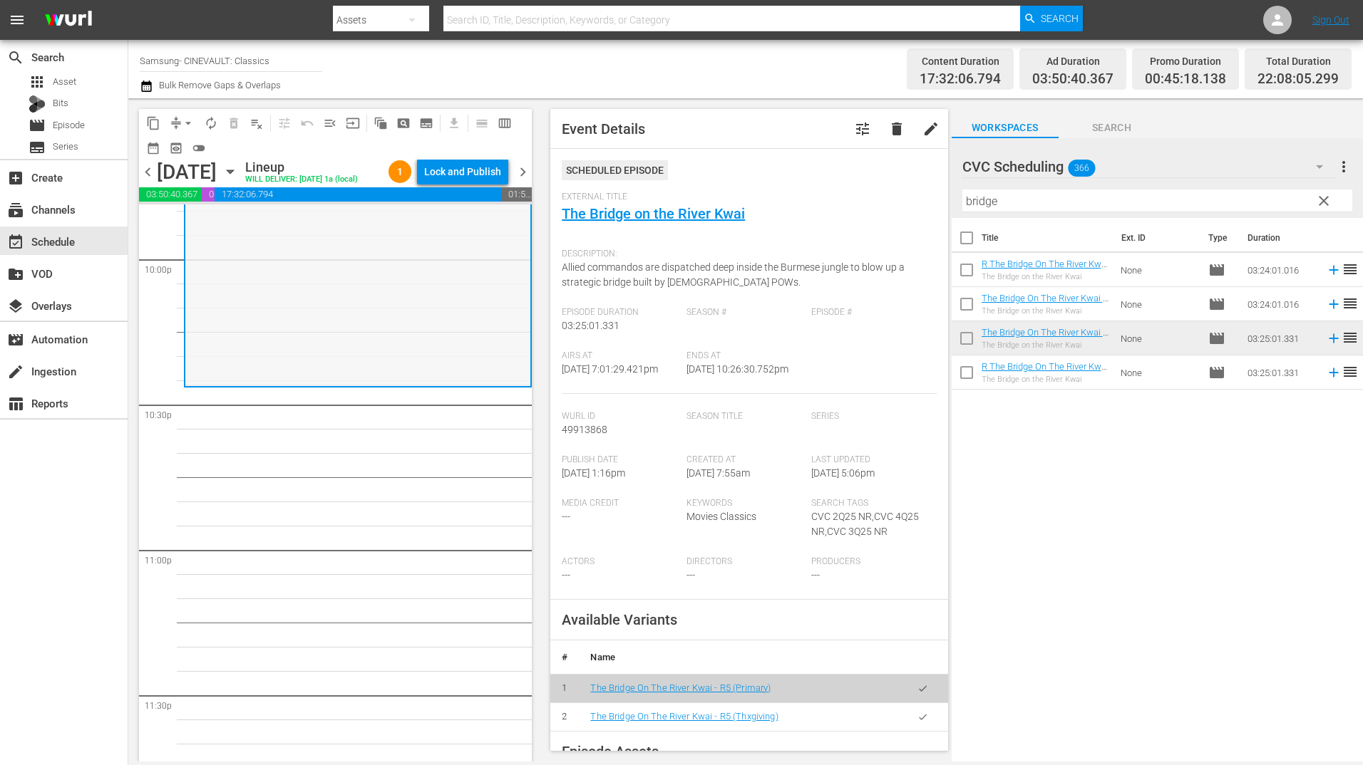
scroll to position [6343, 0]
drag, startPoint x: 954, startPoint y: 205, endPoint x: 934, endPoint y: 205, distance: 20.7
click at [934, 205] on div "content_copy compress arrow_drop_down autorenew_outlined delete_forever_outline…" at bounding box center [745, 430] width 1234 height 664
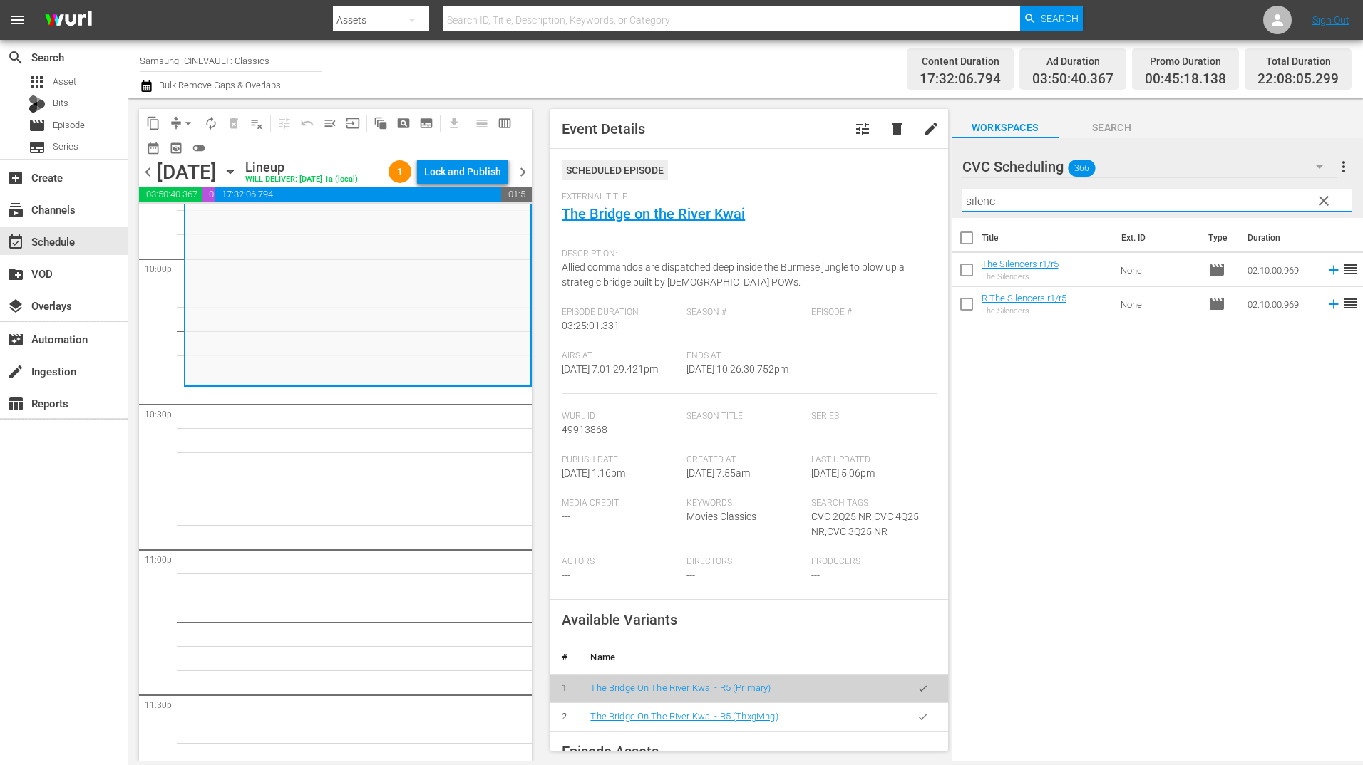
type input "silenc"
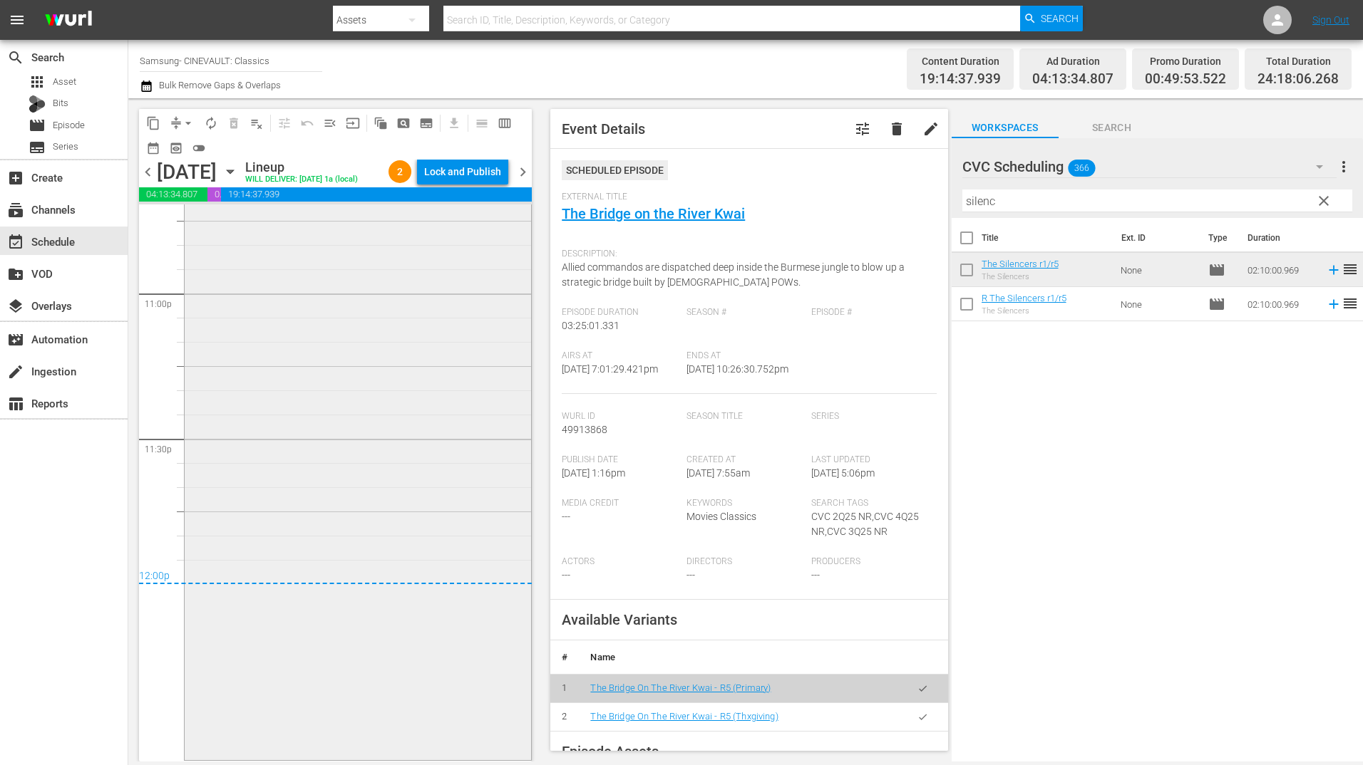
scroll to position [6623, 0]
click at [479, 169] on div "Lock and Publish" at bounding box center [462, 172] width 77 height 26
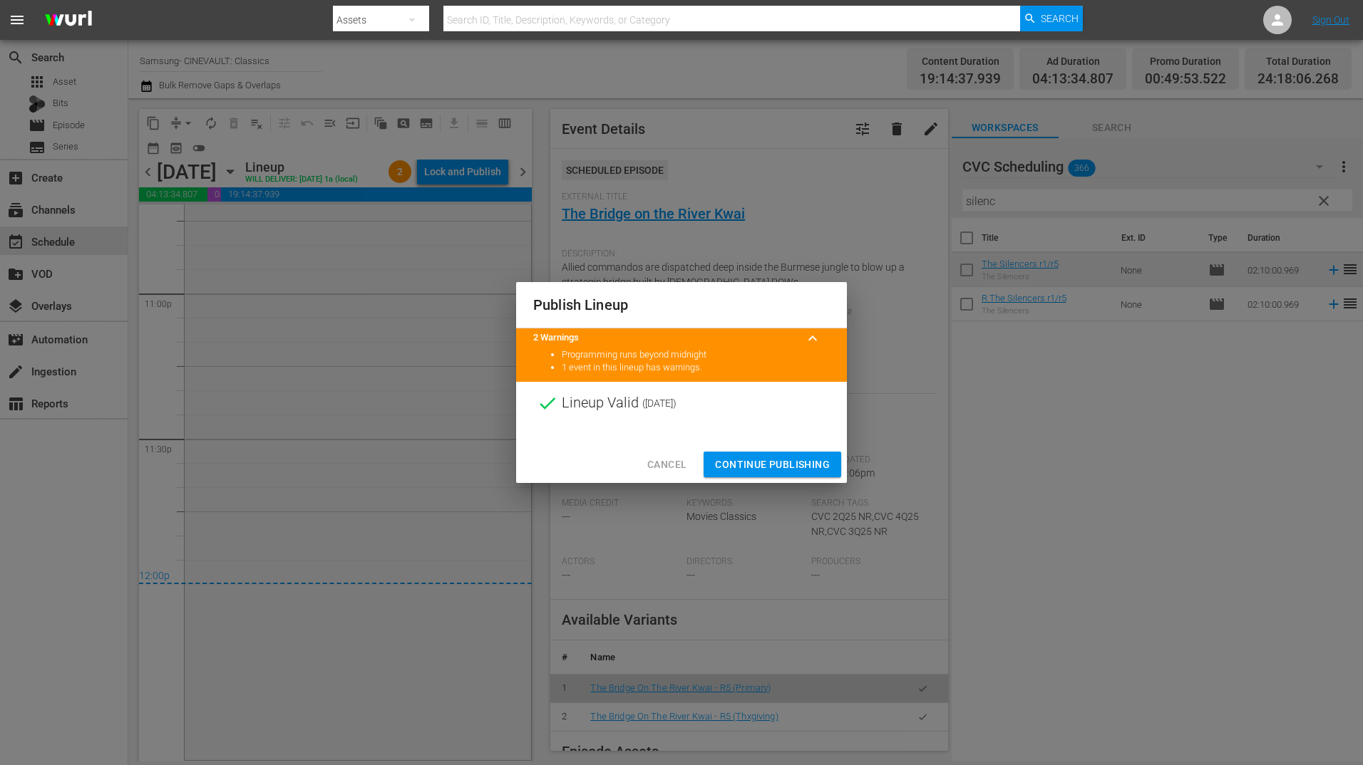
click at [800, 470] on span "Continue Publishing" at bounding box center [772, 465] width 115 height 18
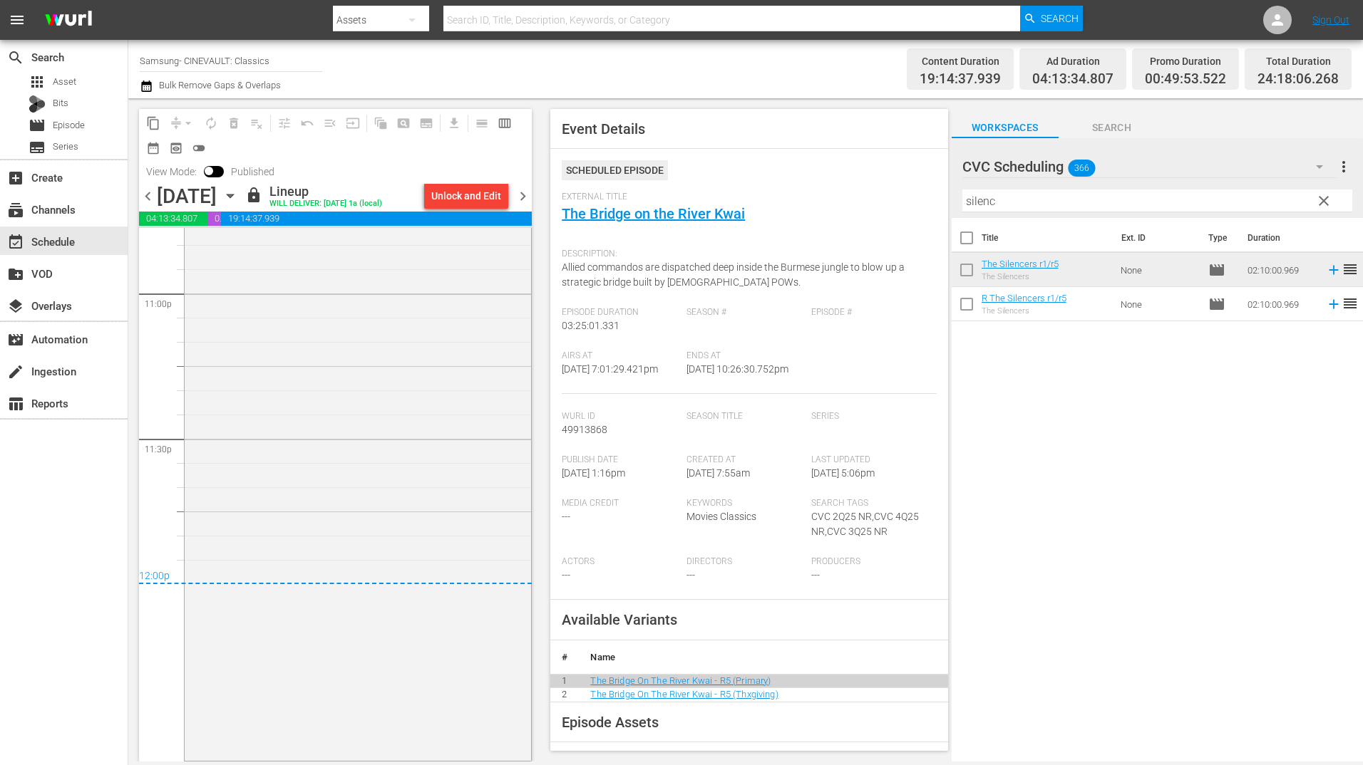
click at [527, 197] on span "chevron_right" at bounding box center [523, 196] width 18 height 18
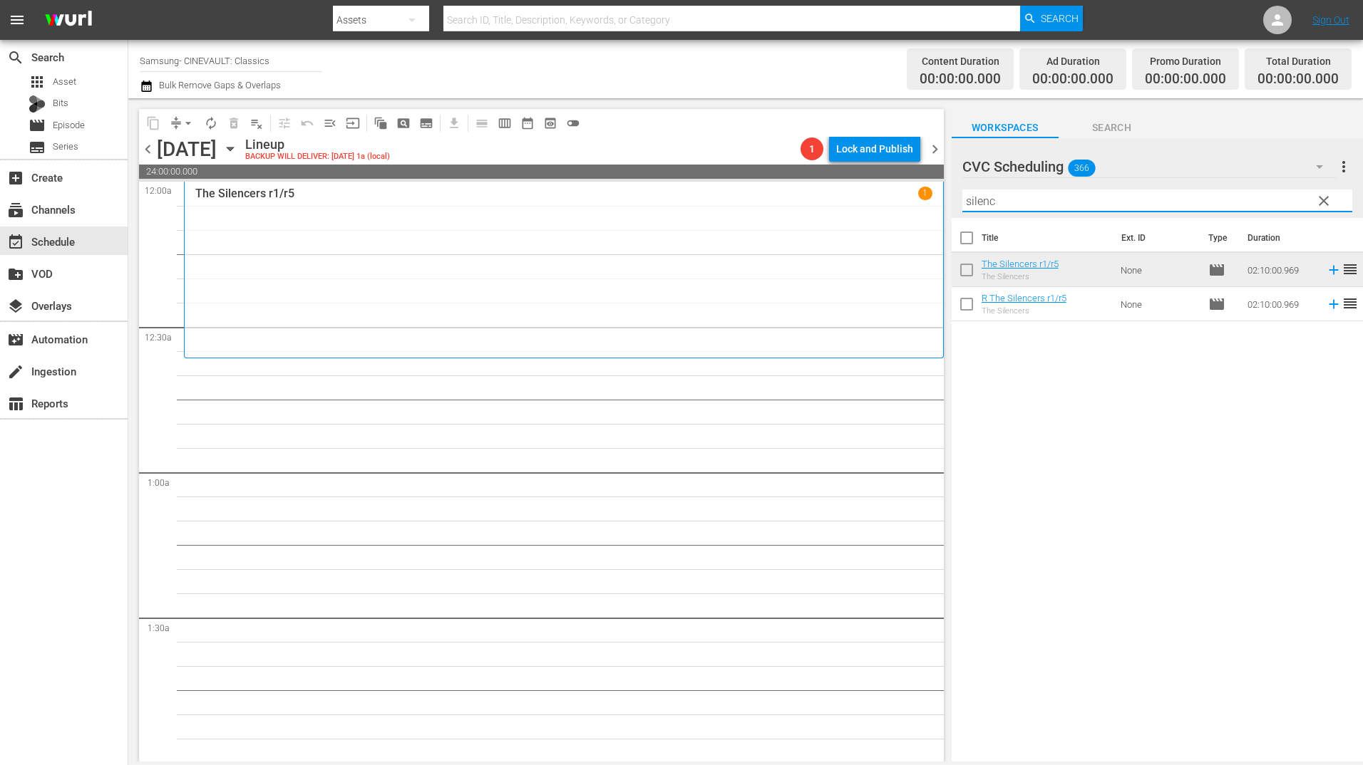
drag, startPoint x: 1036, startPoint y: 207, endPoint x: 907, endPoint y: 208, distance: 129.0
click at [907, 208] on div "content_copy compress arrow_drop_down autorenew_outlined delete_forever_outline…" at bounding box center [745, 430] width 1234 height 664
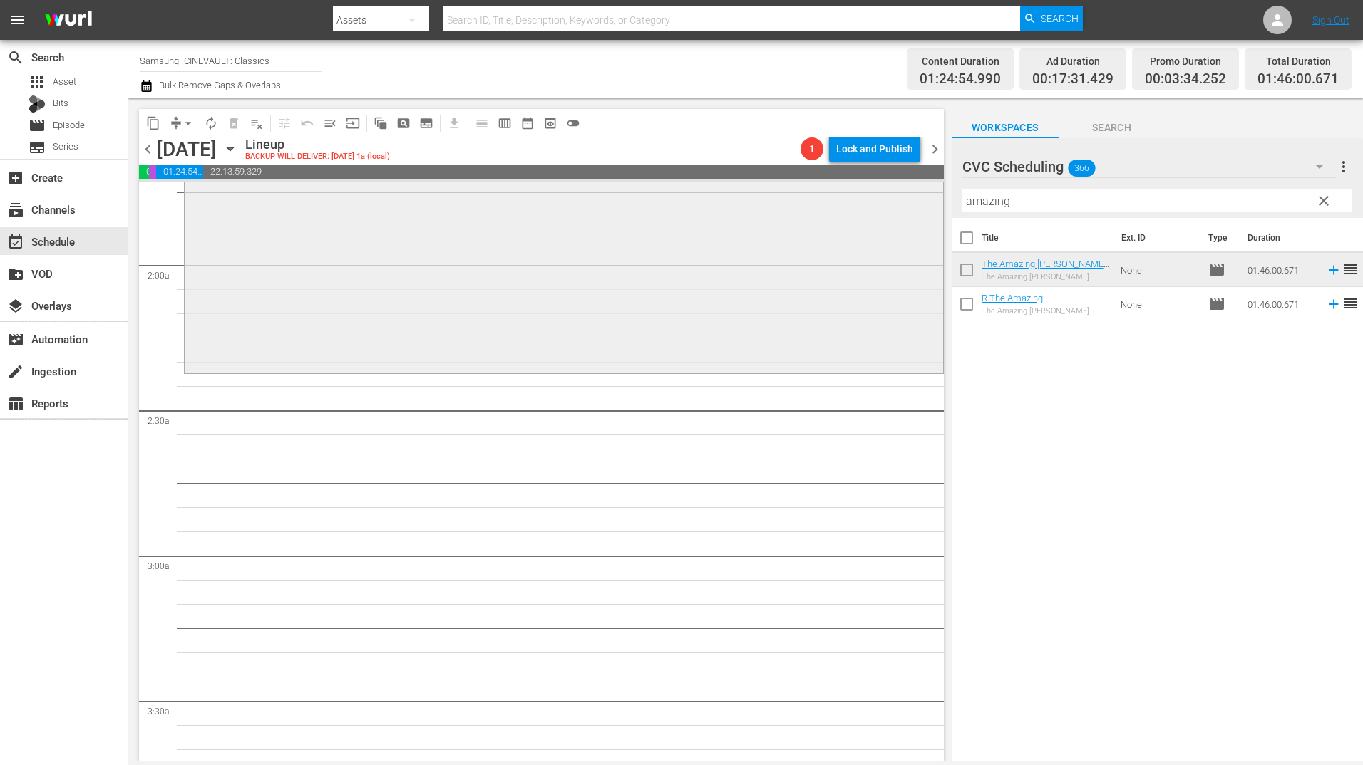
scroll to position [499, 0]
drag, startPoint x: 1032, startPoint y: 205, endPoint x: 870, endPoint y: 205, distance: 161.8
click at [871, 207] on div "content_copy compress arrow_drop_down autorenew_outlined delete_forever_outline…" at bounding box center [745, 430] width 1234 height 664
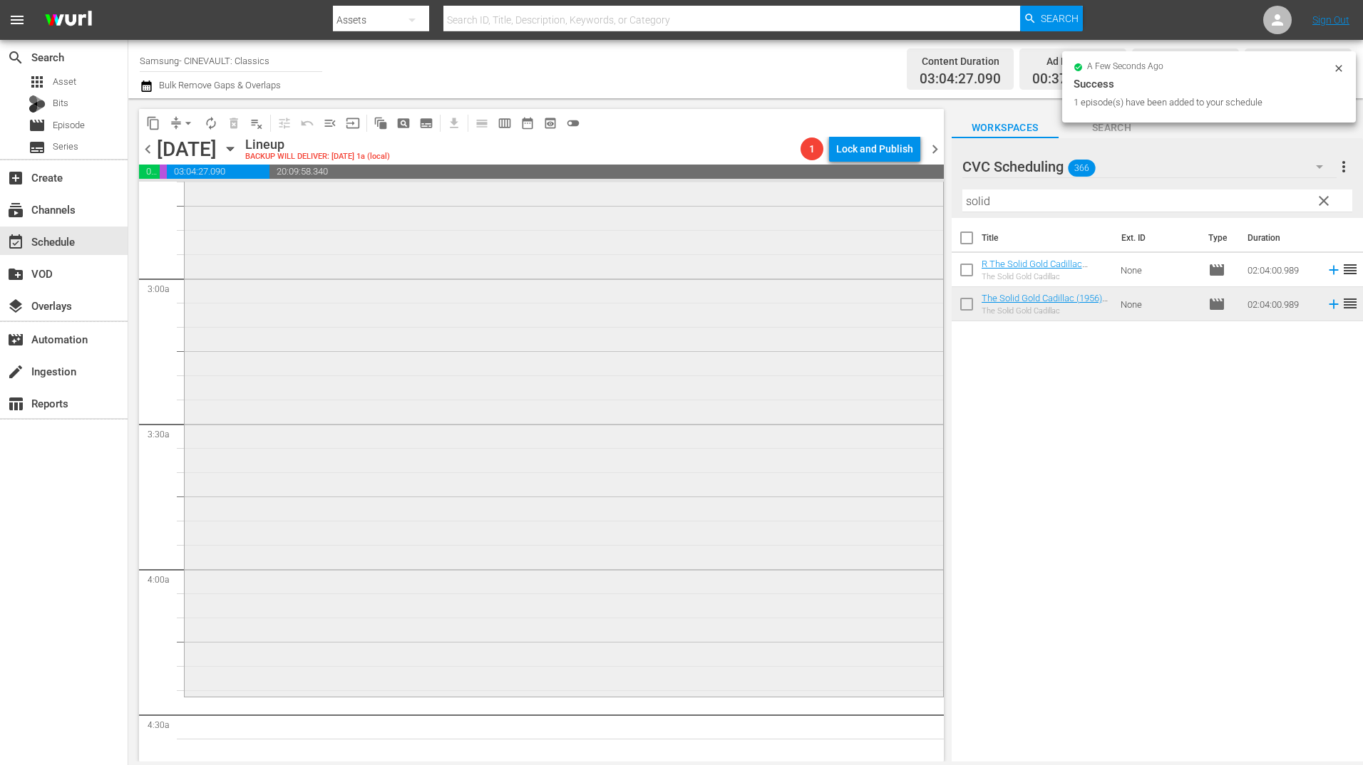
scroll to position [927, 0]
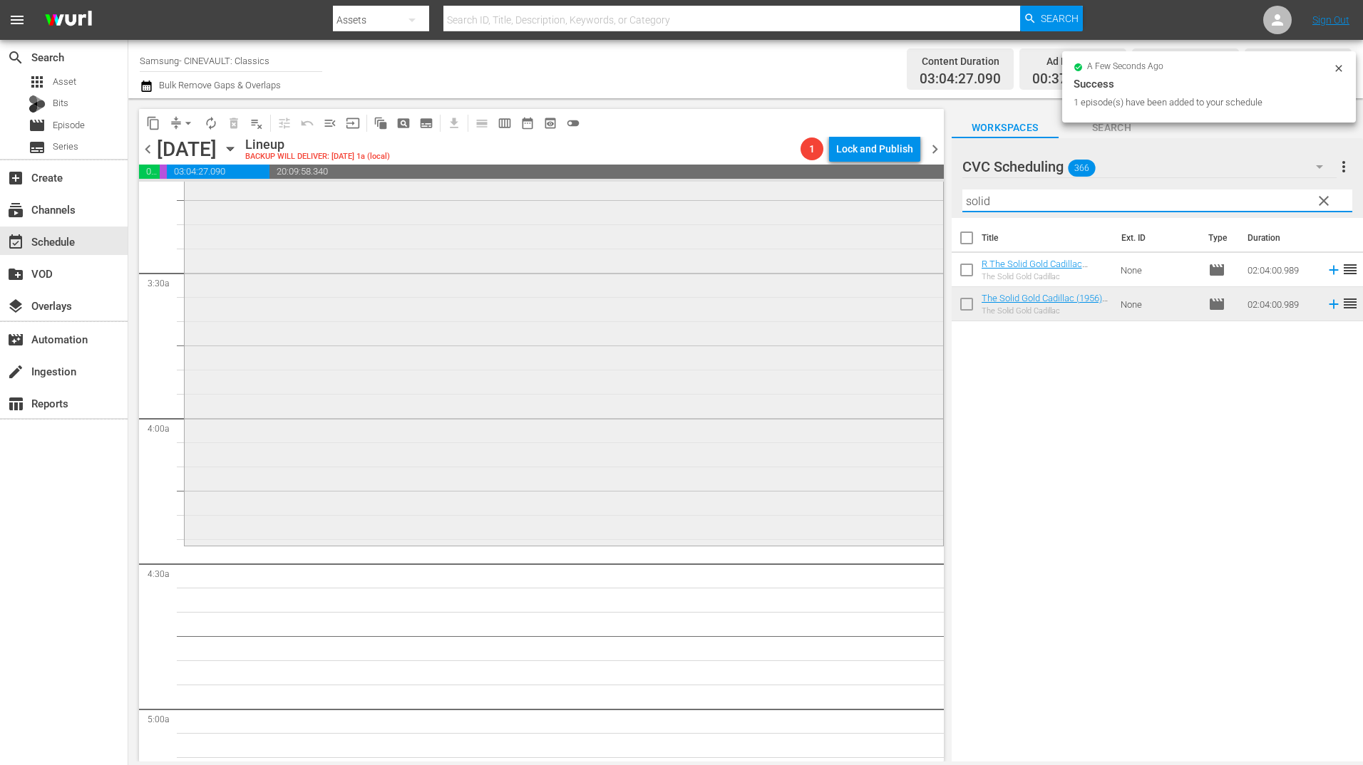
drag, startPoint x: 1018, startPoint y: 196, endPoint x: 889, endPoint y: 215, distance: 131.1
click at [889, 215] on div "content_copy compress arrow_drop_down autorenew_outlined delete_forever_outline…" at bounding box center [745, 430] width 1234 height 664
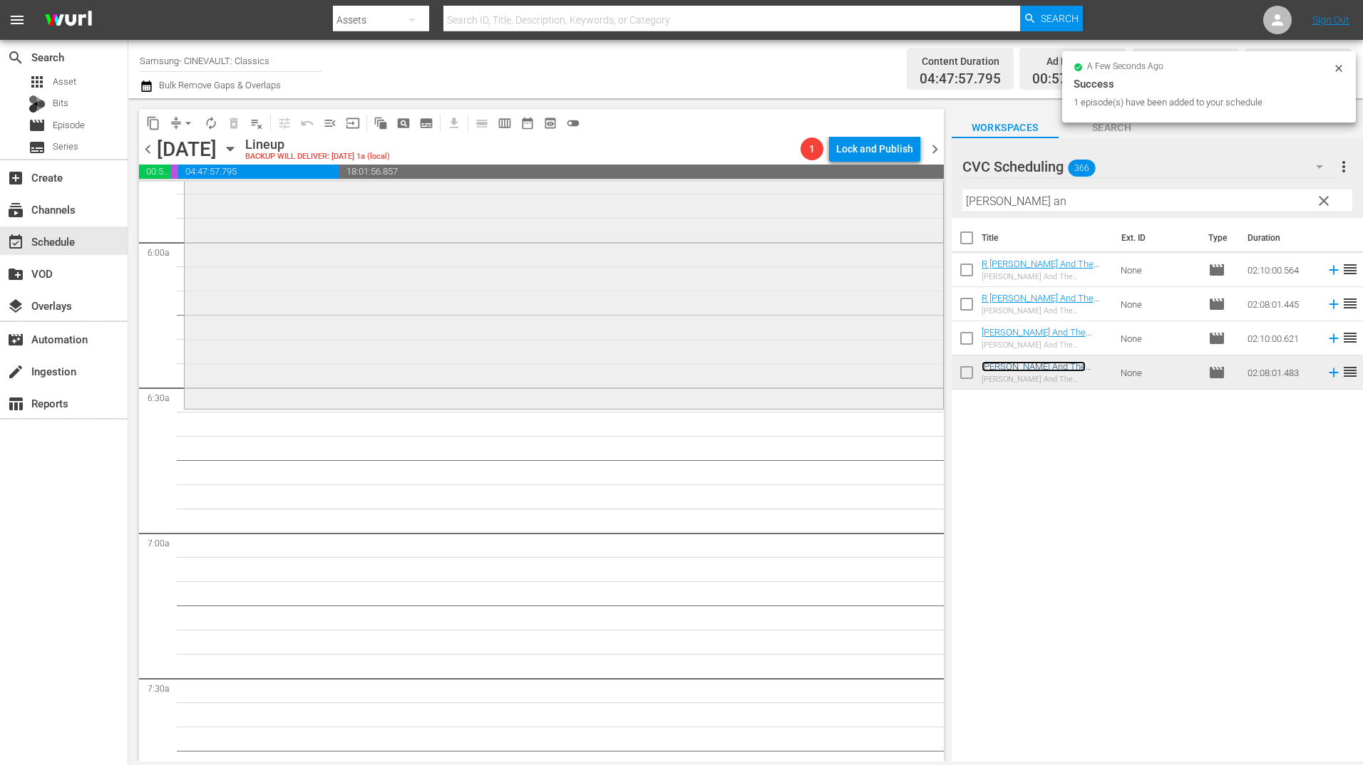
scroll to position [1711, 0]
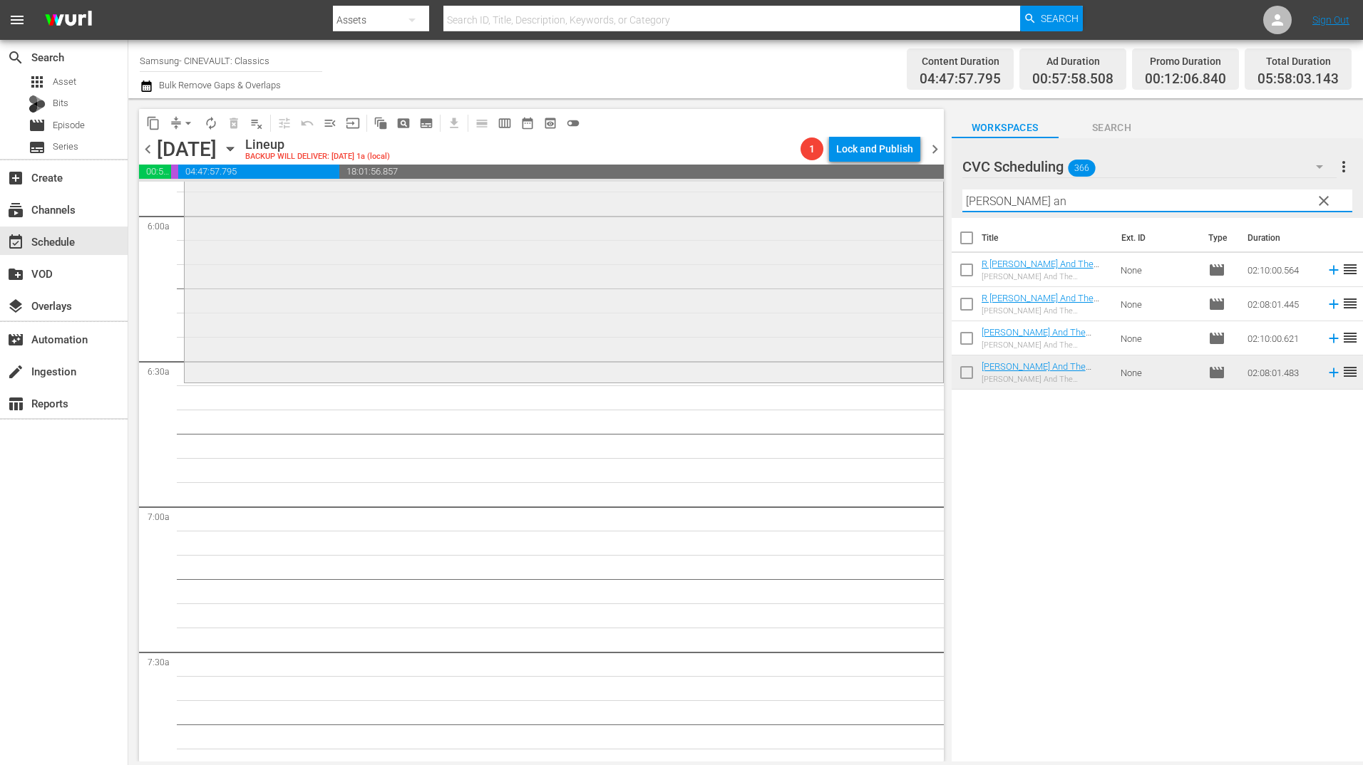
drag, startPoint x: 1024, startPoint y: 204, endPoint x: 877, endPoint y: 211, distance: 147.7
click at [877, 211] on div "content_copy compress arrow_drop_down autorenew_outlined delete_forever_outline…" at bounding box center [745, 430] width 1234 height 664
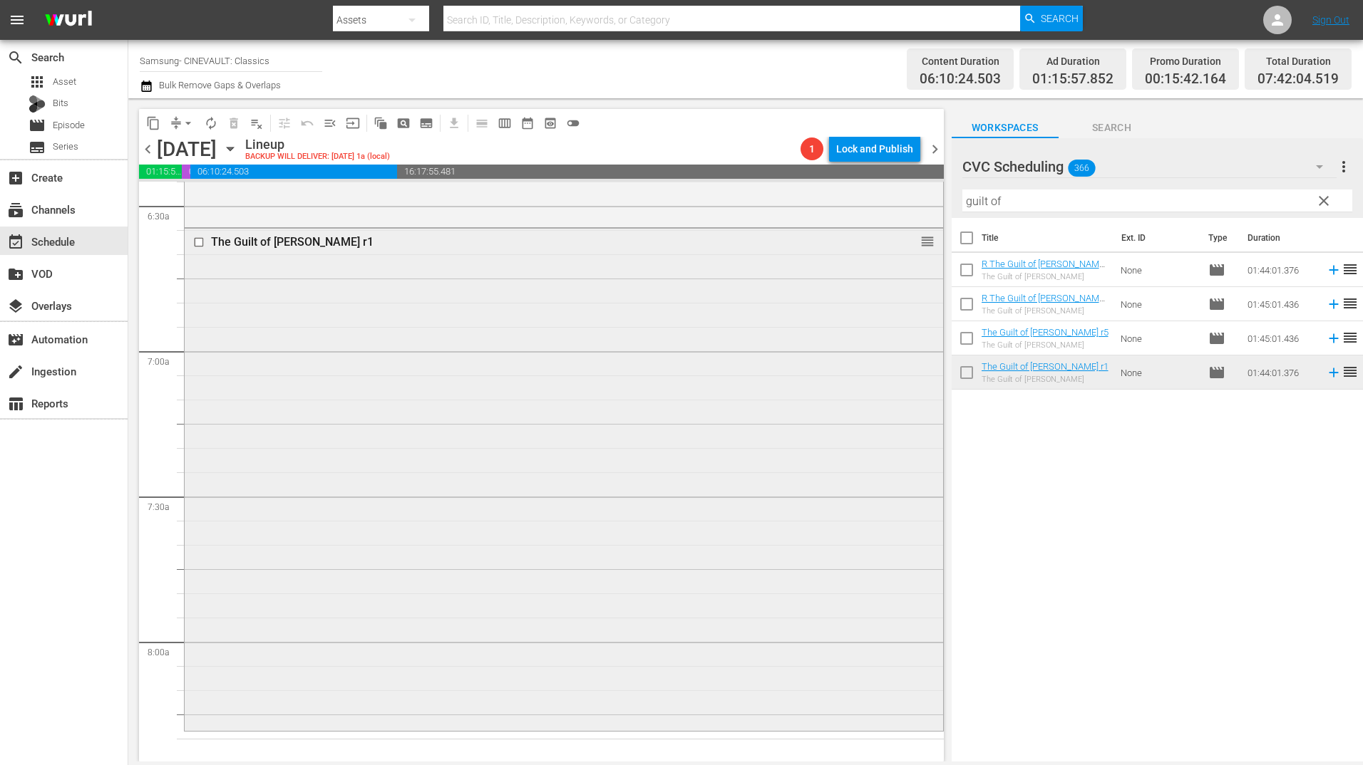
scroll to position [2138, 0]
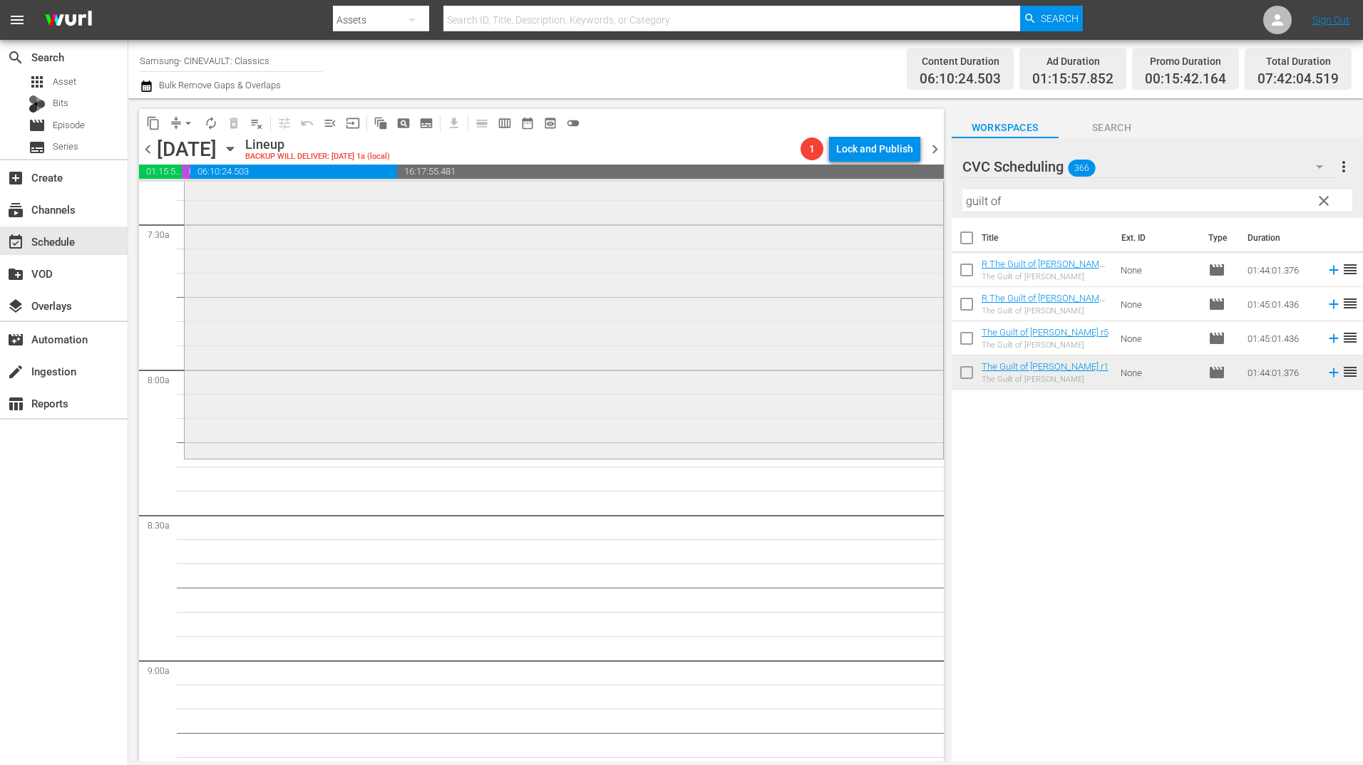
drag, startPoint x: 1018, startPoint y: 203, endPoint x: 862, endPoint y: 206, distance: 155.4
click at [862, 206] on div "content_copy compress arrow_drop_down autorenew_outlined delete_forever_outline…" at bounding box center [745, 430] width 1234 height 664
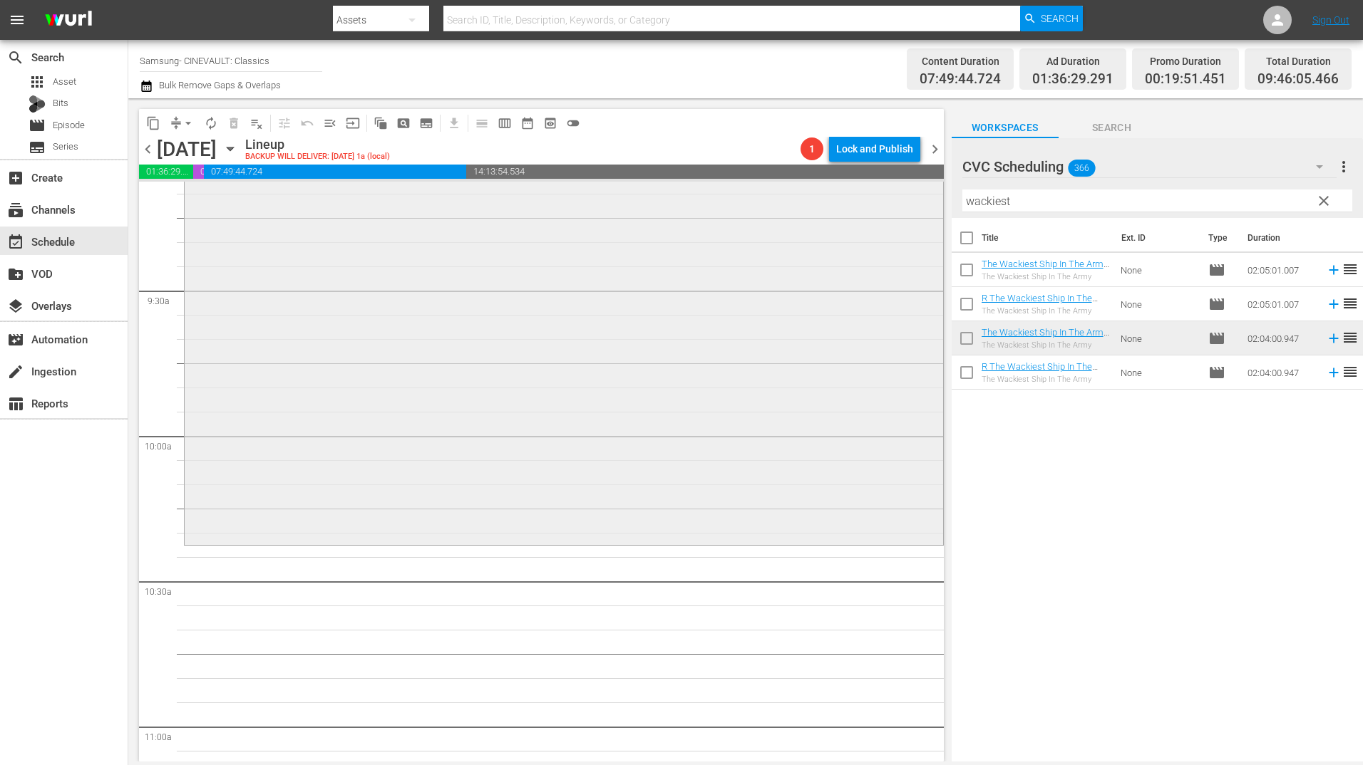
scroll to position [2780, 0]
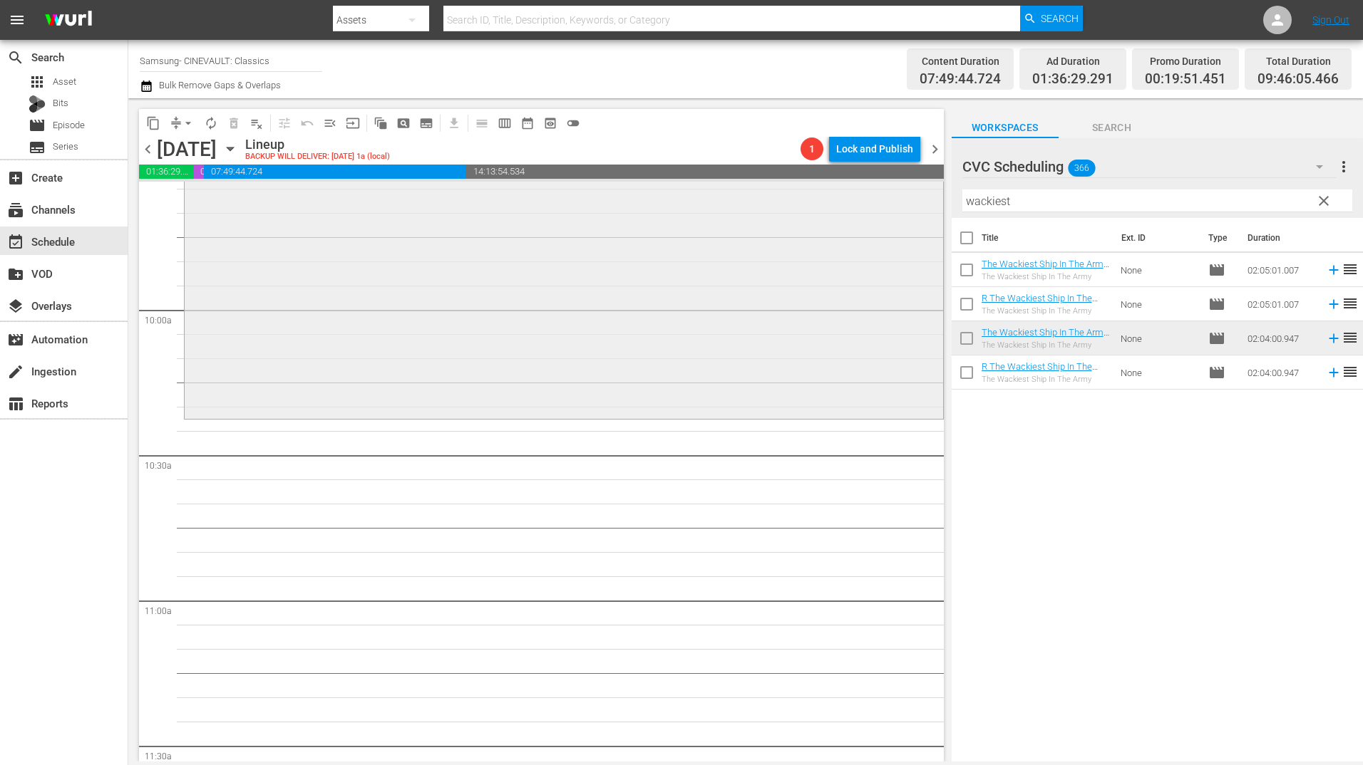
drag, startPoint x: 1030, startPoint y: 199, endPoint x: 874, endPoint y: 215, distance: 156.2
click at [874, 215] on div "content_copy compress arrow_drop_down autorenew_outlined delete_forever_outline…" at bounding box center [745, 430] width 1234 height 664
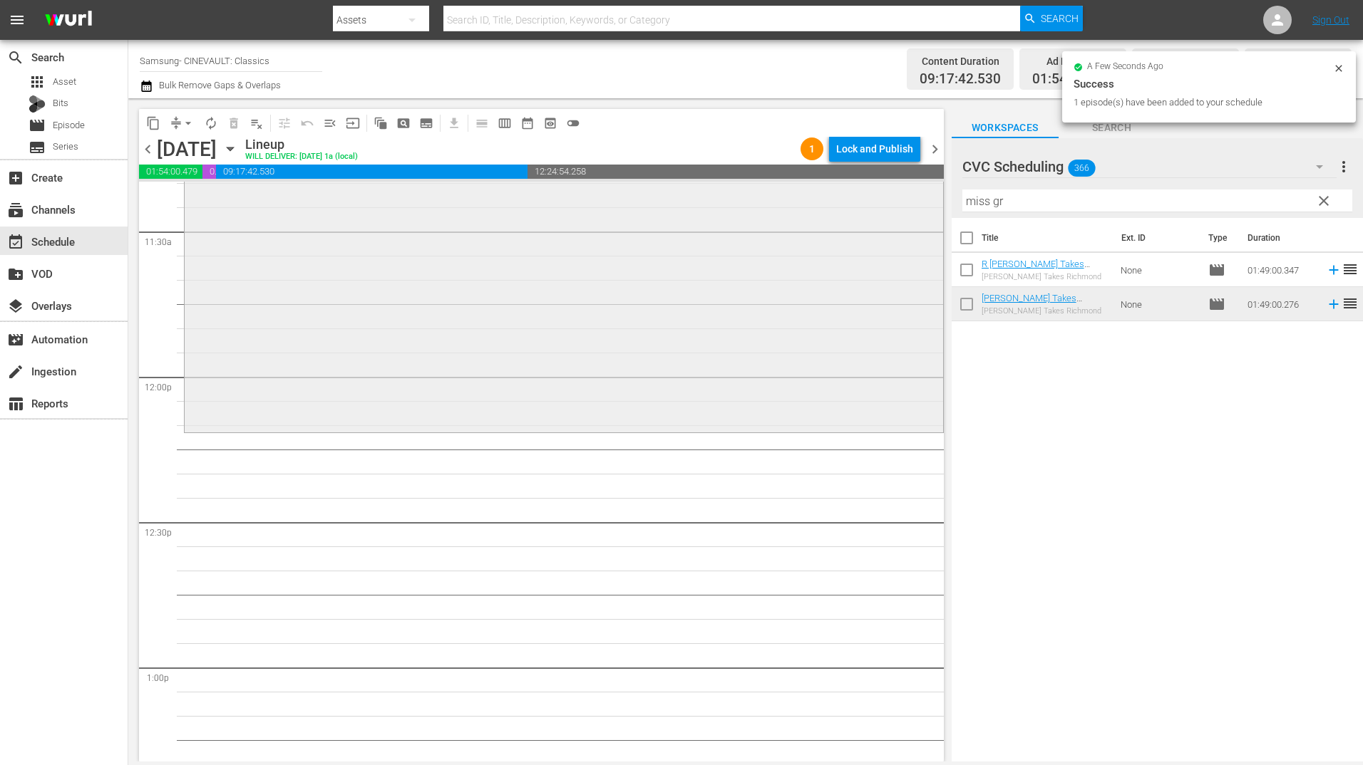
scroll to position [3350, 0]
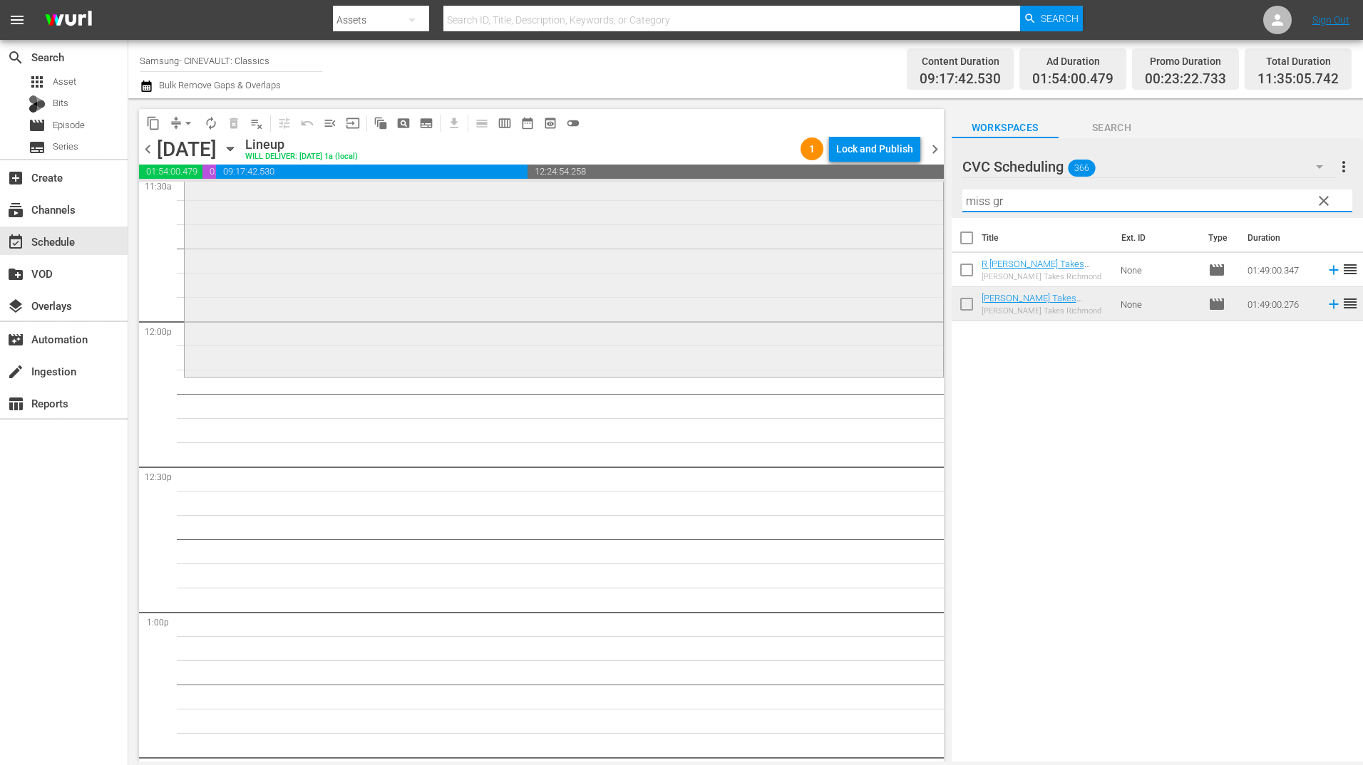
drag, startPoint x: 1016, startPoint y: 205, endPoint x: 824, endPoint y: 210, distance: 191.8
click at [824, 210] on div "content_copy compress arrow_drop_down autorenew_outlined delete_forever_outline…" at bounding box center [745, 430] width 1234 height 664
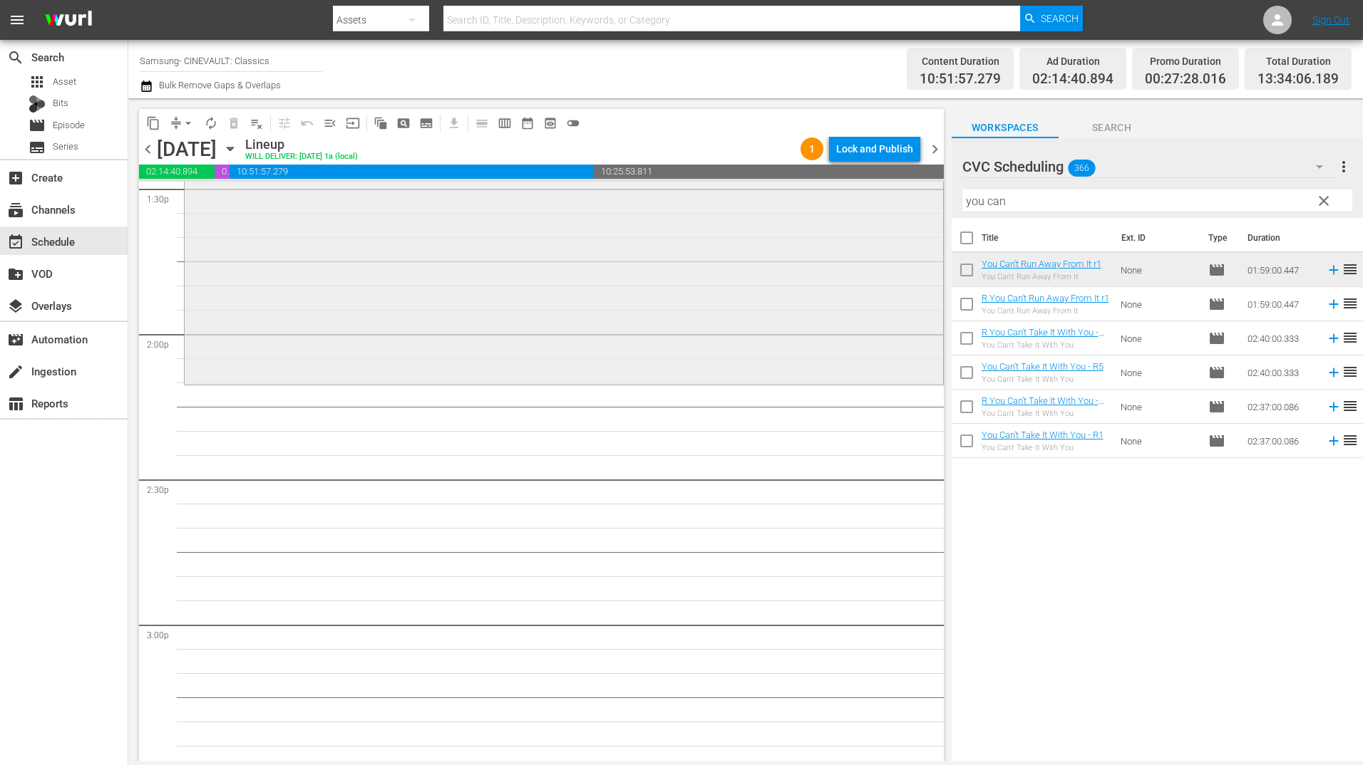
scroll to position [3920, 0]
drag, startPoint x: 1038, startPoint y: 203, endPoint x: 886, endPoint y: 206, distance: 152.5
click at [886, 206] on div "content_copy compress arrow_drop_down autorenew_outlined delete_forever_outline…" at bounding box center [745, 430] width 1234 height 664
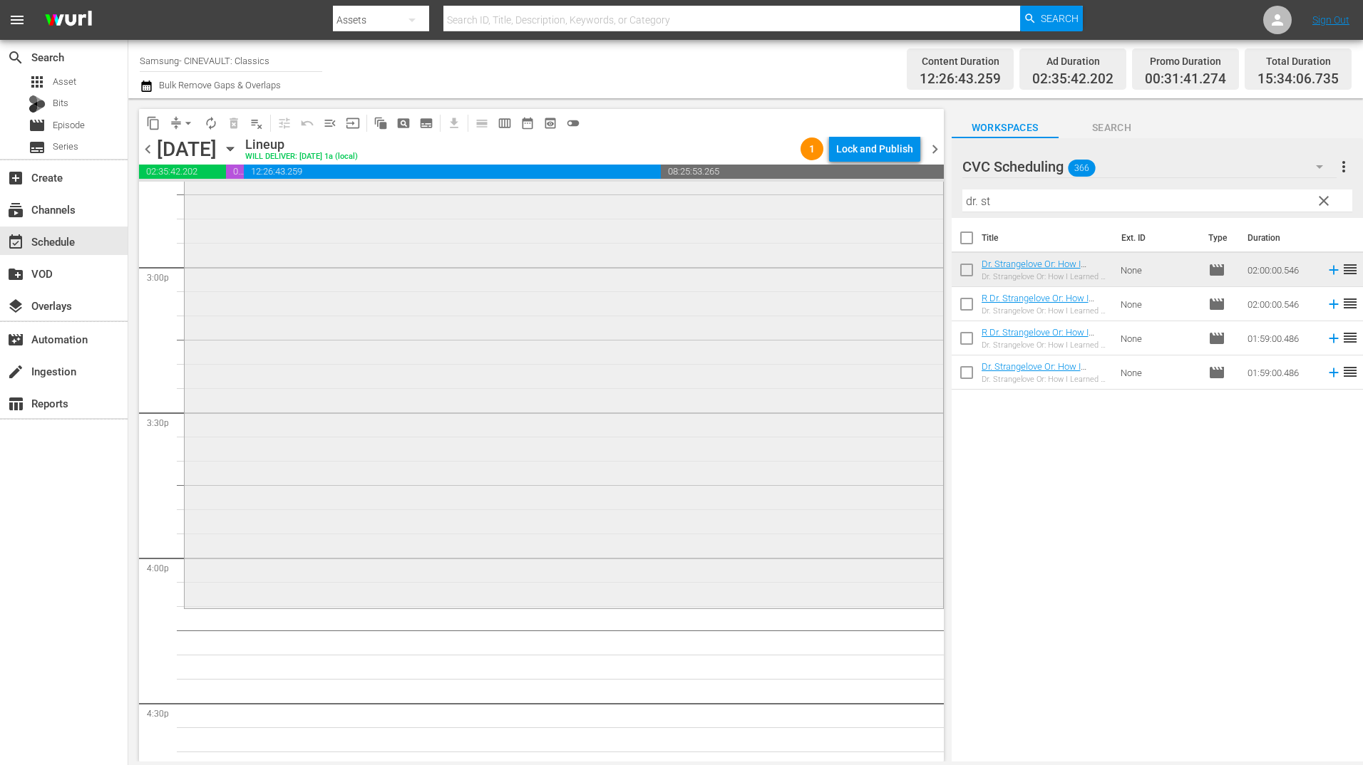
scroll to position [4419, 0]
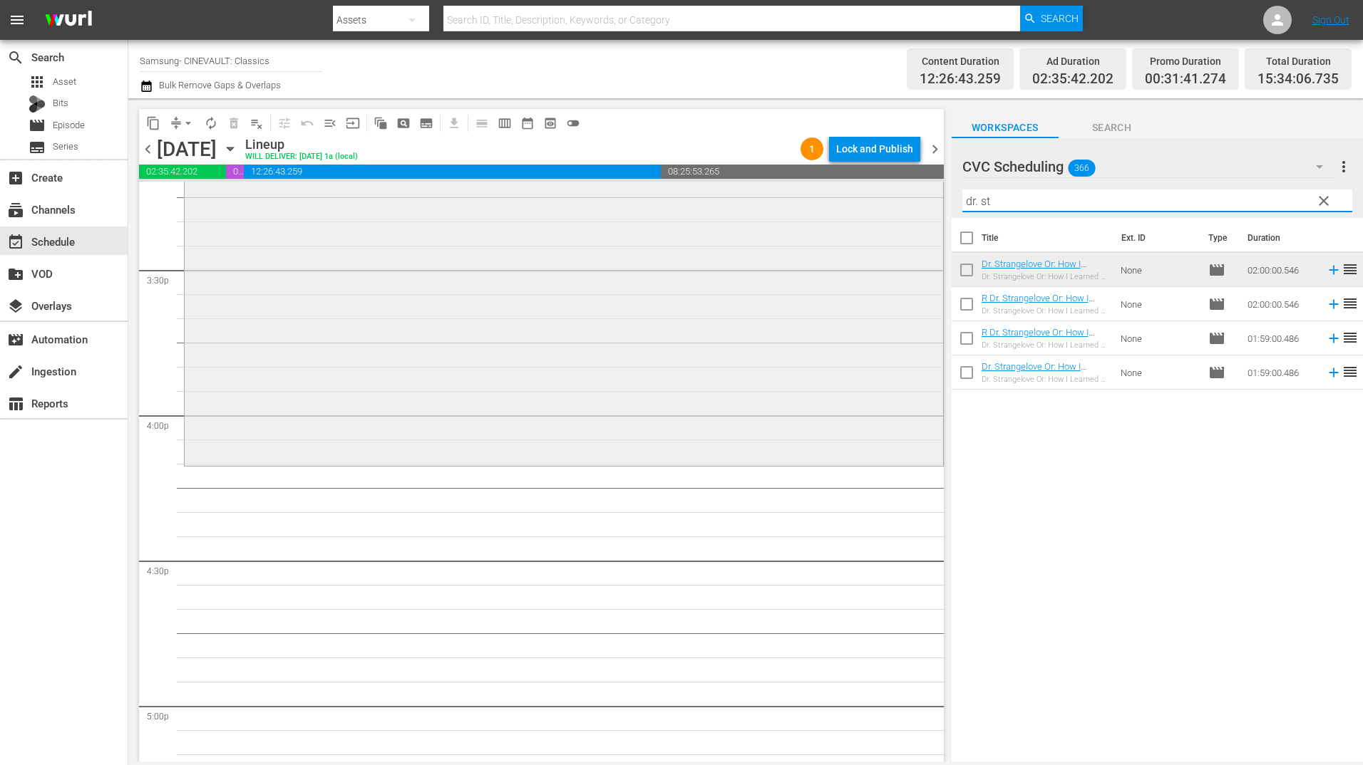
drag, startPoint x: 1051, startPoint y: 198, endPoint x: 917, endPoint y: 201, distance: 133.3
click at [917, 201] on div "content_copy compress arrow_drop_down autorenew_outlined delete_forever_outline…" at bounding box center [745, 430] width 1234 height 664
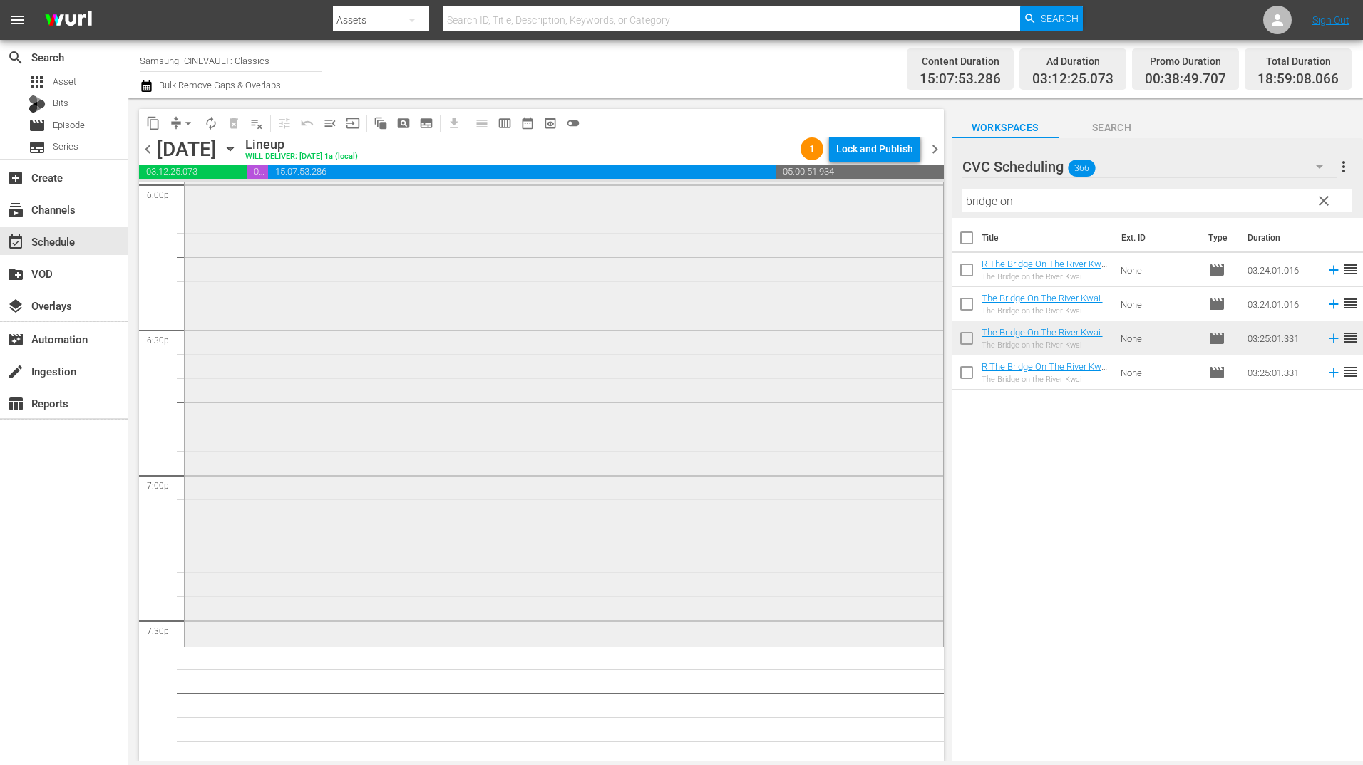
scroll to position [5417, 0]
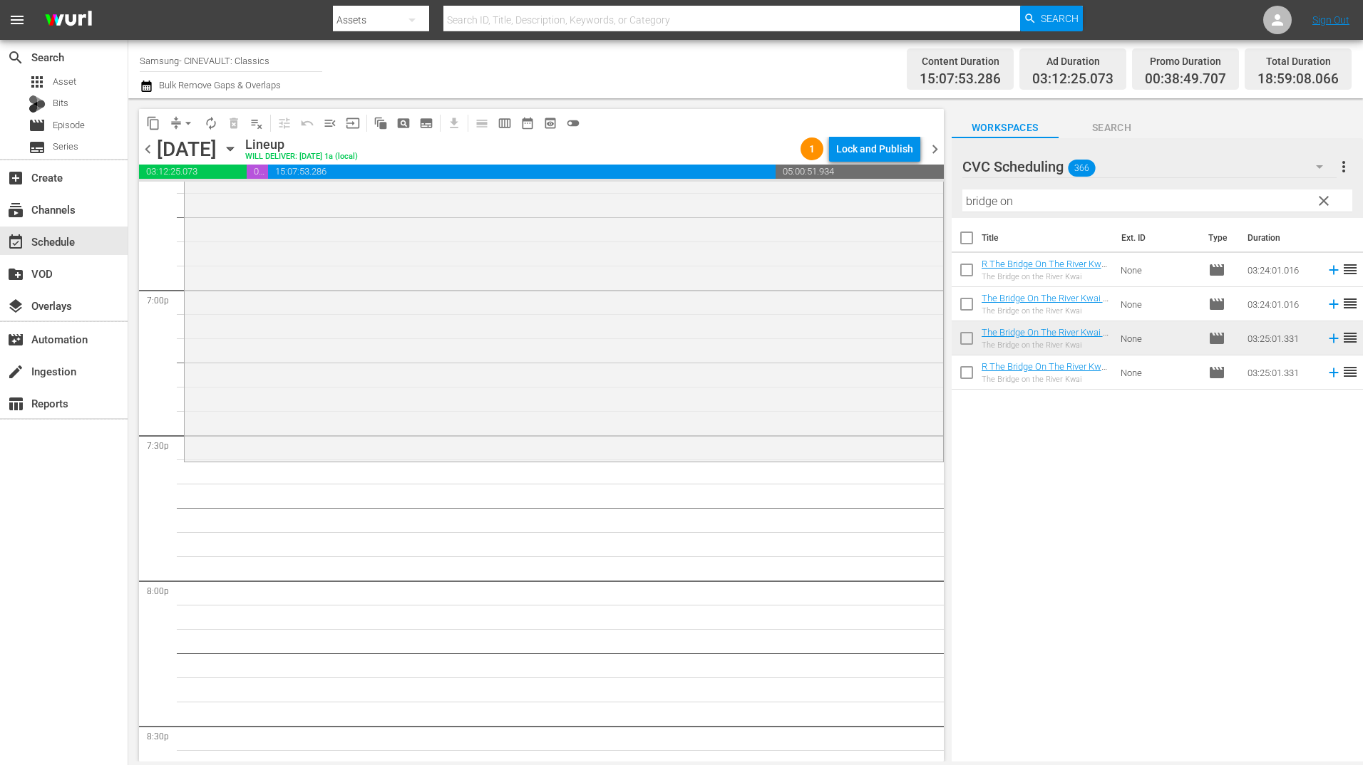
click at [1020, 211] on input "bridge on" at bounding box center [1157, 201] width 390 height 23
click at [1019, 210] on input "bridge on" at bounding box center [1157, 201] width 390 height 23
drag, startPoint x: 1029, startPoint y: 200, endPoint x: 935, endPoint y: 204, distance: 94.1
click at [935, 204] on div "content_copy compress arrow_drop_down autorenew_outlined delete_forever_outline…" at bounding box center [745, 430] width 1234 height 664
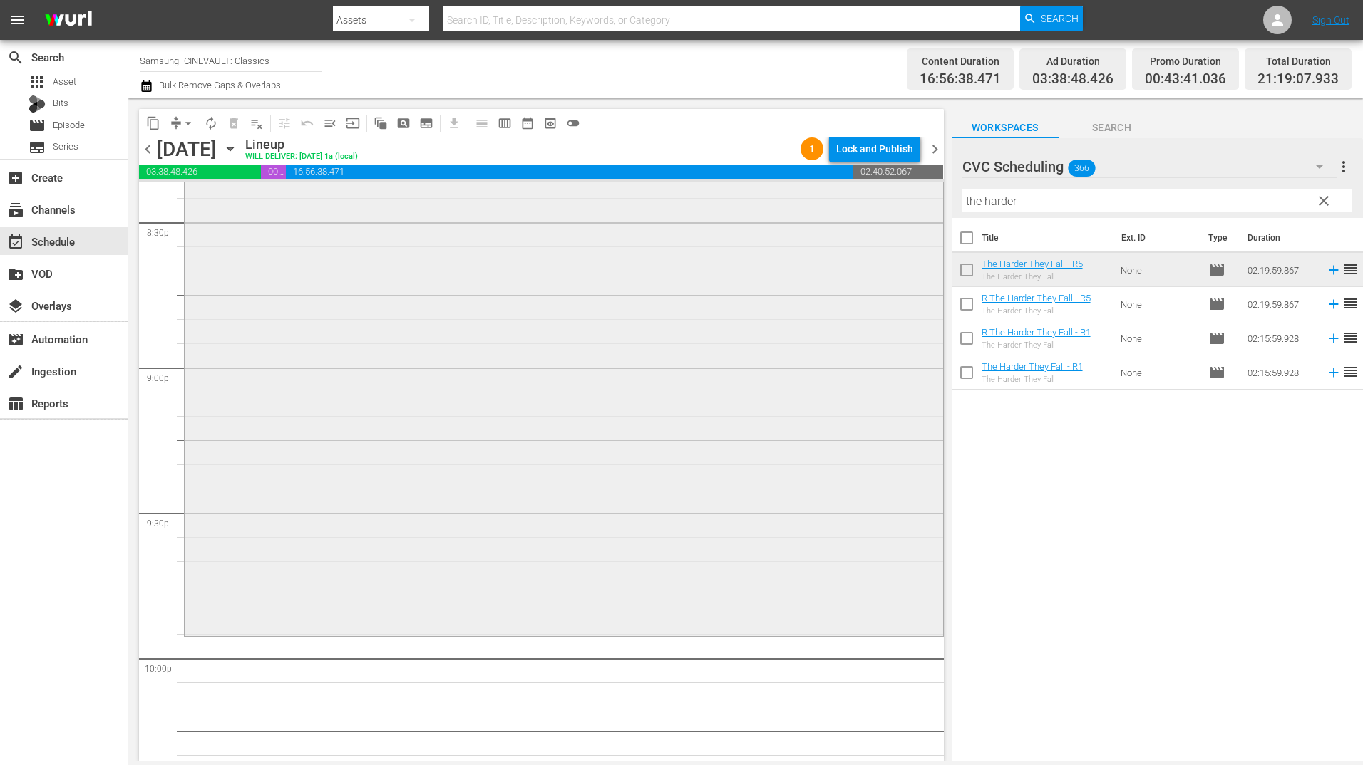
scroll to position [5916, 0]
click at [759, 423] on div "The Harder They Fall - R5 reorder" at bounding box center [564, 301] width 758 height 674
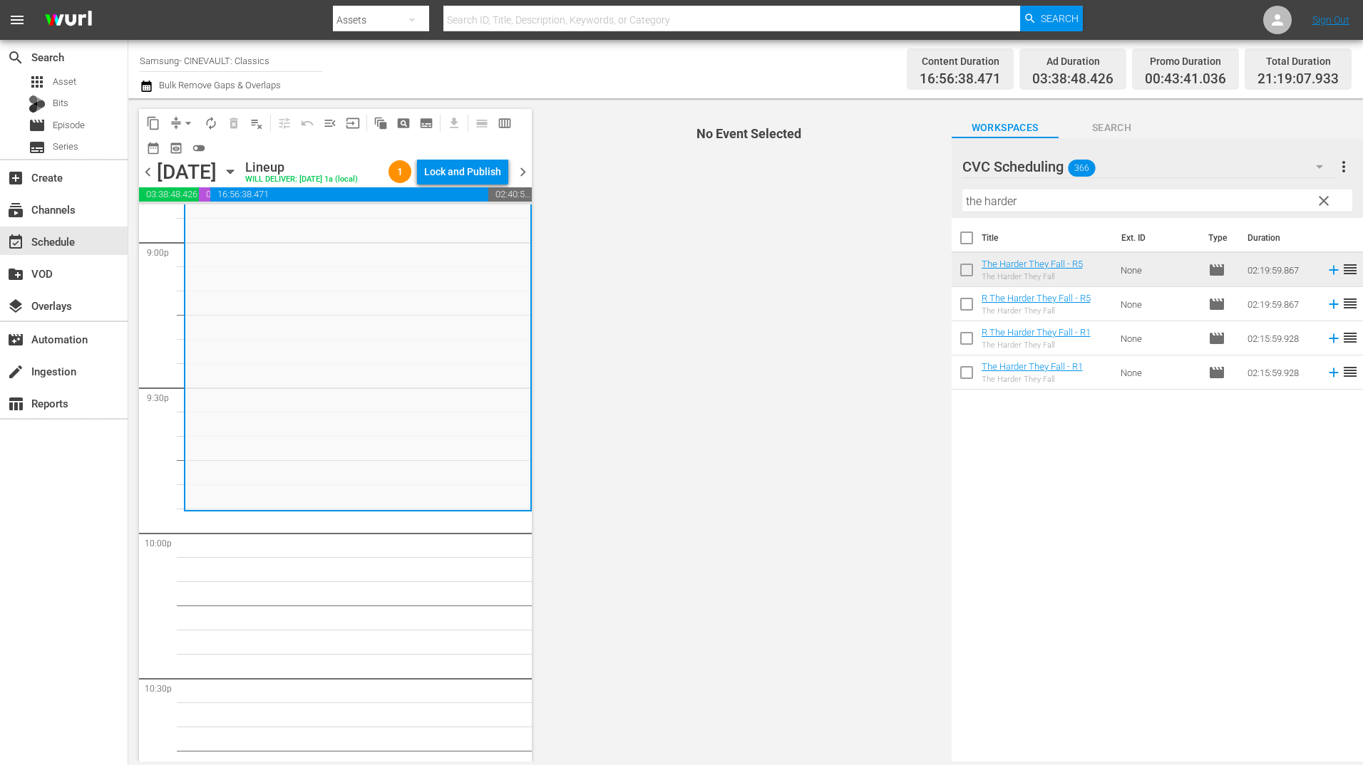
scroll to position [6272, 0]
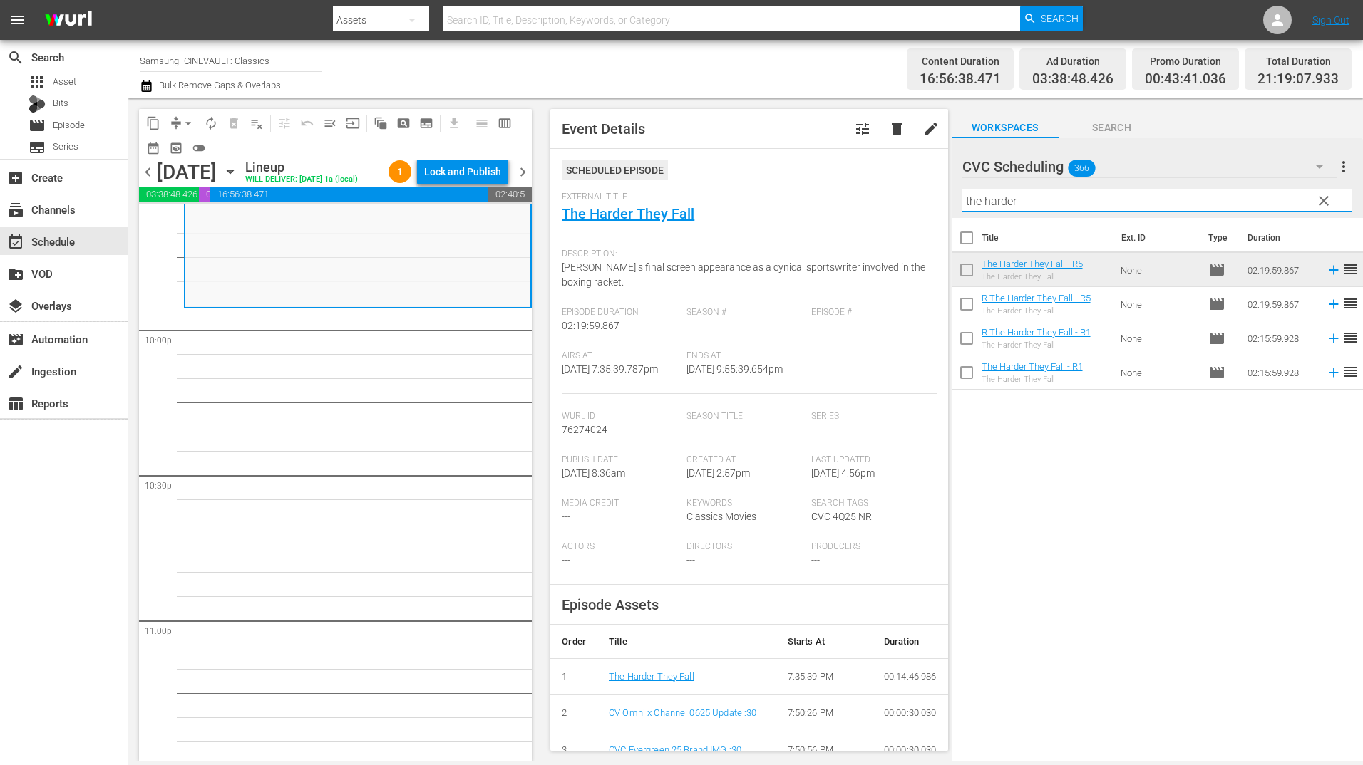
drag, startPoint x: 1058, startPoint y: 200, endPoint x: 895, endPoint y: 202, distance: 162.5
click at [896, 202] on div "content_copy compress arrow_drop_down autorenew_outlined delete_forever_outline…" at bounding box center [745, 430] width 1234 height 664
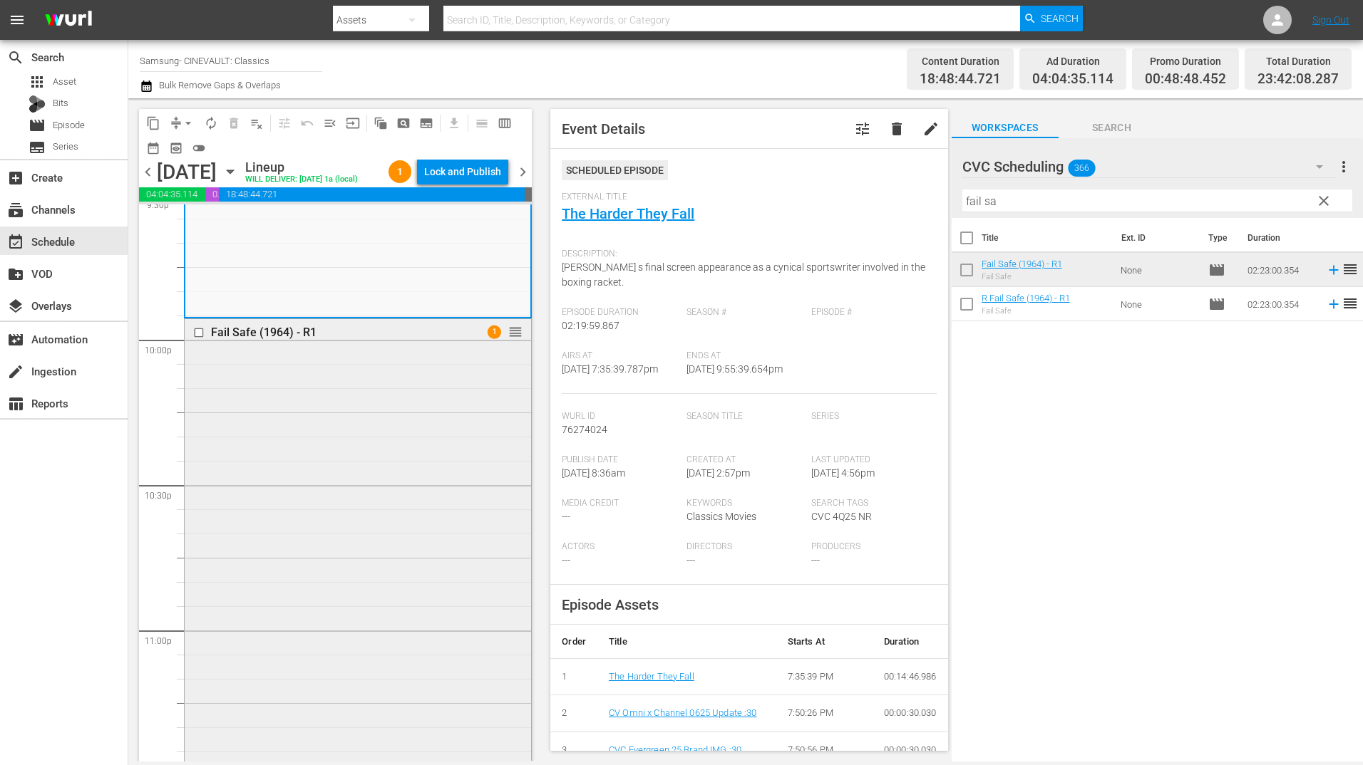
scroll to position [6250, 0]
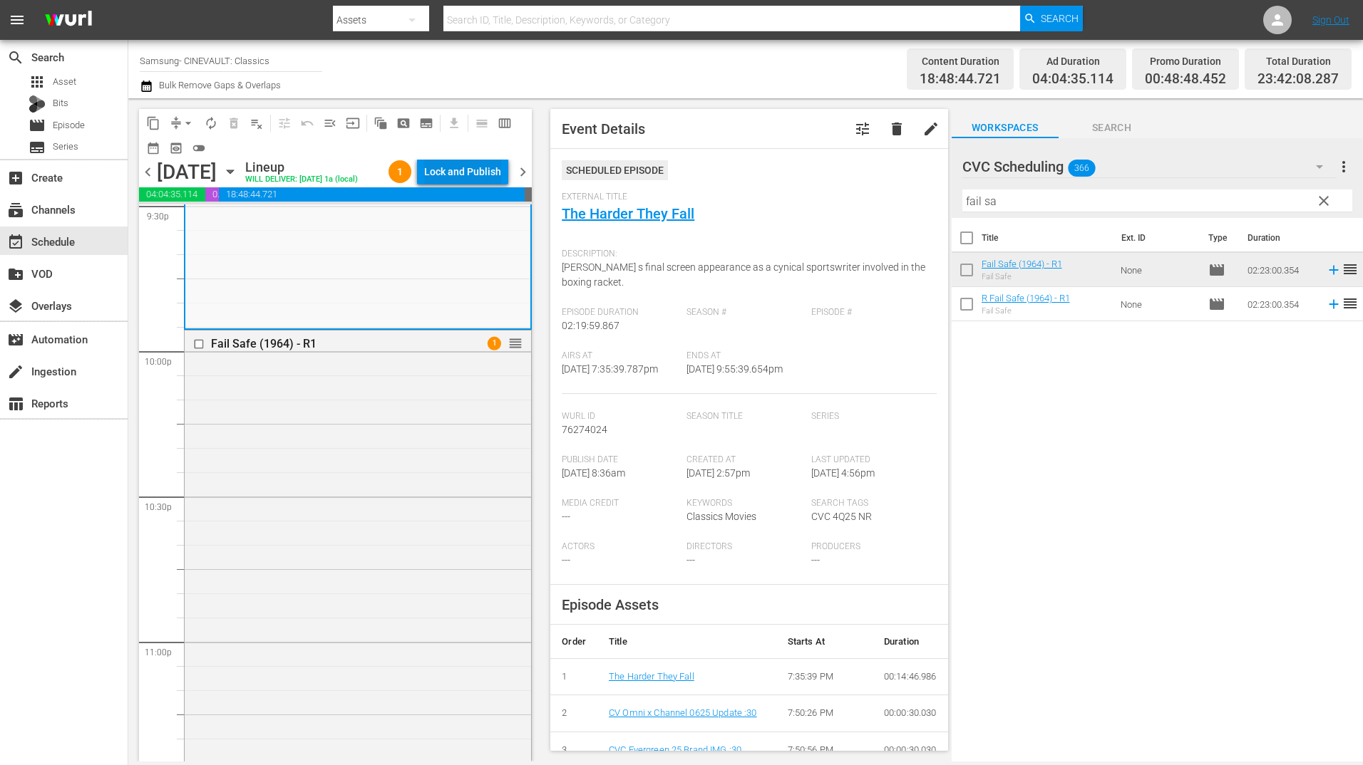
click at [487, 180] on div "Lock and Publish" at bounding box center [462, 172] width 77 height 26
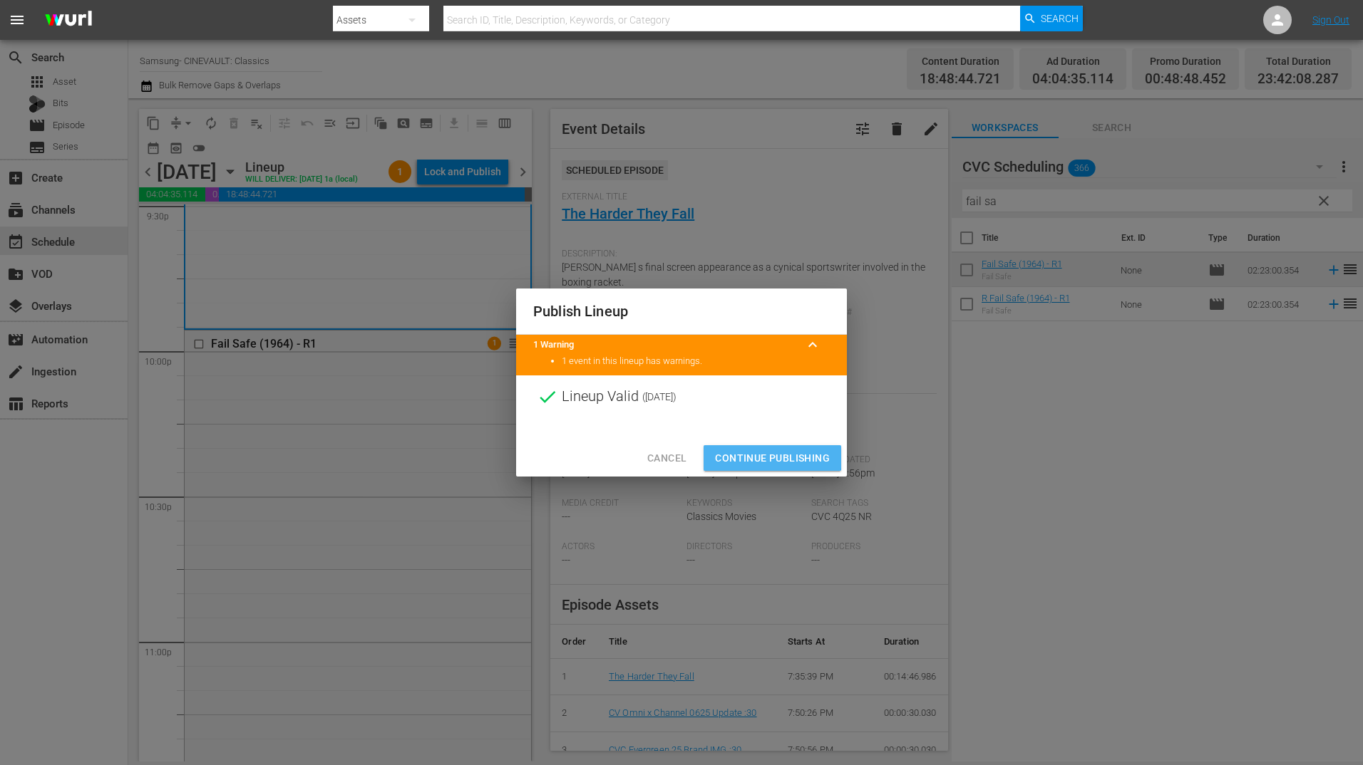
click at [758, 458] on span "Continue Publishing" at bounding box center [772, 459] width 115 height 18
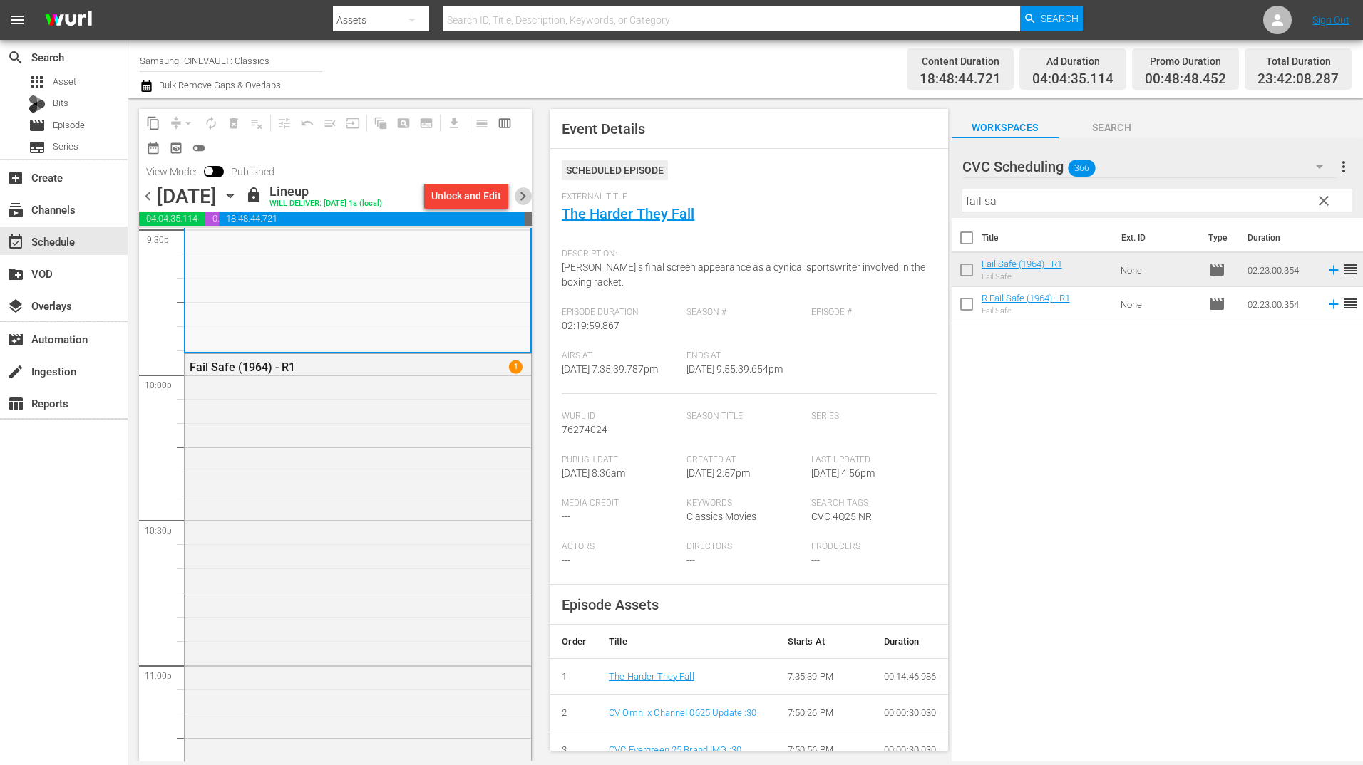
click at [522, 193] on span "chevron_right" at bounding box center [523, 196] width 18 height 18
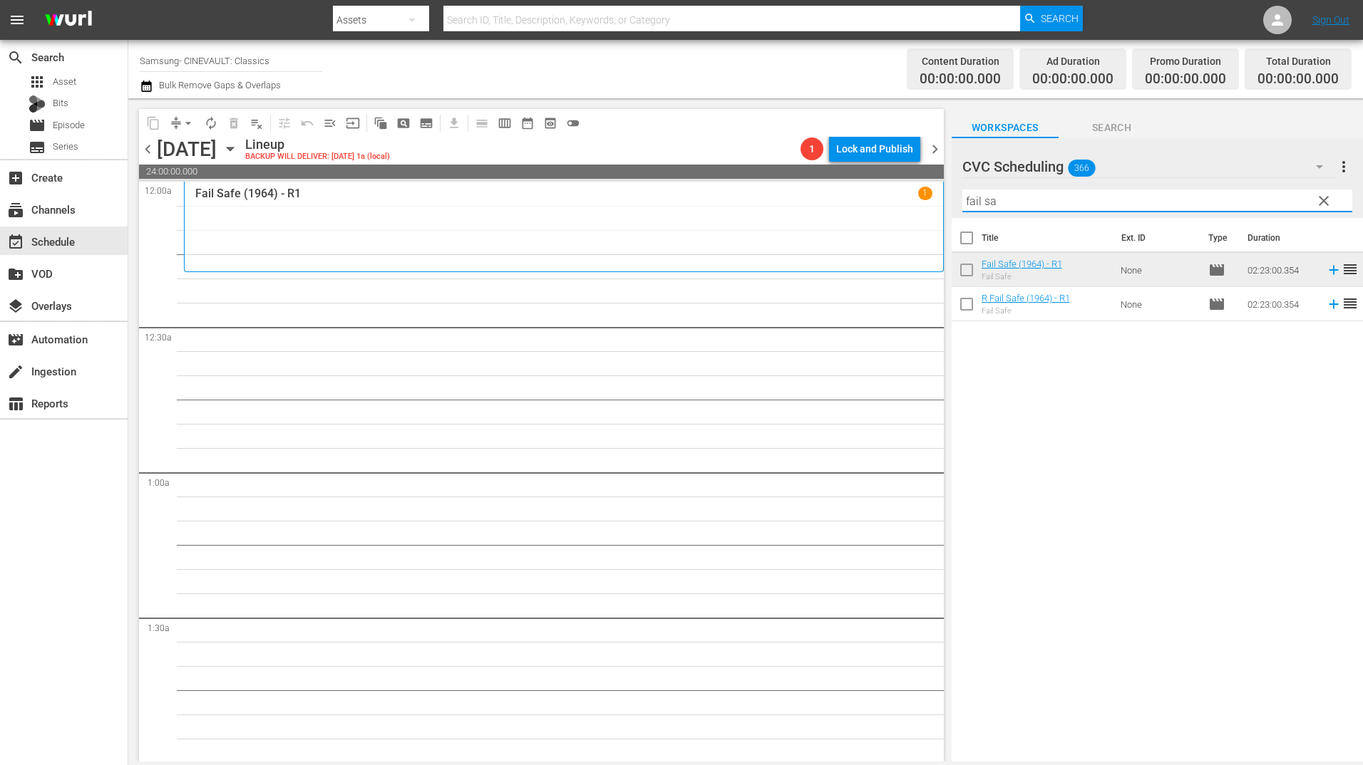
drag, startPoint x: 1018, startPoint y: 205, endPoint x: 879, endPoint y: 205, distance: 138.3
click at [879, 205] on div "content_copy compress arrow_drop_down autorenew_outlined delete_forever_outline…" at bounding box center [745, 430] width 1234 height 664
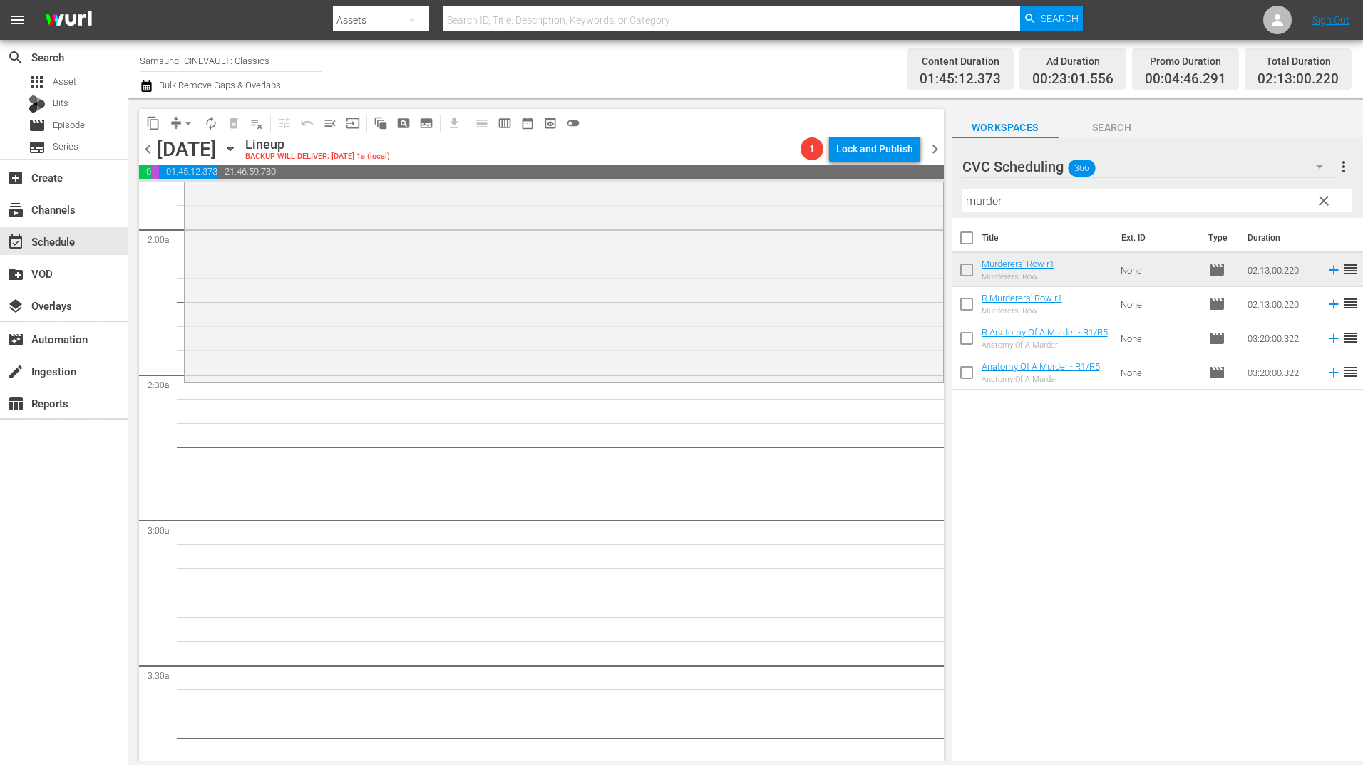
scroll to position [641, 0]
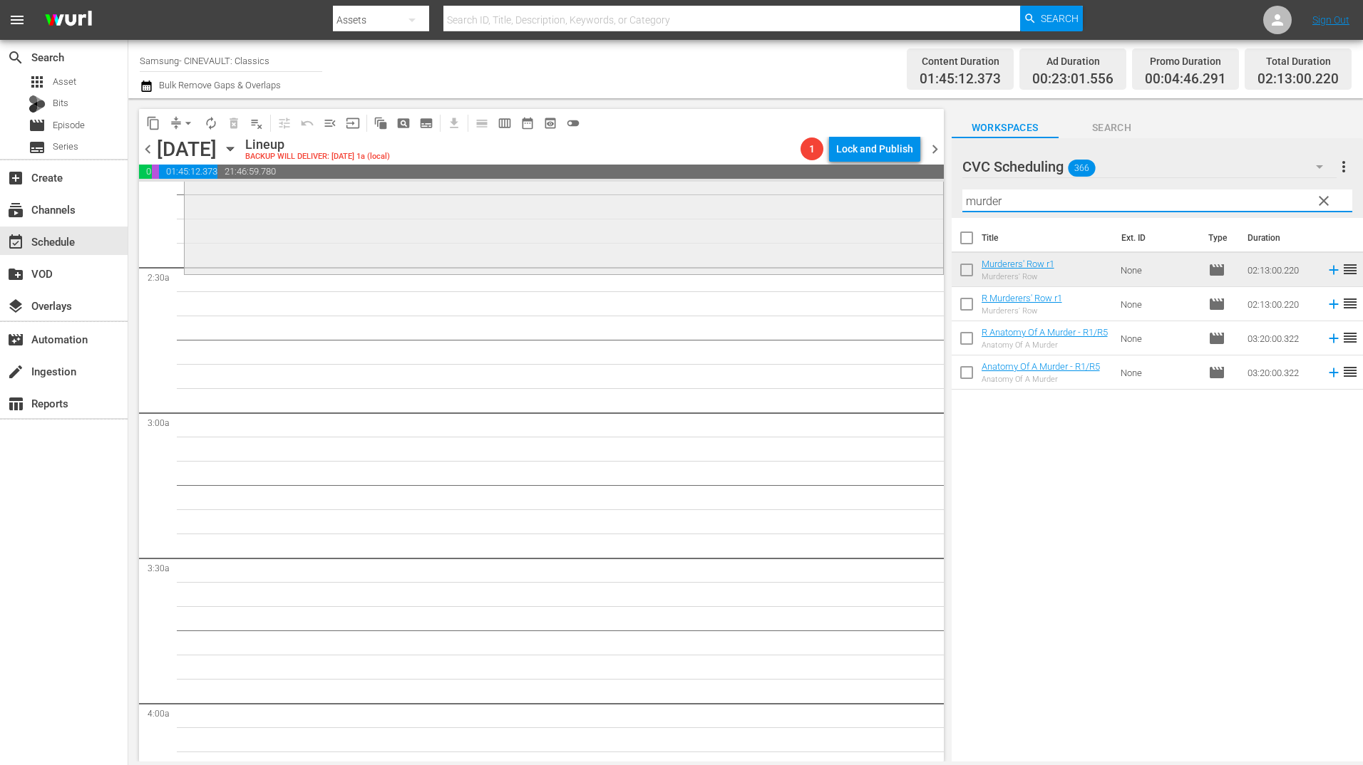
drag, startPoint x: 1013, startPoint y: 199, endPoint x: 879, endPoint y: 202, distance: 134.0
click at [880, 202] on div "content_copy compress arrow_drop_down autorenew_outlined delete_forever_outline…" at bounding box center [745, 430] width 1234 height 664
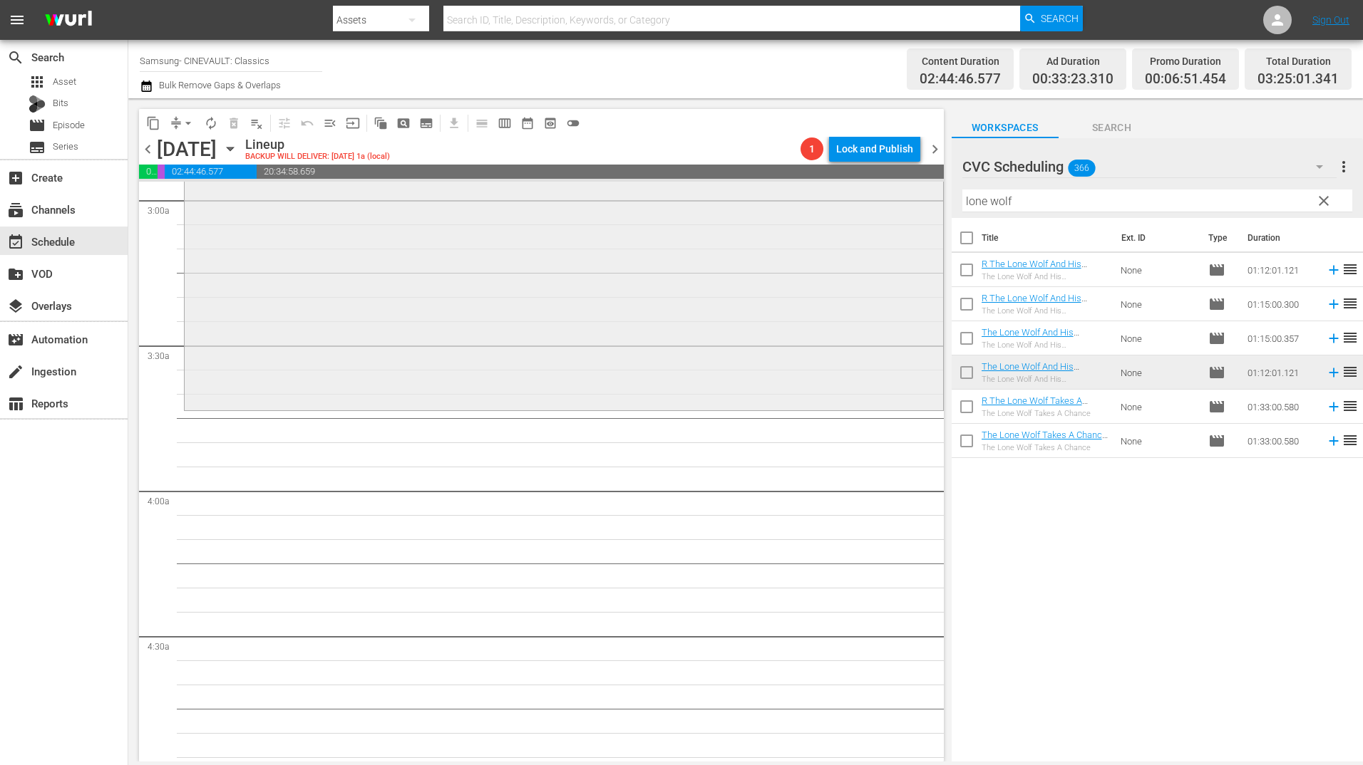
scroll to position [855, 0]
drag, startPoint x: 1031, startPoint y: 204, endPoint x: 850, endPoint y: 207, distance: 181.1
click at [847, 215] on div "content_copy compress arrow_drop_down autorenew_outlined delete_forever_outline…" at bounding box center [745, 430] width 1234 height 664
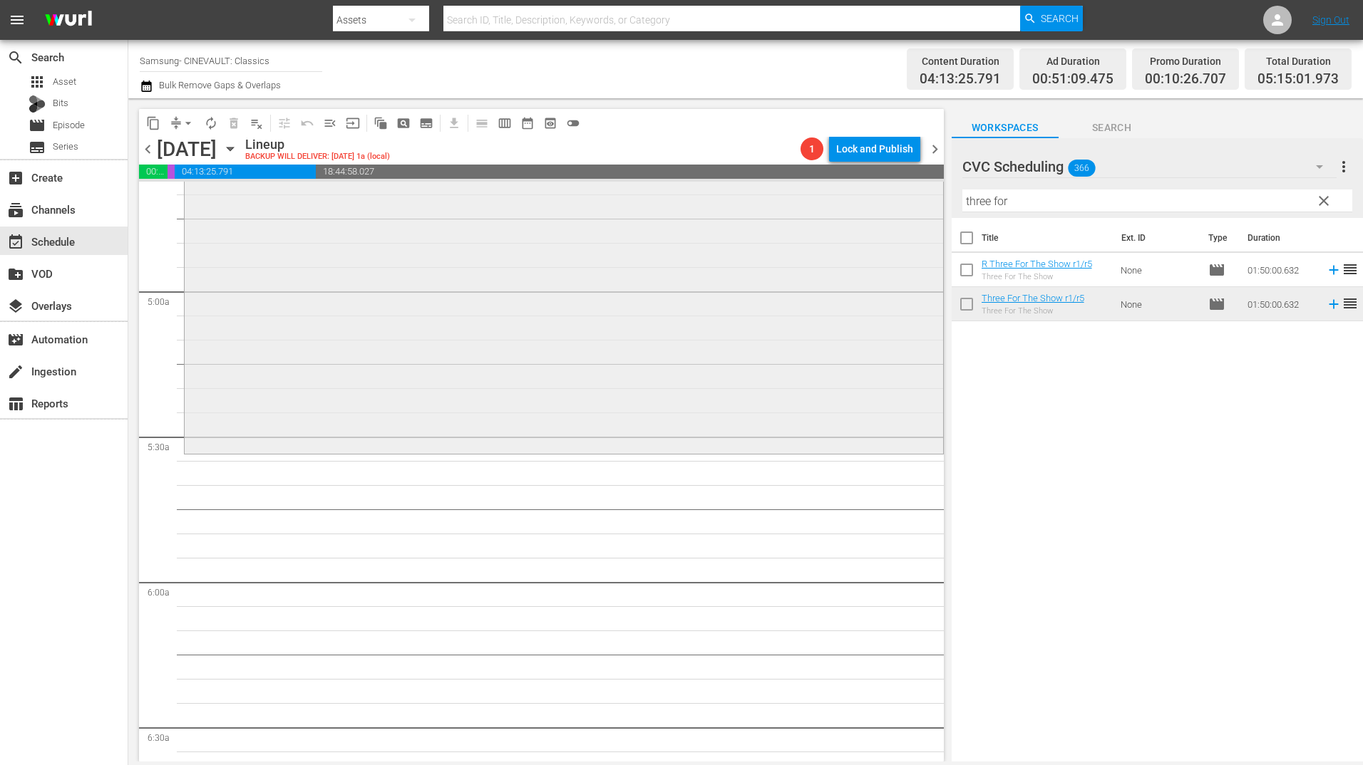
scroll to position [1354, 0]
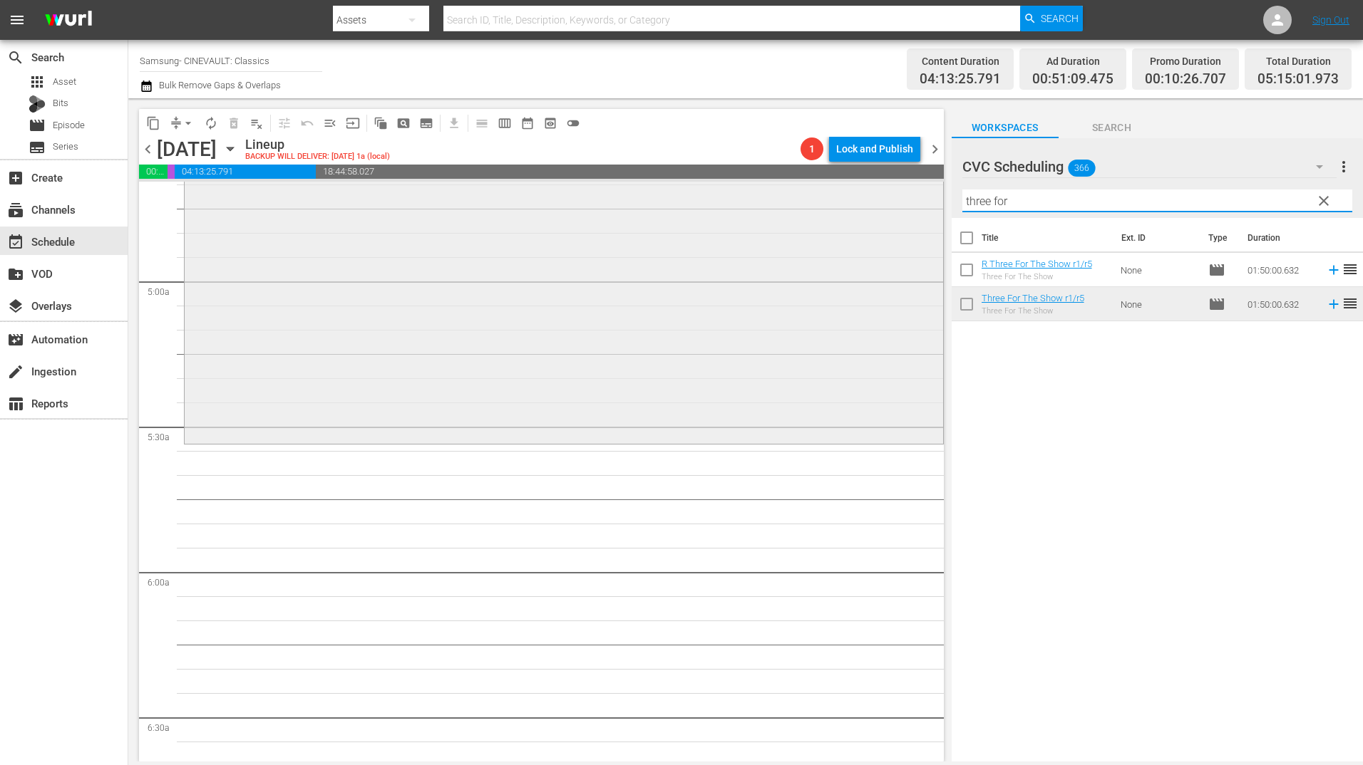
drag, startPoint x: 950, startPoint y: 202, endPoint x: 929, endPoint y: 203, distance: 21.4
click at [929, 203] on div "content_copy compress arrow_drop_down autorenew_outlined delete_forever_outline…" at bounding box center [745, 430] width 1234 height 664
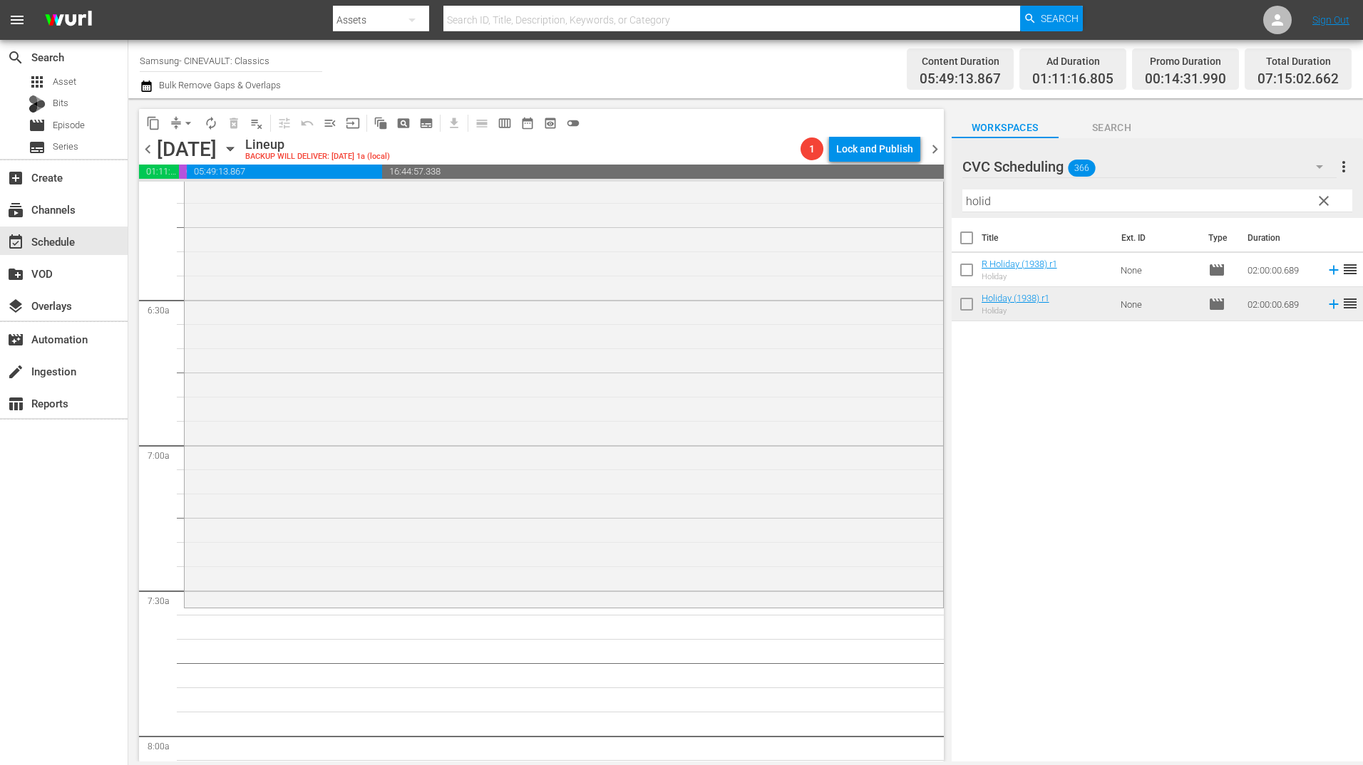
scroll to position [1853, 0]
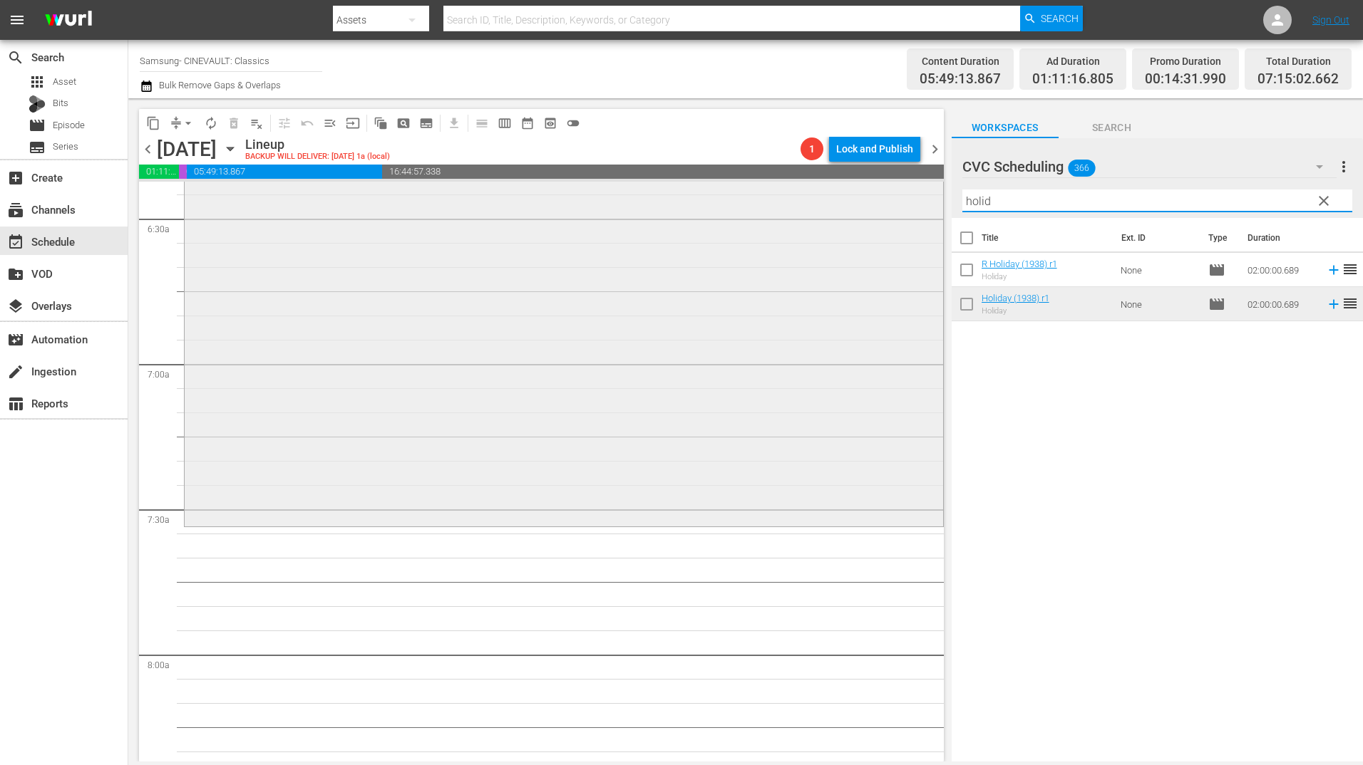
drag, startPoint x: 1047, startPoint y: 203, endPoint x: 914, endPoint y: 226, distance: 135.2
click at [914, 226] on div "content_copy compress arrow_drop_down autorenew_outlined delete_forever_outline…" at bounding box center [745, 430] width 1234 height 664
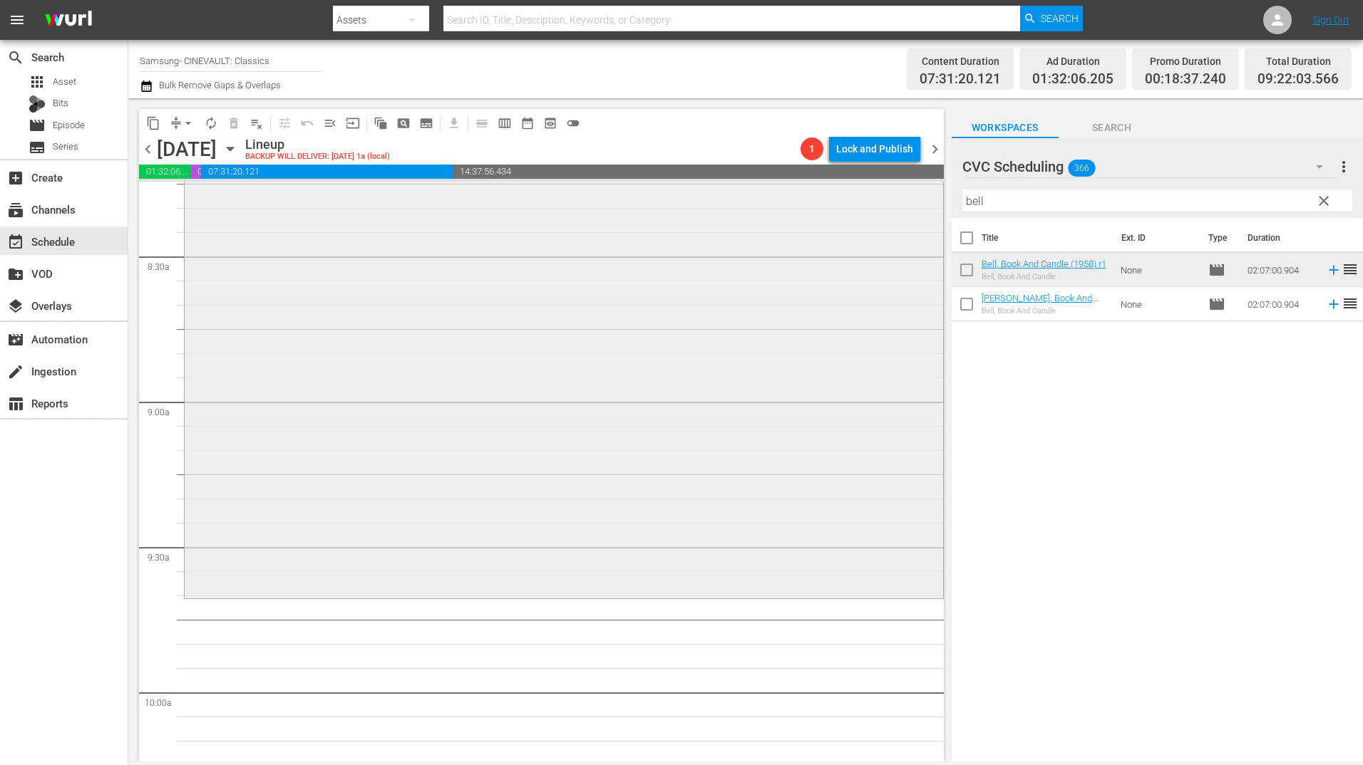
scroll to position [2423, 0]
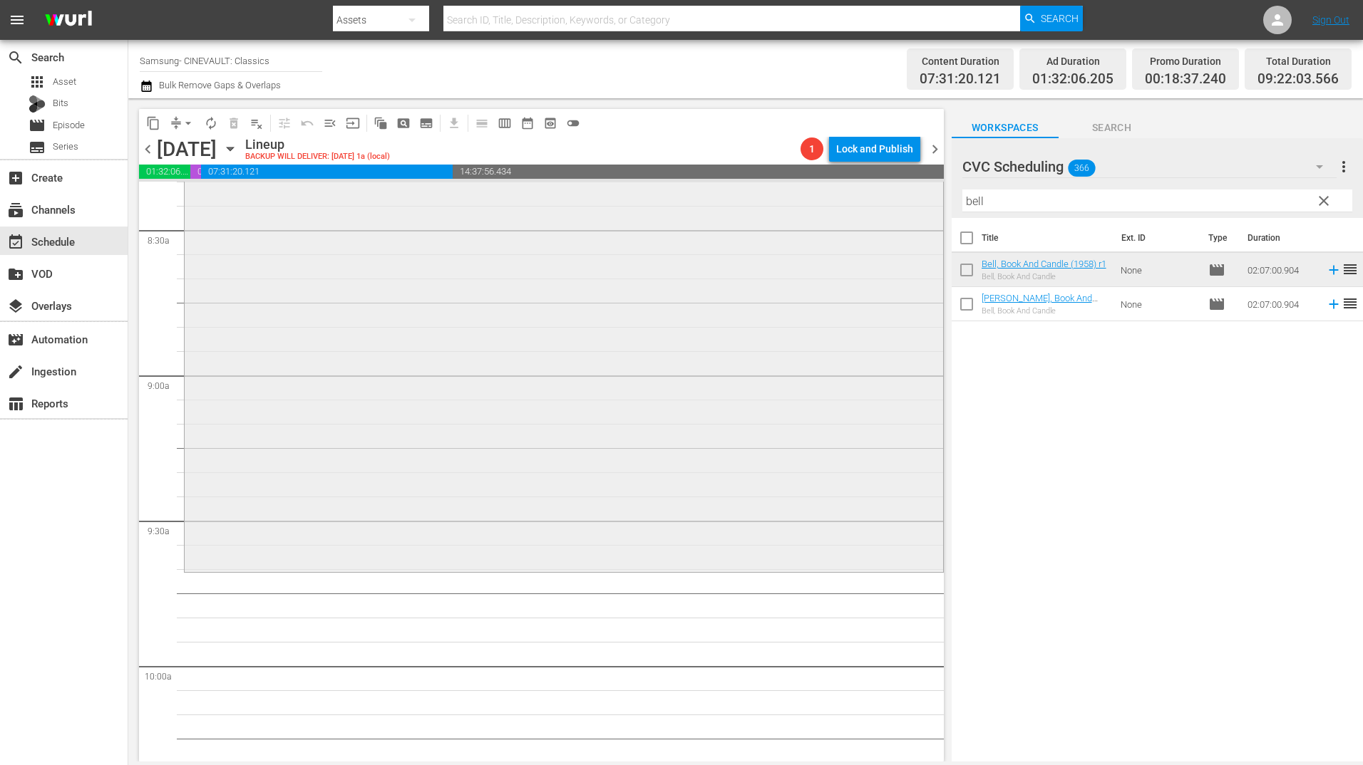
drag, startPoint x: 918, startPoint y: 207, endPoint x: 892, endPoint y: 217, distance: 27.3
click at [892, 217] on div "content_copy compress arrow_drop_down autorenew_outlined delete_forever_outline…" at bounding box center [745, 430] width 1234 height 664
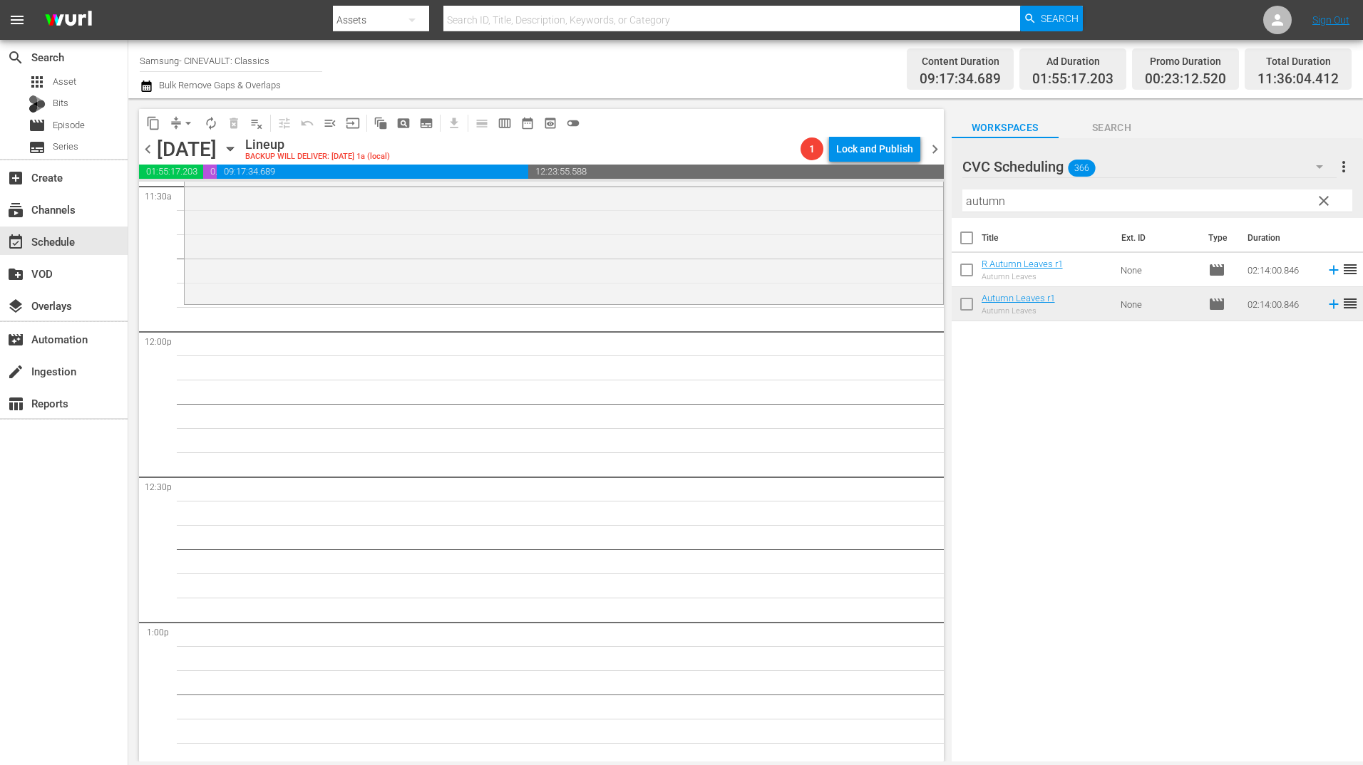
scroll to position [3350, 0]
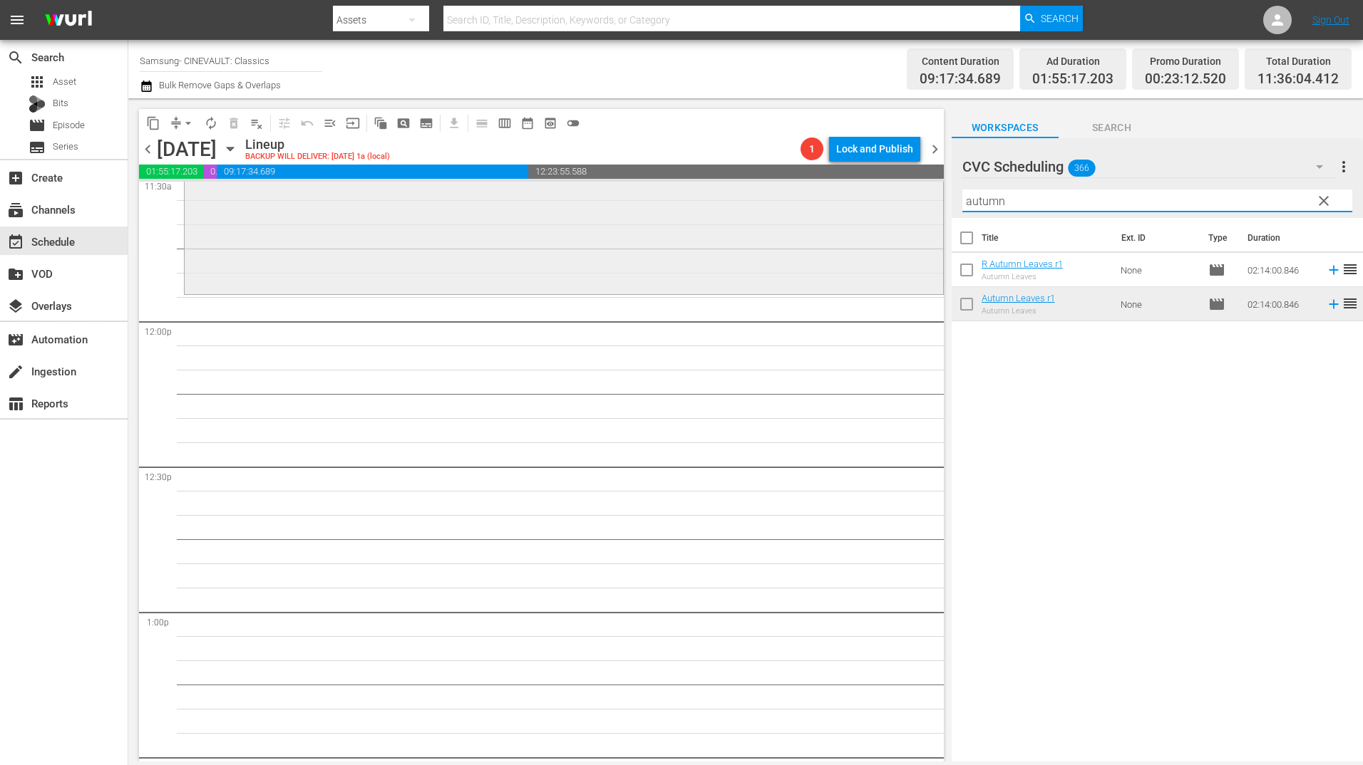
drag, startPoint x: 1025, startPoint y: 203, endPoint x: 917, endPoint y: 210, distance: 108.6
click at [917, 210] on div "content_copy compress arrow_drop_down autorenew_outlined delete_forever_outline…" at bounding box center [745, 430] width 1234 height 664
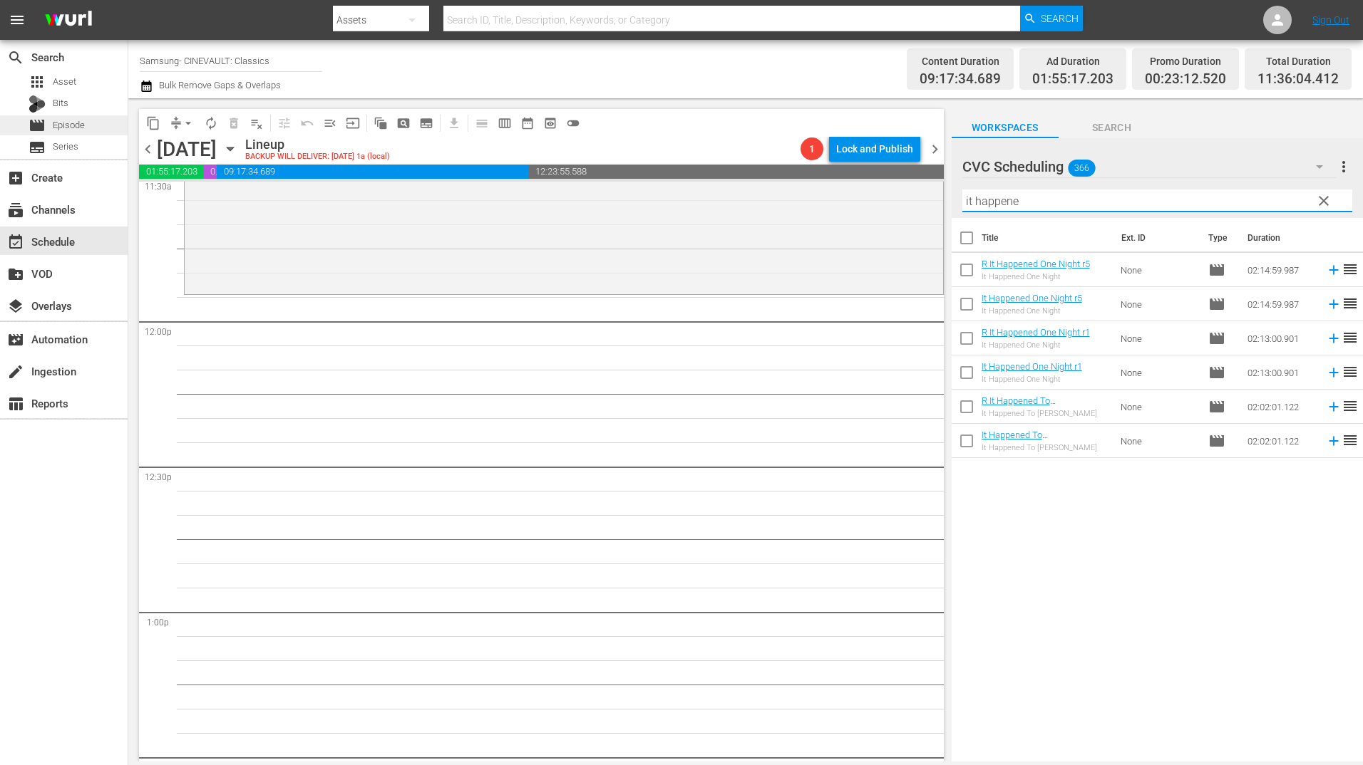
type input "it happene"
click at [71, 126] on span "Episode" at bounding box center [69, 125] width 32 height 14
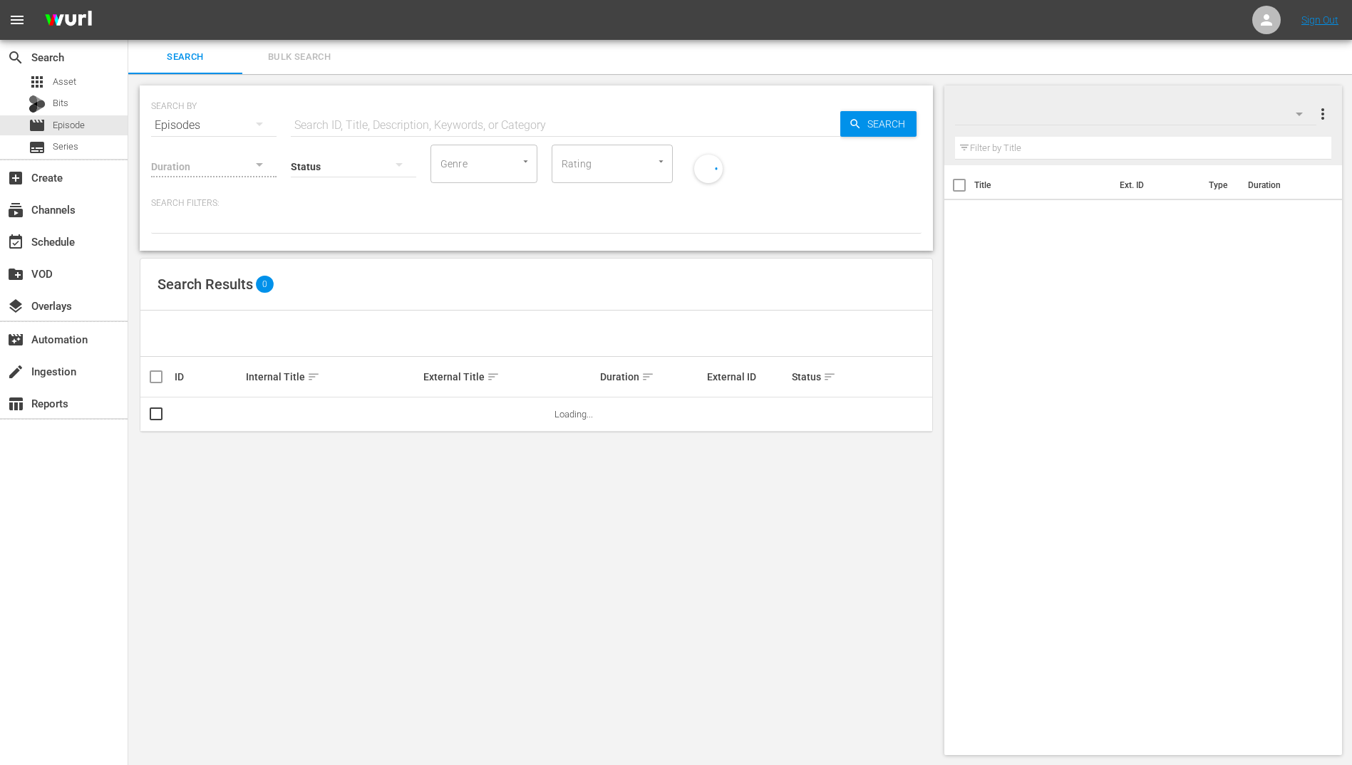
click at [473, 126] on input "text" at bounding box center [566, 125] width 550 height 34
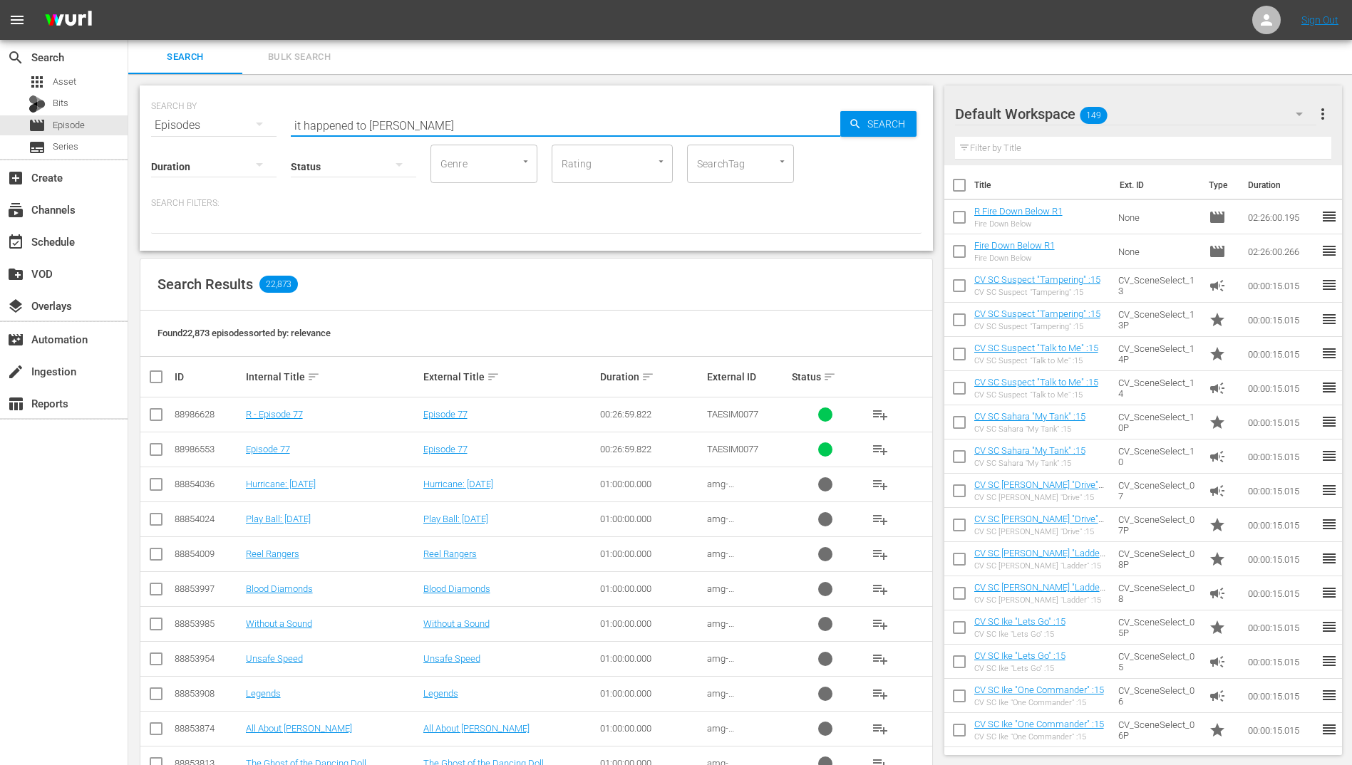
type input "it happened to [PERSON_NAME]"
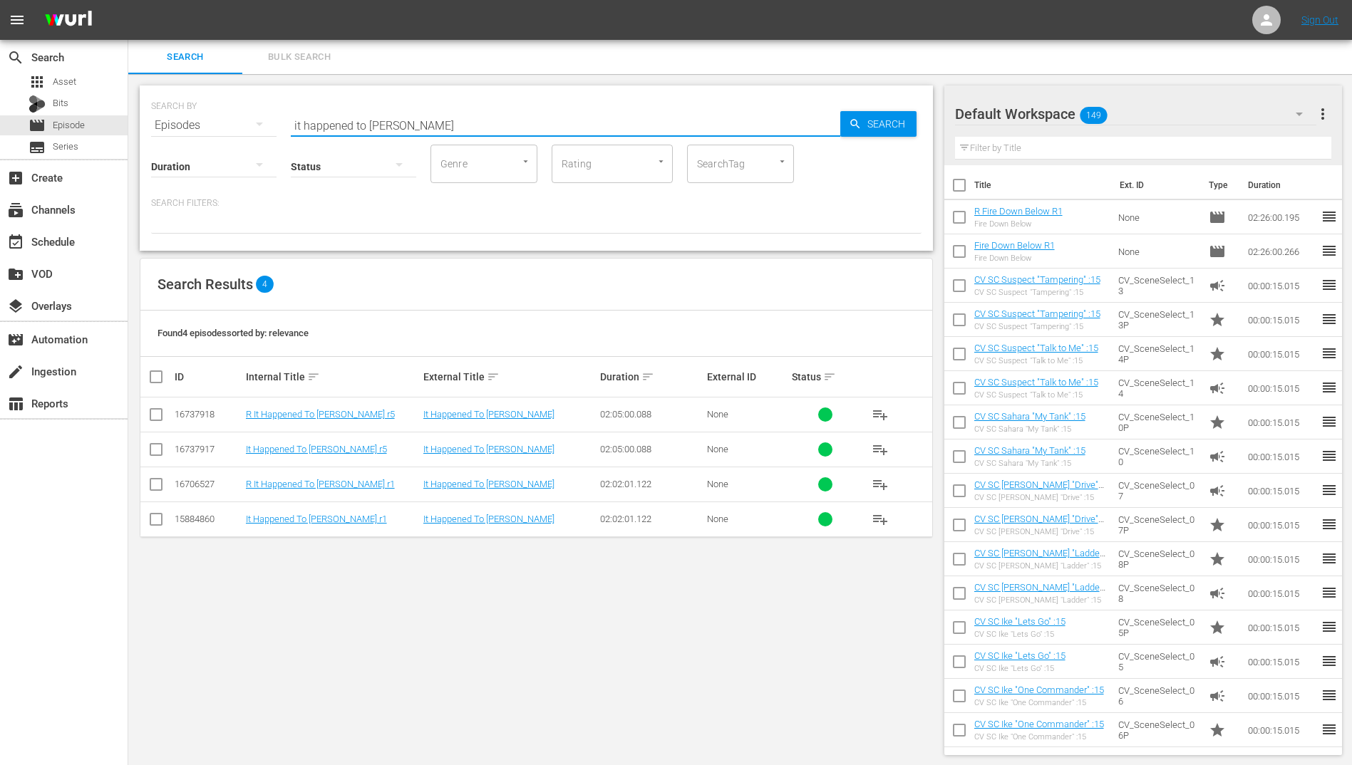
click at [158, 448] on input "checkbox" at bounding box center [156, 452] width 17 height 17
checkbox input "true"
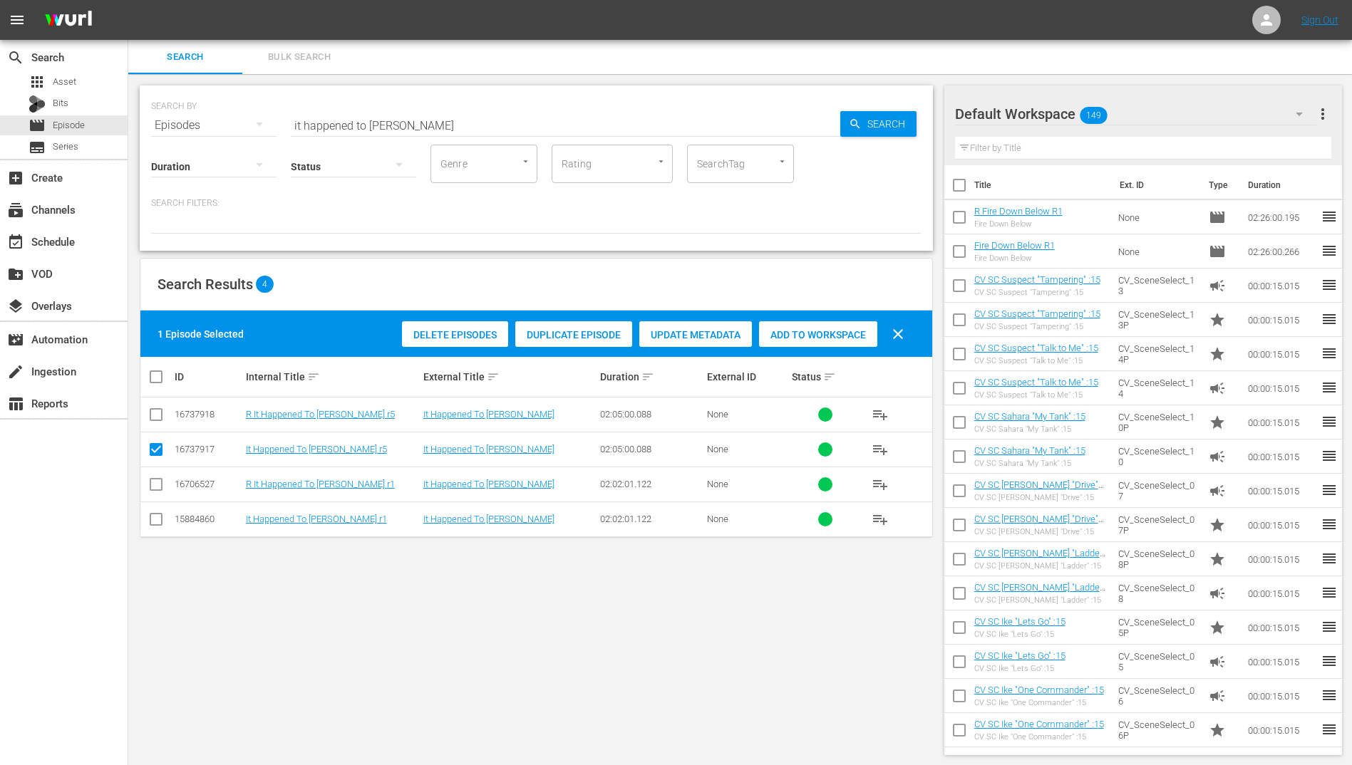
click at [155, 414] on input "checkbox" at bounding box center [156, 417] width 17 height 17
checkbox input "true"
click at [1187, 112] on div "Default Workspace 149" at bounding box center [1136, 114] width 362 height 40
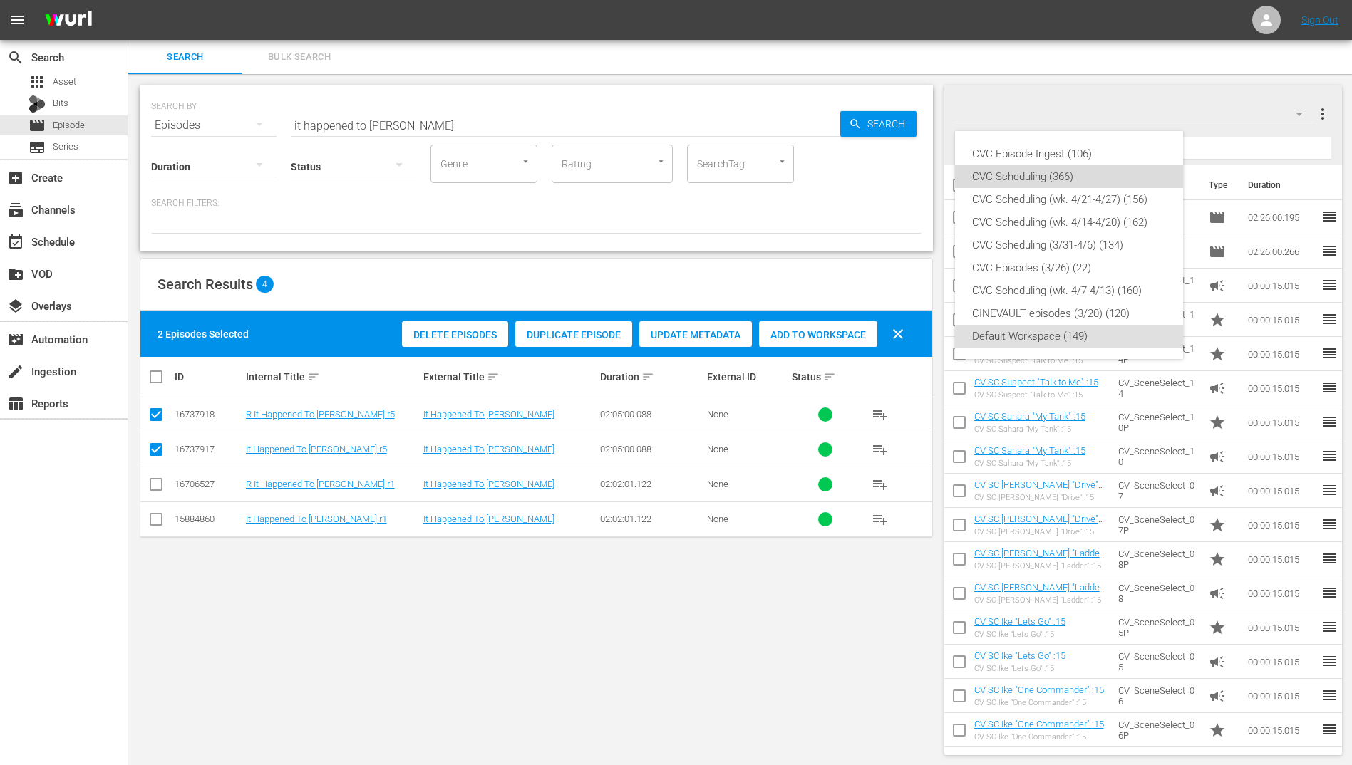
click at [1088, 178] on div "CVC Scheduling (366)" at bounding box center [1069, 176] width 194 height 23
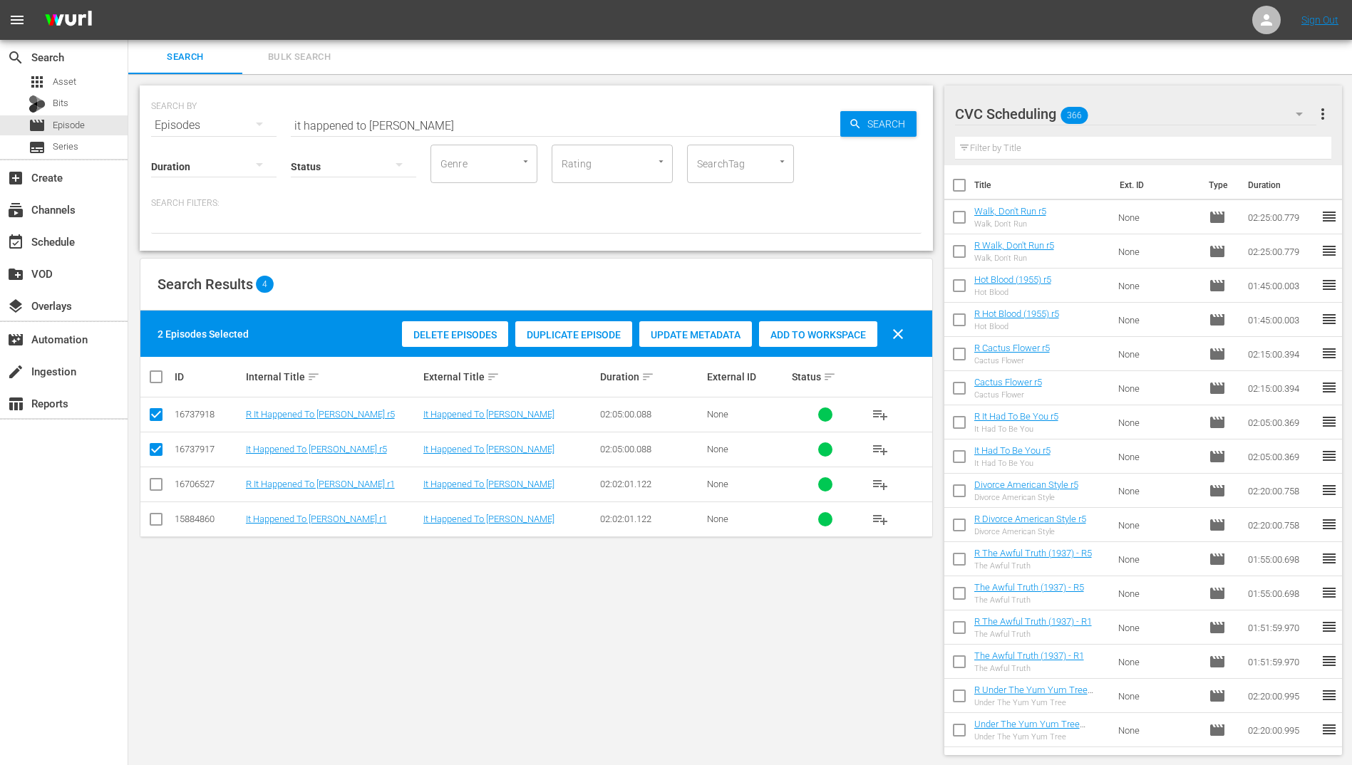
click at [1124, 119] on div "CVC Scheduling 366" at bounding box center [1136, 114] width 362 height 40
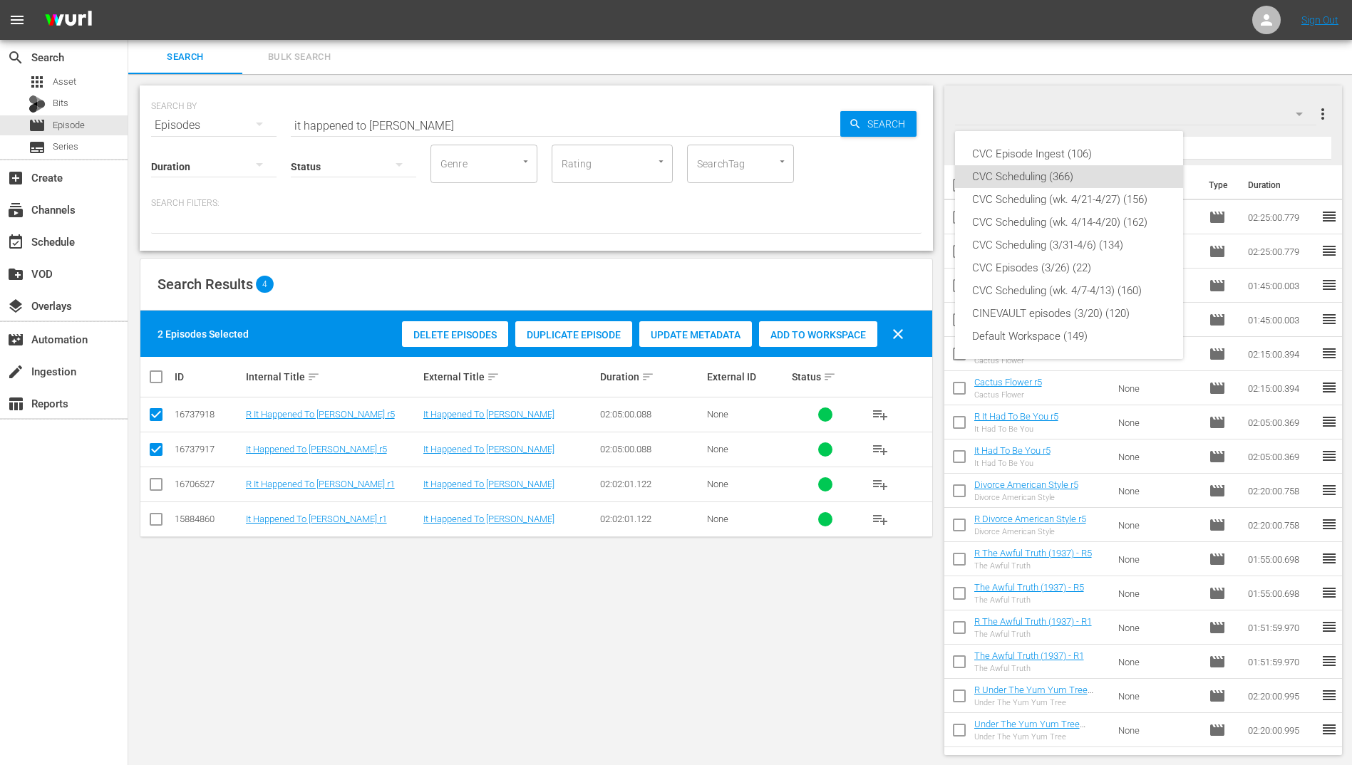
click at [1103, 180] on div "CVC Scheduling (366)" at bounding box center [1069, 176] width 194 height 23
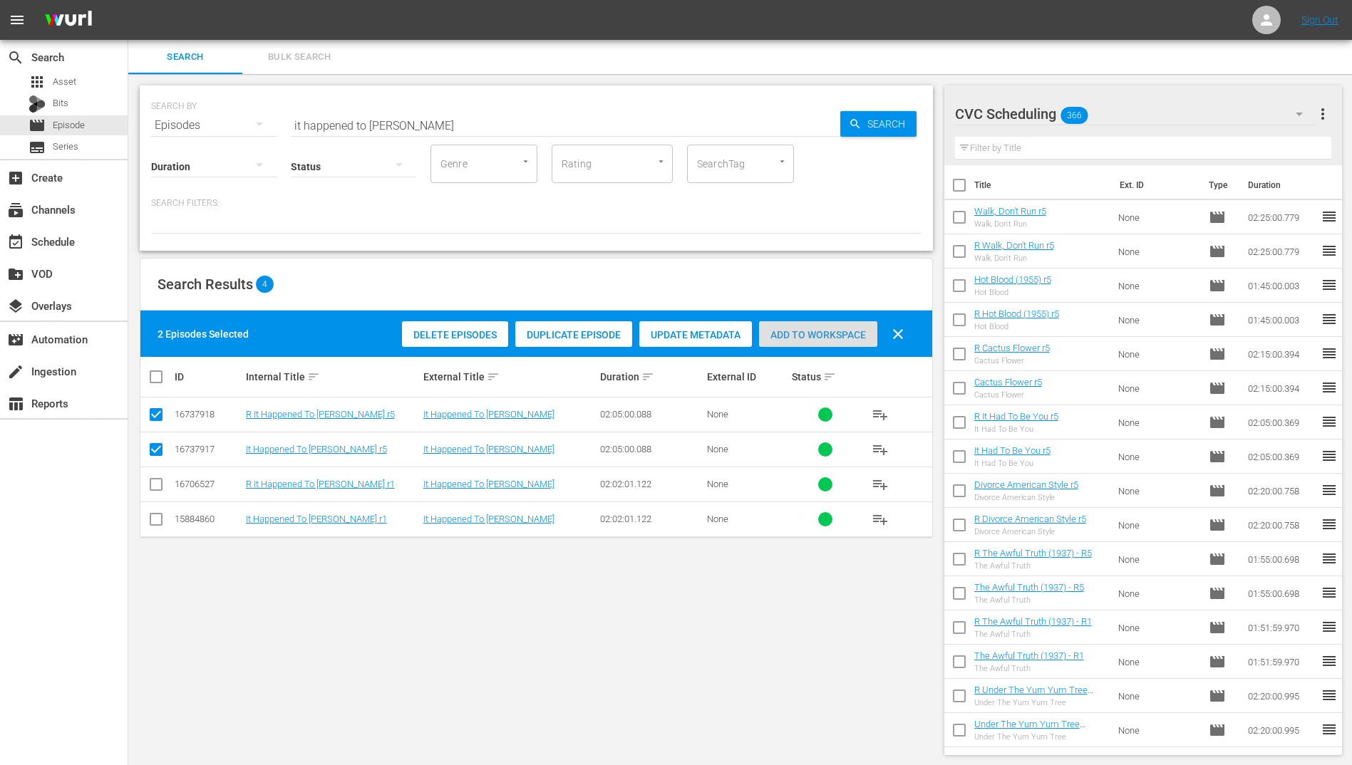
click at [812, 334] on span "Add to Workspace" at bounding box center [818, 334] width 118 height 11
click at [101, 238] on div "event_available Schedule" at bounding box center [64, 241] width 128 height 29
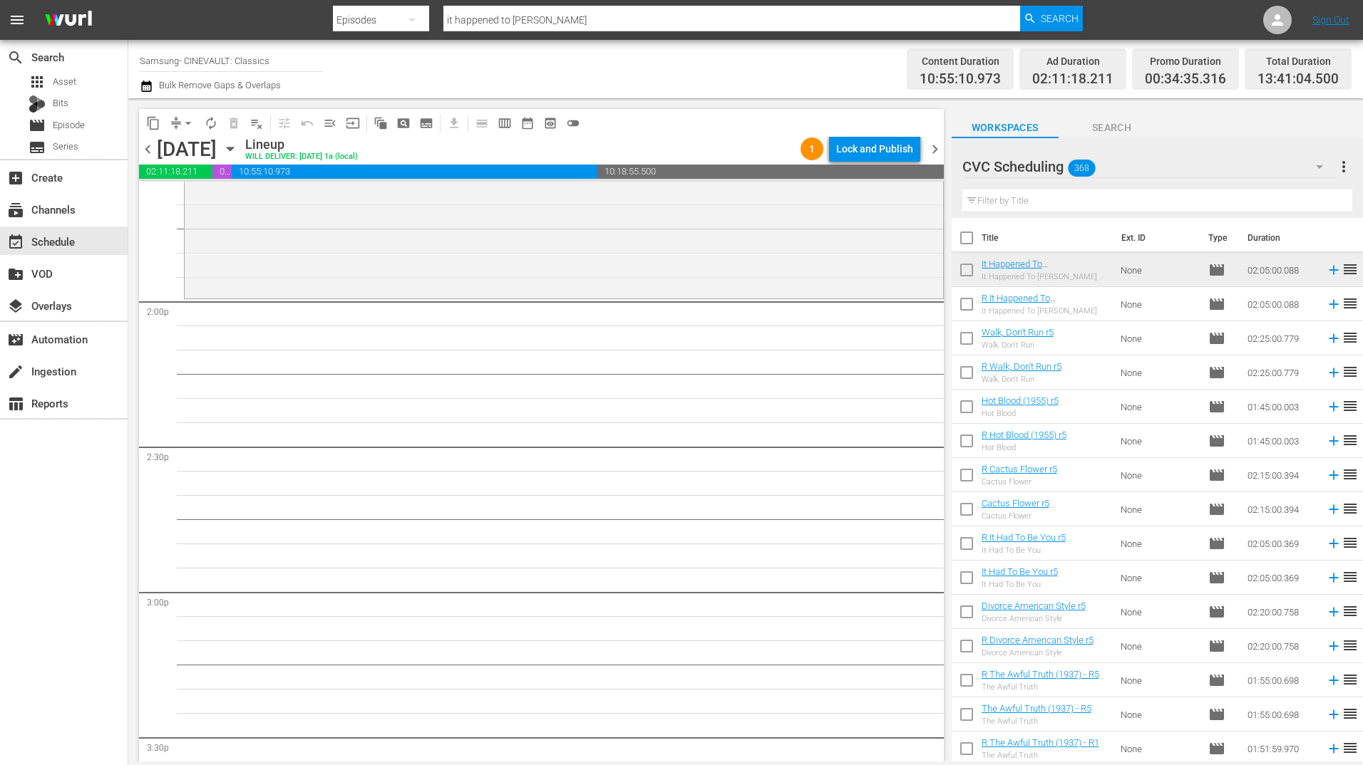
scroll to position [3991, 0]
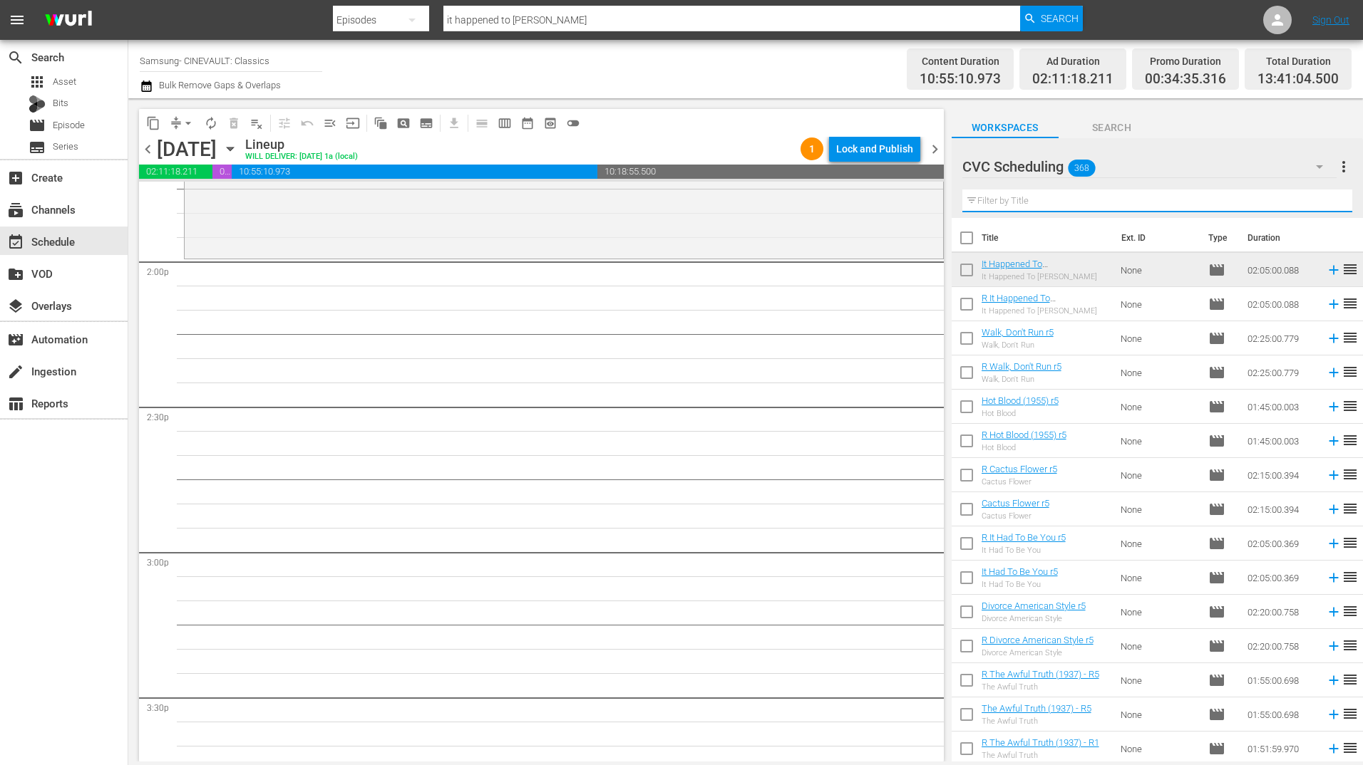
click at [1016, 199] on input "text" at bounding box center [1157, 201] width 390 height 23
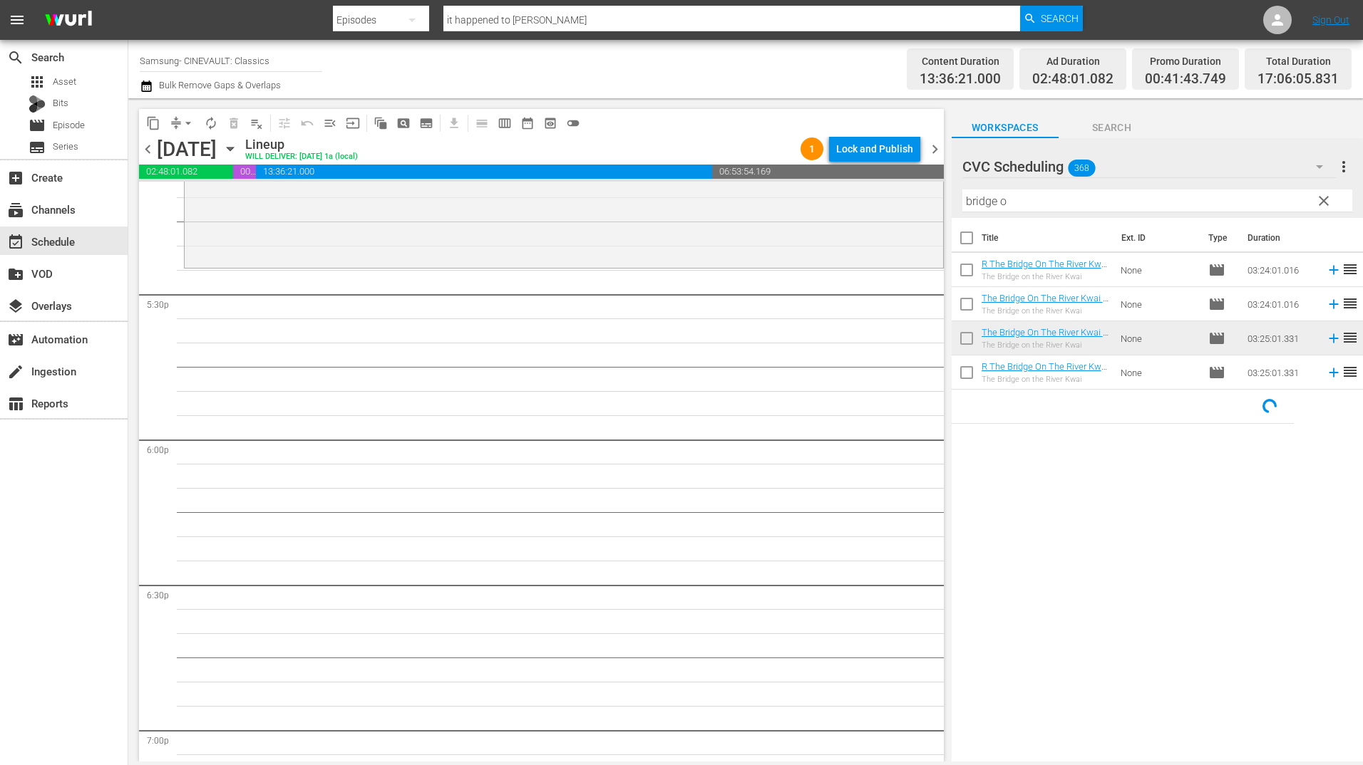
scroll to position [4989, 0]
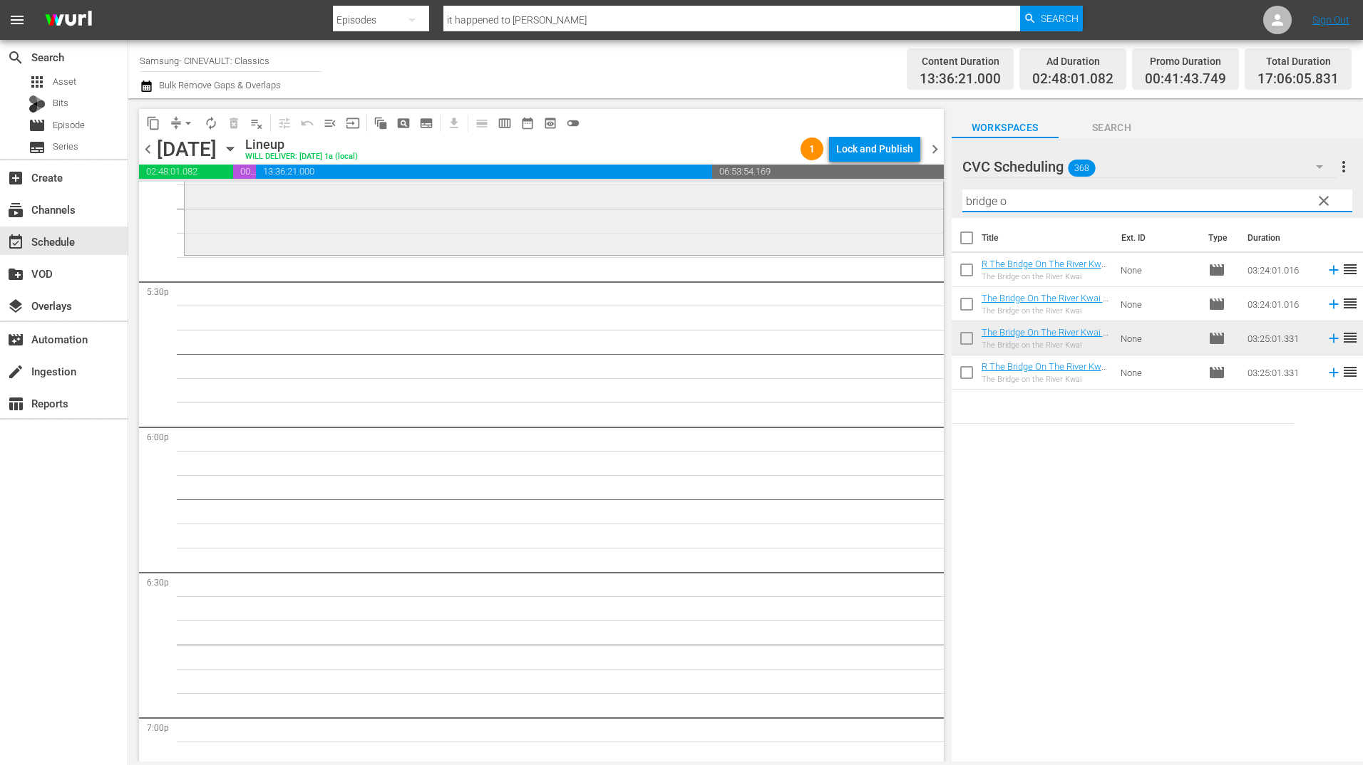
drag, startPoint x: 1037, startPoint y: 202, endPoint x: 915, endPoint y: 211, distance: 122.2
click at [915, 211] on div "content_copy compress arrow_drop_down autorenew_outlined delete_forever_outline…" at bounding box center [745, 430] width 1234 height 664
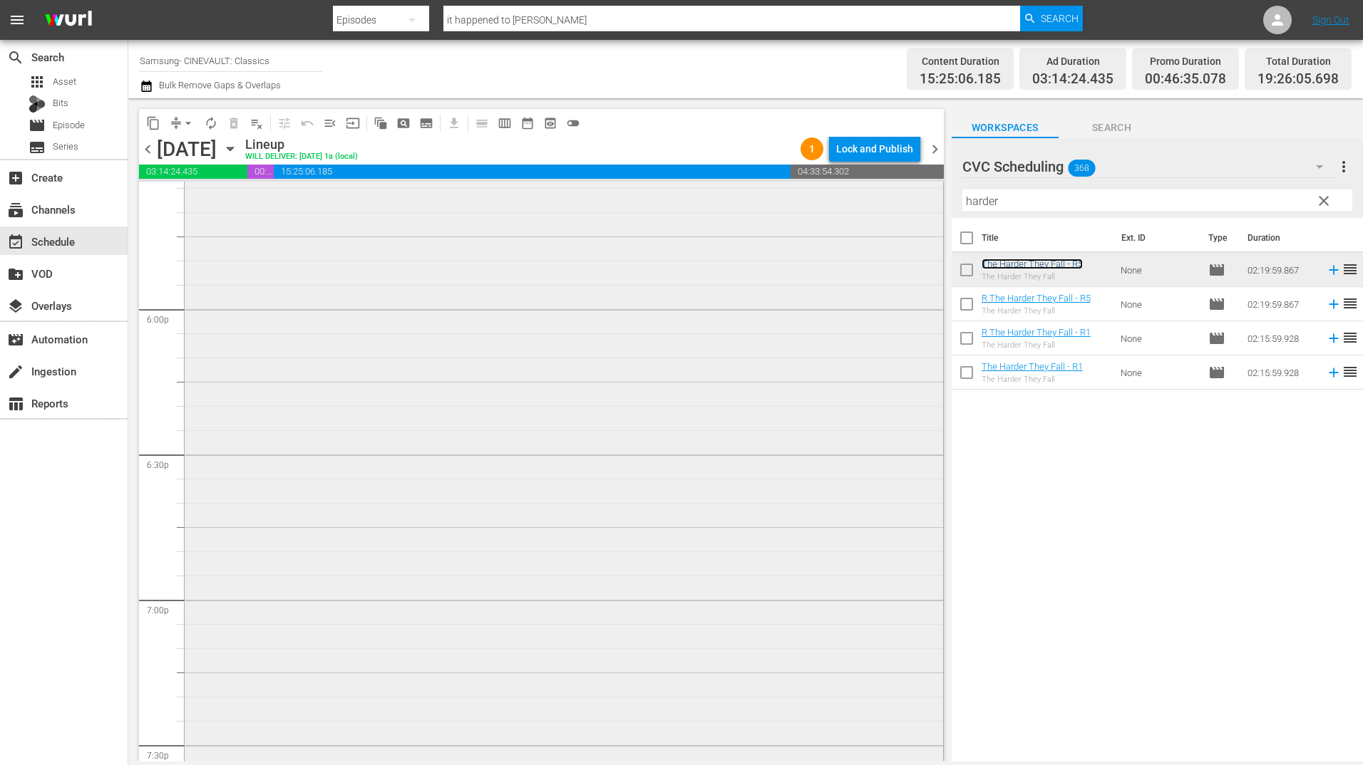
scroll to position [5417, 0]
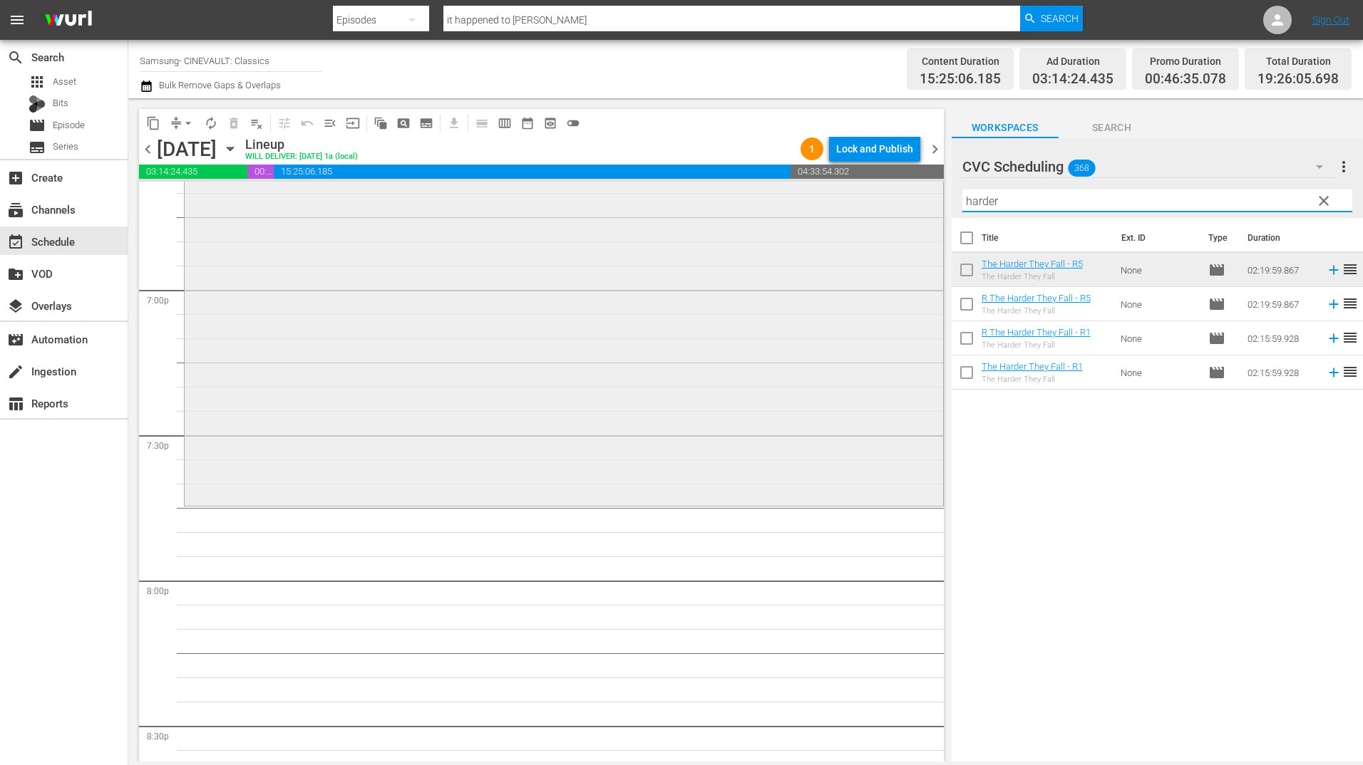
drag, startPoint x: 1036, startPoint y: 195, endPoint x: 889, endPoint y: 200, distance: 146.9
click at [889, 200] on div "content_copy compress arrow_drop_down autorenew_outlined delete_forever_outline…" at bounding box center [745, 430] width 1234 height 664
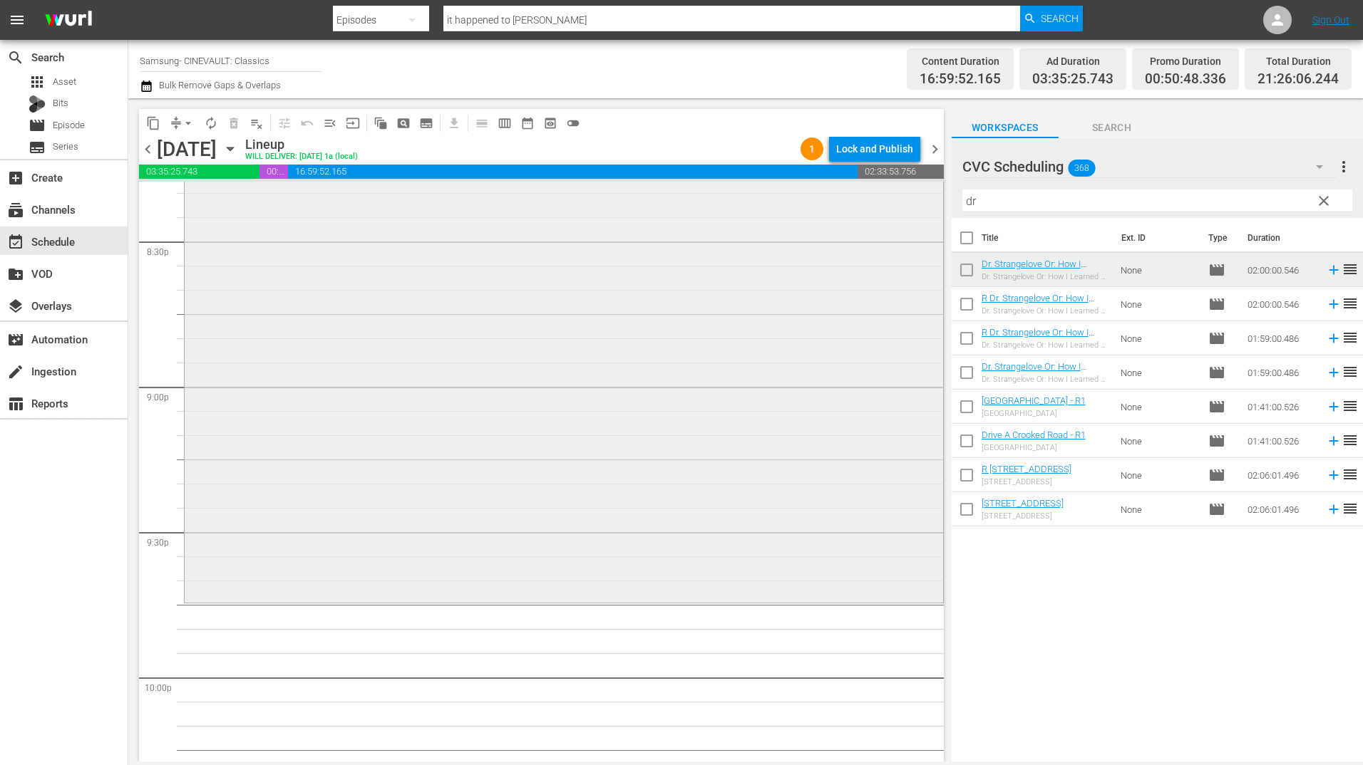
scroll to position [6058, 0]
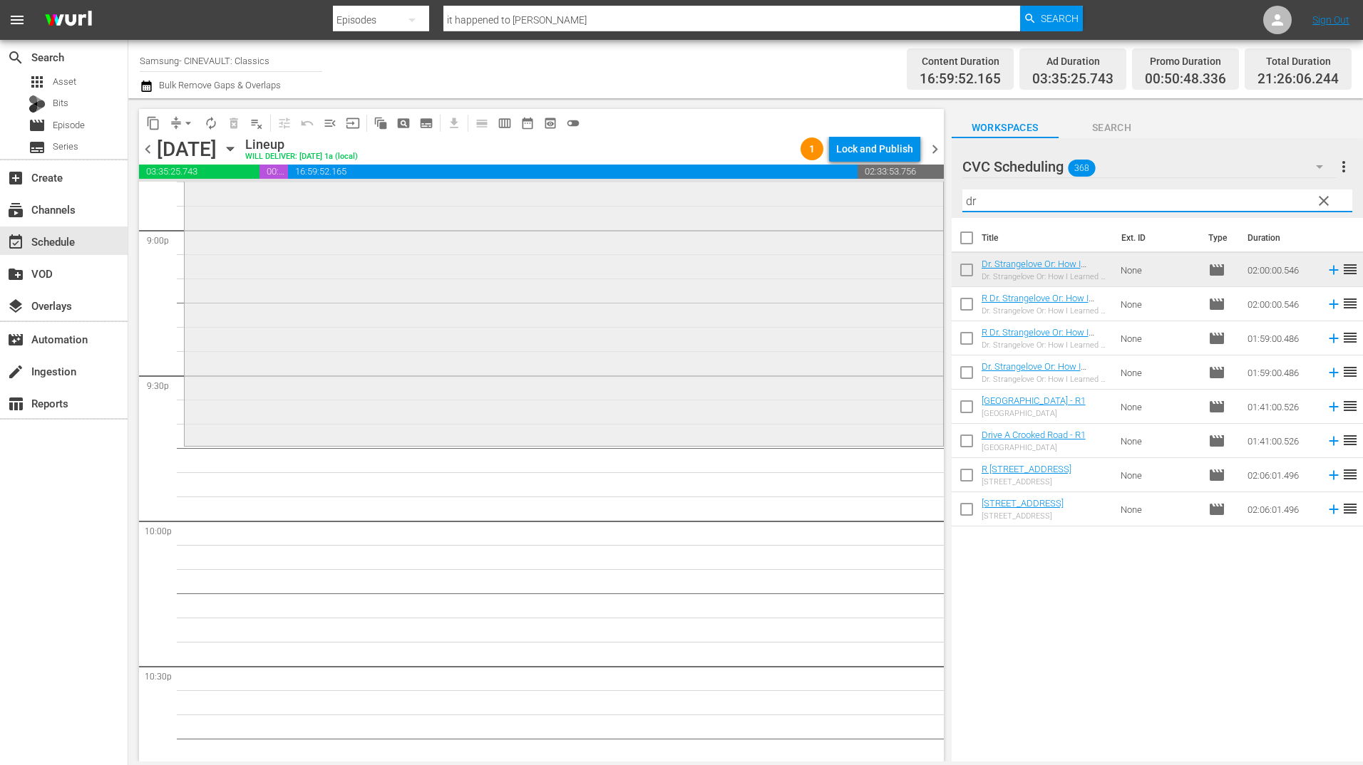
drag, startPoint x: 1021, startPoint y: 197, endPoint x: 902, endPoint y: 207, distance: 119.4
click at [902, 207] on div "content_copy compress arrow_drop_down autorenew_outlined delete_forever_outline…" at bounding box center [745, 430] width 1234 height 664
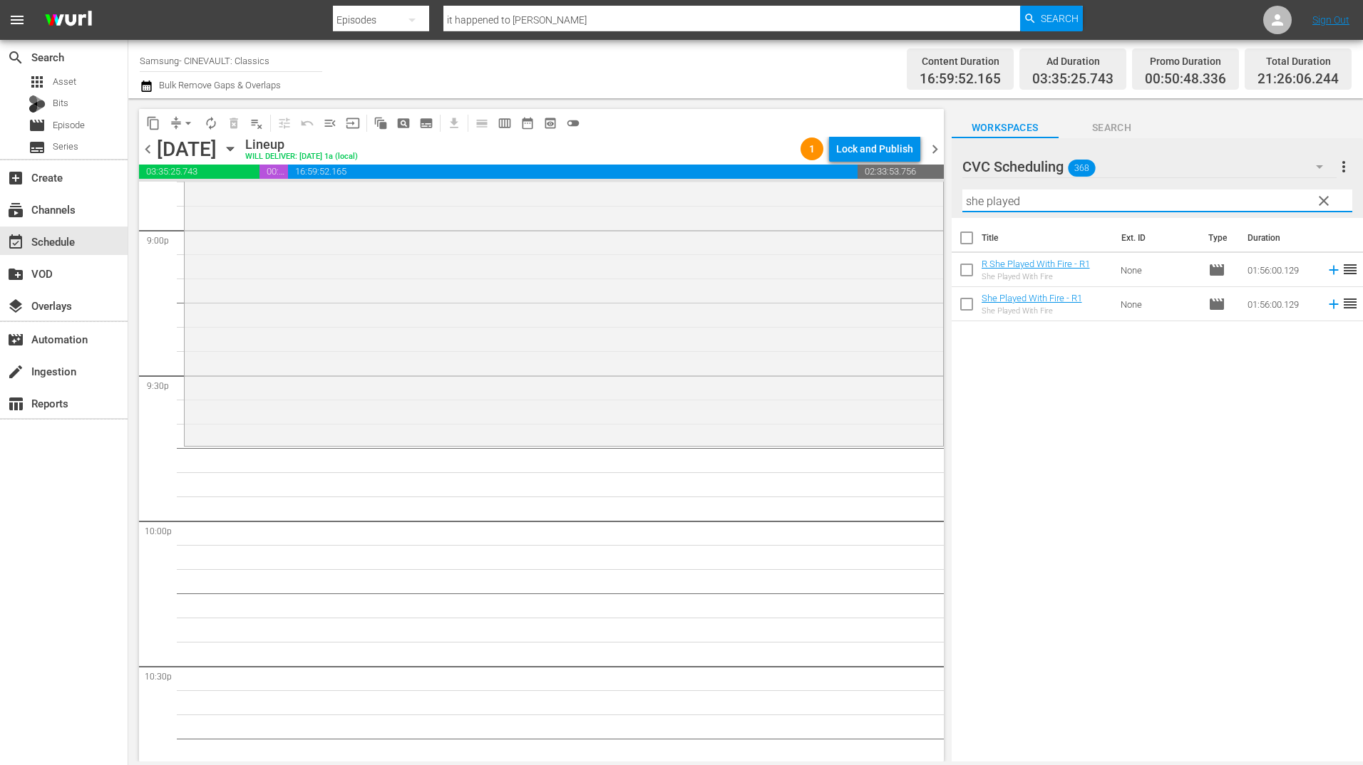
type input "she played"
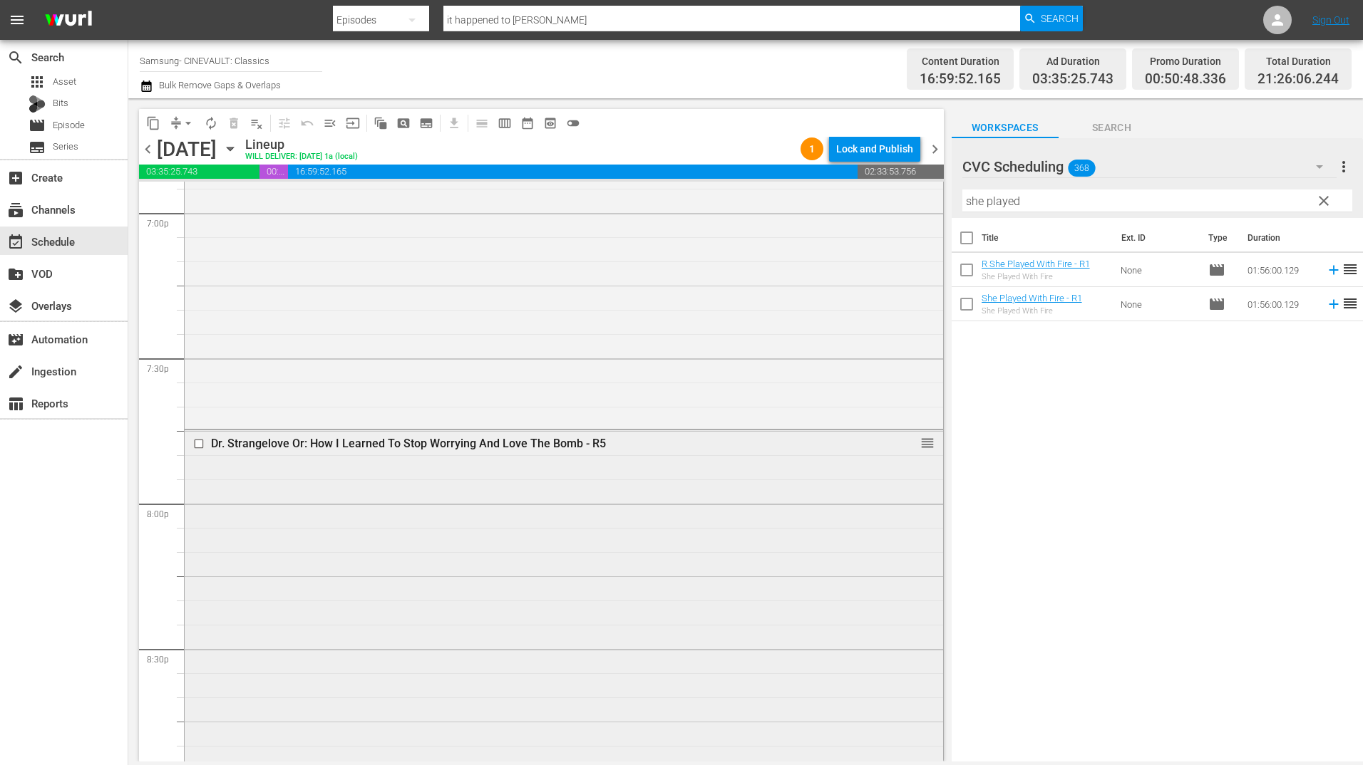
scroll to position [5630, 0]
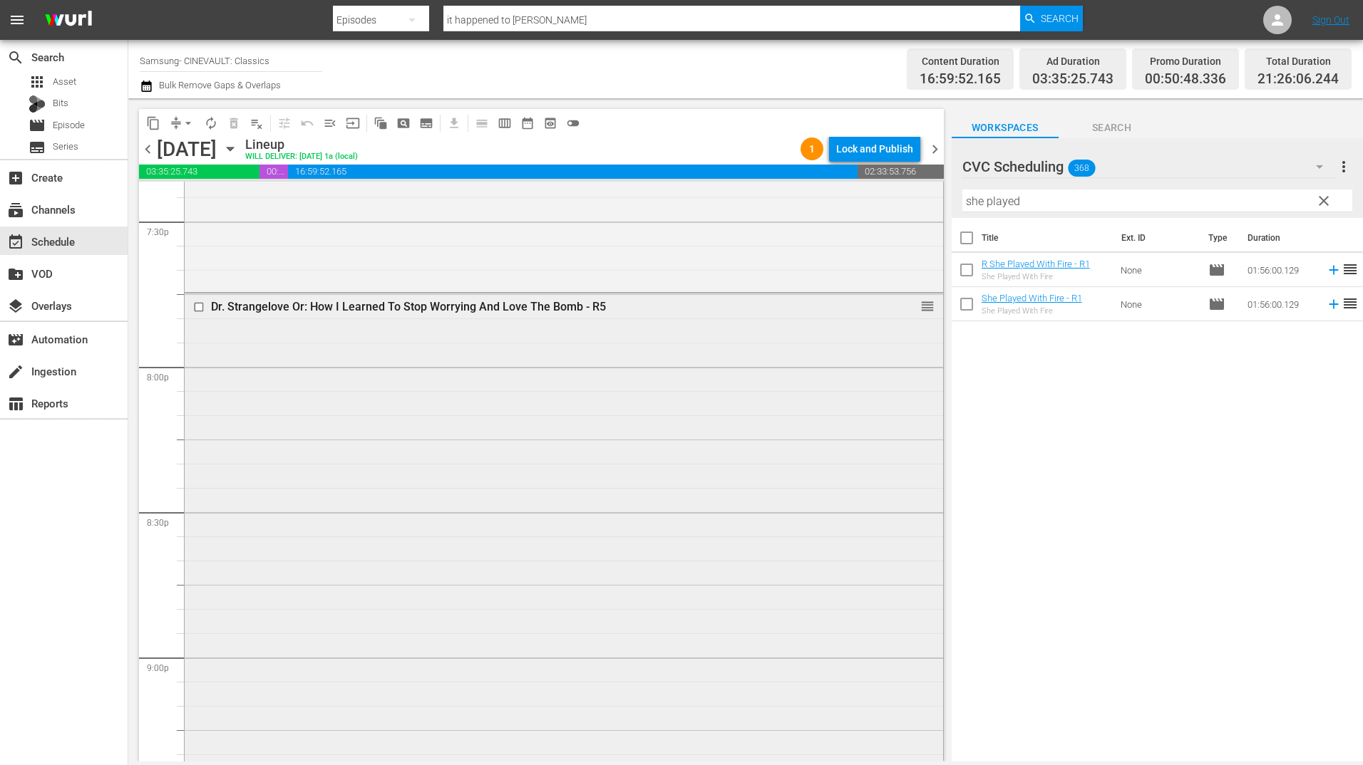
click at [623, 438] on div "Dr. Strangelove Or: How I Learned To Stop Worrying And Love The Bomb - R5 reord…" at bounding box center [564, 582] width 758 height 577
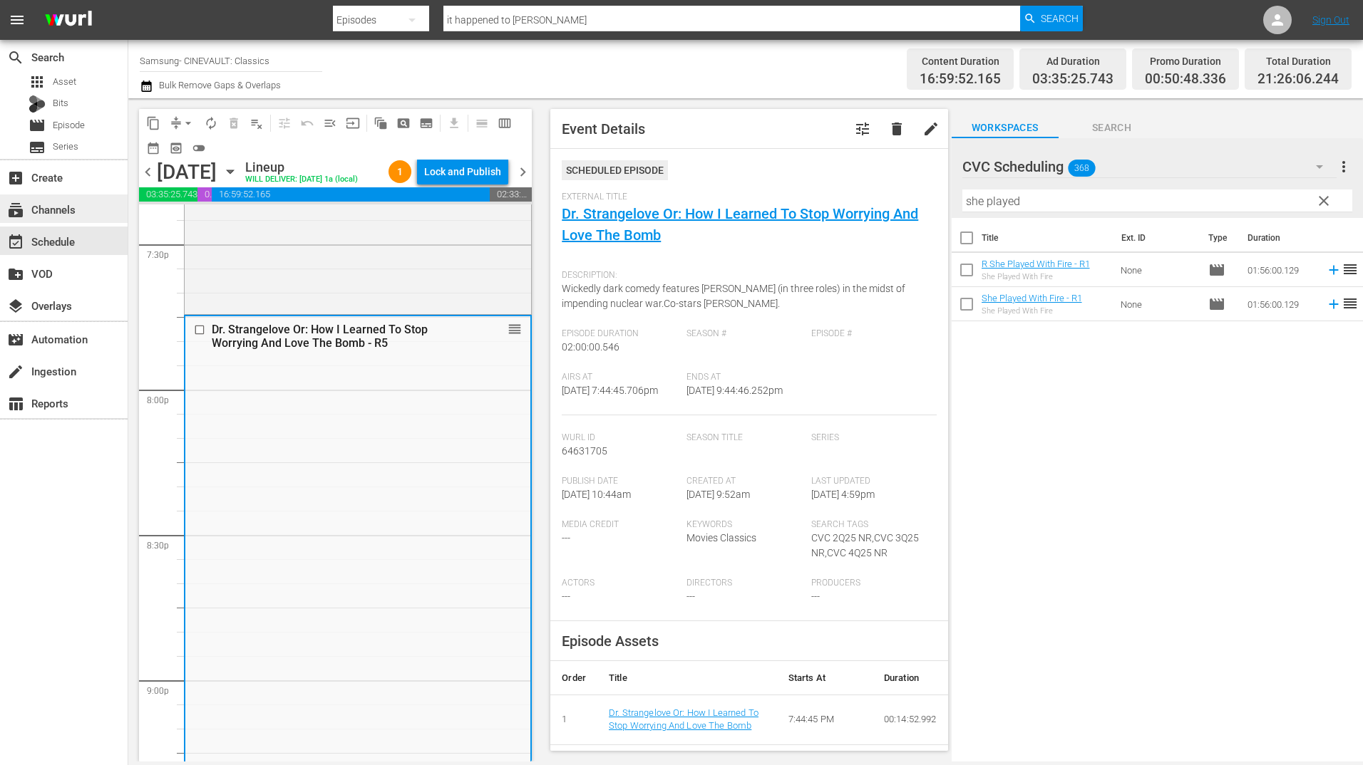
click at [65, 212] on div "subscriptions Channels" at bounding box center [40, 207] width 80 height 13
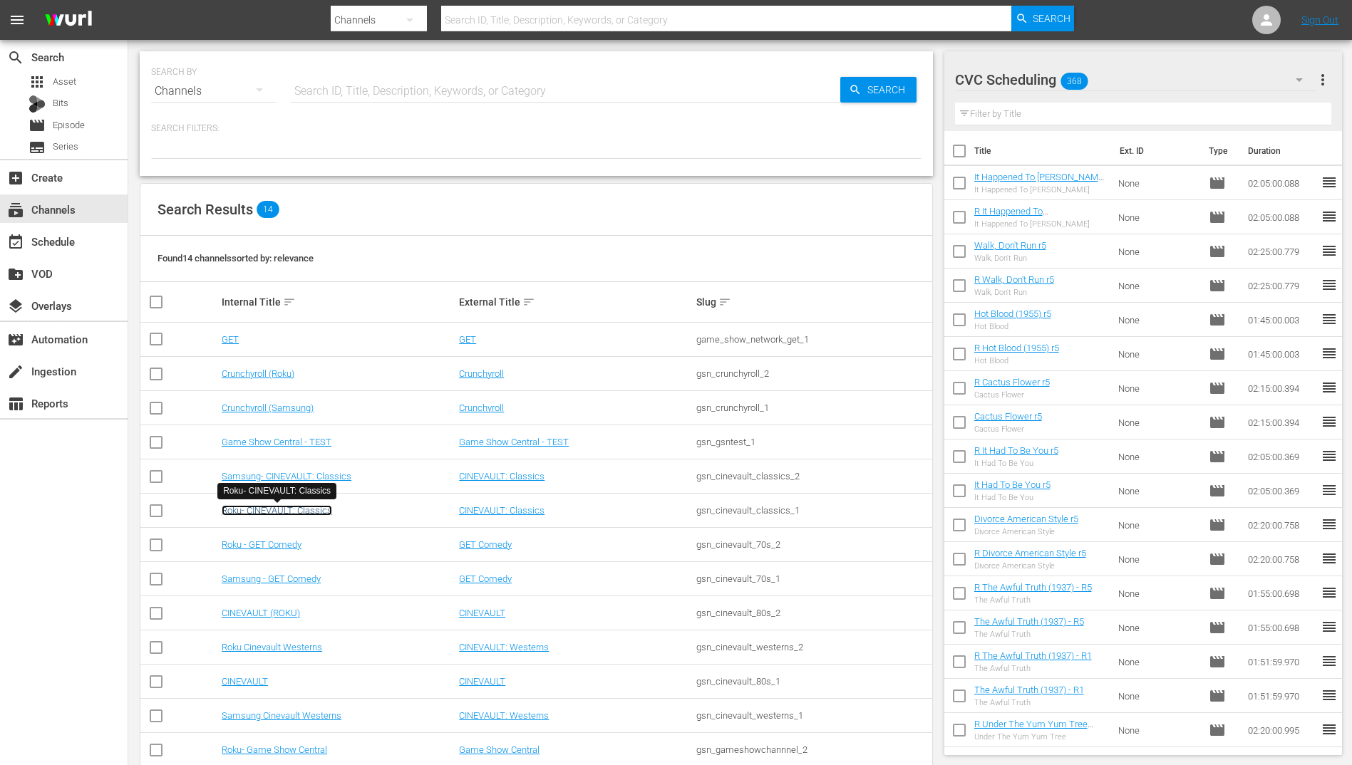
click at [327, 511] on link "Roku- CINEVAULT: Classics" at bounding box center [277, 510] width 110 height 11
